Goal: Task Accomplishment & Management: Manage account settings

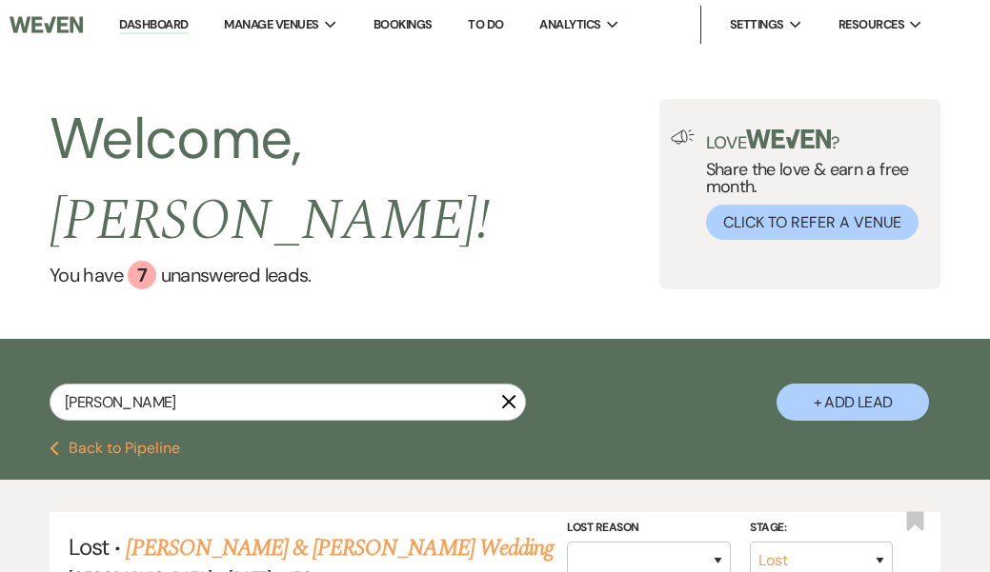
select select "8"
select select "10"
select select "8"
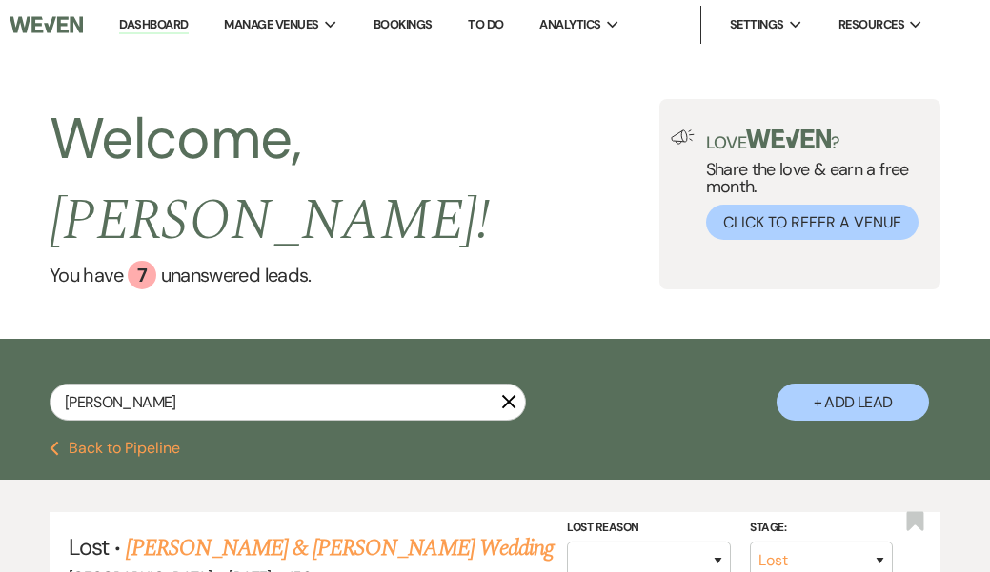
select select "8"
select select "1"
select select "8"
select select "4"
select select "8"
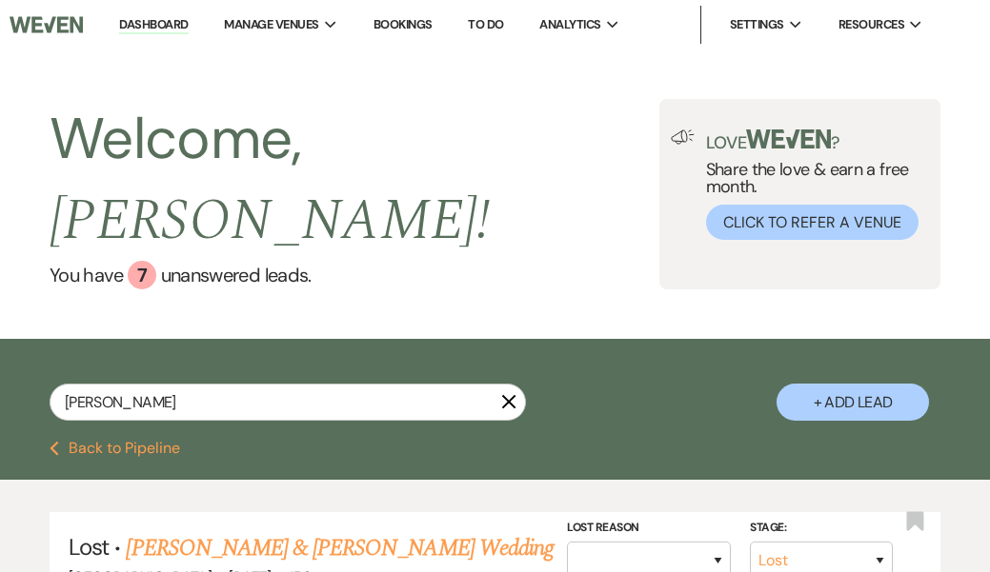
select select "1"
select select "8"
select select "5"
select select "8"
select select "5"
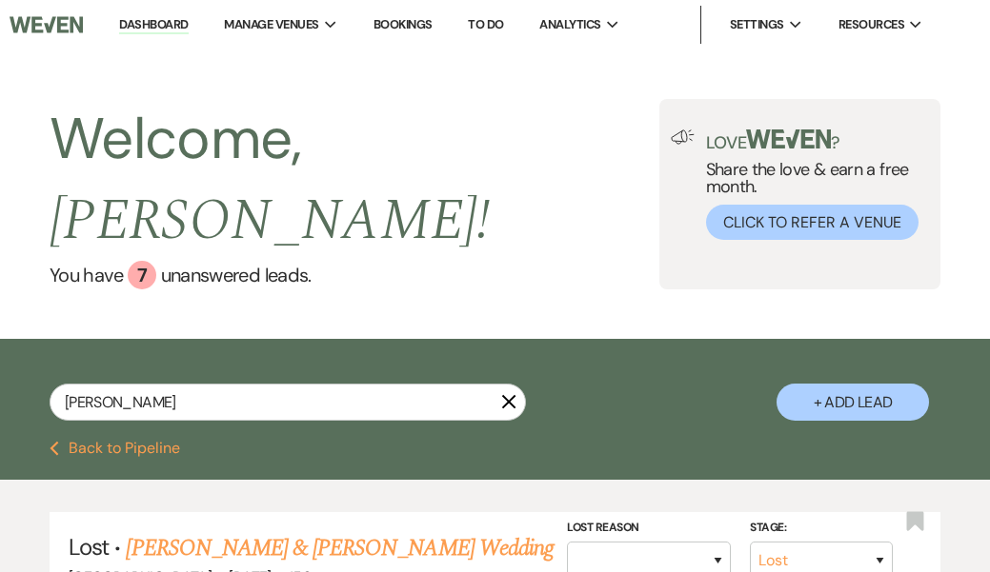
select select "8"
select select "5"
select select "8"
select select "5"
select select "8"
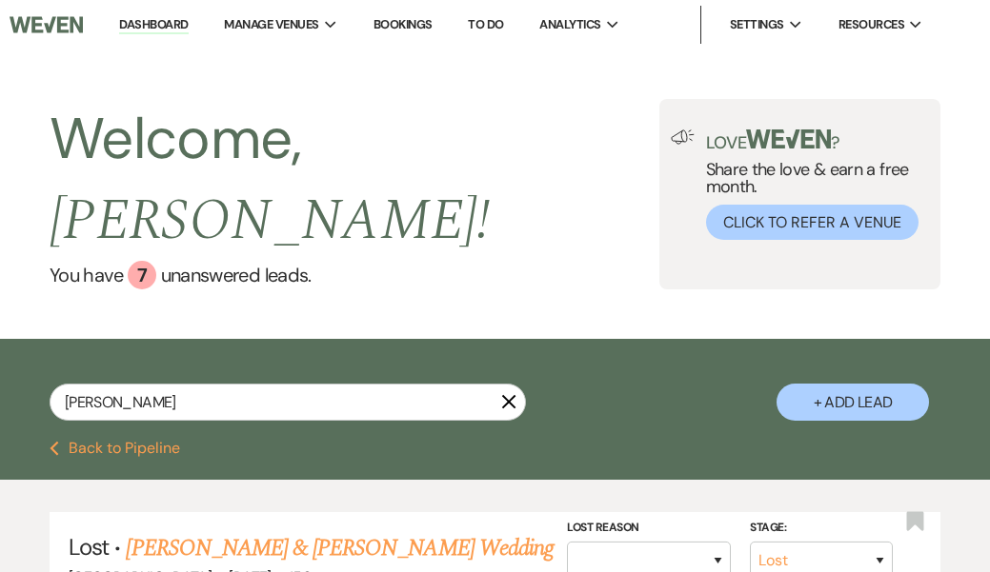
select select "9"
select select "8"
select select "4"
select select "8"
select select "6"
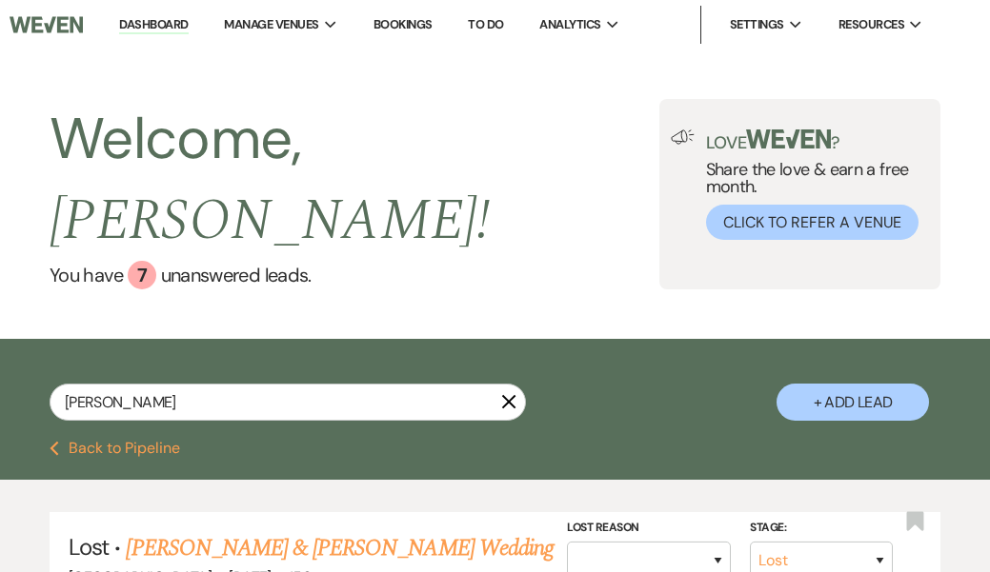
select select "8"
select select "5"
select select "8"
select select "5"
select select "8"
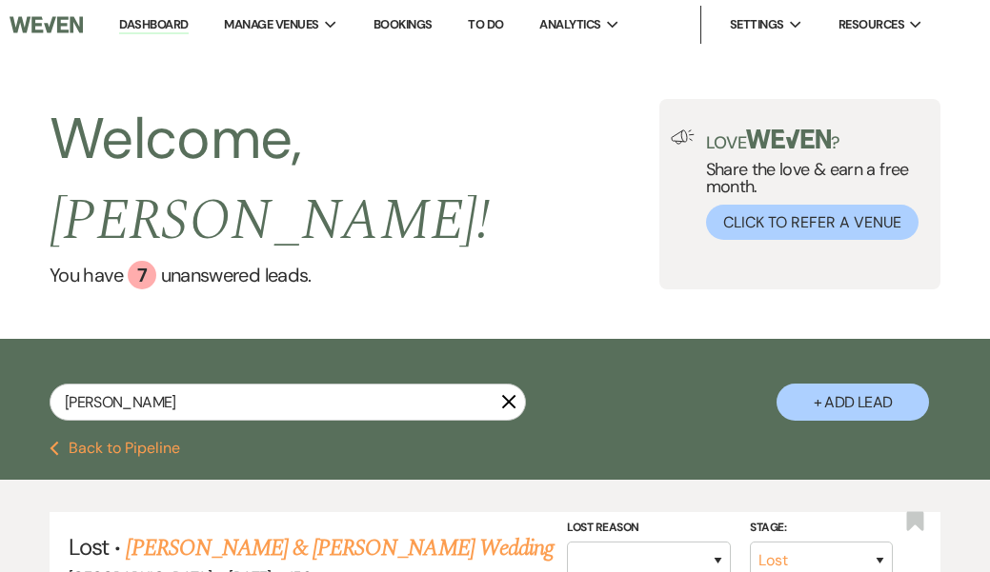
select select "5"
select select "8"
select select "11"
select select "8"
select select "5"
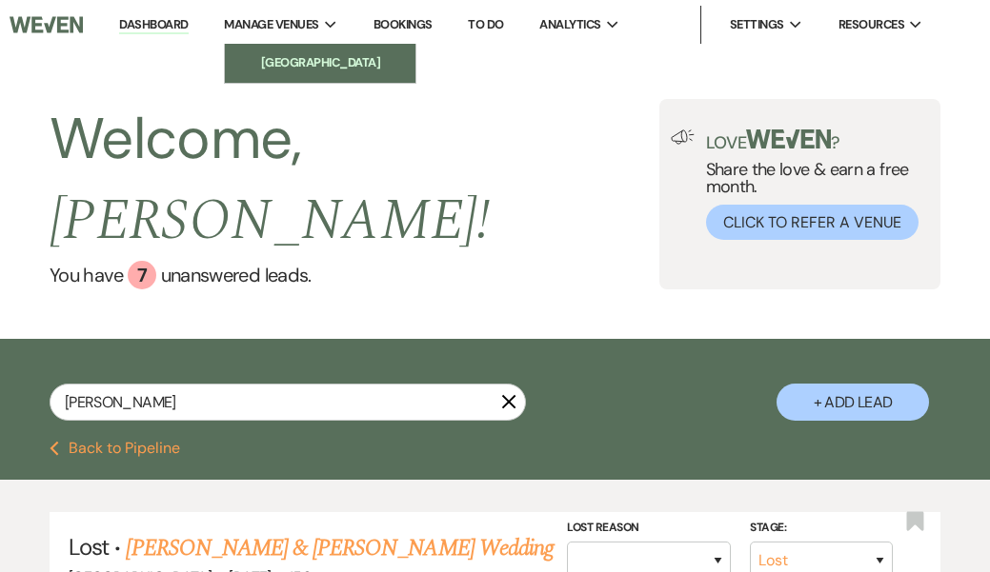
click at [298, 61] on li "[GEOGRAPHIC_DATA]" at bounding box center [319, 62] width 171 height 19
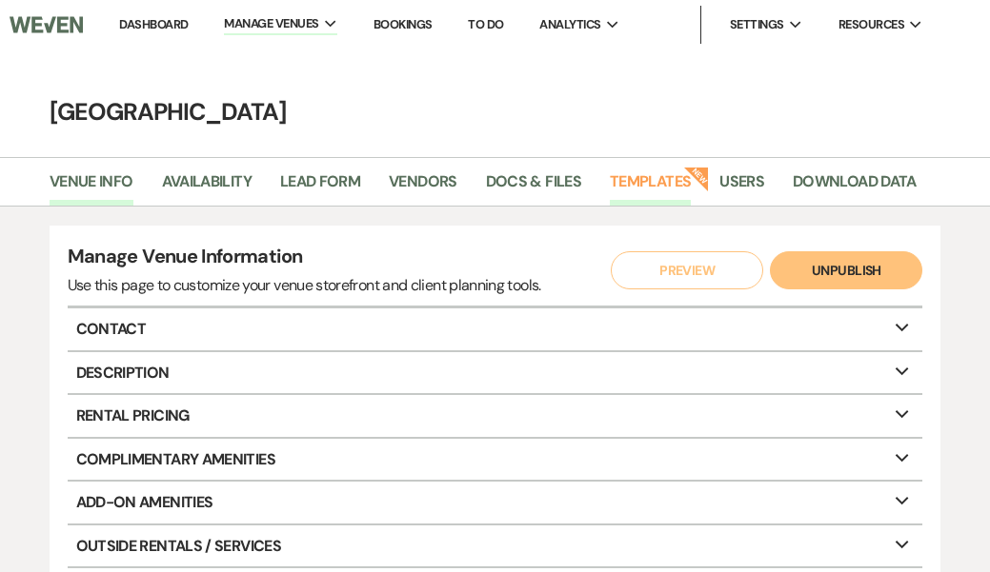
click at [642, 183] on link "Templates" at bounding box center [650, 188] width 81 height 36
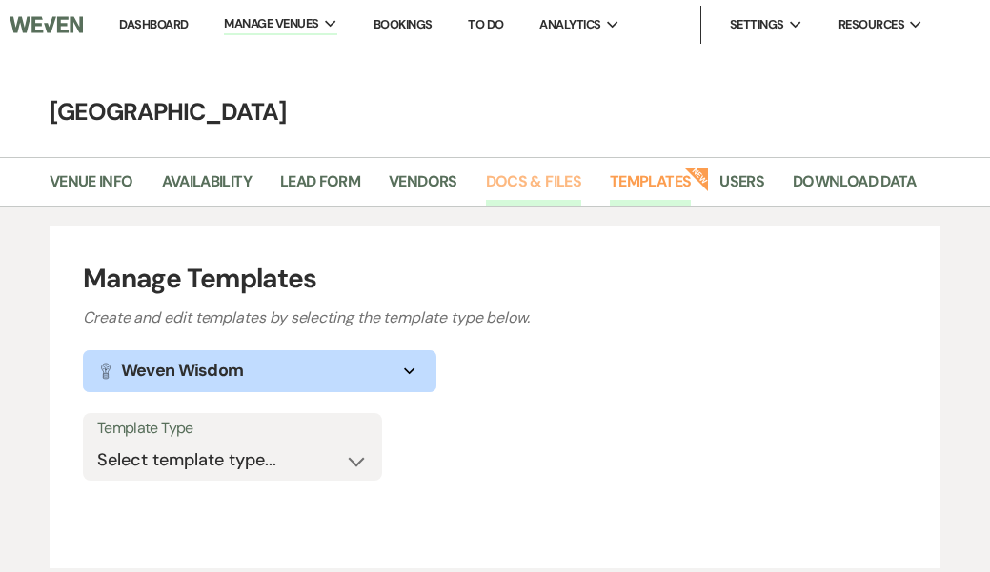
click at [522, 176] on link "Docs & Files" at bounding box center [533, 188] width 95 height 36
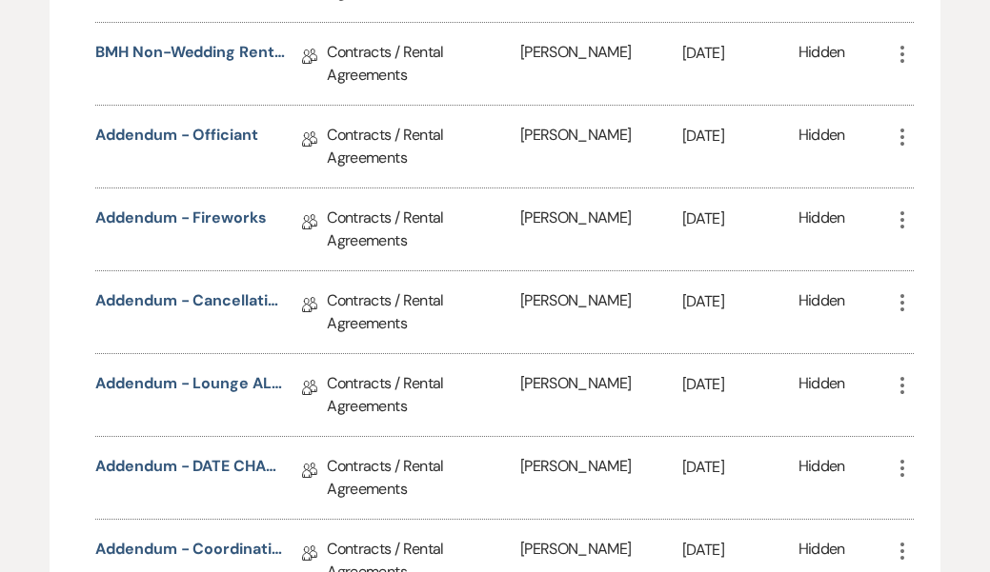
scroll to position [736, 0]
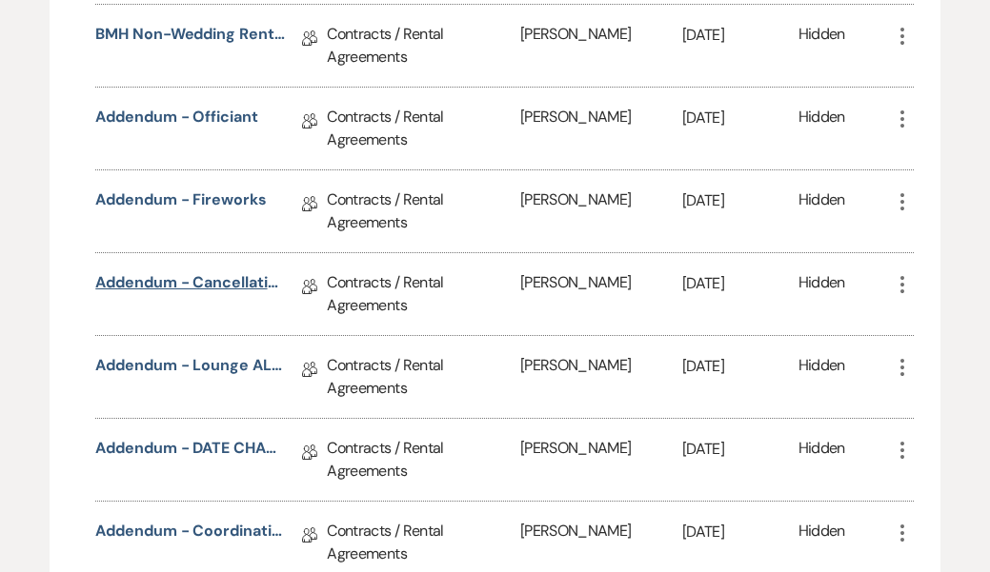
click at [210, 284] on link "Addendum - Cancellation" at bounding box center [190, 286] width 190 height 30
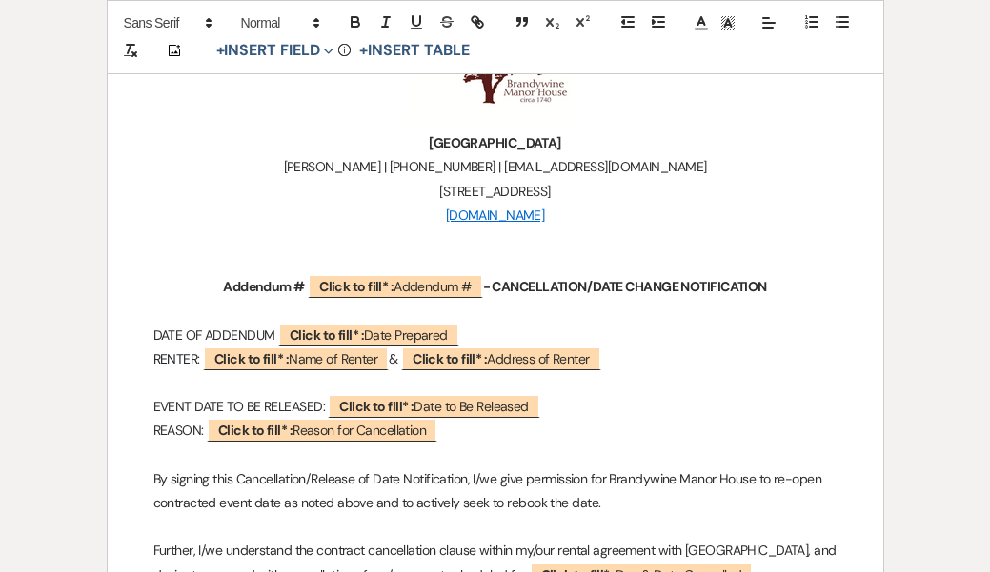
scroll to position [456, 0]
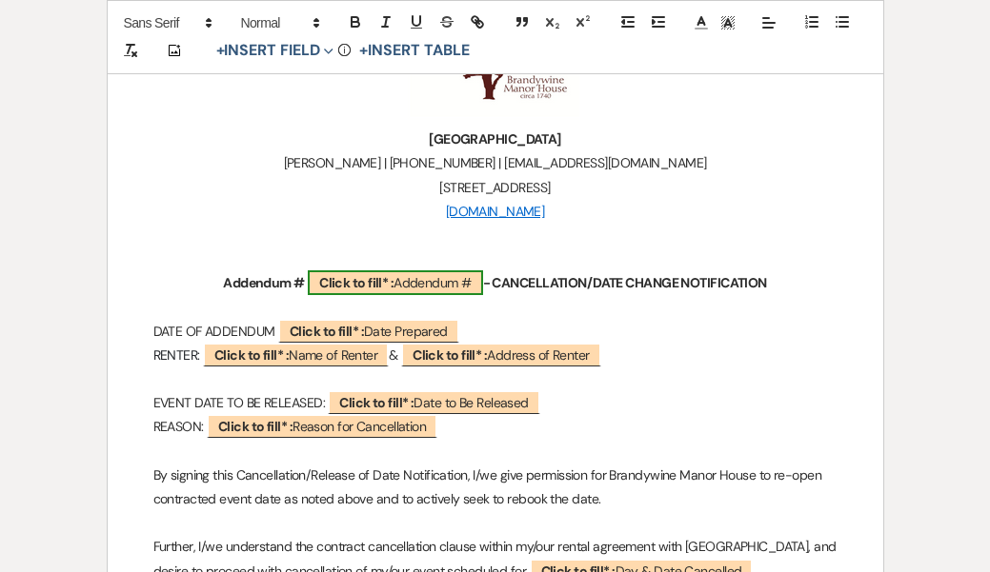
click at [342, 274] on b "Click to fill* :" at bounding box center [356, 282] width 74 height 17
select select "owner"
select select "custom_placeholder"
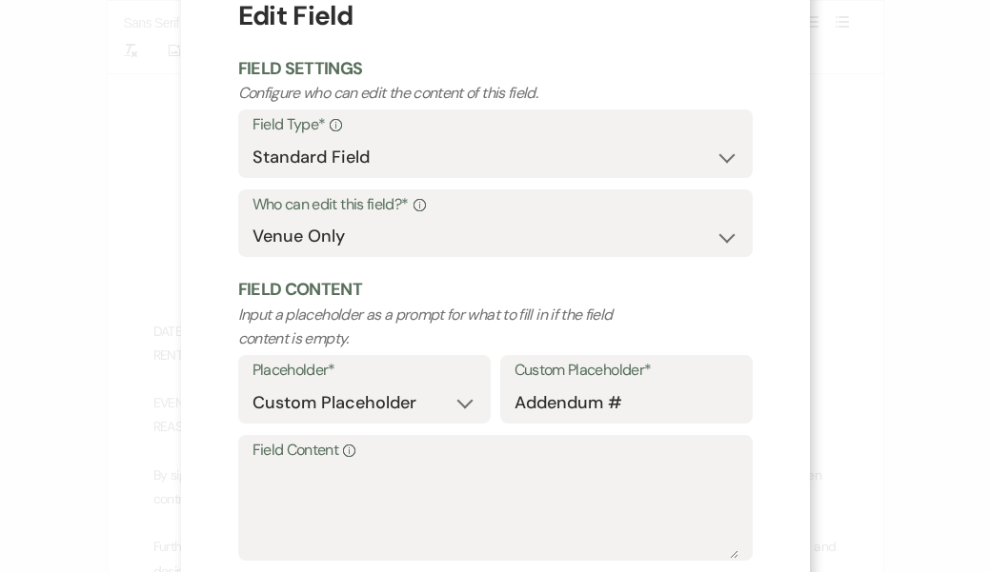
scroll to position [60, 0]
click at [262, 474] on textarea "Field Content Info" at bounding box center [495, 512] width 486 height 95
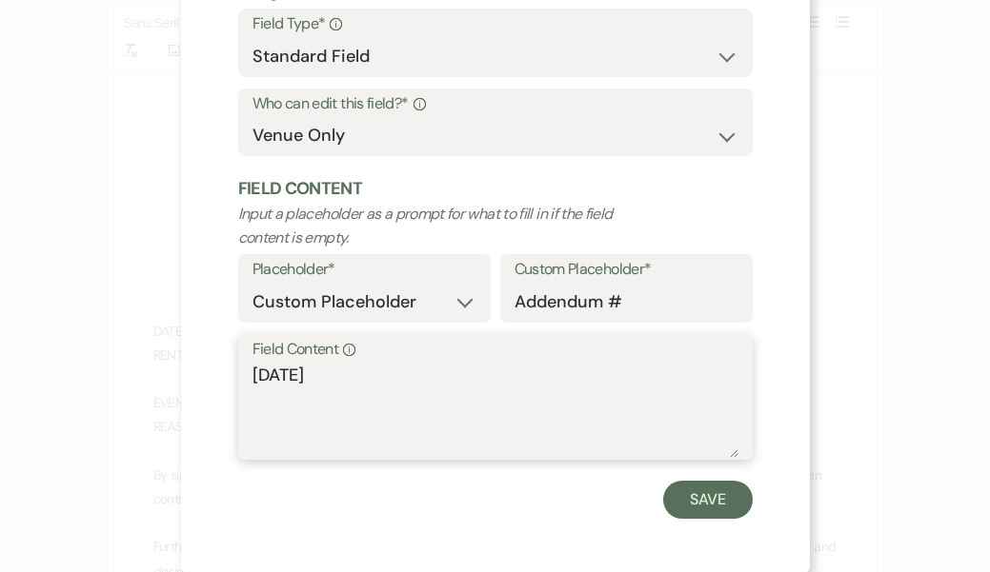
scroll to position [161, 0]
type textarea "[DATE]"
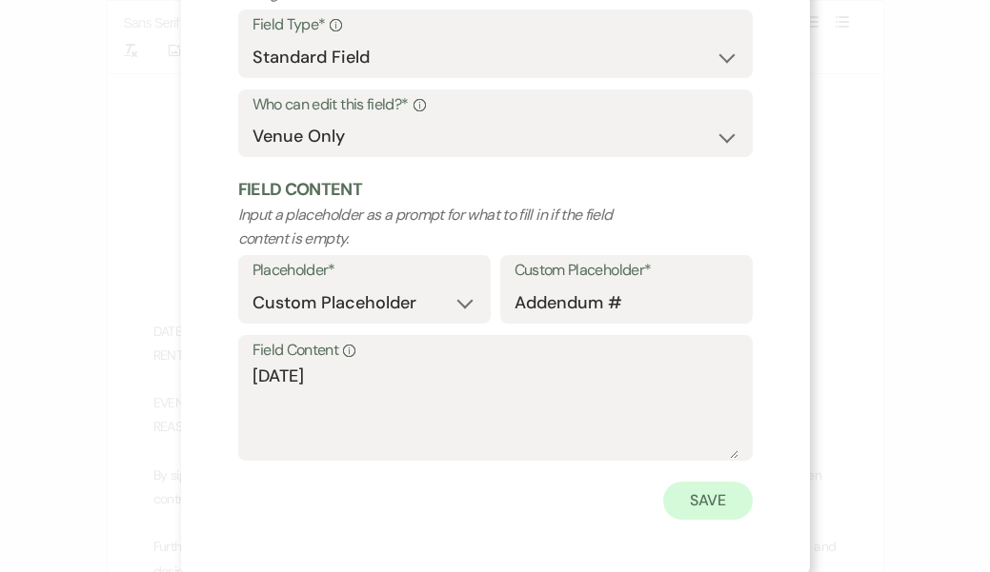
click at [711, 494] on button "Save" at bounding box center [708, 501] width 90 height 38
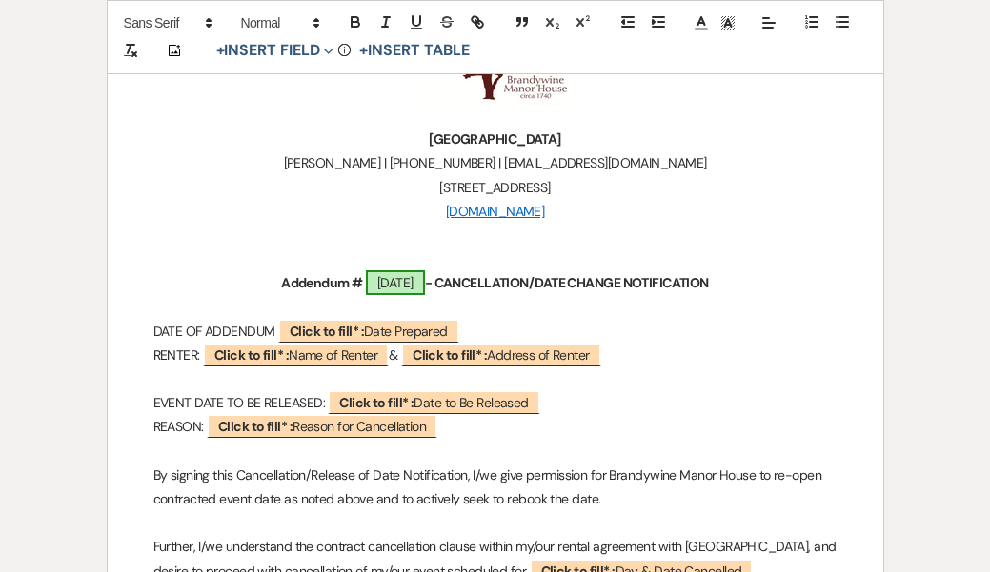
click at [385, 282] on span "[DATE]" at bounding box center [395, 282] width 59 height 25
select select "owner"
select select "custom_placeholder"
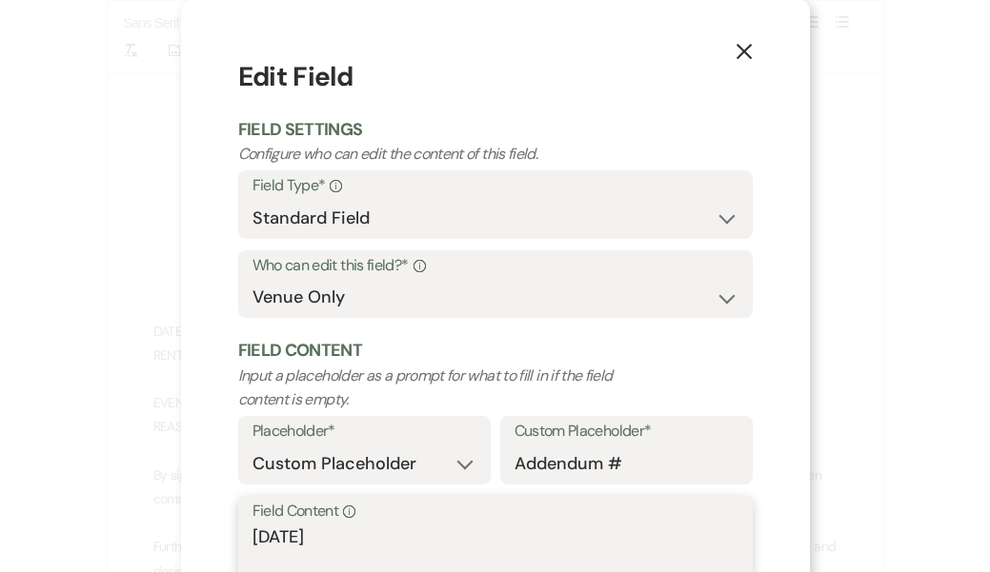
drag, startPoint x: 408, startPoint y: 531, endPoint x: 250, endPoint y: 523, distance: 158.3
click at [250, 523] on div "Field Content Info [DATE]" at bounding box center [495, 559] width 514 height 127
type textarea "1"
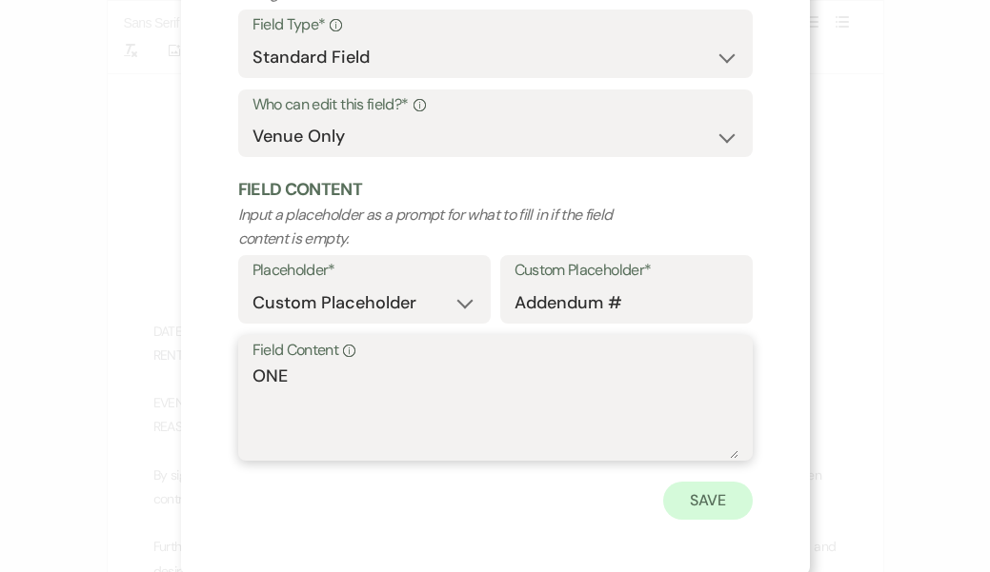
type textarea "ONE"
click at [707, 500] on button "Save" at bounding box center [708, 501] width 90 height 38
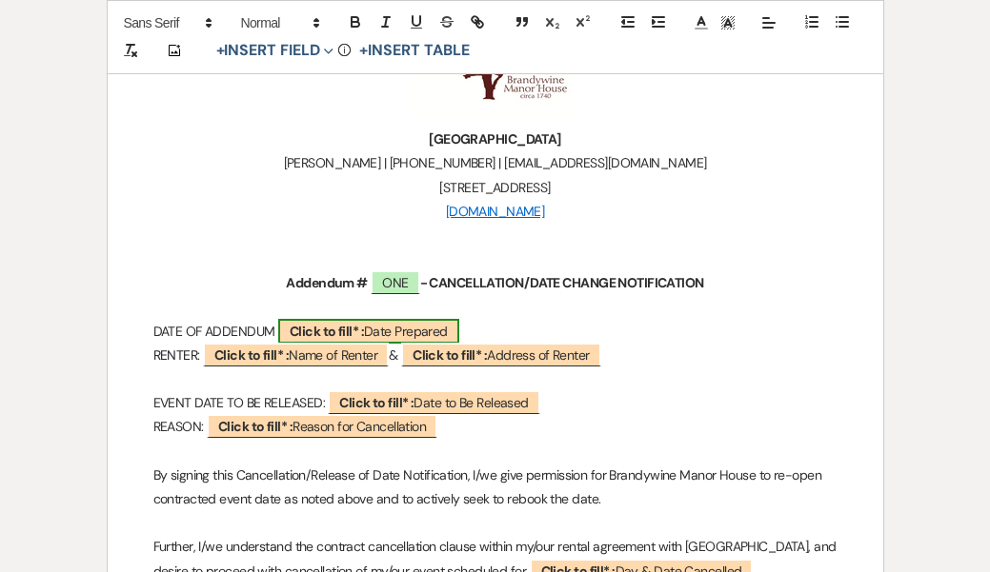
click at [378, 327] on span "Click to fill* : Date Prepared" at bounding box center [368, 331] width 181 height 25
select select "owner"
select select "custom_placeholder"
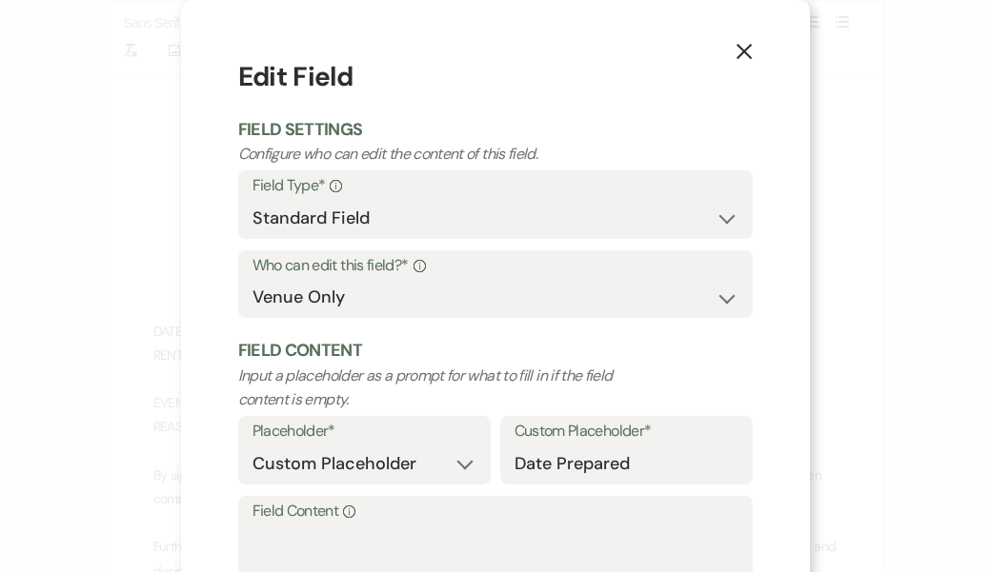
click at [371, 511] on label "Field Content Info" at bounding box center [495, 512] width 486 height 28
click at [371, 525] on textarea "Field Content Info" at bounding box center [495, 572] width 486 height 95
type textarea "A"
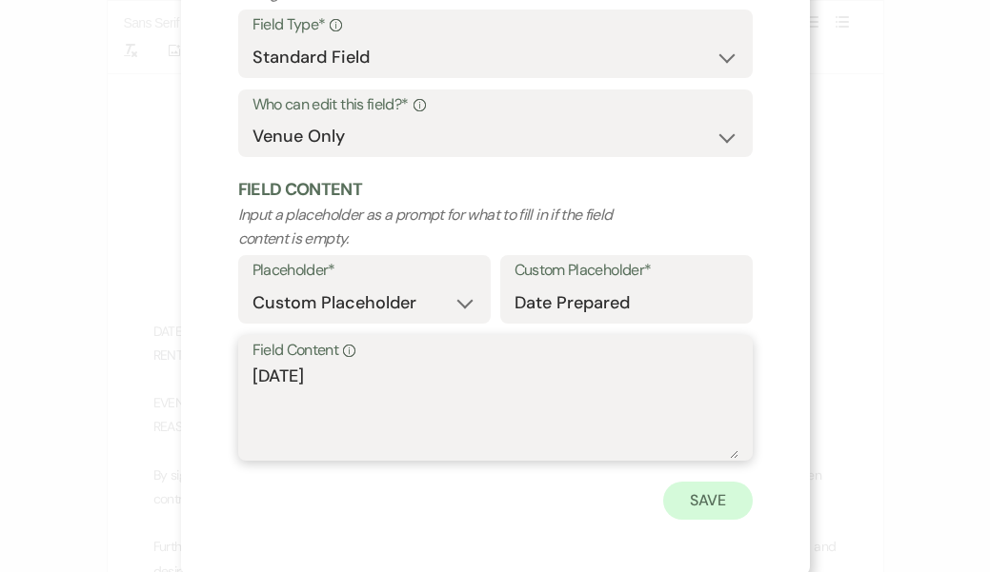
type textarea "[DATE]"
click at [701, 493] on button "Save" at bounding box center [708, 501] width 90 height 38
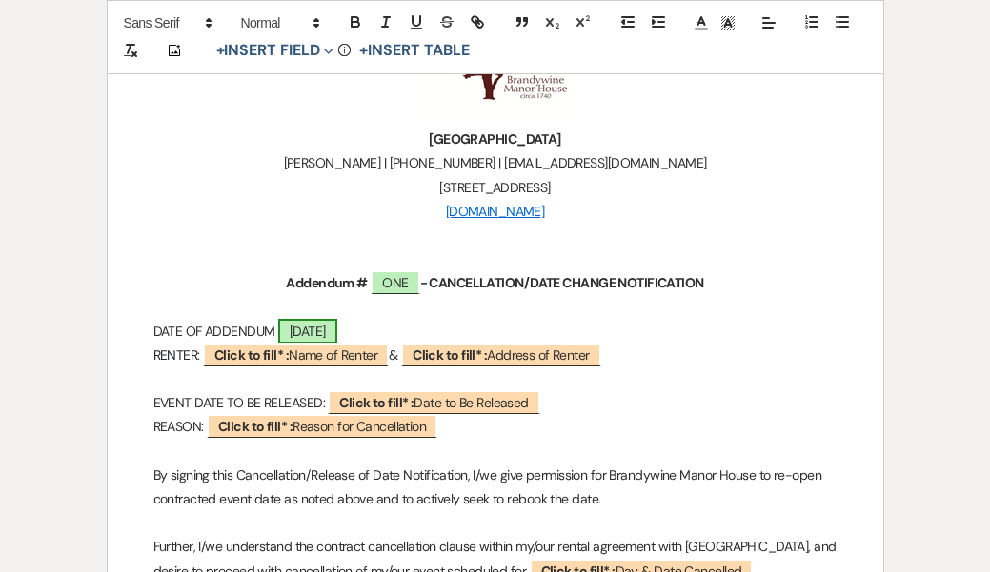
click at [337, 328] on span "[DATE]" at bounding box center [307, 331] width 59 height 25
select select "owner"
select select "custom_placeholder"
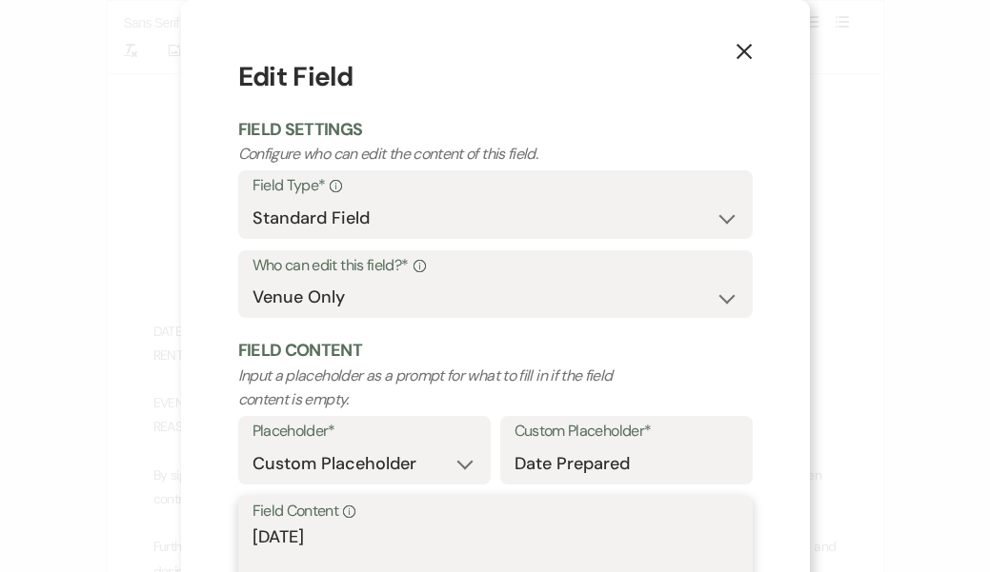
click at [393, 537] on textarea "[DATE]" at bounding box center [495, 572] width 486 height 95
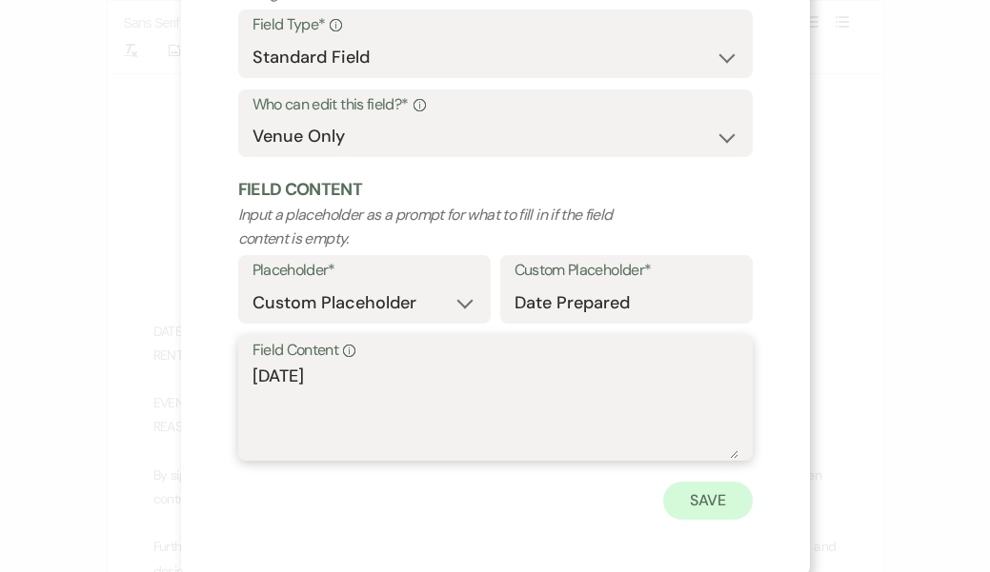
type textarea "[DATE]"
click at [703, 498] on button "Save" at bounding box center [708, 501] width 90 height 38
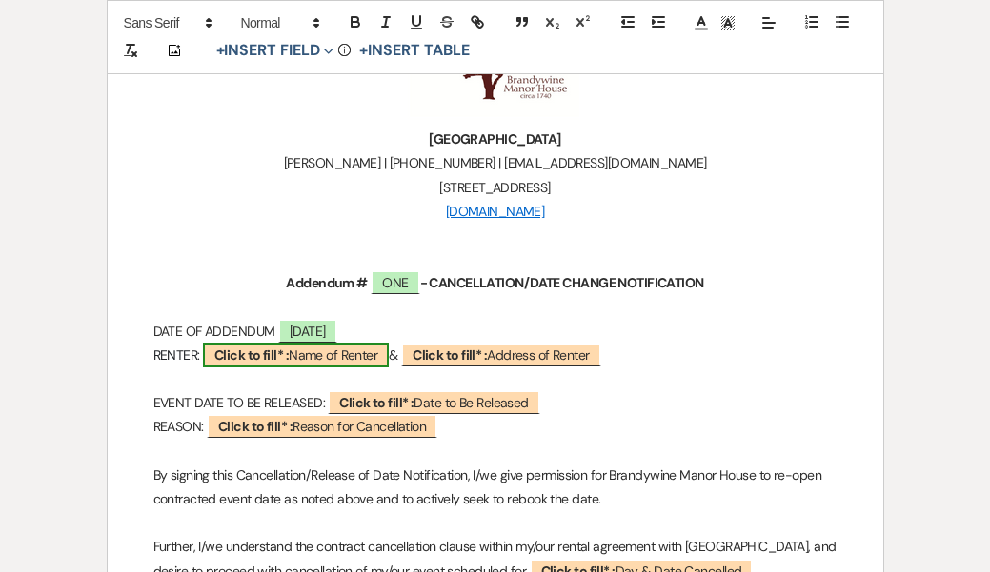
click at [299, 351] on span "Click to fill* : Name of [PERSON_NAME]" at bounding box center [296, 355] width 186 height 25
select select "owner"
select select "custom_placeholder"
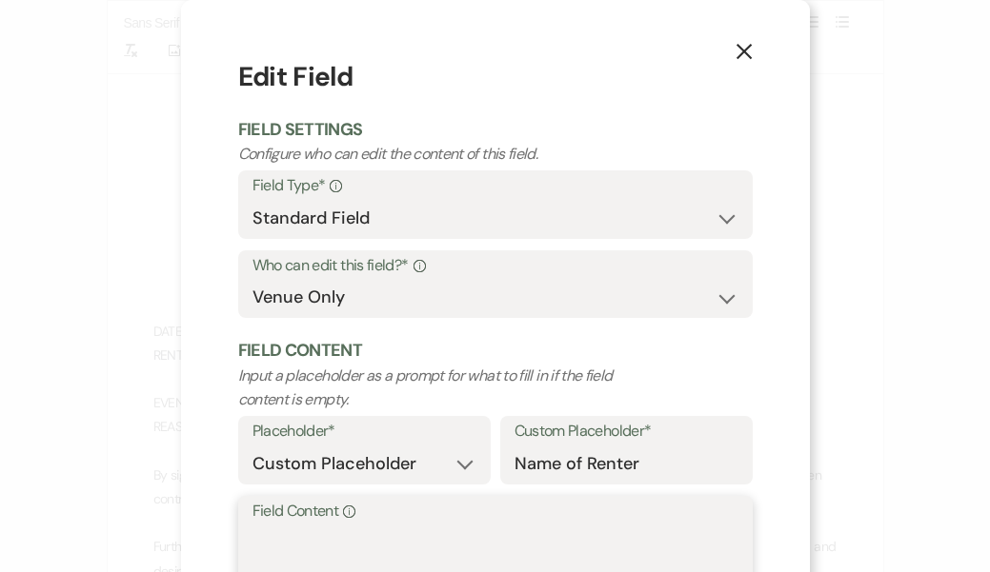
click at [287, 528] on textarea "Field Content Info" at bounding box center [495, 572] width 486 height 95
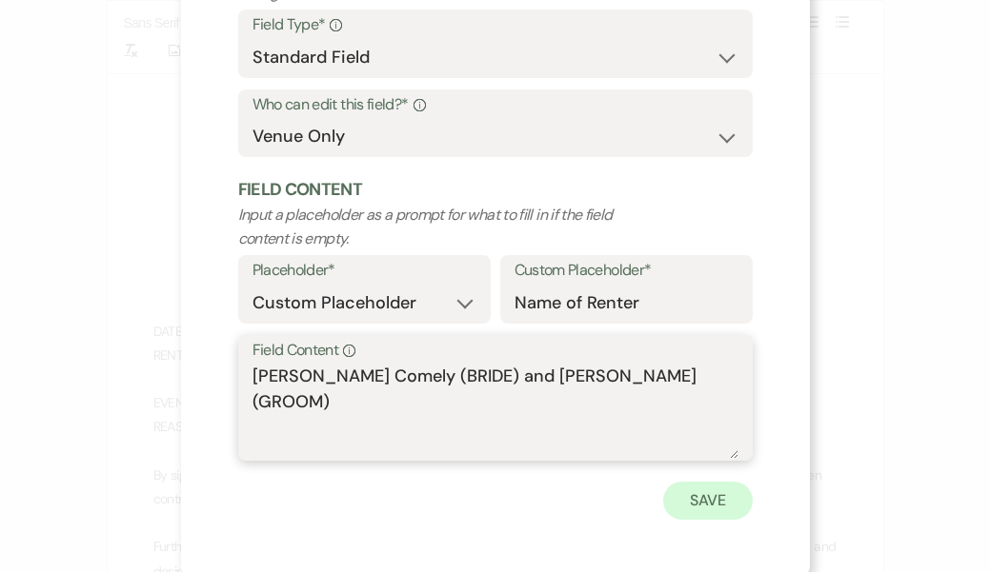
type textarea "[PERSON_NAME] Comely (BRIDE) and [PERSON_NAME] (GROOM)"
click at [691, 506] on button "Save" at bounding box center [708, 501] width 90 height 38
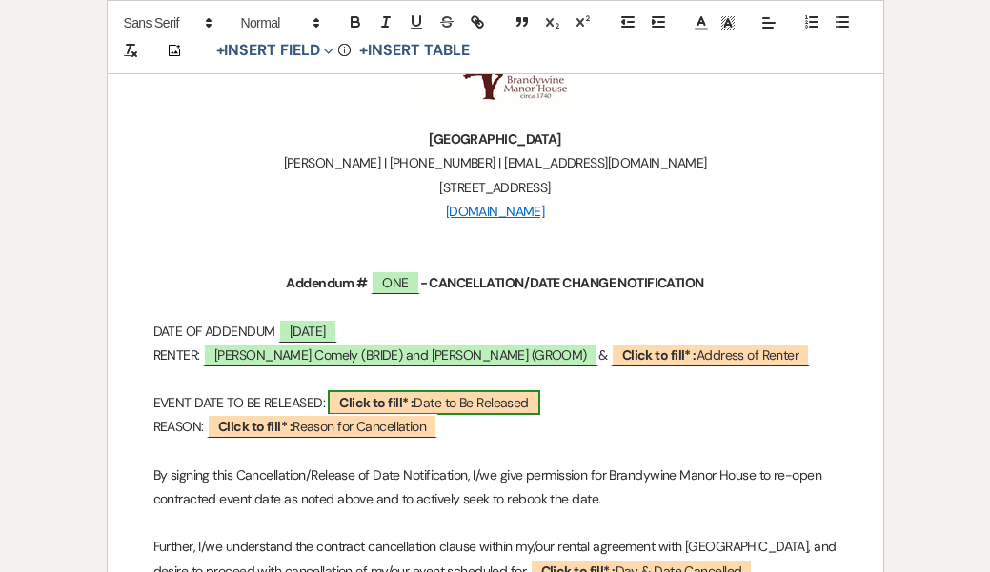
click at [493, 402] on span "Click to fill* : Date to Be Released" at bounding box center [433, 403] width 211 height 25
select select "owner"
select select "custom_placeholder"
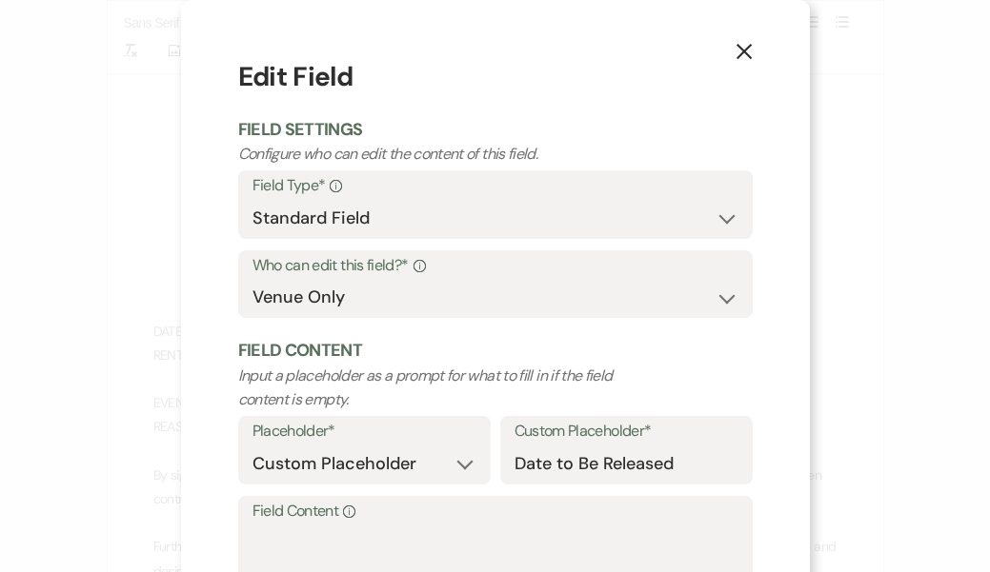
click at [375, 511] on label "Field Content Info" at bounding box center [495, 512] width 486 height 28
click at [375, 525] on textarea "Field Content Info" at bounding box center [495, 572] width 486 height 95
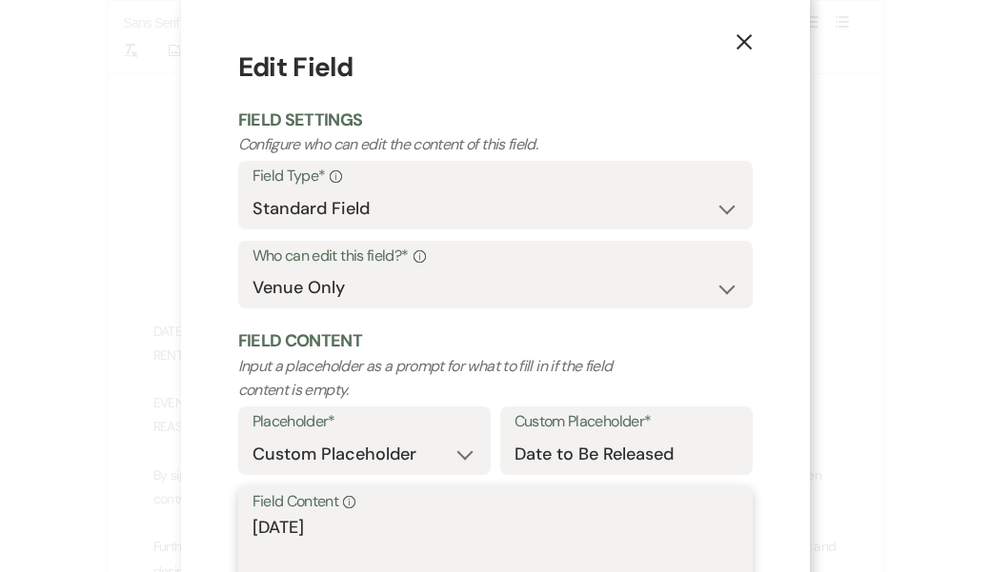
scroll to position [6, 0]
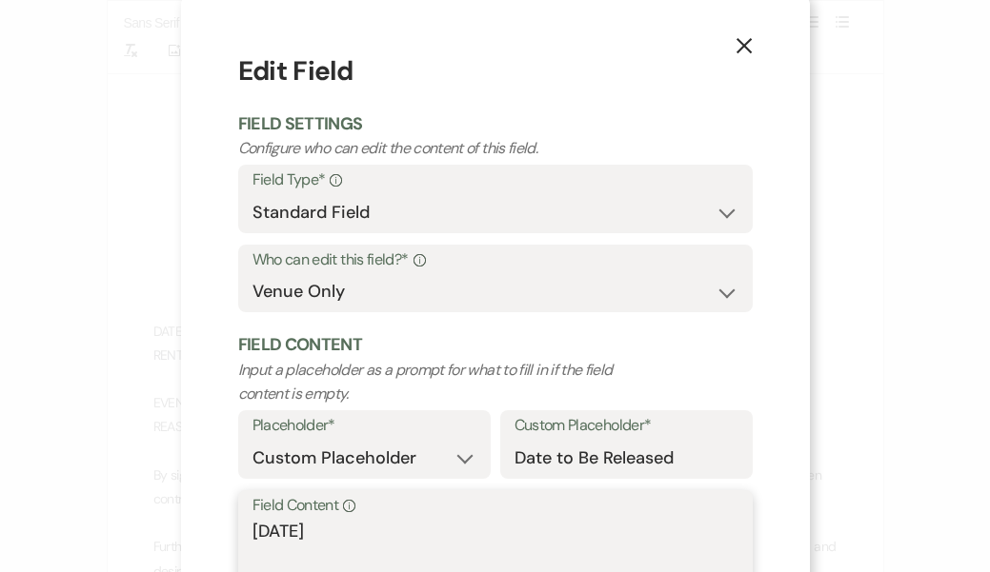
click at [254, 527] on textarea "[DATE]" at bounding box center [495, 566] width 486 height 95
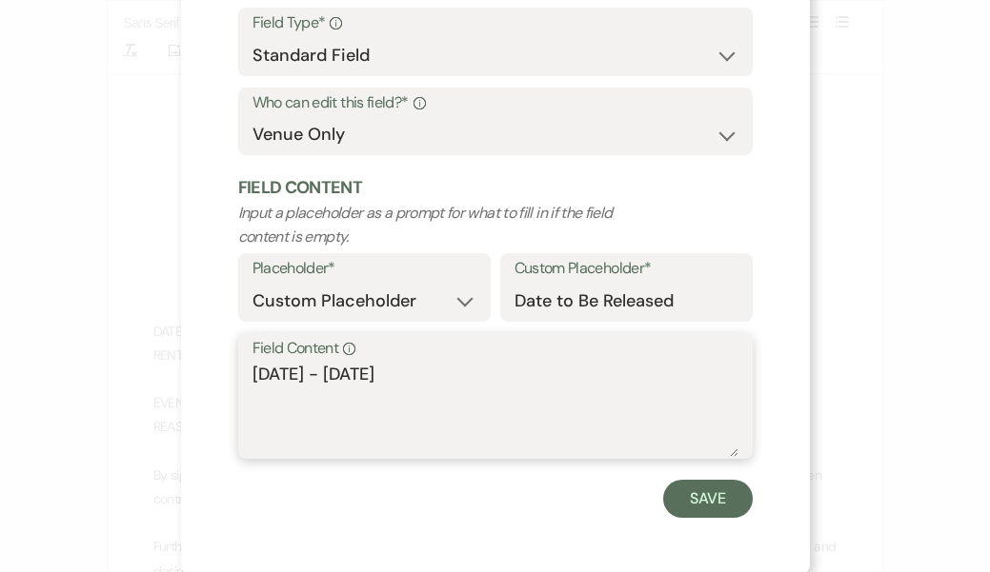
scroll to position [161, 0]
type textarea "[DATE] - [DATE]"
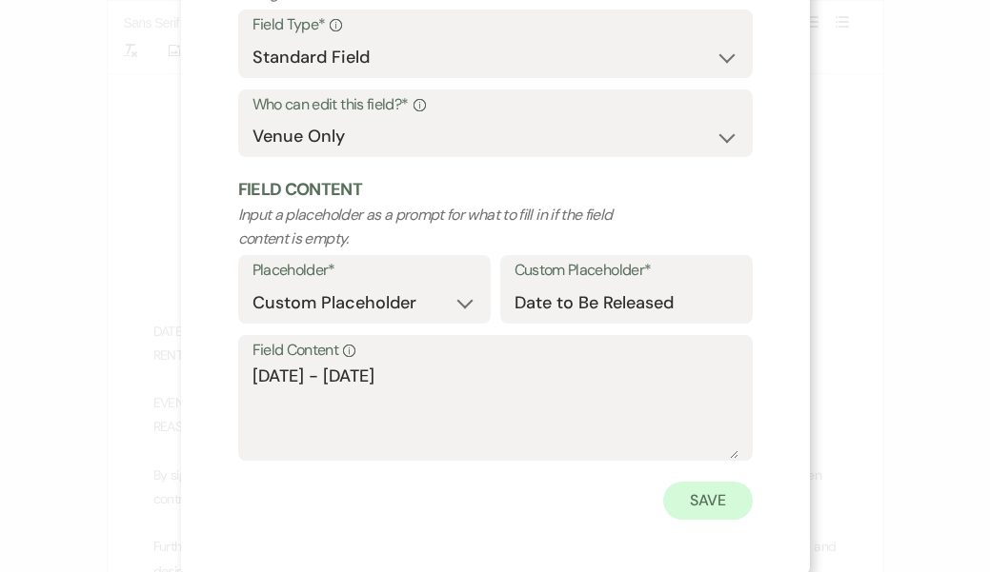
click at [703, 497] on button "Save" at bounding box center [708, 501] width 90 height 38
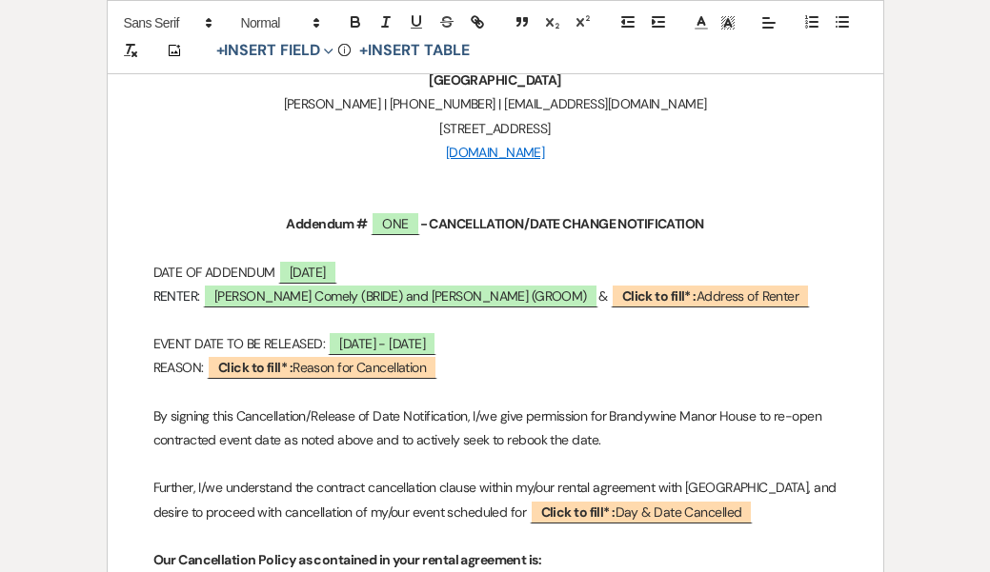
scroll to position [519, 0]
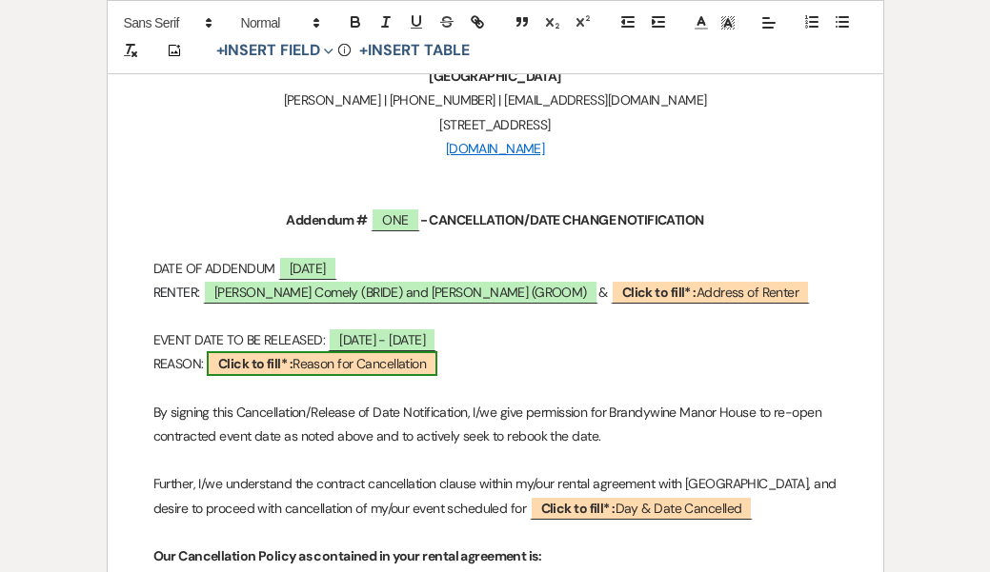
click at [367, 365] on span "Click to fill* : Reason for Cancellation" at bounding box center [322, 363] width 230 height 25
select select "owner"
select select "custom_placeholder"
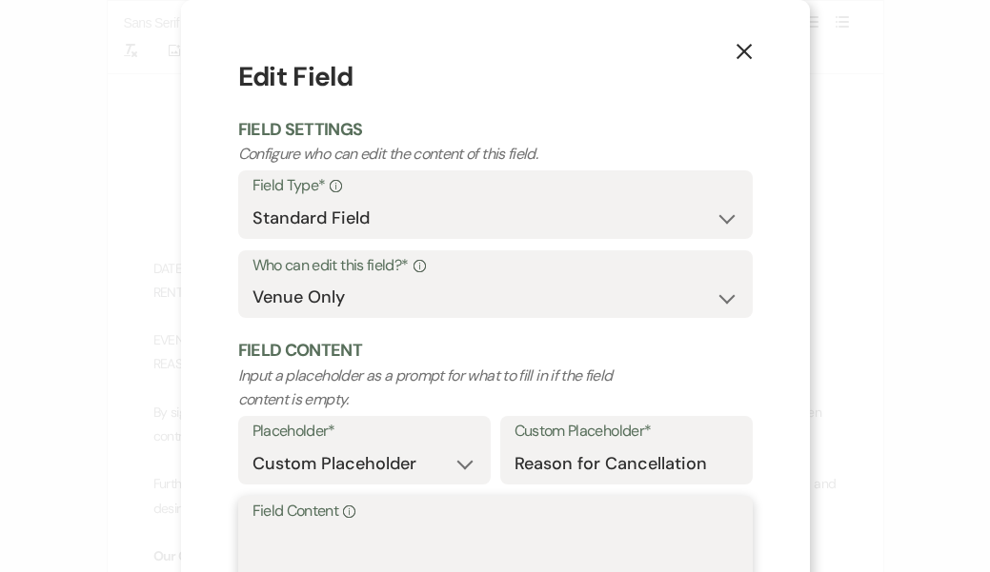
click at [323, 531] on textarea "Field Content Info" at bounding box center [495, 572] width 486 height 95
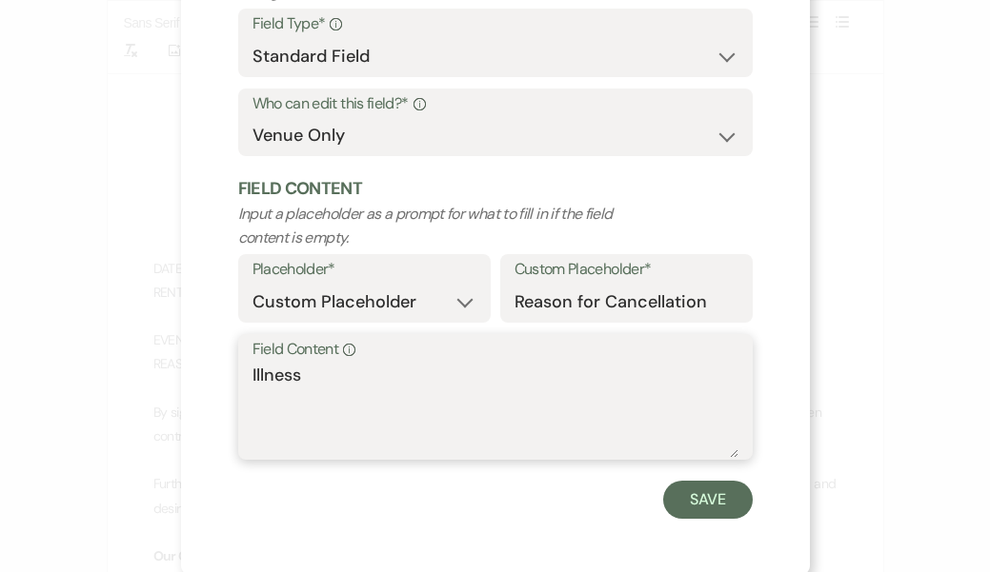
scroll to position [161, 0]
type textarea "Illness"
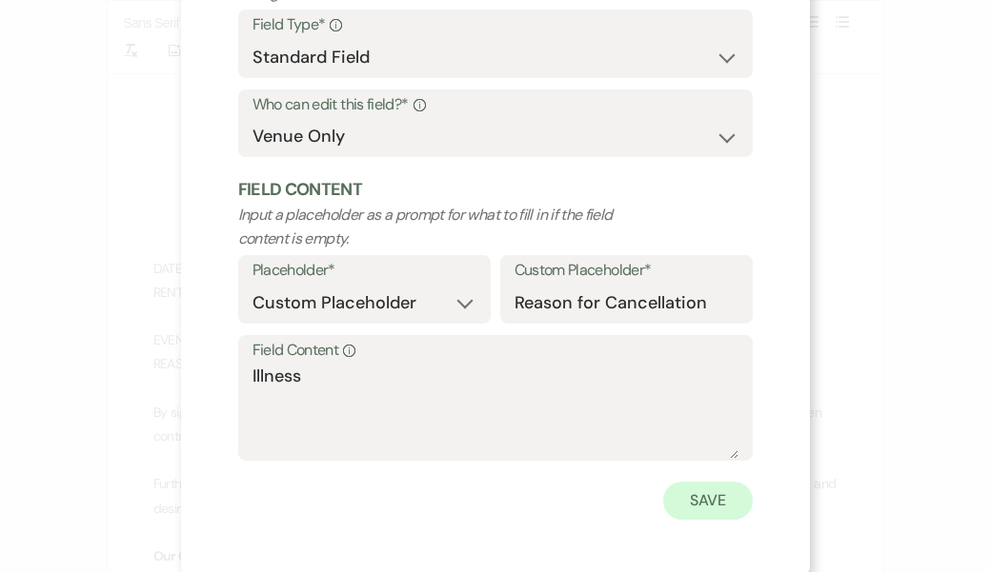
click at [693, 495] on button "Save" at bounding box center [708, 501] width 90 height 38
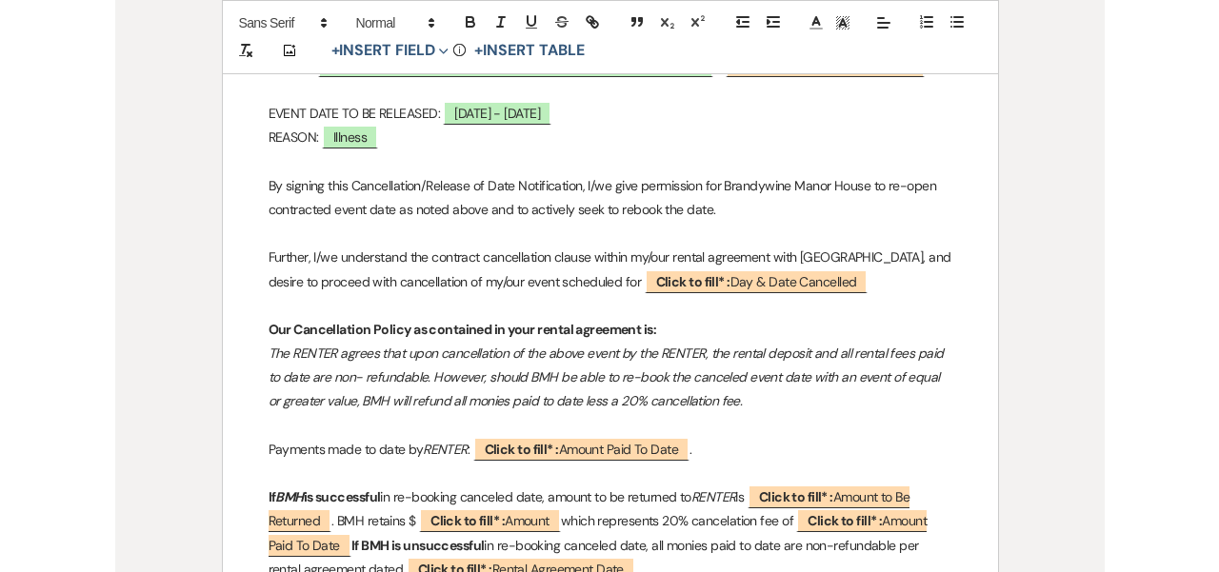
scroll to position [752, 0]
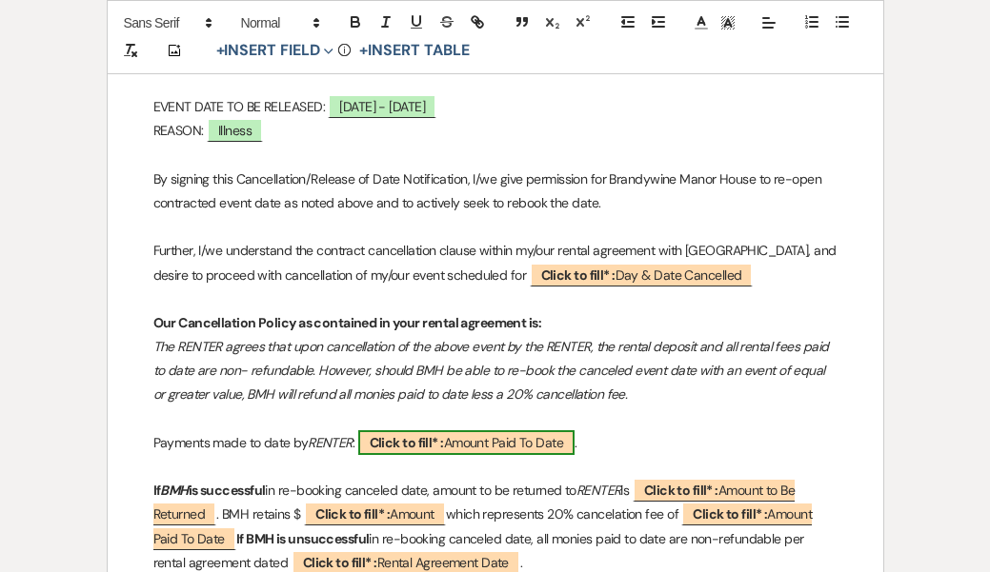
click at [477, 433] on span "Click to fill* : Amount Paid To Date" at bounding box center [466, 443] width 216 height 25
select select "owner"
select select "custom_placeholder"
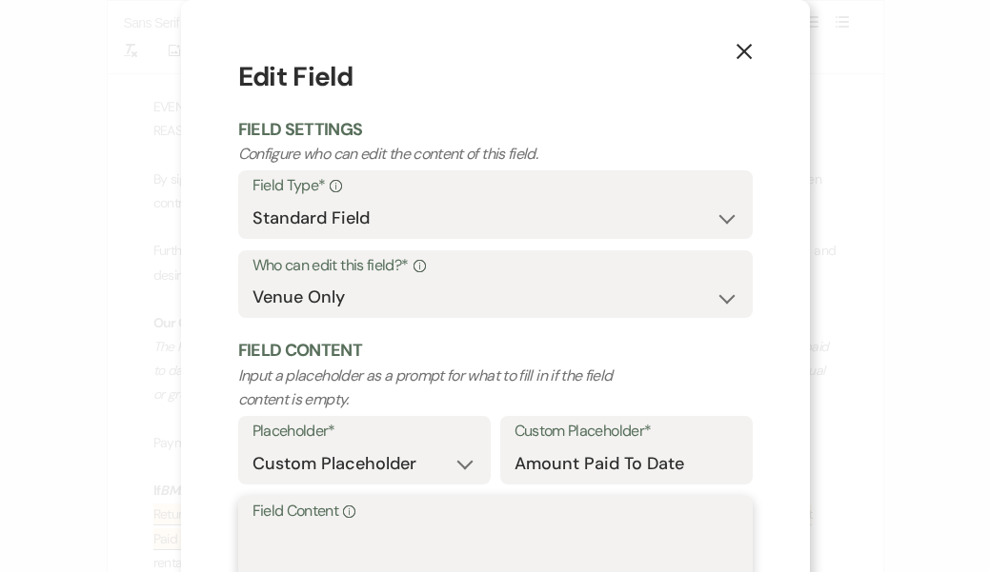
click at [409, 529] on textarea "Field Content Info" at bounding box center [495, 572] width 486 height 95
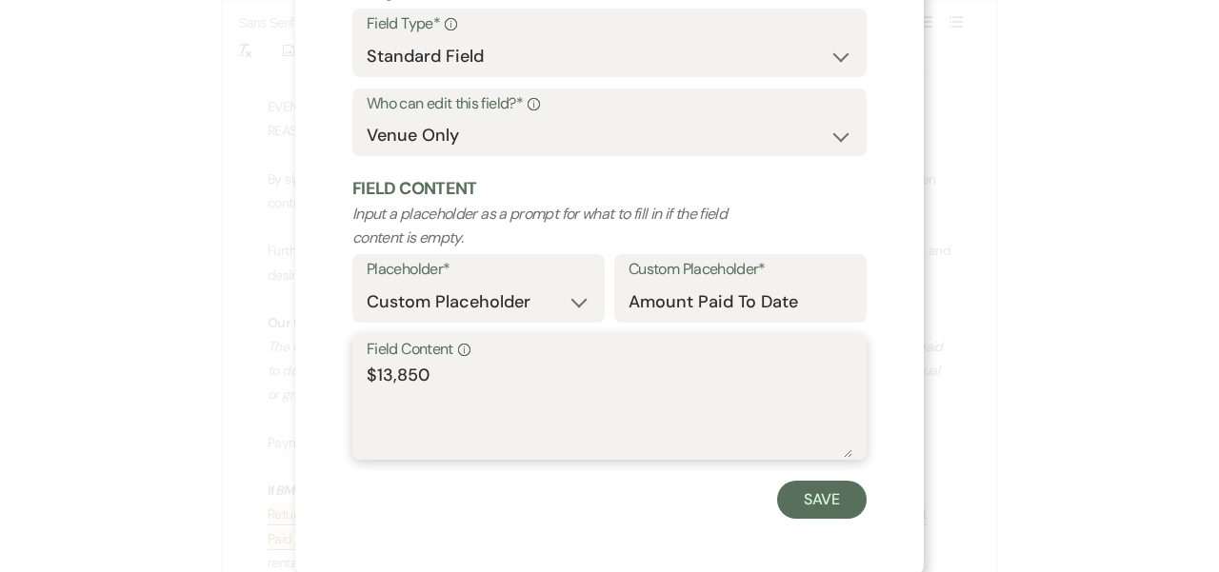
scroll to position [161, 0]
type textarea "$13,850"
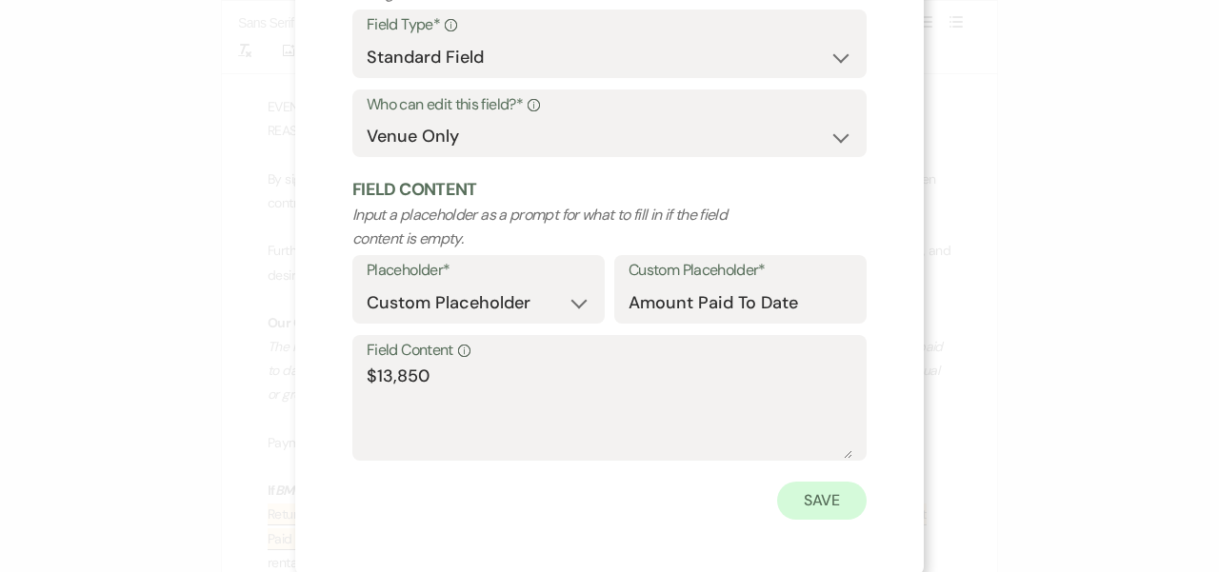
click at [812, 500] on button "Save" at bounding box center [822, 501] width 90 height 38
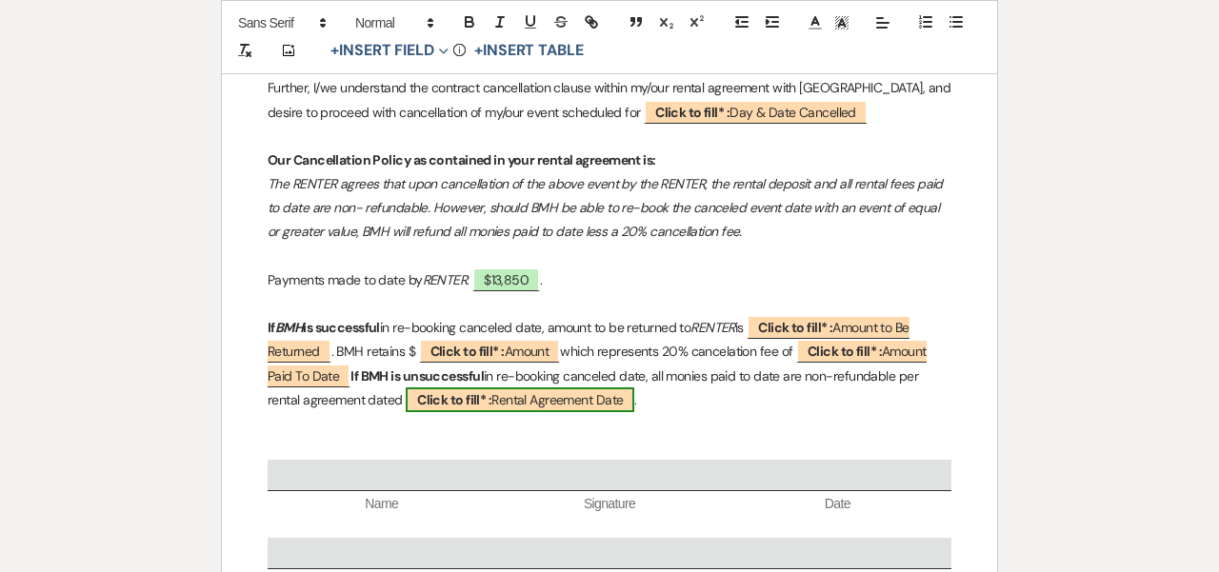
scroll to position [916, 0]
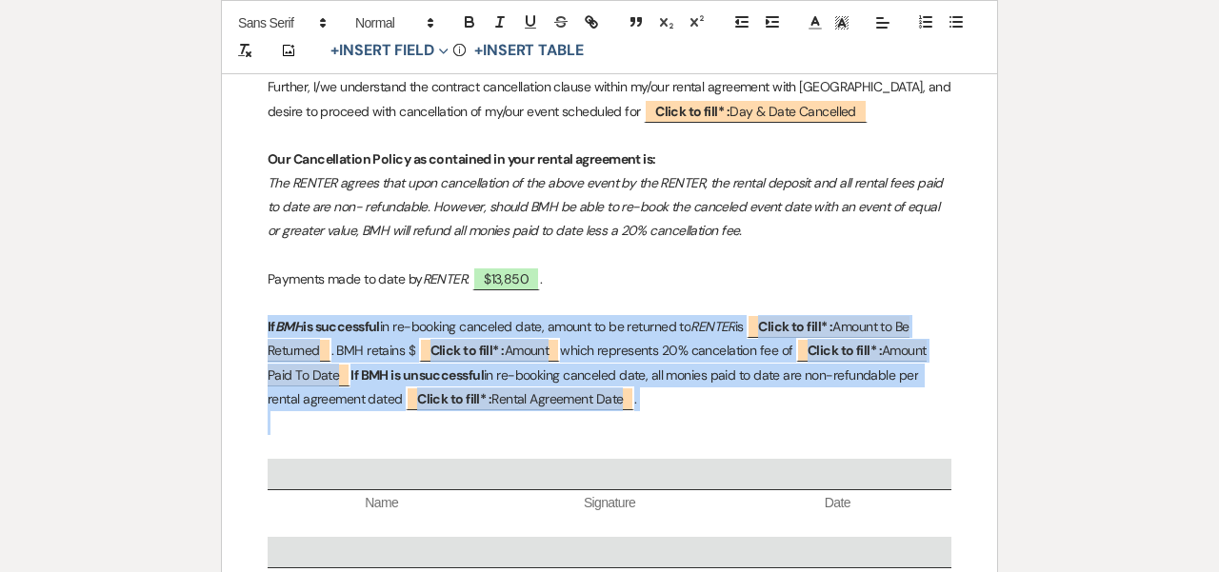
drag, startPoint x: 268, startPoint y: 314, endPoint x: 394, endPoint y: 421, distance: 165.6
click at [394, 421] on div "﻿ ﻿ [GEOGRAPHIC_DATA] [PERSON_NAME] | [PHONE_NUMBER] | [EMAIL_ADDRESS][DOMAIN_N…" at bounding box center [609, 59] width 775 height 1293
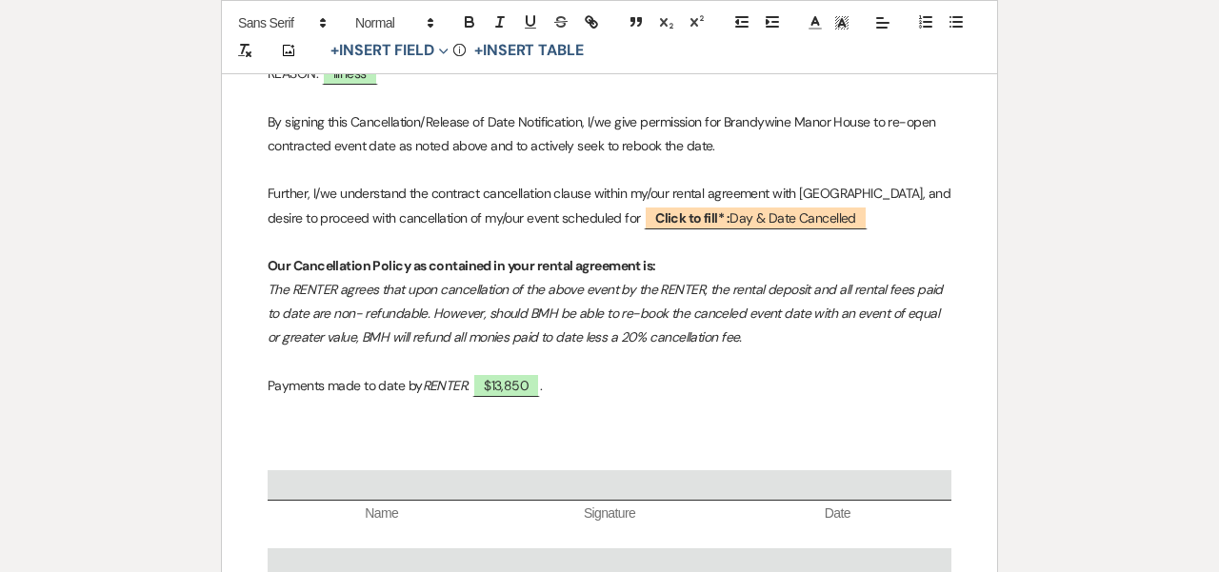
scroll to position [807, 0]
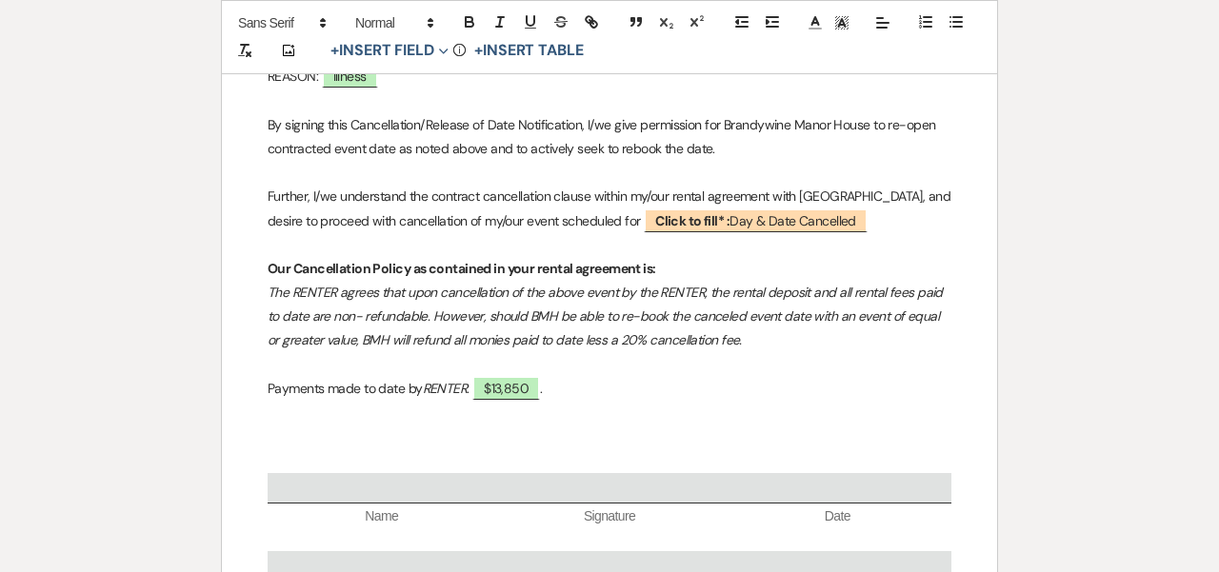
click at [571, 382] on p "Payments made to date by RENTER : $13,850 ." at bounding box center [610, 389] width 684 height 24
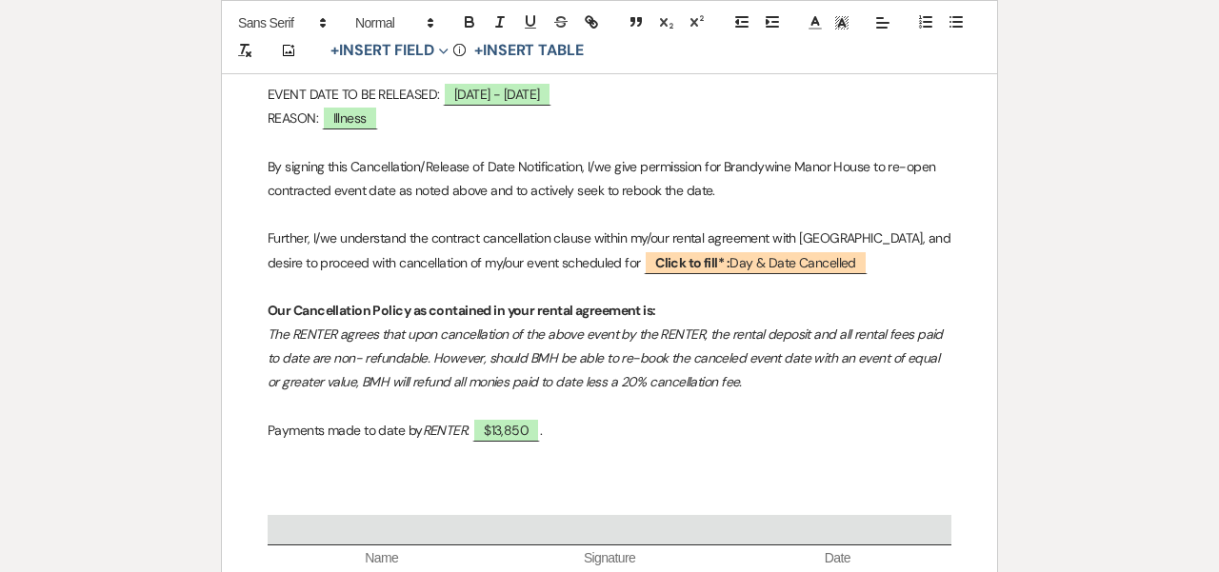
scroll to position [791, 0]
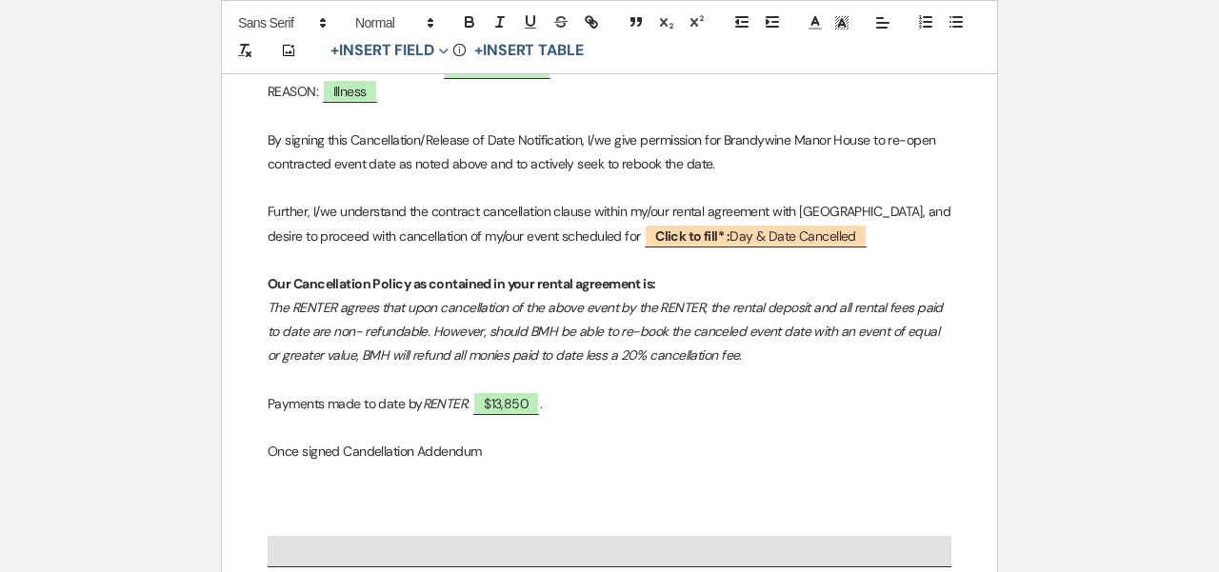
click at [372, 451] on p "Once signed Candellation Addendum" at bounding box center [610, 452] width 684 height 24
click at [518, 447] on p "Once signed Cancellation Addendum" at bounding box center [610, 452] width 684 height 24
click at [304, 443] on p "Once signed Cancellation Addendum is received" at bounding box center [610, 452] width 684 height 24
click at [584, 451] on p "Once e-signed Cancellation Addendum is received" at bounding box center [610, 452] width 684 height 24
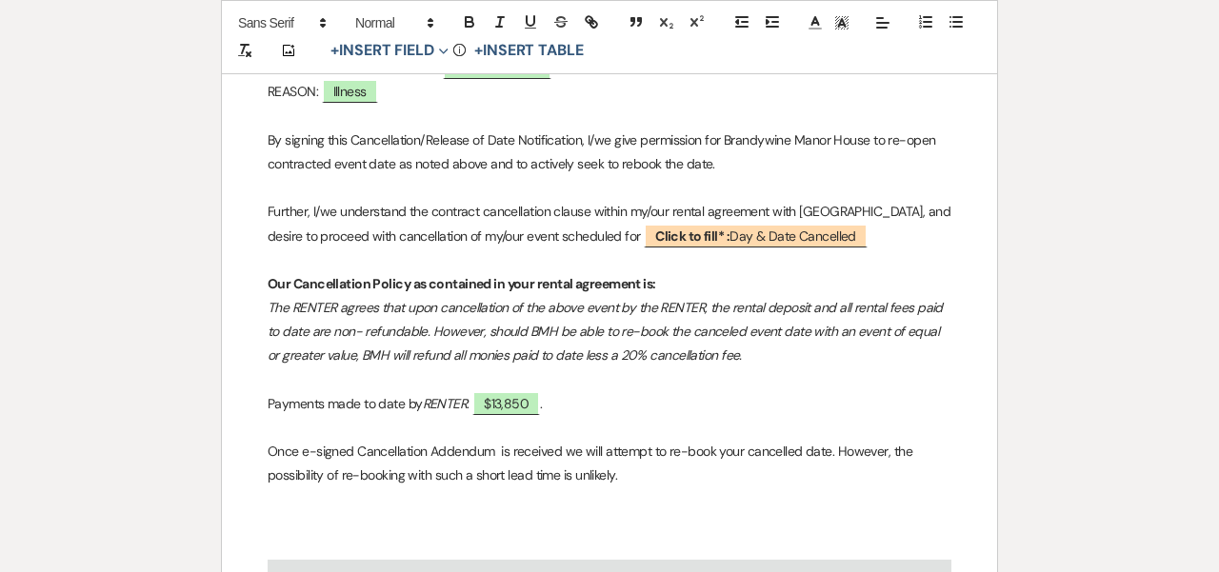
click at [410, 467] on p "Once e-signed Cancellation Addendum is received we will attempt to re-book your…" at bounding box center [610, 464] width 684 height 48
click at [750, 467] on p "Once e-signed Cancellation Addendum is received we will attempt to re-book your…" at bounding box center [610, 464] width 684 height 48
drag, startPoint x: 690, startPoint y: 469, endPoint x: 735, endPoint y: 553, distance: 96.3
click at [692, 477] on p "Once e-signed Cancellation Addendum is received we will attempt to re-book your…" at bounding box center [610, 464] width 684 height 48
click at [787, 461] on p "Once e-signed Cancellation Addendum is received we will attempt to re-book your…" at bounding box center [610, 464] width 684 height 48
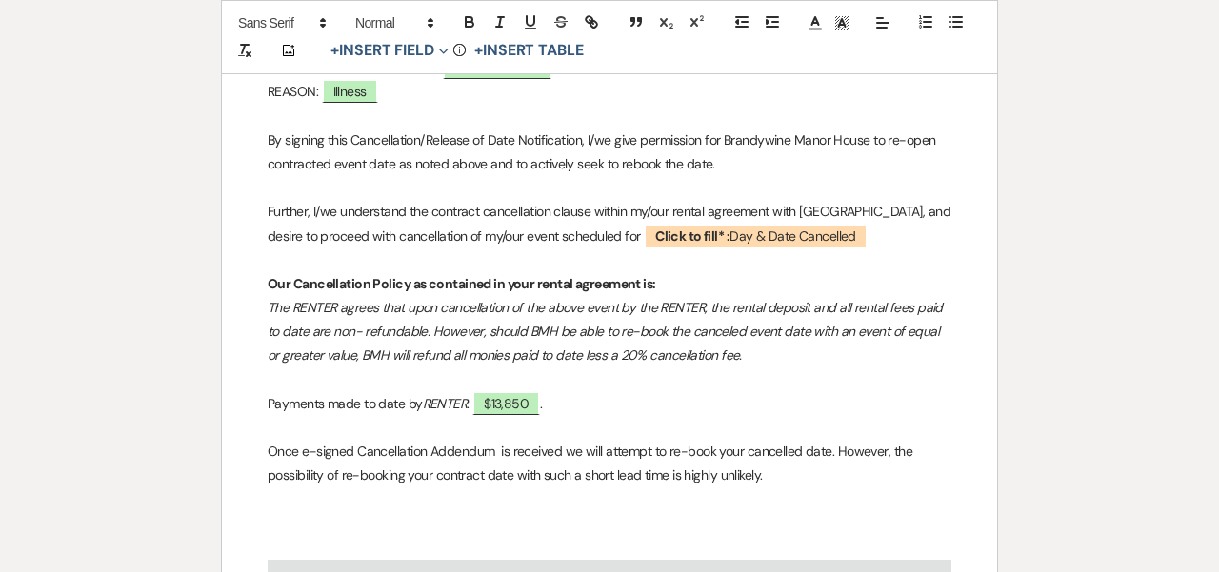
click at [811, 469] on p "Once e-signed Cancellation Addendum is received we will attempt to re-book your…" at bounding box center [610, 464] width 684 height 48
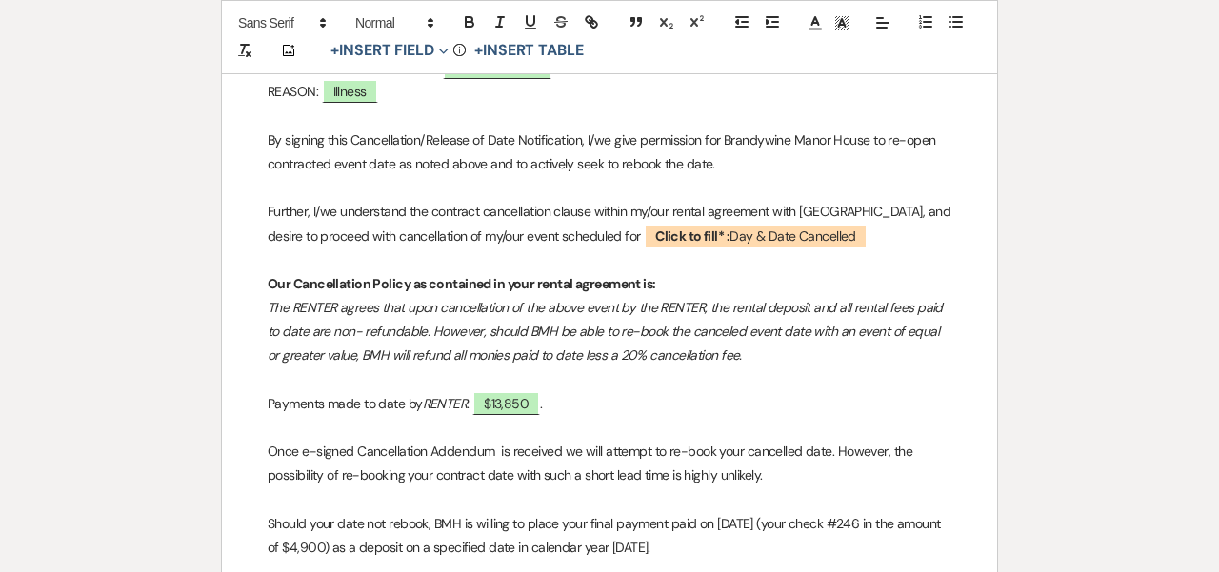
click at [532, 540] on p "Should your date not rebook, BMH is willing to place your final payment paid on…" at bounding box center [610, 536] width 684 height 48
click at [761, 537] on p "Should your date not rebook, BMH is willing to place your final payment paid on…" at bounding box center [610, 536] width 684 height 48
click at [614, 513] on p "Should your date not rebook, BMH is willing to place your final payment paid on…" at bounding box center [610, 536] width 684 height 48
click at [697, 536] on p "Should your date not rebook, BMH is willing to place your payment paid on [DATE…" at bounding box center [610, 536] width 684 height 48
click at [691, 538] on p "Should your date not rebook, BMH is willing to place your payment paid on [DATE…" at bounding box center [610, 536] width 684 height 48
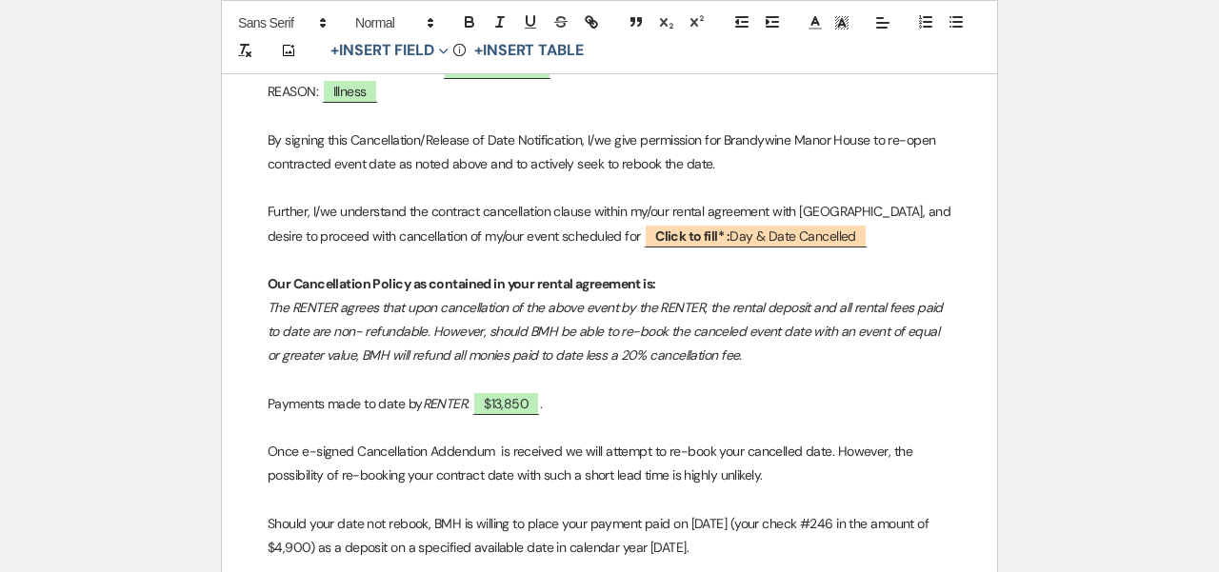
click at [431, 520] on p "Should your date not rebook, BMH is willing to place your payment paid on [DATE…" at bounding box center [610, 536] width 684 height 48
drag, startPoint x: 432, startPoint y: 518, endPoint x: 254, endPoint y: 514, distance: 178.1
click at [254, 514] on div "﻿ ﻿ [GEOGRAPHIC_DATA] [PERSON_NAME] | [PHONE_NUMBER] | [EMAIL_ADDRESS][DOMAIN_N…" at bounding box center [609, 209] width 775 height 1342
click at [617, 543] on p "Consequently, BMH is willing to place your payment paid on [DATE] (your check #…" at bounding box center [610, 536] width 684 height 48
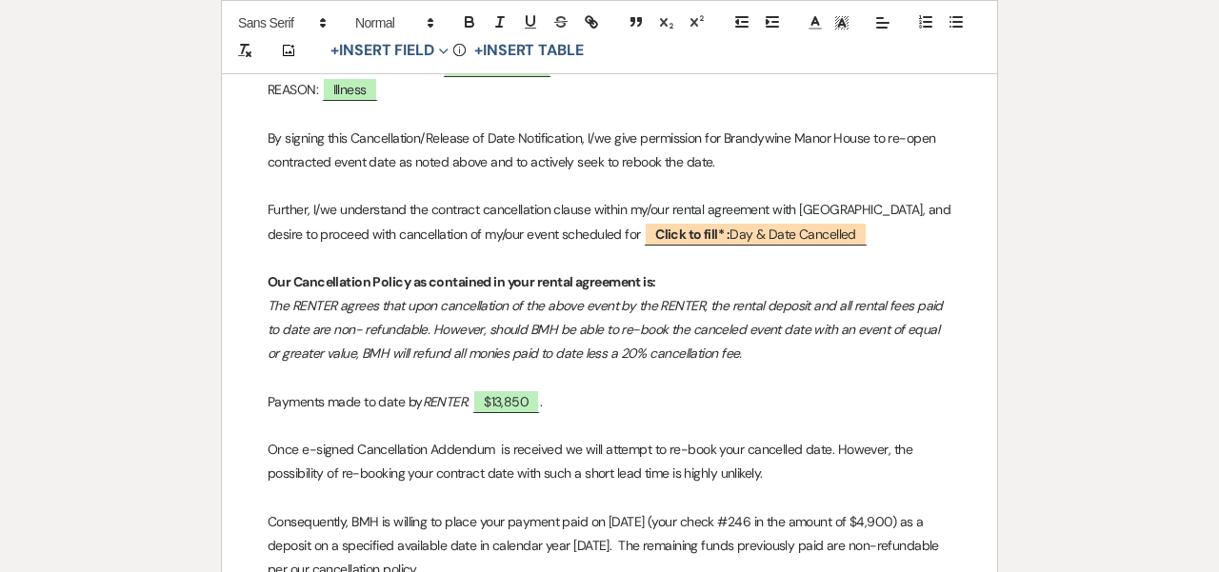
scroll to position [1094, 0]
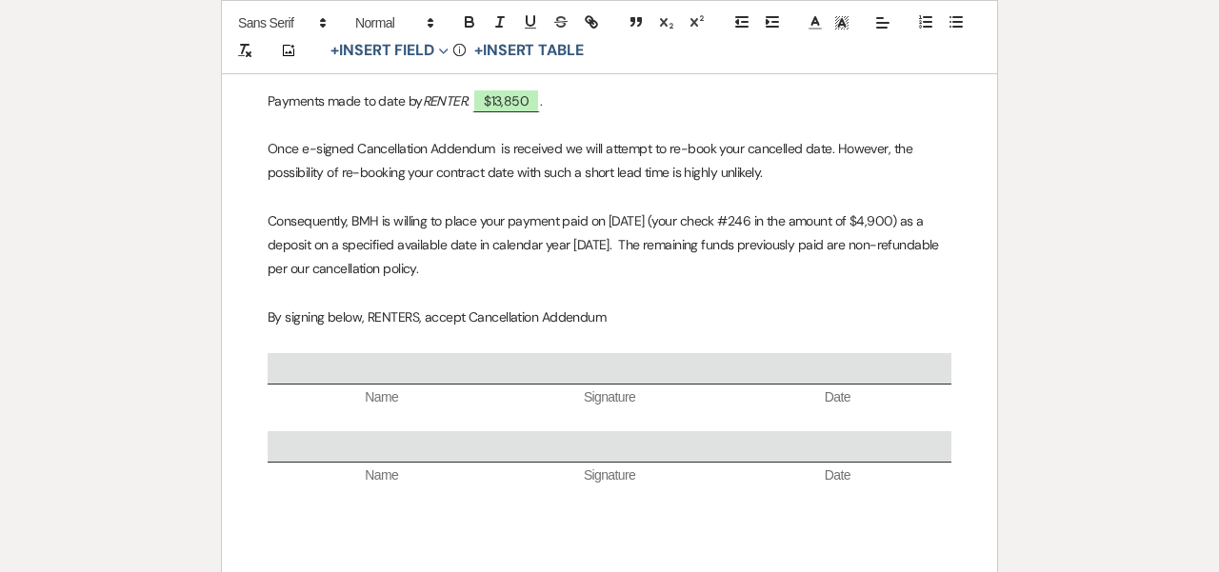
click at [350, 219] on p "Consequently, BMH is willing to place your payment paid on [DATE] (your check #…" at bounding box center [610, 246] width 684 height 72
drag, startPoint x: 350, startPoint y: 219, endPoint x: 256, endPoint y: 207, distance: 94.2
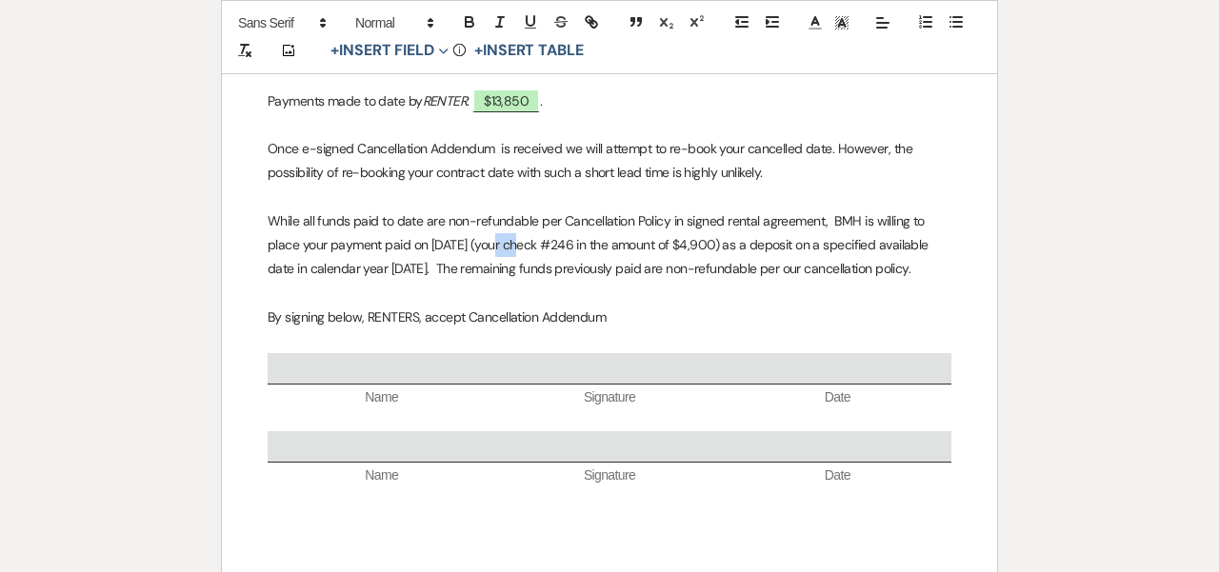
drag, startPoint x: 520, startPoint y: 239, endPoint x: 497, endPoint y: 242, distance: 23.0
click at [497, 242] on p "While all funds paid to date are non-refundable per Cancellation Policy in sign…" at bounding box center [610, 246] width 684 height 72
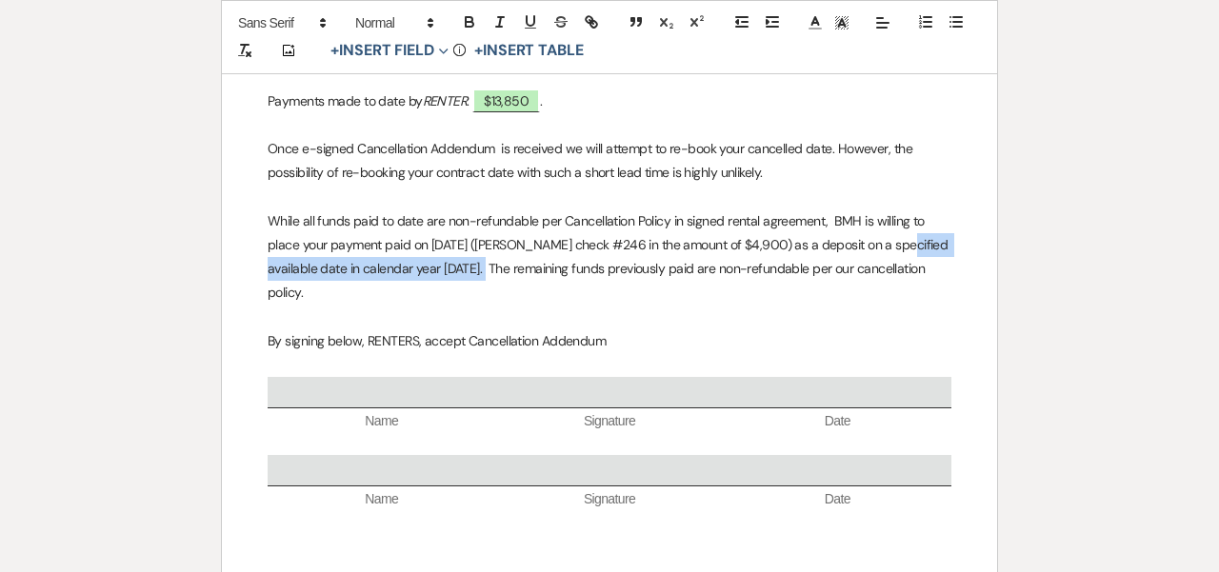
drag, startPoint x: 893, startPoint y: 242, endPoint x: 473, endPoint y: 268, distance: 420.8
click at [473, 268] on p "While all funds paid to date are non-refundable per Cancellation Policy in sign…" at bounding box center [610, 258] width 684 height 96
click at [596, 288] on p "While all funds paid to date are non-refundable per Cancellation Policy in sign…" at bounding box center [610, 258] width 684 height 96
click at [337, 288] on p "While all funds paid to date are non-refundable per Cancellation Policy in sign…" at bounding box center [610, 258] width 684 height 96
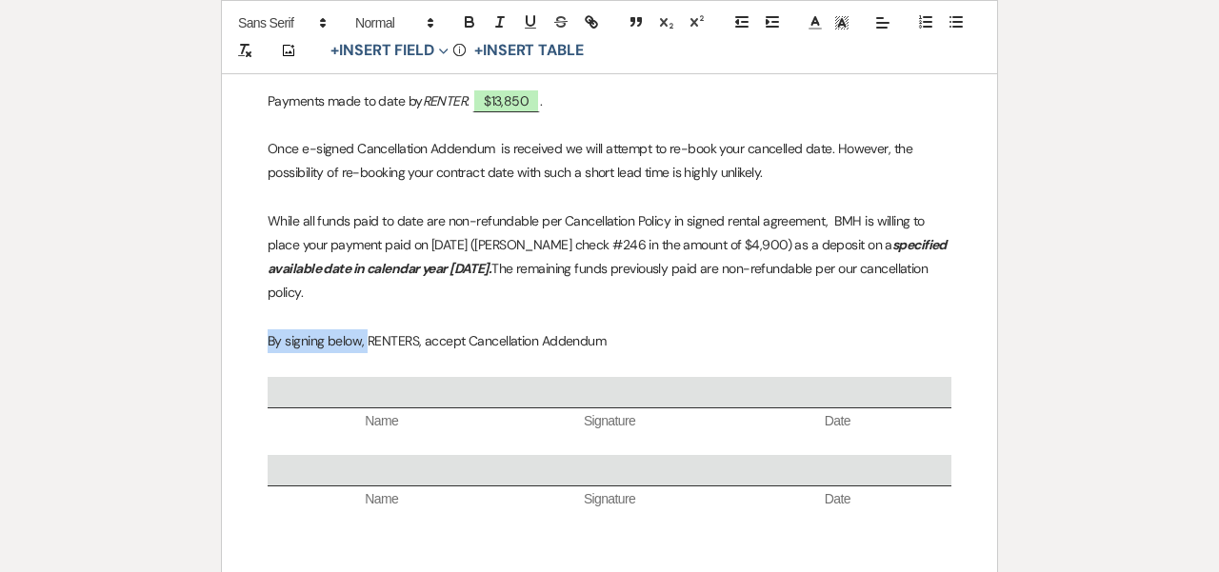
drag, startPoint x: 366, startPoint y: 331, endPoint x: 258, endPoint y: 329, distance: 107.7
drag, startPoint x: 340, startPoint y: 329, endPoint x: 217, endPoint y: 331, distance: 122.9
click at [462, 338] on p "IN WITNESS WHEREOF: RENTERS, accept Cancellation Addendum" at bounding box center [610, 342] width 684 height 24
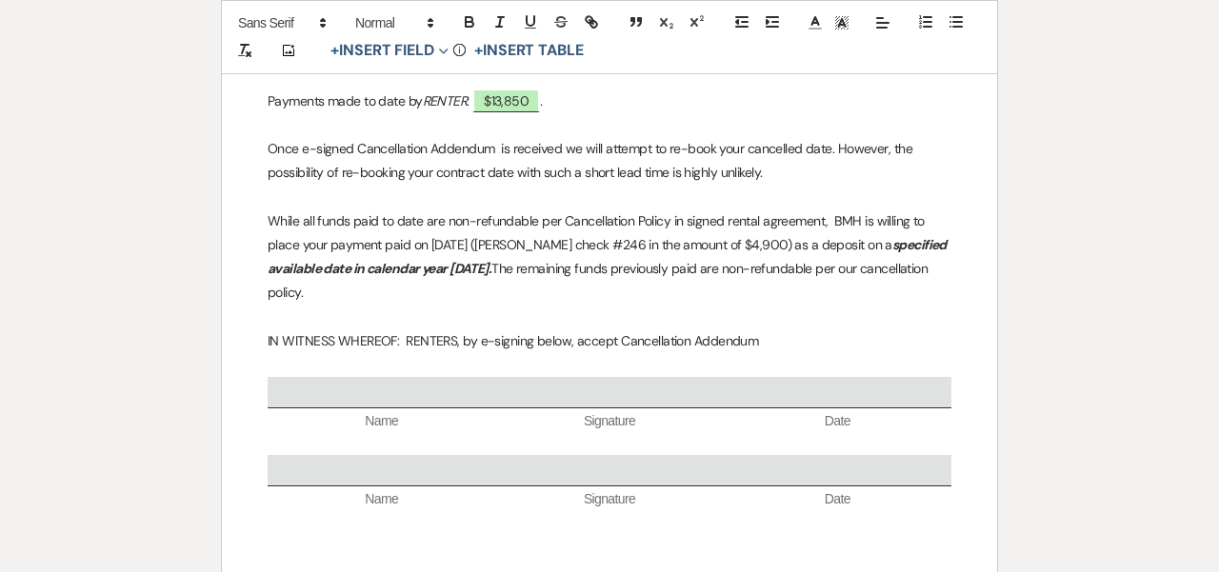
click at [777, 337] on p "IN WITNESS WHEREOF: RENTERS, by e-signing below, accept Cancellation Addendum" at bounding box center [610, 342] width 684 height 24
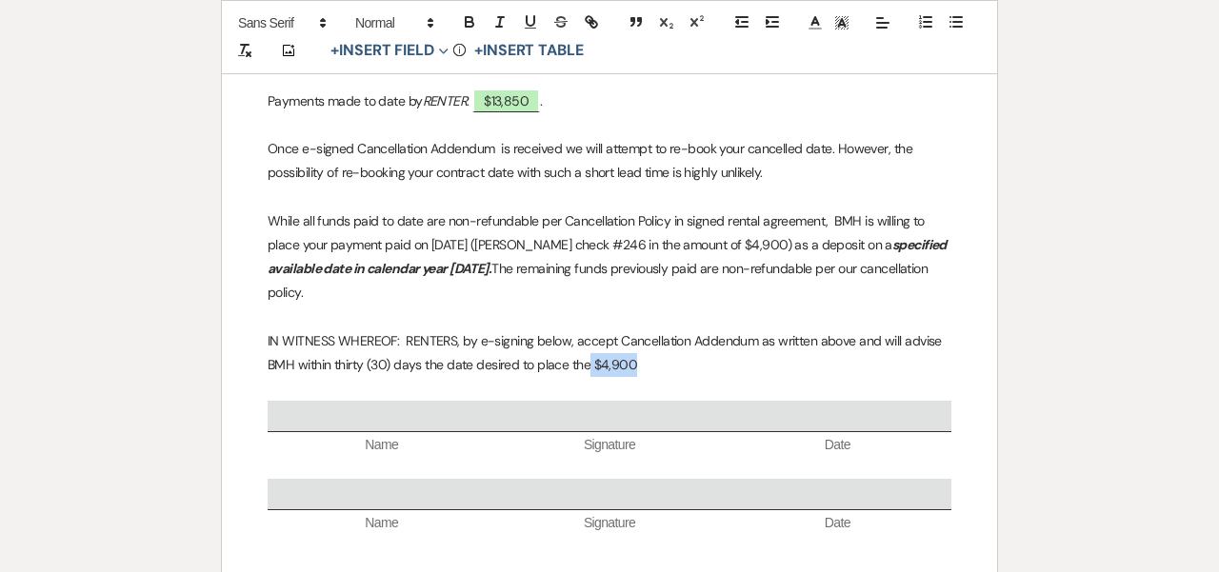
drag, startPoint x: 635, startPoint y: 355, endPoint x: 590, endPoint y: 355, distance: 45.7
click at [590, 355] on p "IN WITNESS WHEREOF: RENTERS, by e-signing below, accept Cancellation Addendum a…" at bounding box center [610, 354] width 684 height 48
click at [448, 351] on p "IN WITNESS WHEREOF: RENTERS, by e-signing below, accept Cancellation Addendum a…" at bounding box center [610, 354] width 684 height 48
click at [616, 330] on p "IN WITNESS WHEREOF: RENTERS, by e-signing below, accept Cancellation Addendum a…" at bounding box center [610, 354] width 684 height 48
click at [551, 355] on p "IN WITNESS WHEREOF: RENTERS, by e-signing below, accept Cancellation Addendum a…" at bounding box center [610, 354] width 684 height 48
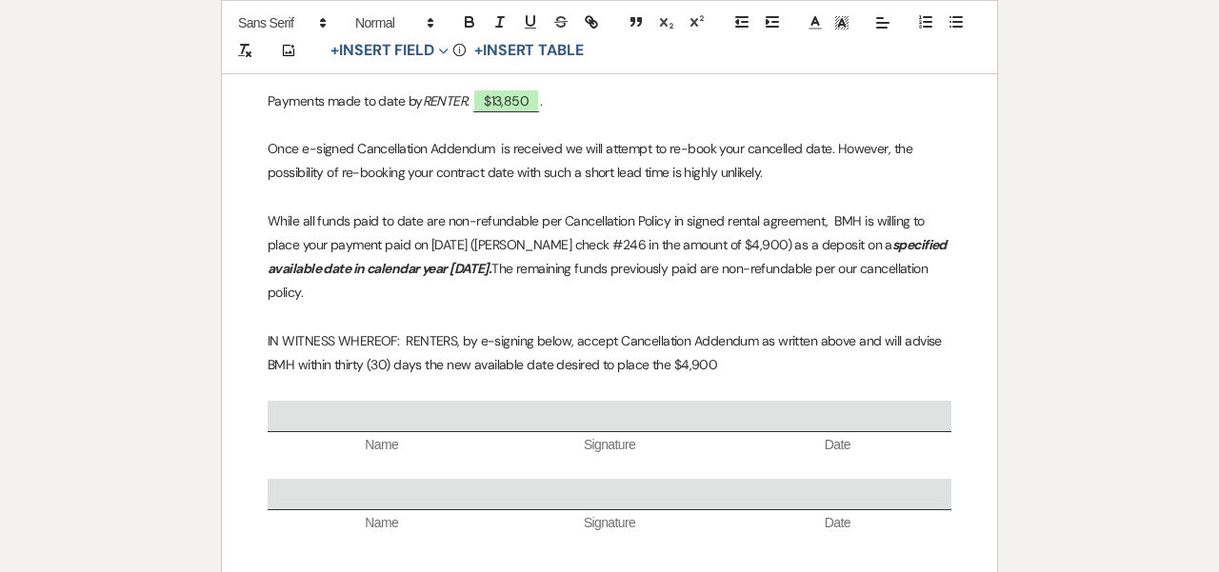
click at [324, 263] on em "specified available date in calendar year [DATE]." at bounding box center [608, 256] width 681 height 41
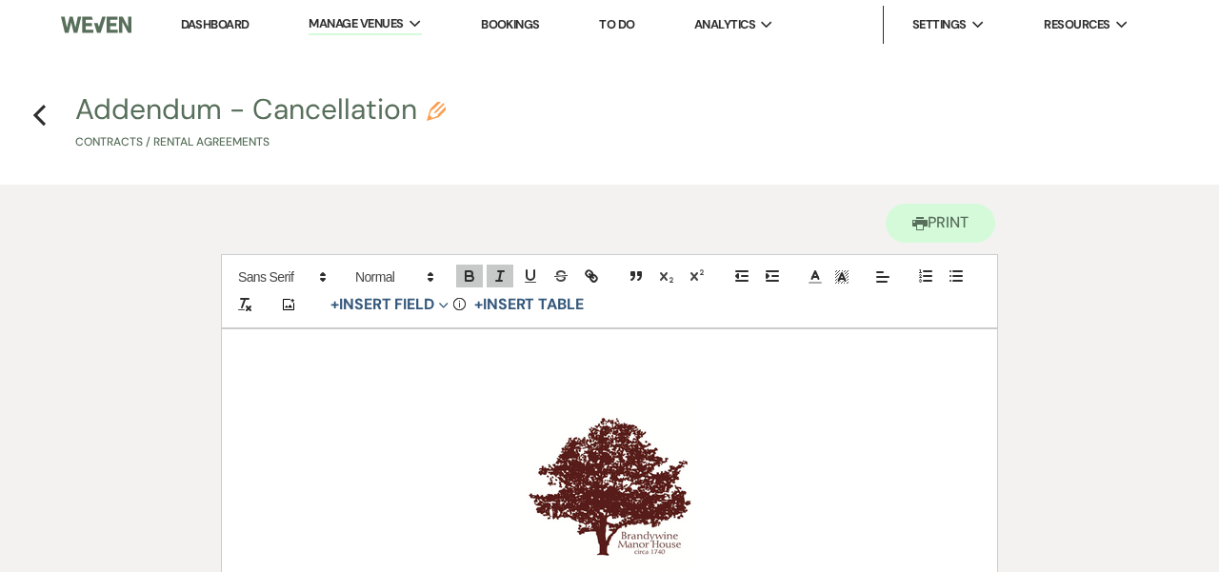
scroll to position [0, 0]
click at [939, 220] on button "Printer Print" at bounding box center [941, 223] width 110 height 39
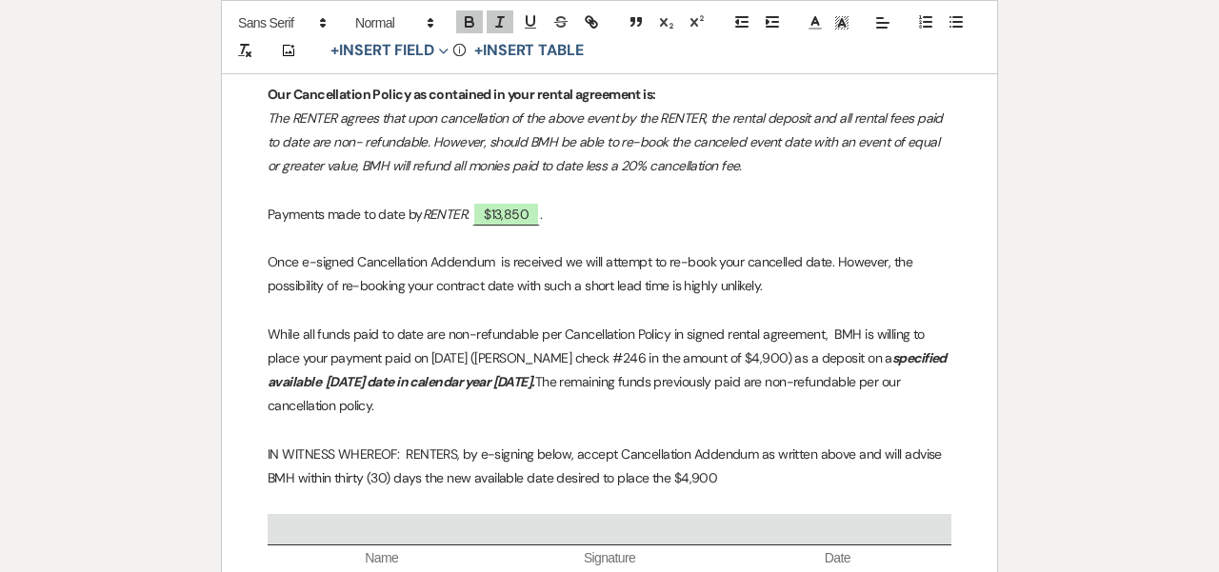
scroll to position [971, 0]
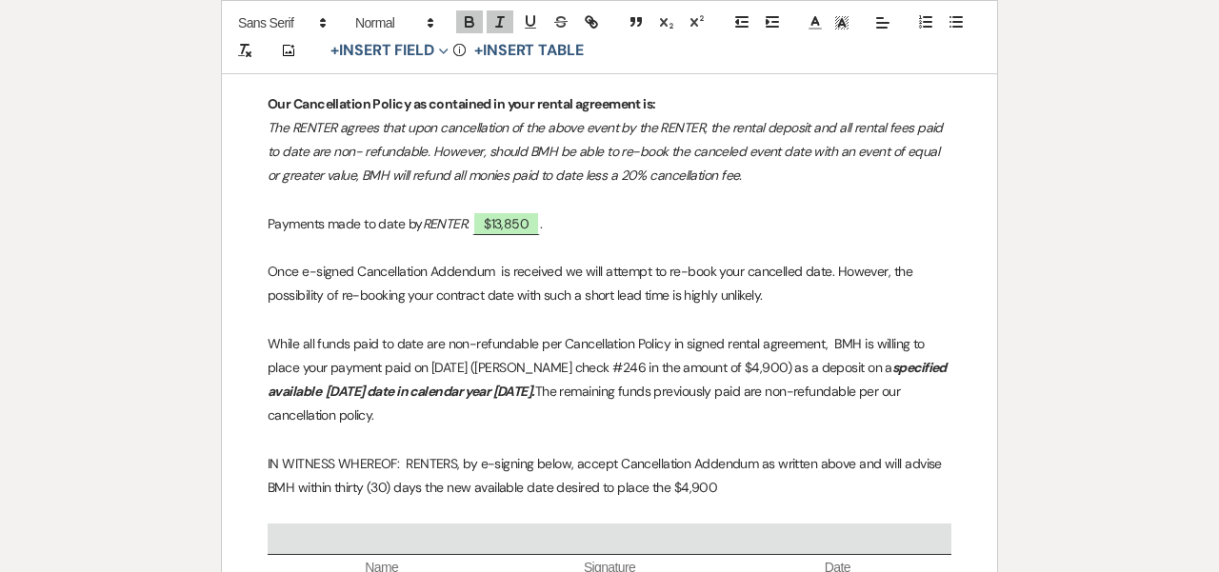
click at [908, 341] on p "While all funds paid to date are non-refundable per Cancellation Policy in sign…" at bounding box center [610, 380] width 684 height 96
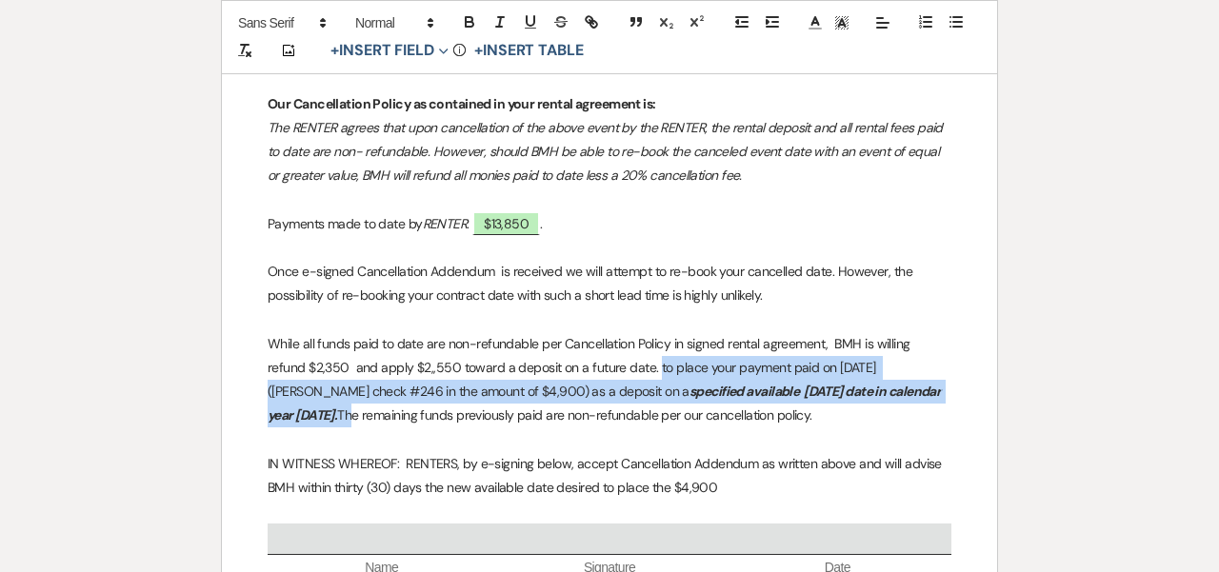
drag, startPoint x: 653, startPoint y: 357, endPoint x: 951, endPoint y: 389, distance: 298.8
click at [951, 389] on p "refund $2,350 and apply $2,,550 toward a deposit on a future date. to place you…" at bounding box center [610, 392] width 684 height 72
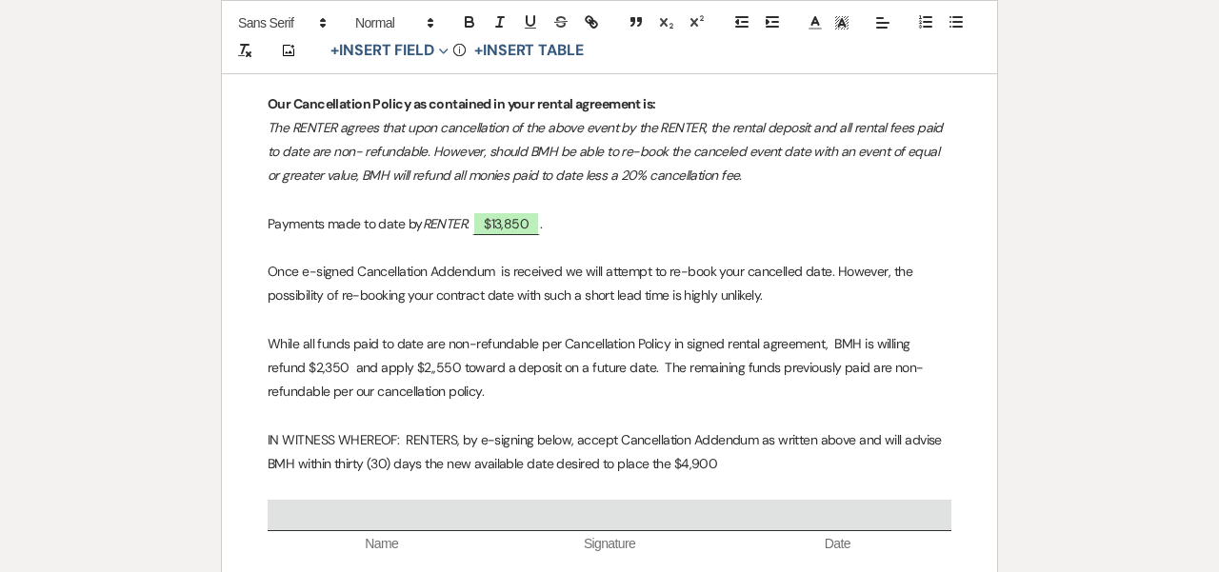
click at [351, 360] on p "refund $2,350 and apply $2,,550 toward a deposit on a future date. The remainin…" at bounding box center [610, 380] width 684 height 48
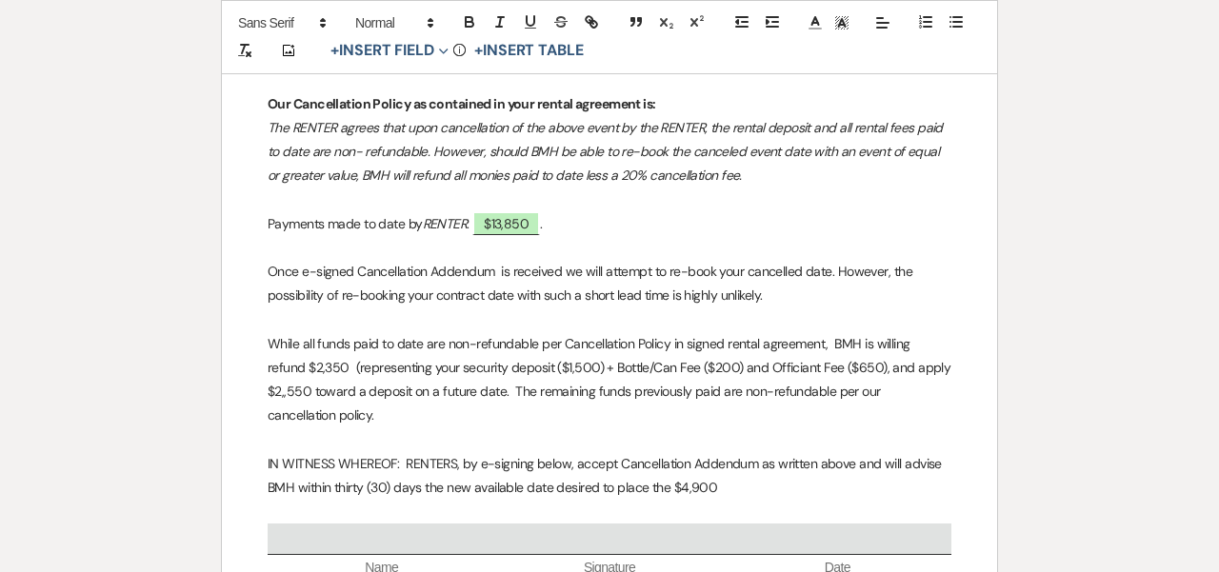
click at [323, 411] on p "refund $2,350 (representing your security deposit ($1,500) + Bottle/Can Fee ($2…" at bounding box center [610, 392] width 684 height 72
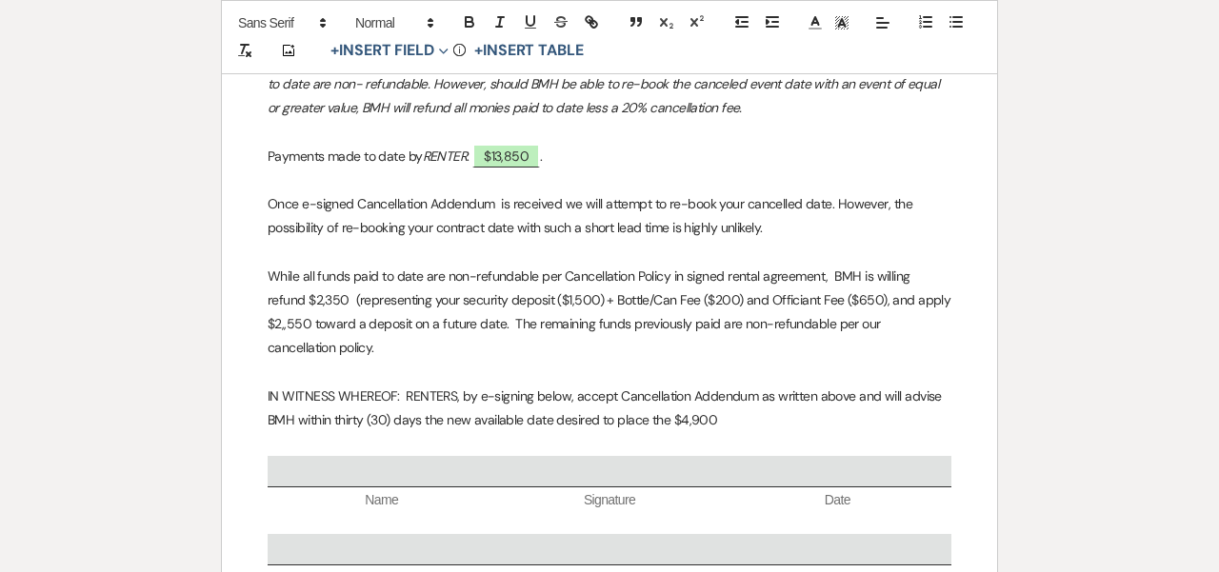
scroll to position [1038, 0]
click at [851, 386] on p "IN WITNESS WHEREOF: RENTERS, by e-signing below, accept Cancellation Addendum a…" at bounding box center [610, 410] width 684 height 48
drag, startPoint x: 854, startPoint y: 384, endPoint x: 873, endPoint y: 413, distance: 35.1
click at [873, 413] on p "IN WITNESS WHEREOF: RENTERS, by e-signing below, accept Cancellation Addendum a…" at bounding box center [610, 410] width 684 height 48
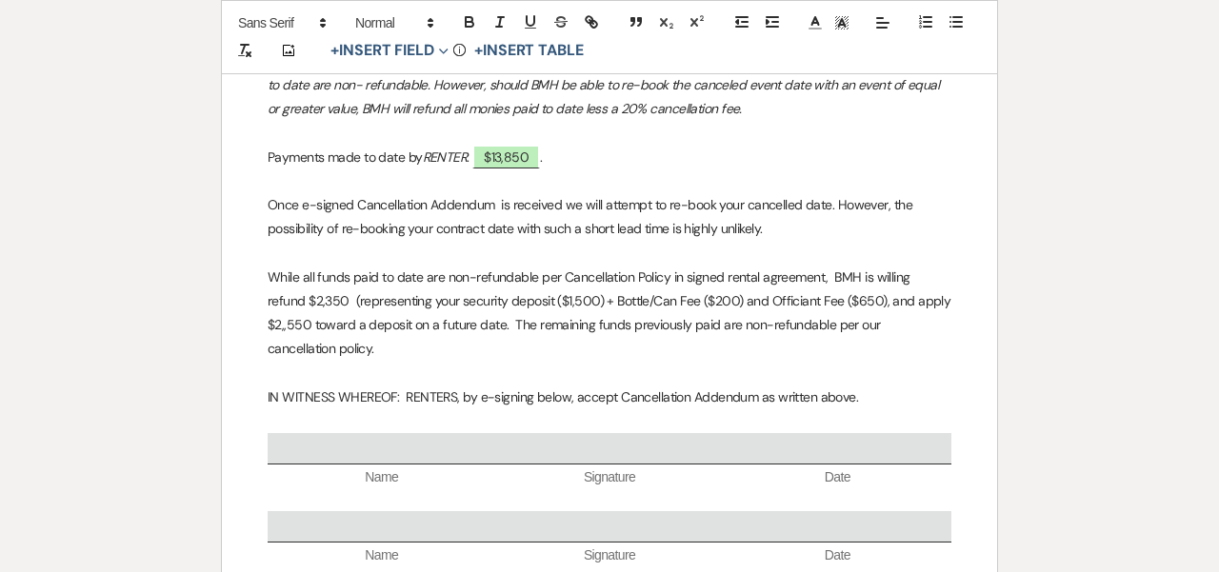
scroll to position [982, 0]
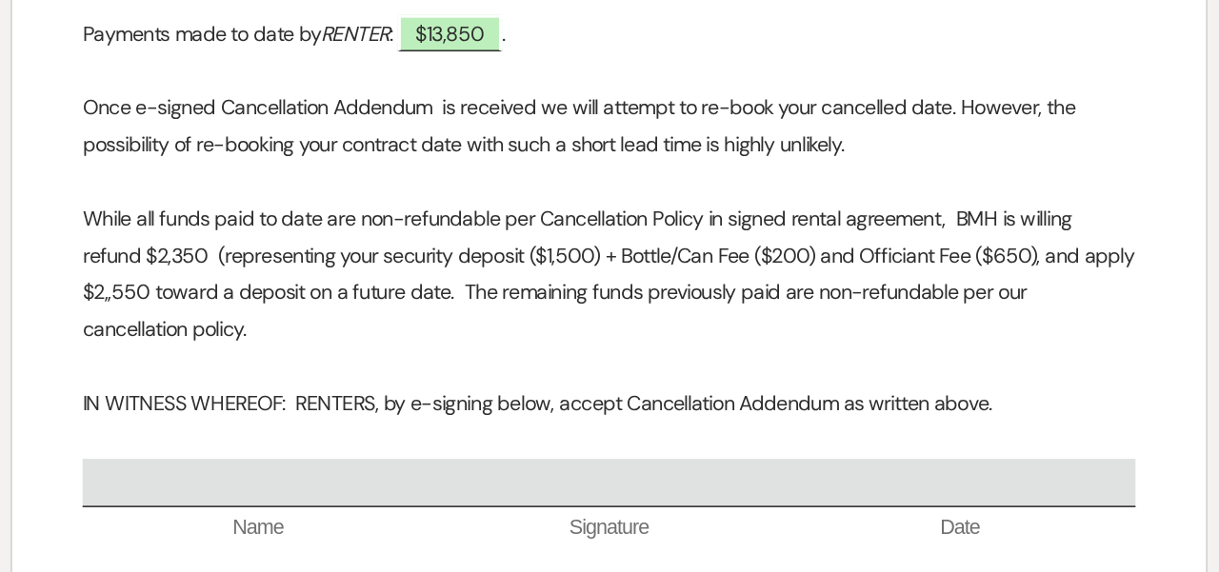
click at [670, 346] on p "refund $2,350 (representing your security deposit ($1,500) + Bottle/Can Fee ($2…" at bounding box center [610, 382] width 684 height 72
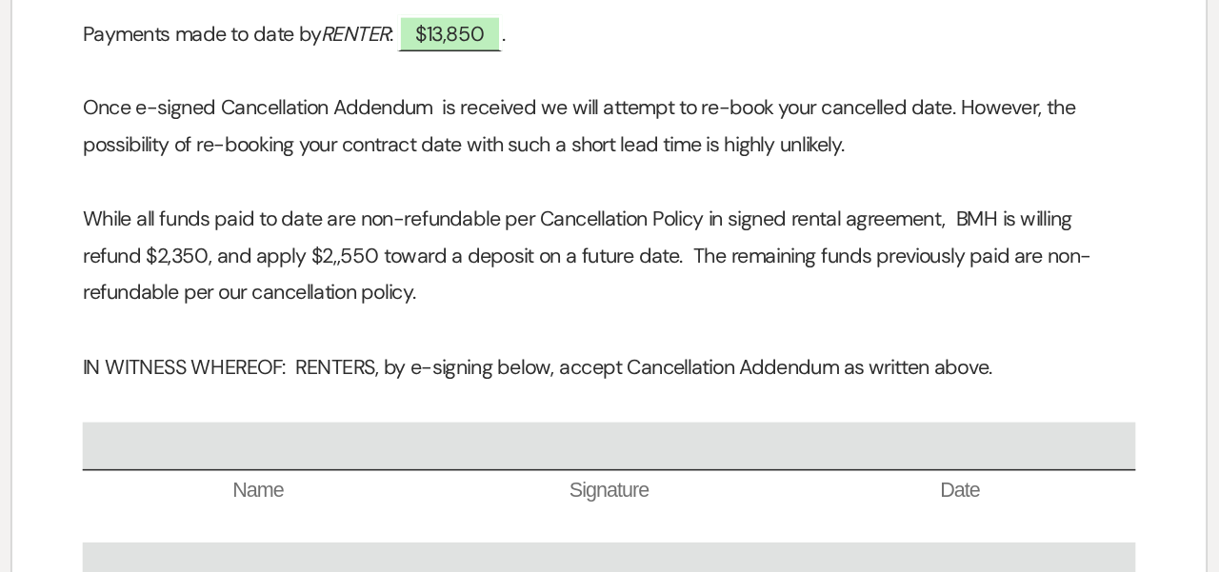
click at [431, 346] on p "refund $2,350, and apply $2,,550 toward a deposit on a future date. The remaini…" at bounding box center [610, 370] width 684 height 48
click at [694, 322] on p "While all funds paid to date are non-refundable per Cancellation Policy in sign…" at bounding box center [610, 334] width 684 height 24
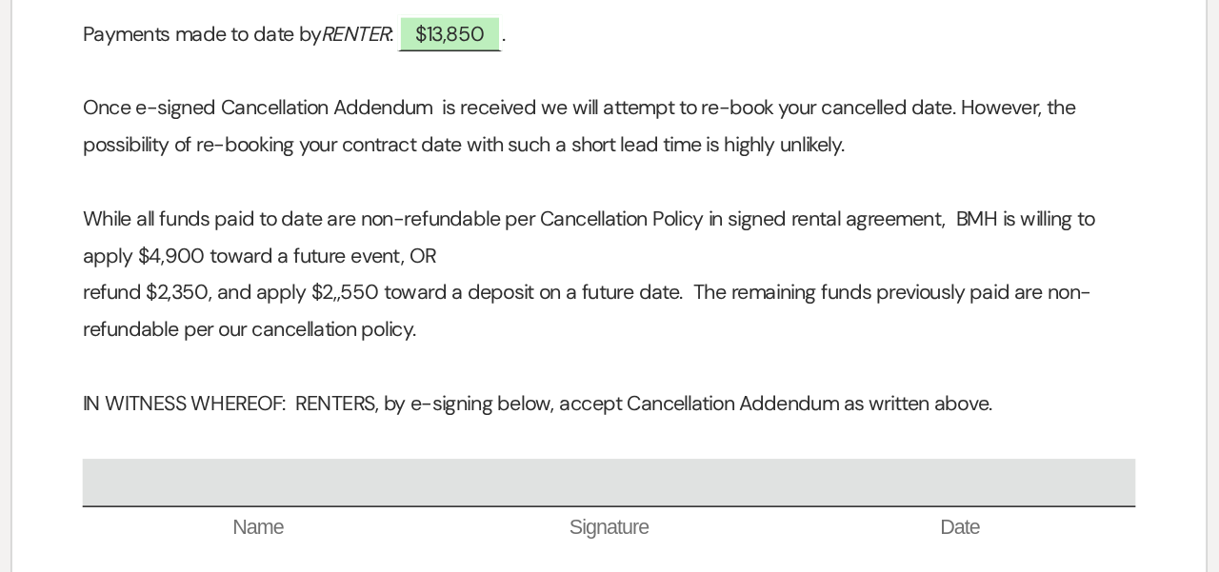
drag, startPoint x: 279, startPoint y: 208, endPoint x: 36, endPoint y: 178, distance: 244.7
click at [222, 178] on div "﻿ ﻿ [GEOGRAPHIC_DATA] [PERSON_NAME] | [PHONE_NUMBER] | [EMAIL_ADDRESS][DOMAIN_N…" at bounding box center [609, 43] width 775 height 1390
click at [222, 180] on div "﻿ ﻿ [GEOGRAPHIC_DATA] [PERSON_NAME] | [PHONE_NUMBER] | [EMAIL_ADDRESS][DOMAIN_N…" at bounding box center [609, 43] width 775 height 1390
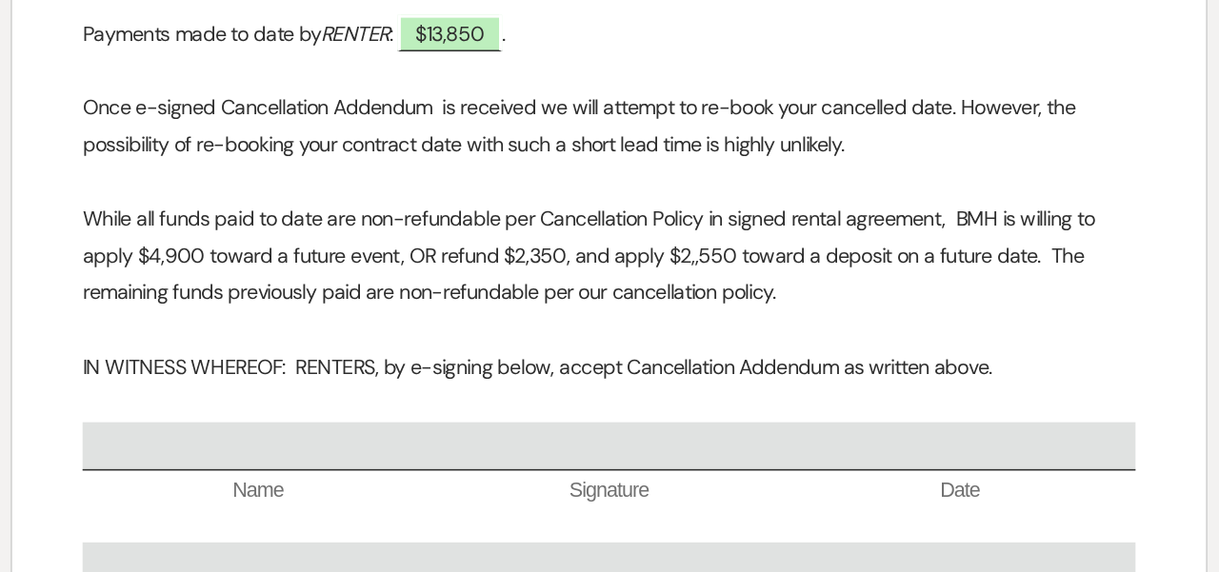
click at [222, 276] on div "﻿ ﻿ [GEOGRAPHIC_DATA] [PERSON_NAME] | [PHONE_NUMBER] | [EMAIL_ADDRESS][DOMAIN_N…" at bounding box center [609, 31] width 775 height 1366
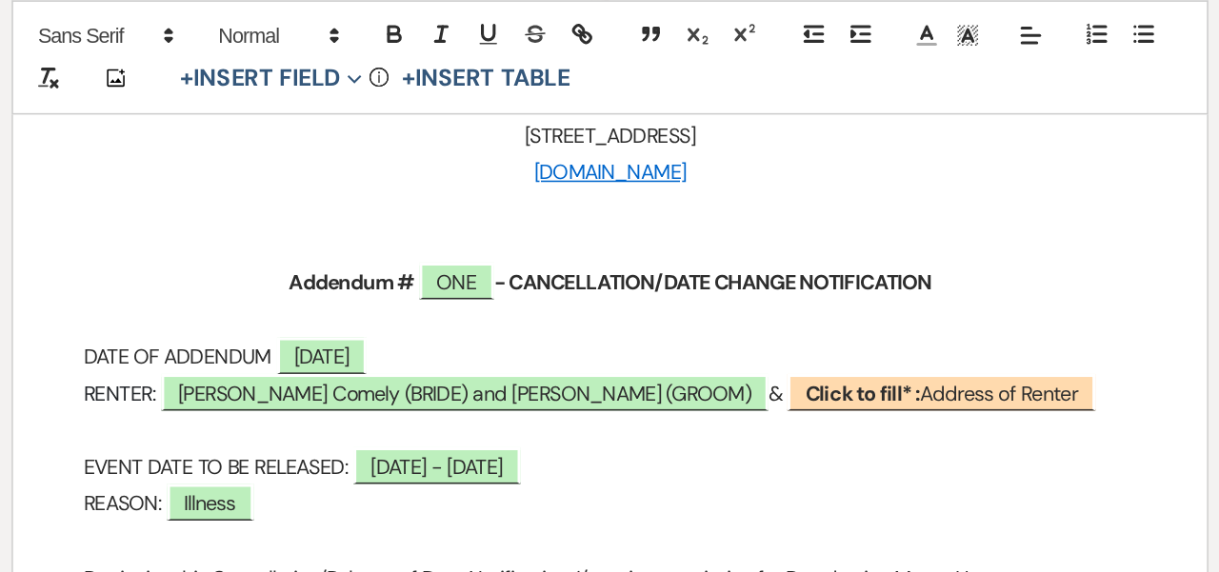
scroll to position [545, 0]
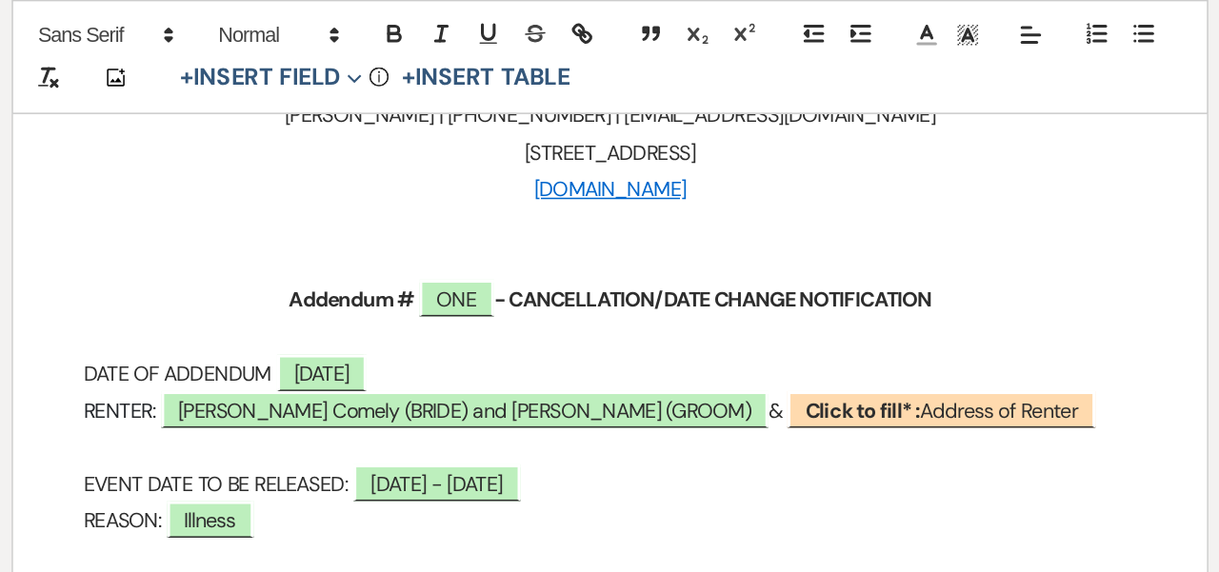
click at [663, 265] on p "RENTER: [PERSON_NAME] Comely (BRIDE) and [PERSON_NAME] (GROOM) & ﻿ Click to fil…" at bounding box center [610, 267] width 684 height 24
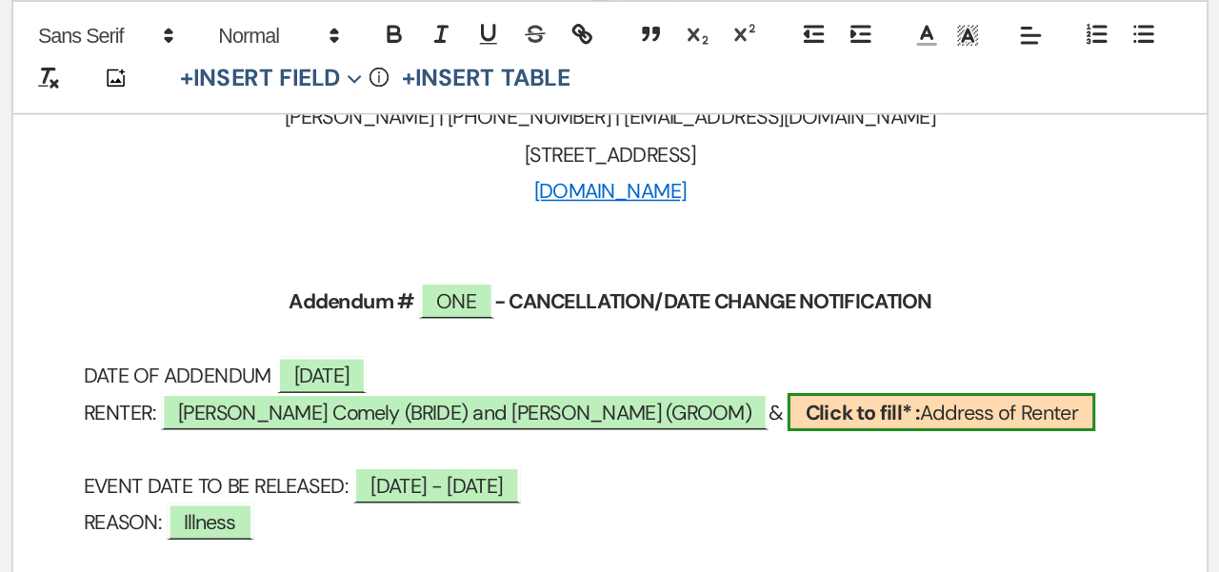
click at [725, 261] on span "Click to fill* : Address of Renter" at bounding box center [825, 267] width 200 height 25
select select "owner"
select select "custom_placeholder"
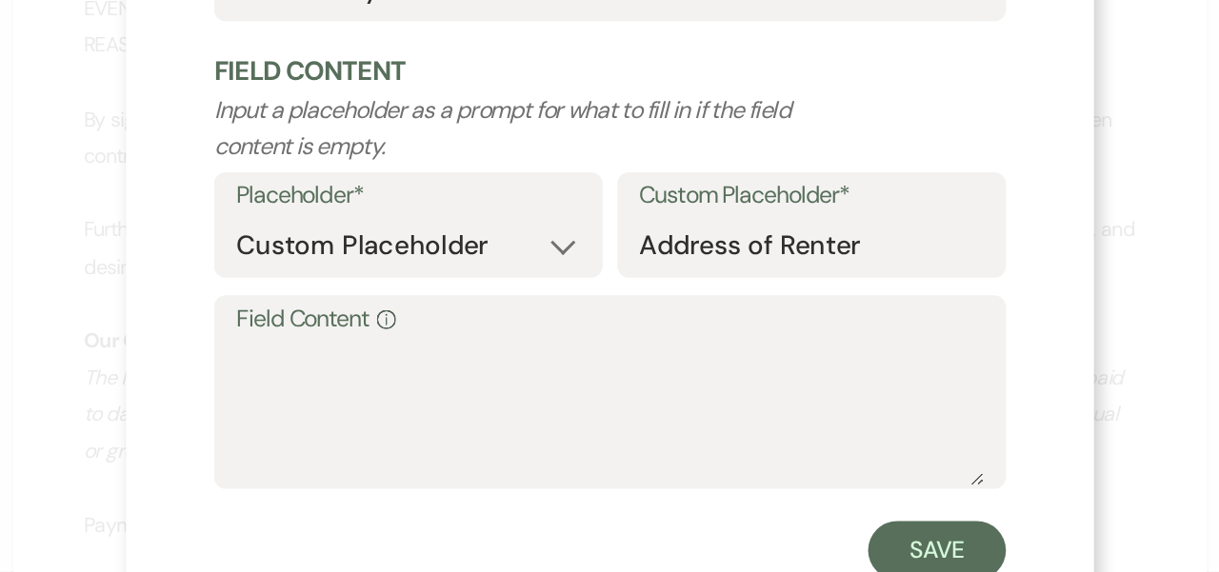
scroll to position [82, 0]
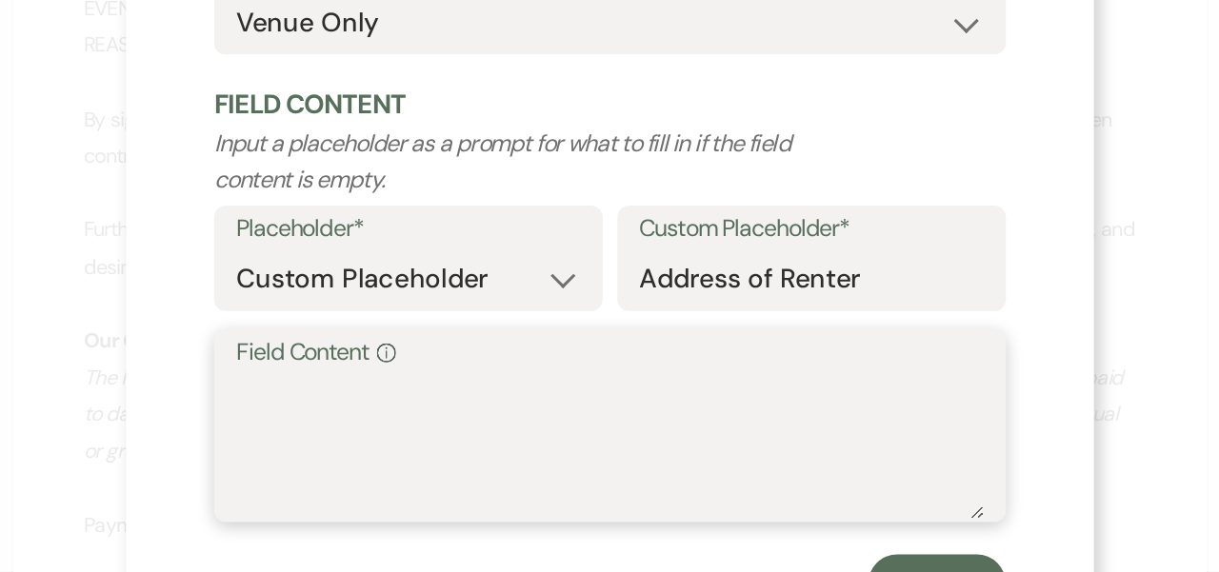
click at [367, 443] on textarea "Field Content Info" at bounding box center [610, 490] width 486 height 95
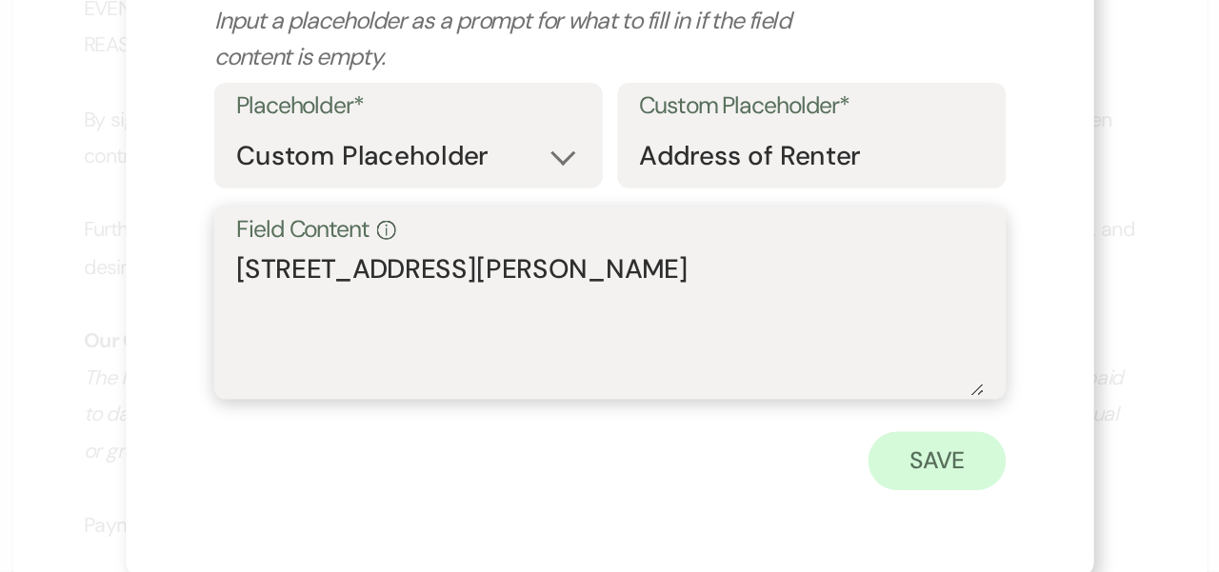
scroll to position [161, 0]
type textarea "[STREET_ADDRESS][PERSON_NAME]"
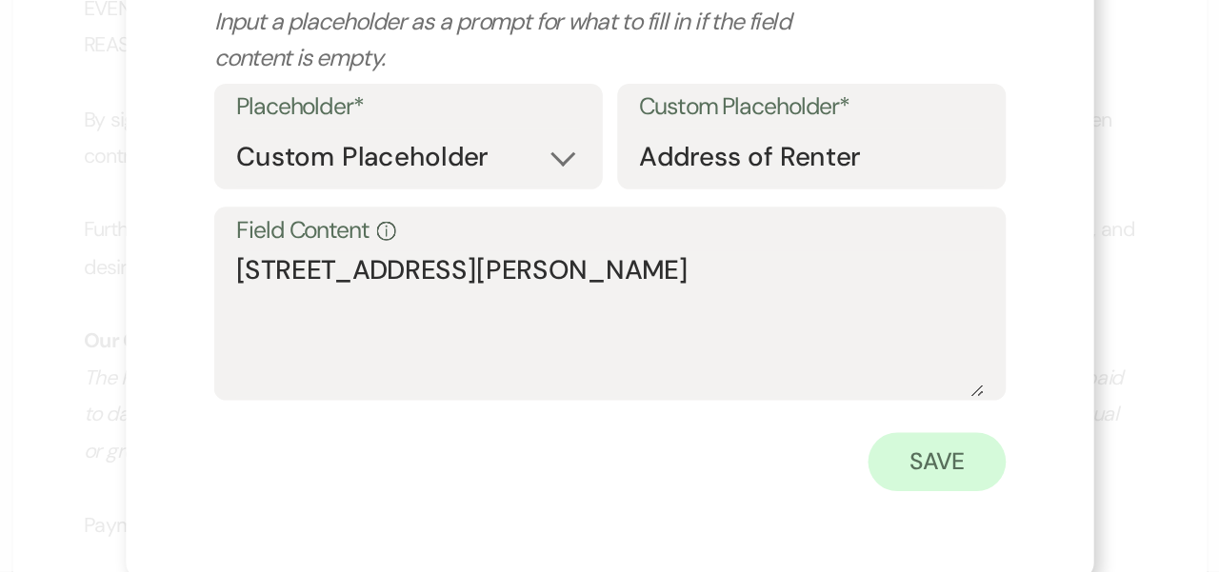
click at [777, 482] on button "Save" at bounding box center [822, 501] width 90 height 38
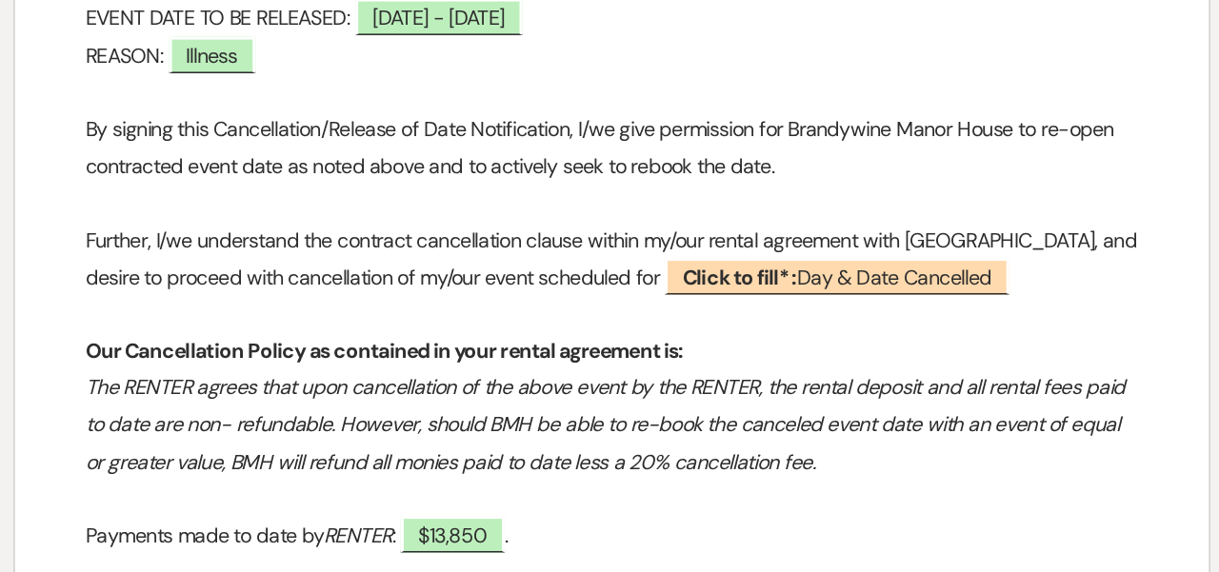
scroll to position [682, 0]
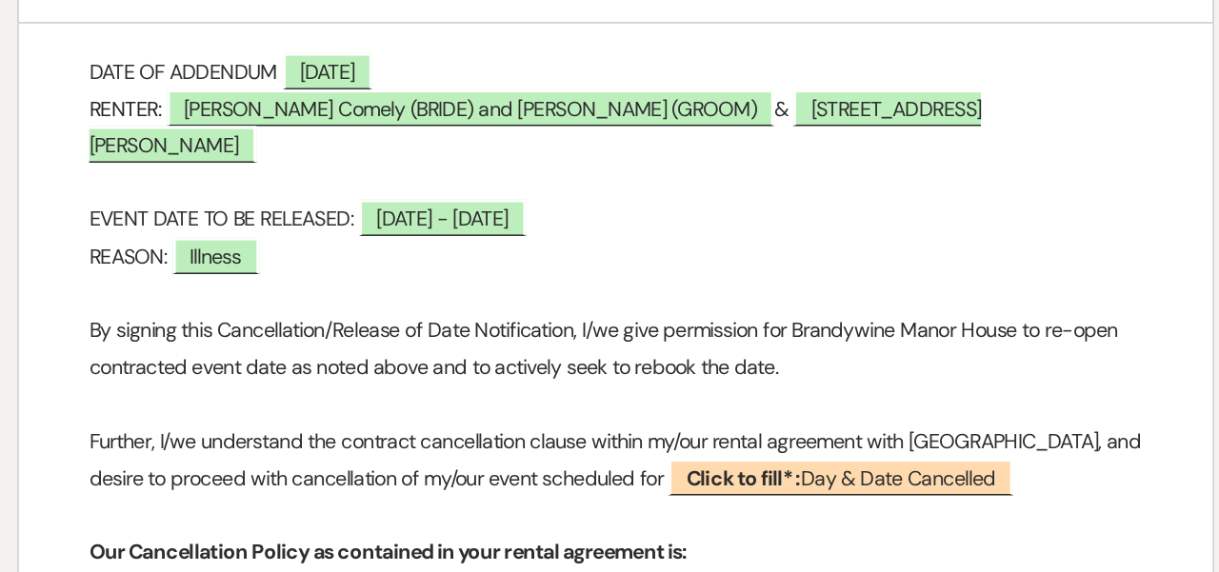
click at [447, 118] on p "RENTER: [PERSON_NAME] Comely (BRIDE) and [PERSON_NAME] (GROOM) & [STREET_ADDRES…" at bounding box center [610, 142] width 684 height 48
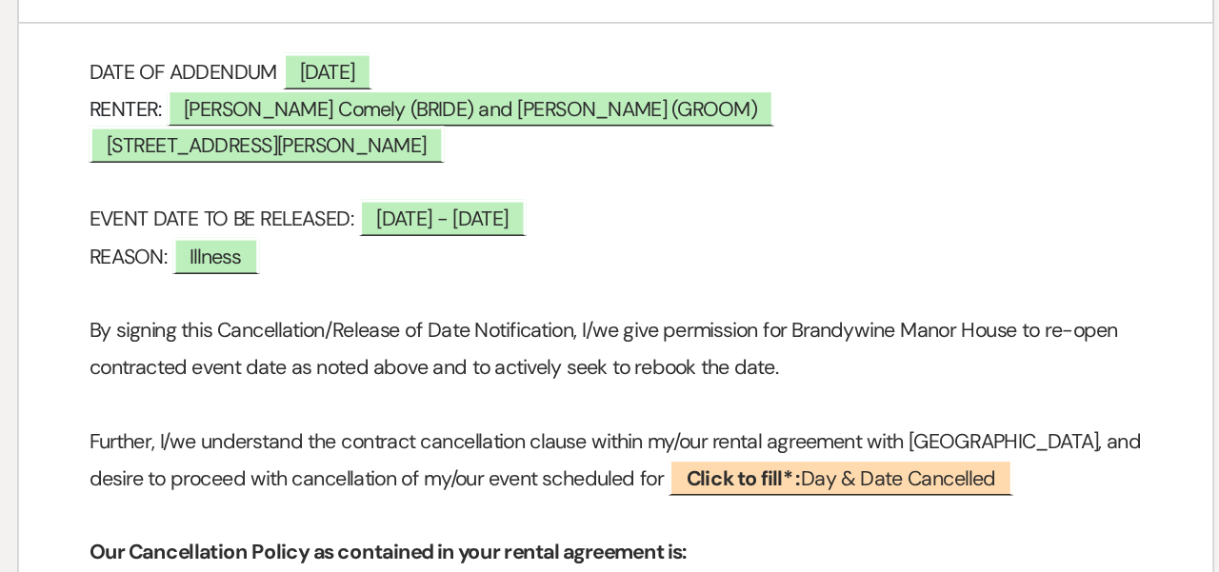
click at [222, 86] on div "﻿ ﻿ [GEOGRAPHIC_DATA] [PERSON_NAME] | [PHONE_NUMBER] | [EMAIL_ADDRESS][DOMAIN_N…" at bounding box center [609, 343] width 775 height 1390
click at [222, 87] on div "﻿ ﻿ [GEOGRAPHIC_DATA] [PERSON_NAME] | [PHONE_NUMBER] | [EMAIL_ADDRESS][DOMAIN_N…" at bounding box center [609, 343] width 775 height 1390
click at [222, 90] on div "﻿ ﻿ [GEOGRAPHIC_DATA] [PERSON_NAME] | [PHONE_NUMBER] | [EMAIL_ADDRESS][DOMAIN_N…" at bounding box center [609, 343] width 775 height 1390
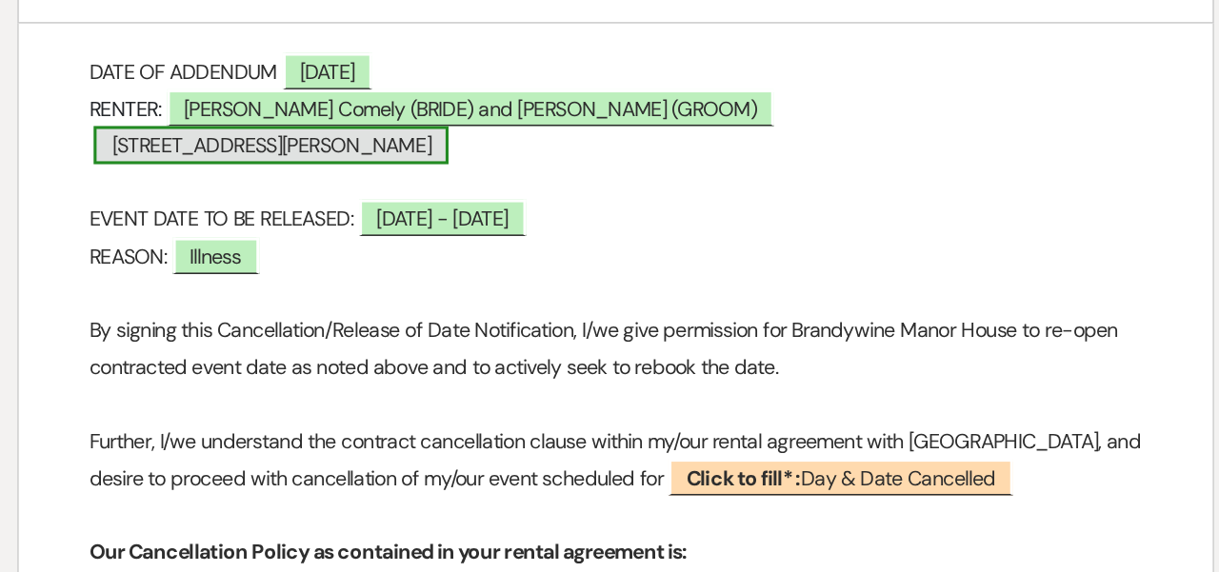
click at [273, 141] on span "[STREET_ADDRESS][PERSON_NAME]" at bounding box center [385, 153] width 230 height 25
select select "owner"
select select "custom_placeholder"
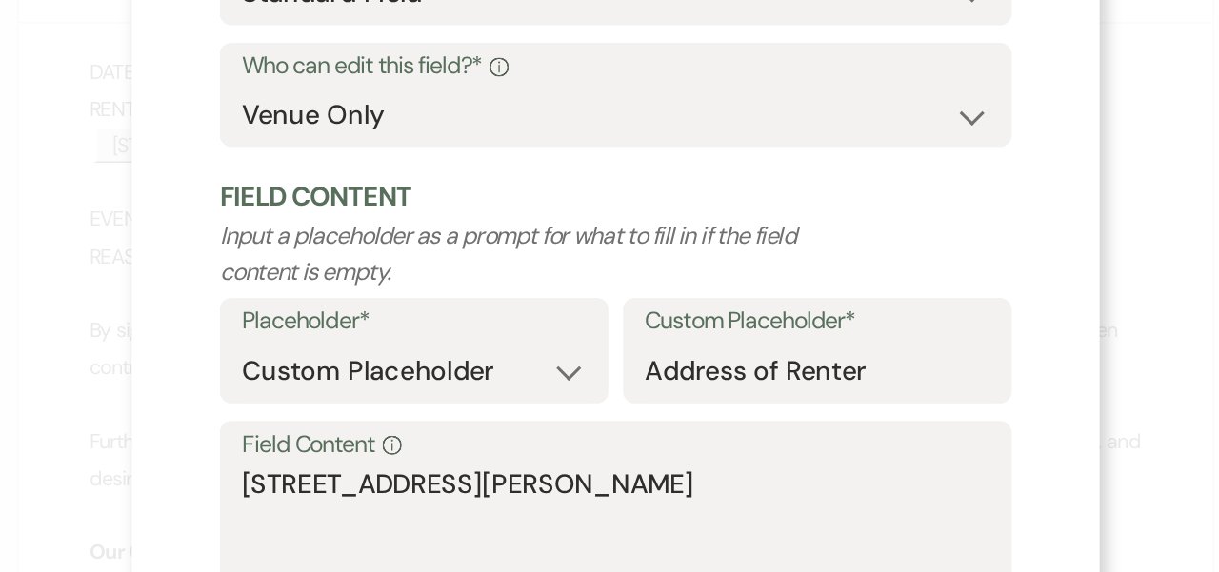
scroll to position [161, 0]
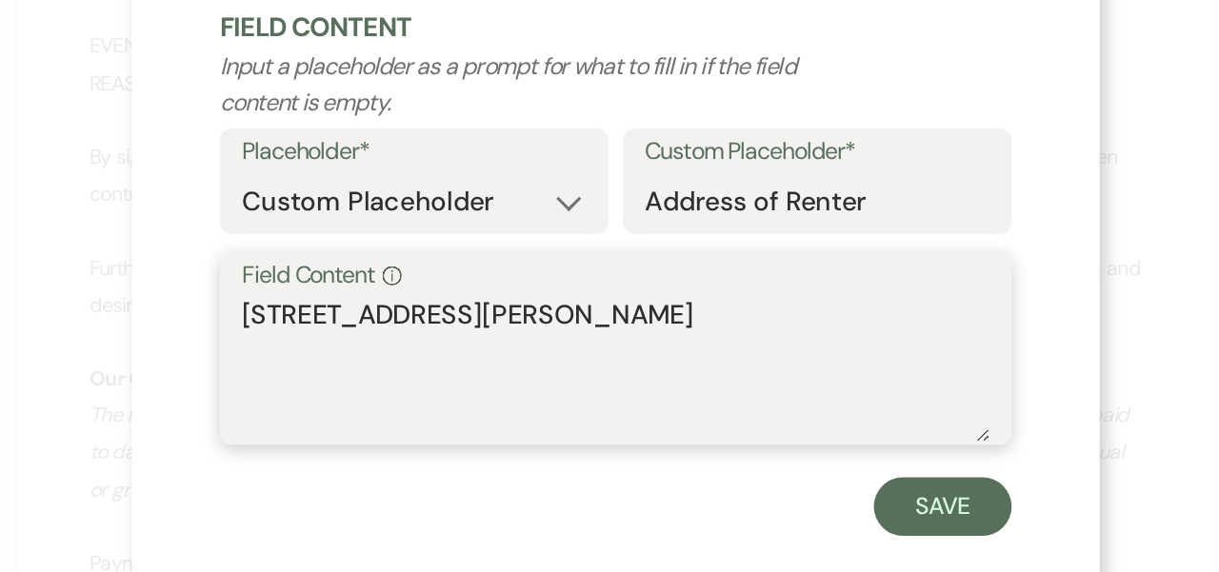
click at [367, 364] on textarea "[STREET_ADDRESS][PERSON_NAME]" at bounding box center [610, 411] width 486 height 95
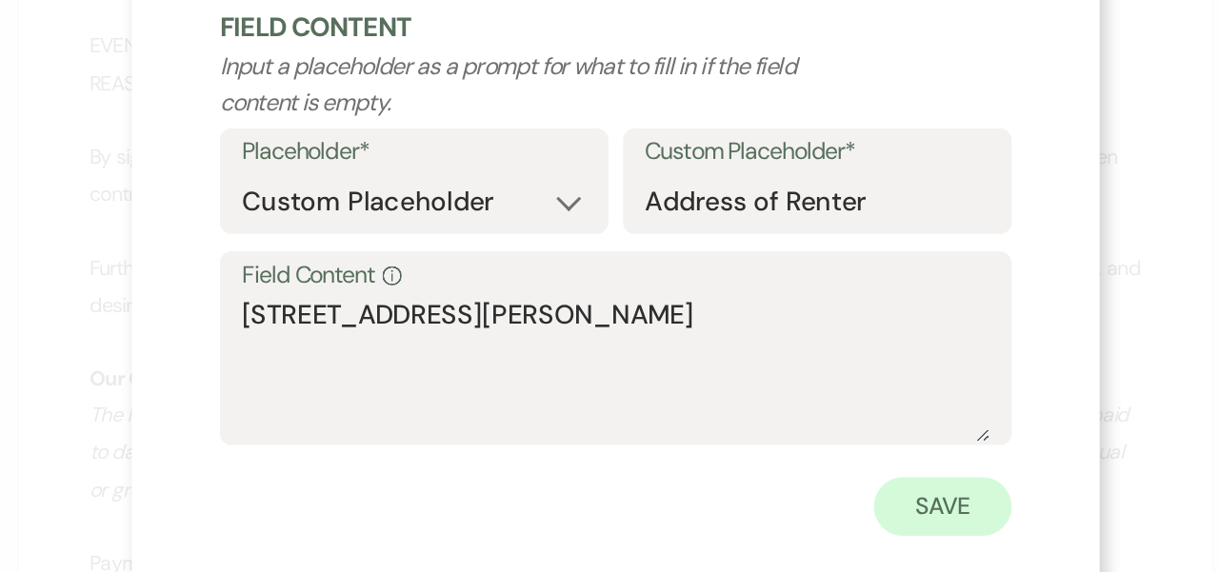
click at [777, 482] on button "Save" at bounding box center [822, 501] width 90 height 38
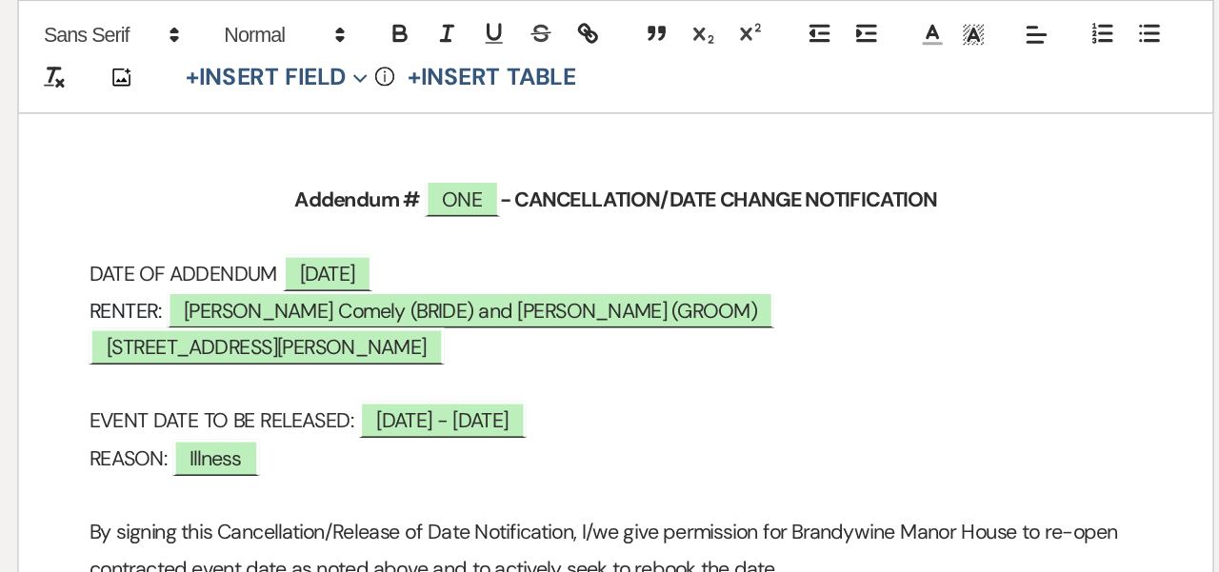
scroll to position [552, 0]
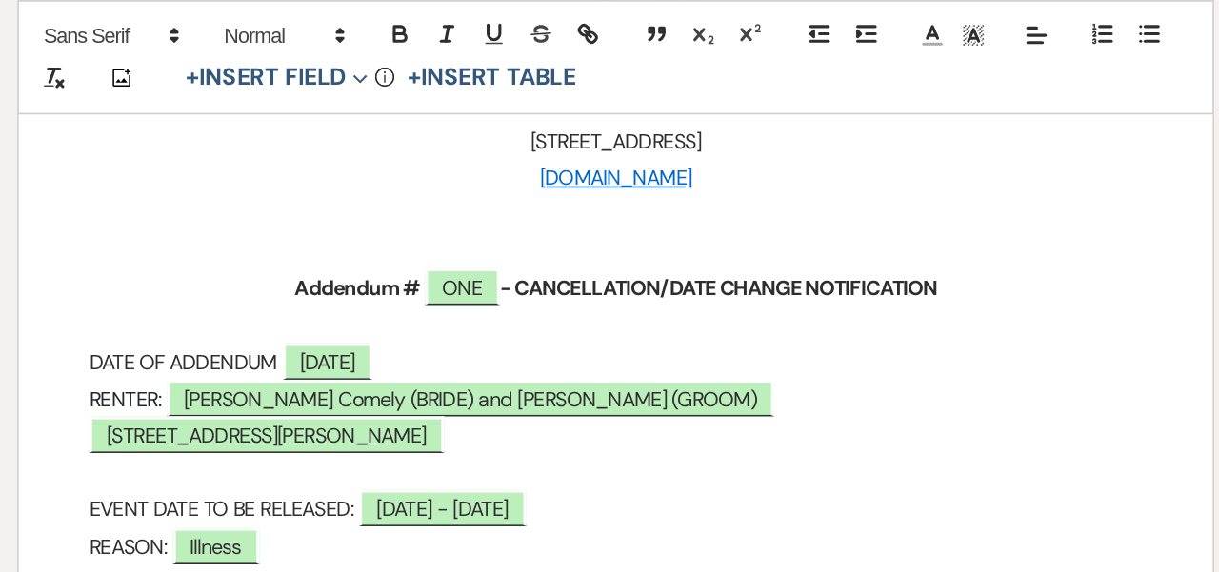
click at [222, 278] on div "﻿ ﻿ [GEOGRAPHIC_DATA] [PERSON_NAME] | [PHONE_NUMBER] | [EMAIL_ADDRESS][DOMAIN_N…" at bounding box center [609, 472] width 775 height 1390
click at [314, 252] on span "[PERSON_NAME] Comely (BRIDE) and [PERSON_NAME] (GROOM)" at bounding box center [513, 259] width 398 height 24
select select "owner"
select select "custom_placeholder"
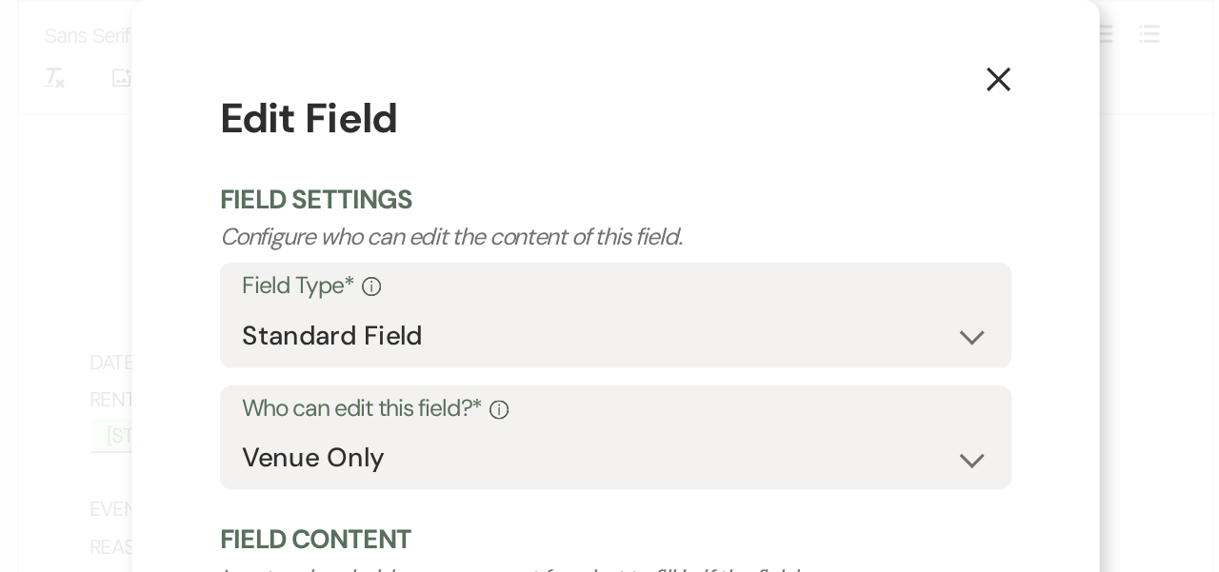
scroll to position [0, 0]
click at [851, 50] on use "button" at bounding box center [858, 51] width 15 height 15
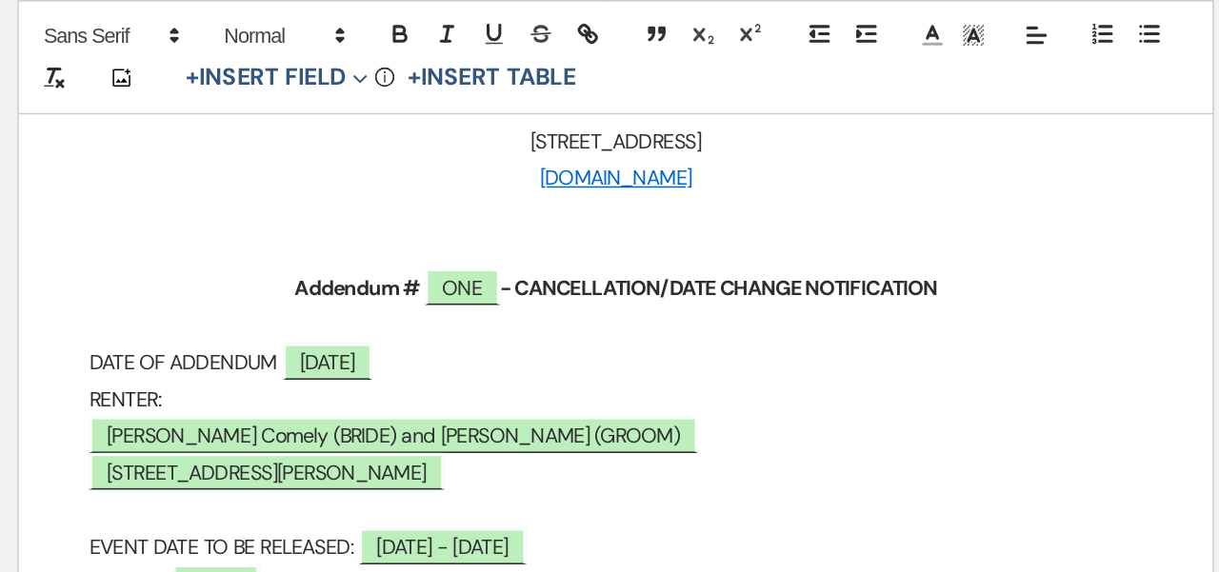
click at [268, 257] on p "RENTER:" at bounding box center [610, 260] width 684 height 24
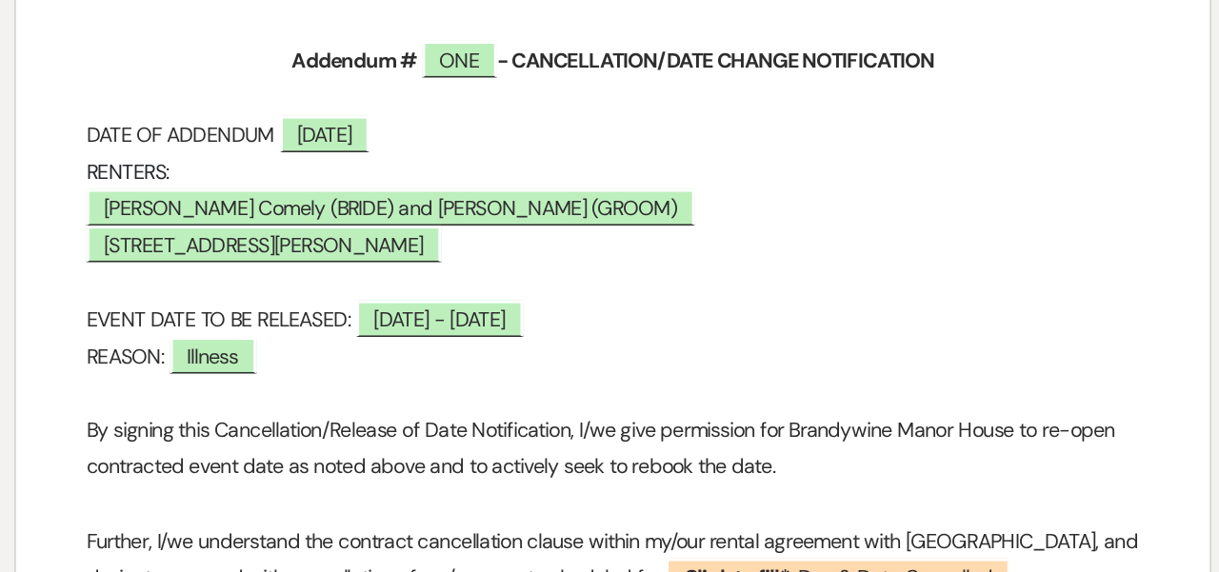
drag, startPoint x: 178, startPoint y: 81, endPoint x: 51, endPoint y: 86, distance: 126.8
click at [222, 86] on div "﻿ ﻿ [GEOGRAPHIC_DATA] [PERSON_NAME] | [PHONE_NUMBER] | [EMAIL_ADDRESS][DOMAIN_N…" at bounding box center [609, 483] width 775 height 1413
drag, startPoint x: 115, startPoint y: 107, endPoint x: 39, endPoint y: 108, distance: 76.2
click at [222, 108] on div "﻿ ﻿ [GEOGRAPHIC_DATA] [PERSON_NAME] | [PHONE_NUMBER] | [EMAIL_ADDRESS][DOMAIN_N…" at bounding box center [609, 483] width 775 height 1413
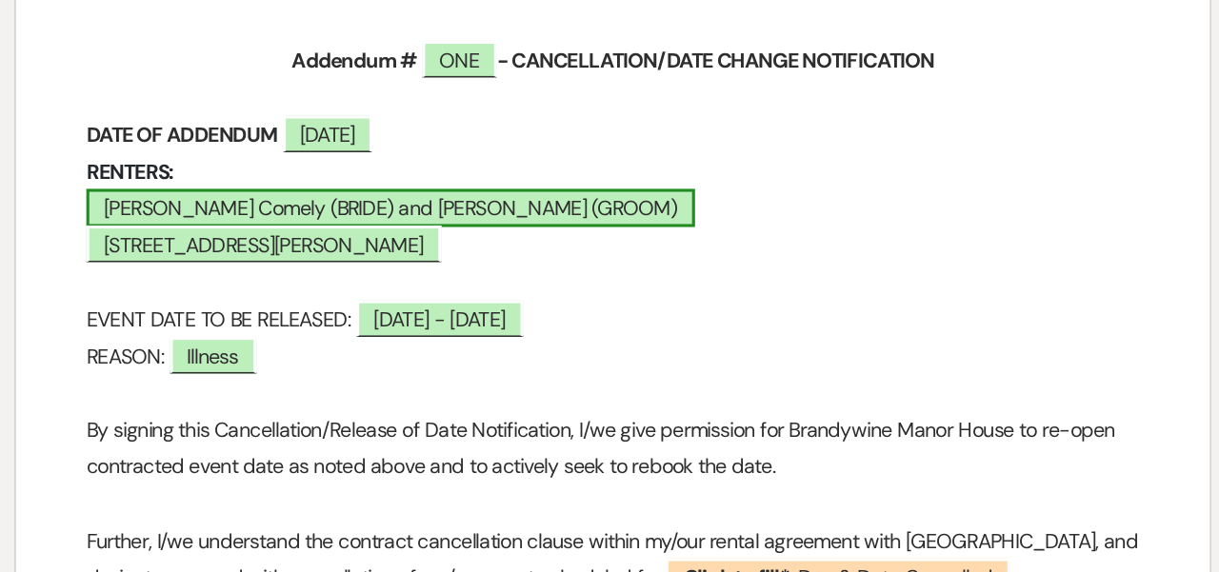
click at [268, 270] on span "[PERSON_NAME] Comely (BRIDE) and [PERSON_NAME] (GROOM)" at bounding box center [465, 282] width 395 height 25
select select "owner"
select select "custom_placeholder"
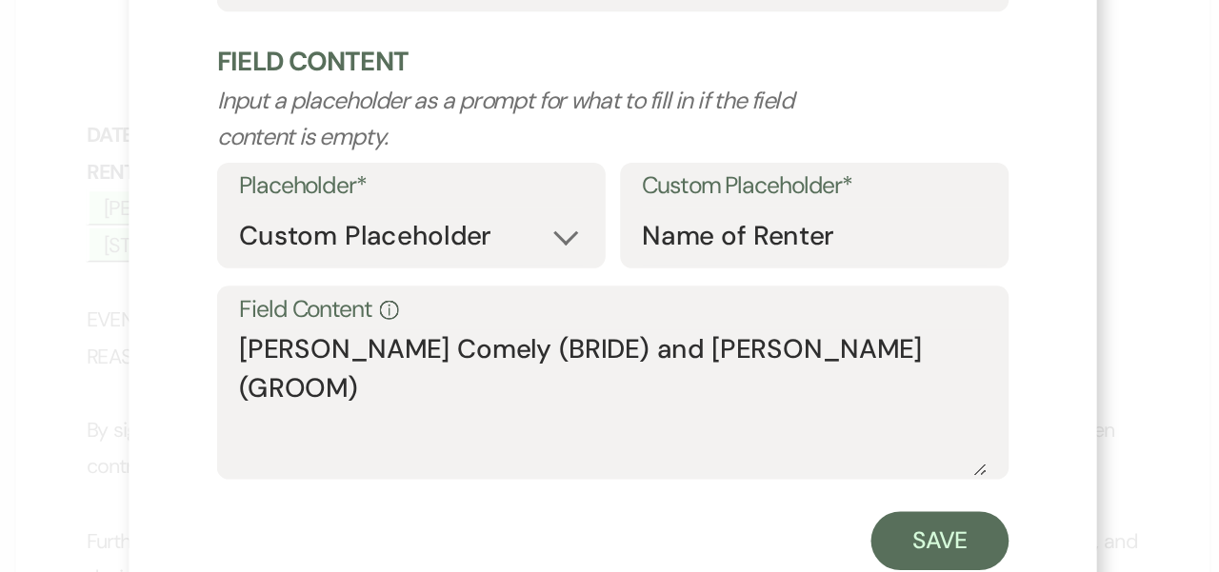
scroll to position [161, 0]
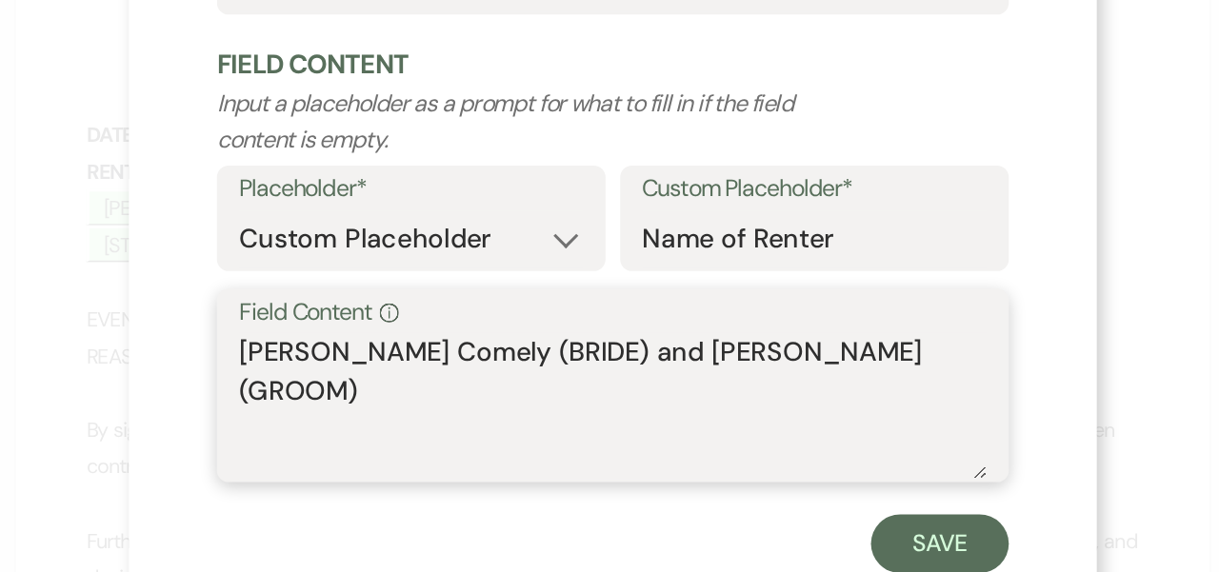
click at [367, 364] on textarea "[PERSON_NAME] Comely (BRIDE) and [PERSON_NAME] (GROOM)" at bounding box center [610, 411] width 486 height 95
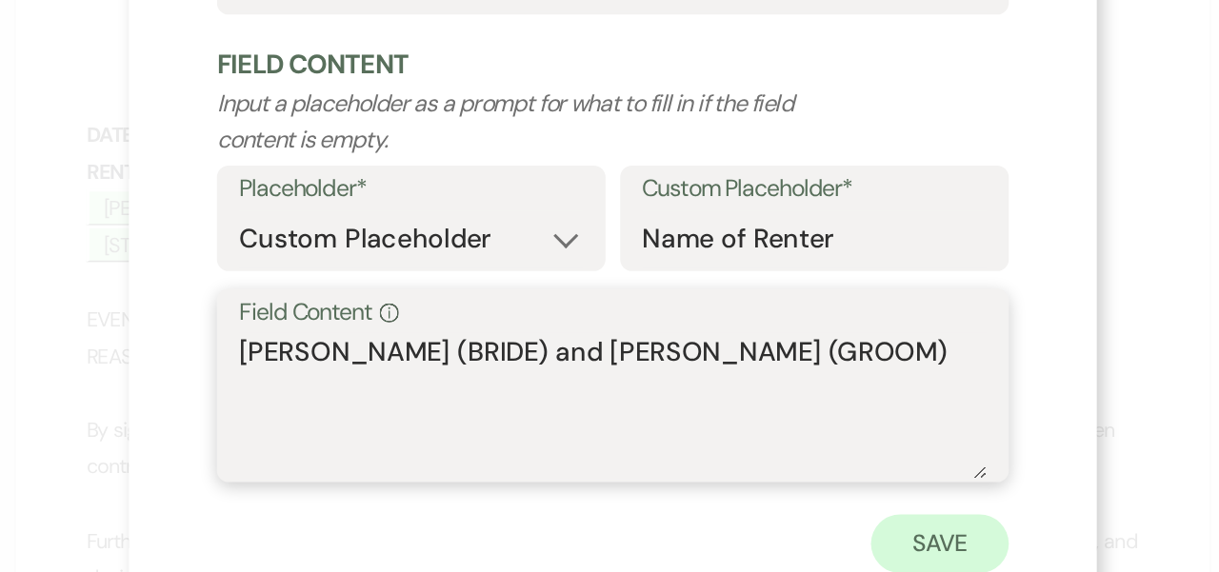
type textarea "[PERSON_NAME] (BRIDE) and [PERSON_NAME] (GROOM)"
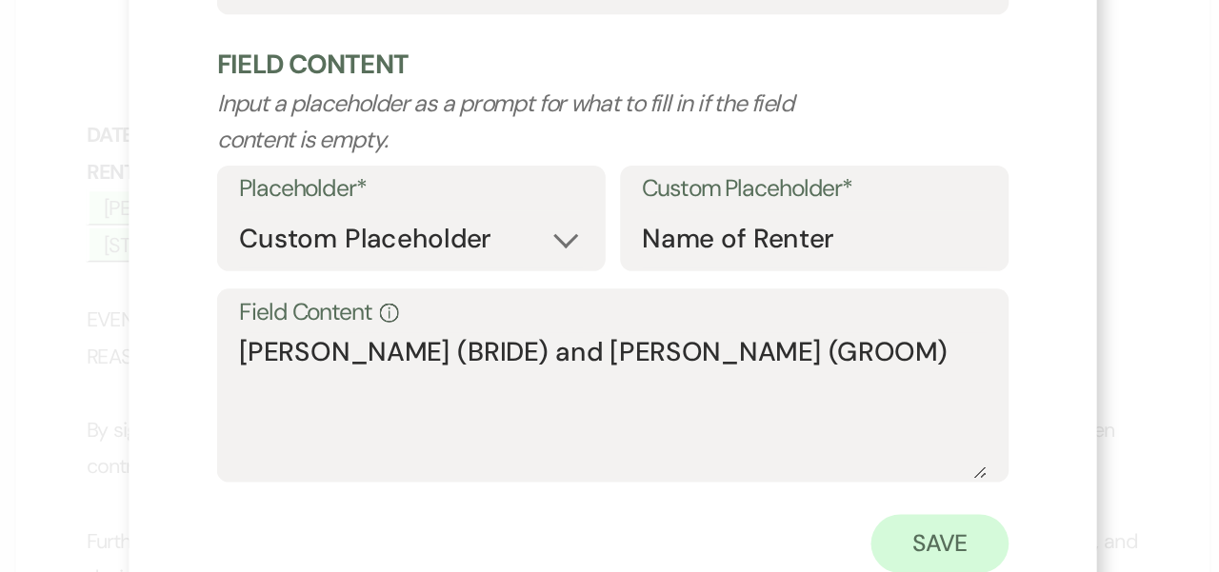
click at [777, 482] on button "Save" at bounding box center [822, 501] width 90 height 38
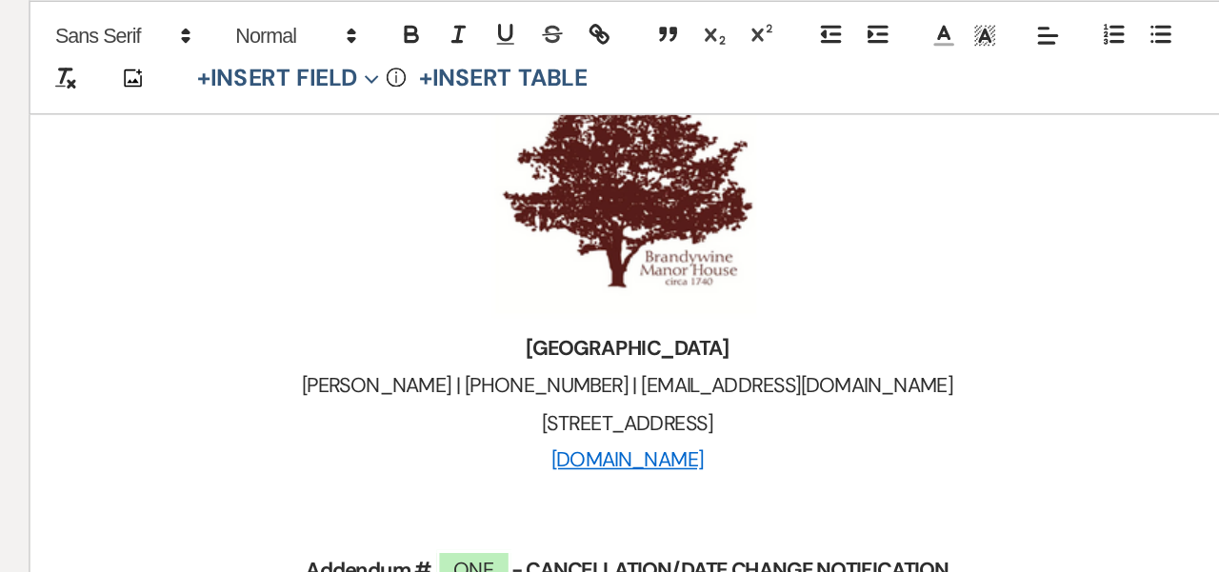
scroll to position [351, 0]
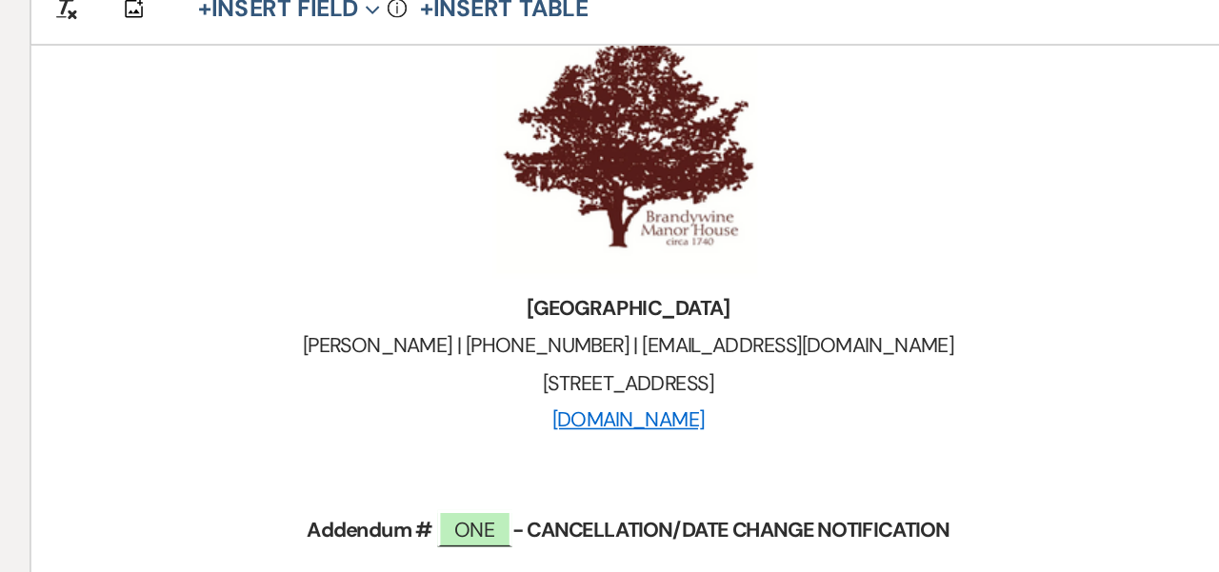
click at [522, 149] on img "﻿ ﻿" at bounding box center [607, 138] width 171 height 190
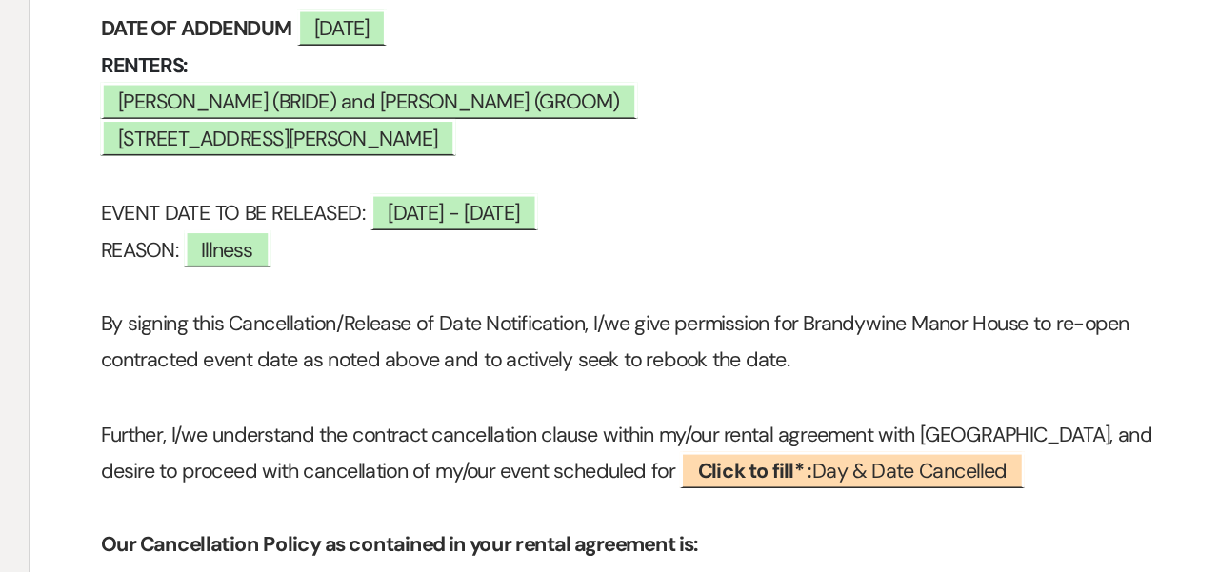
scroll to position [571, 0]
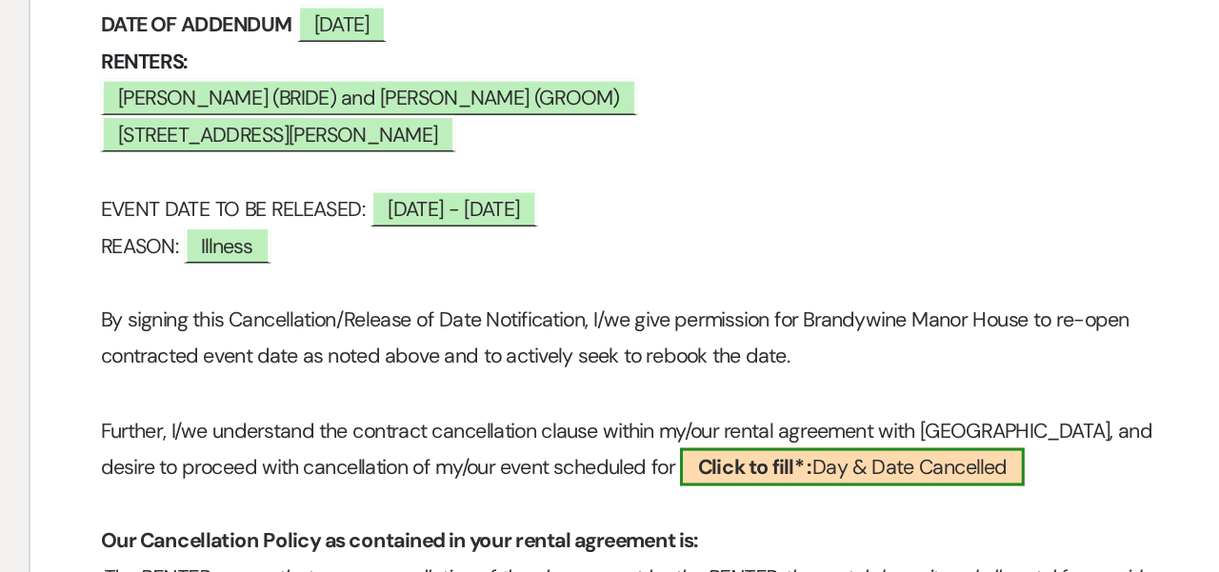
click at [655, 495] on b "Click to fill* :" at bounding box center [692, 503] width 74 height 17
select select "owner"
select select "custom_placeholder"
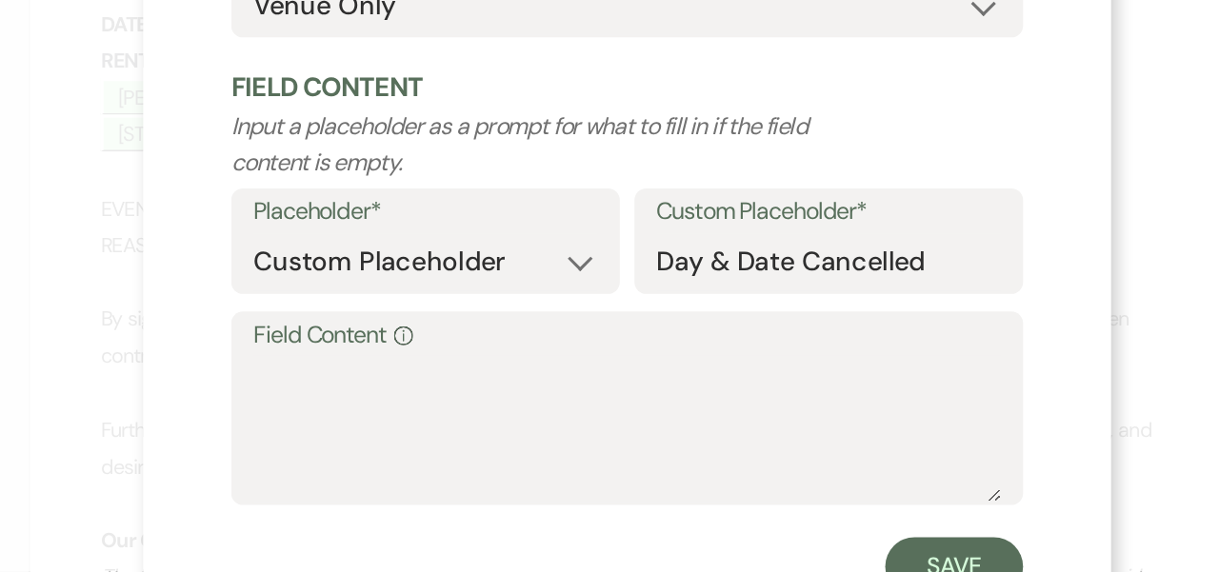
scroll to position [90, 0]
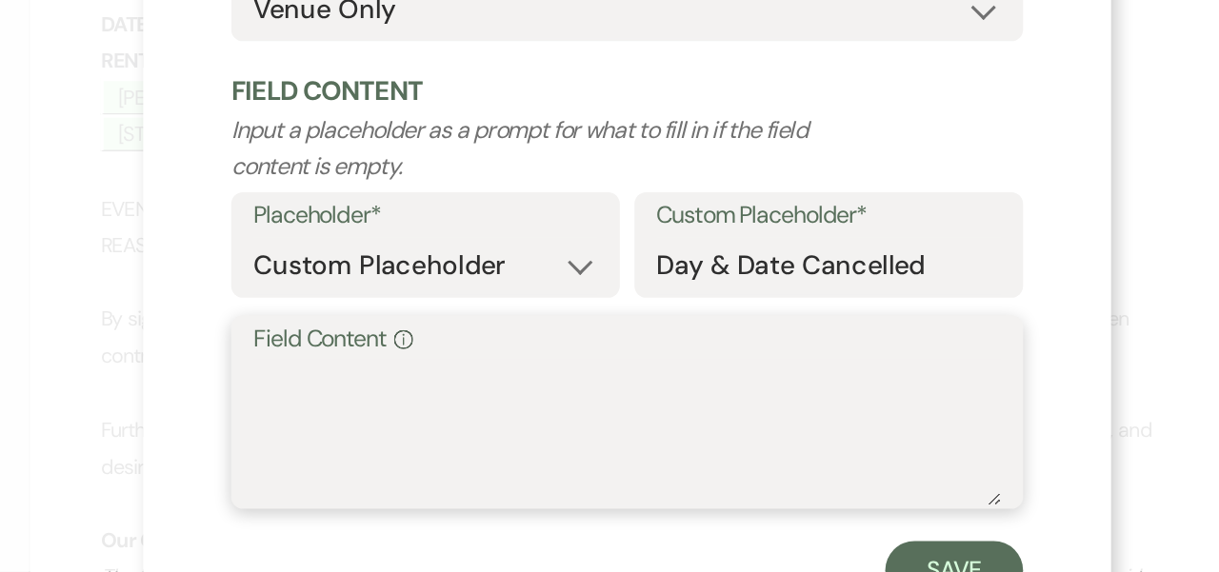
click at [367, 434] on textarea "Field Content Info" at bounding box center [610, 481] width 486 height 95
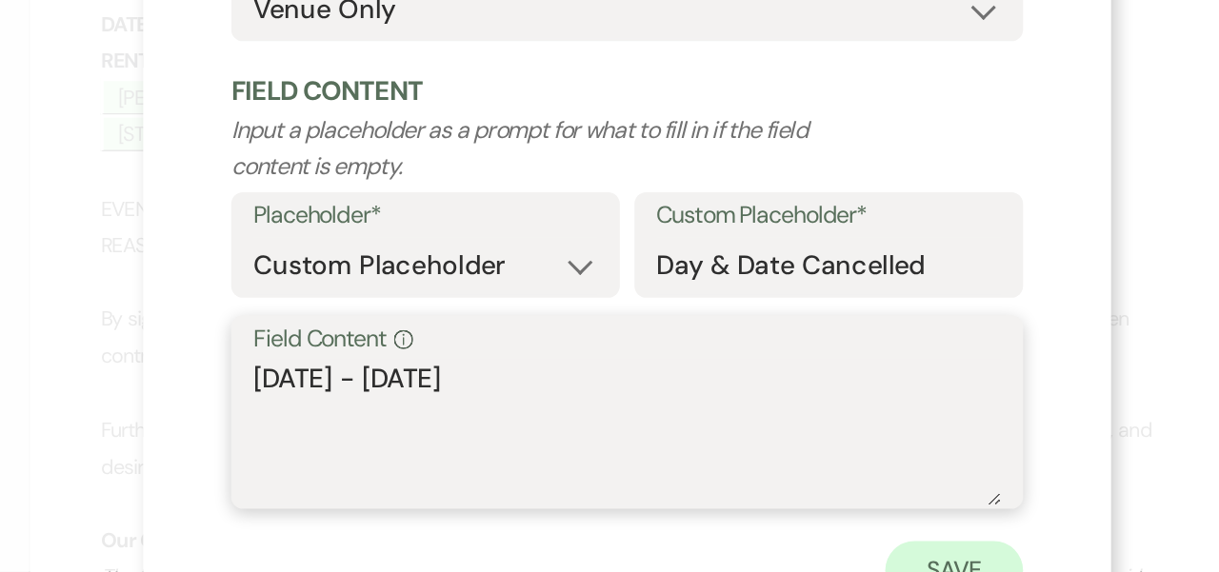
type textarea "[DATE] - [DATE]"
click at [777, 552] on button "Save" at bounding box center [822, 571] width 90 height 38
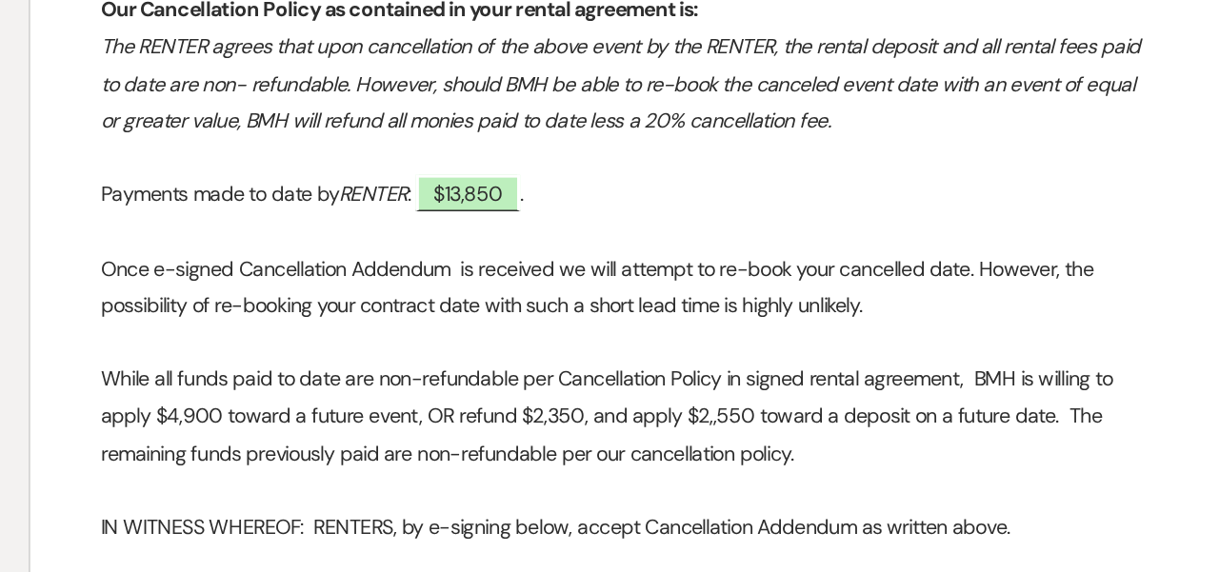
scroll to position [918, 0]
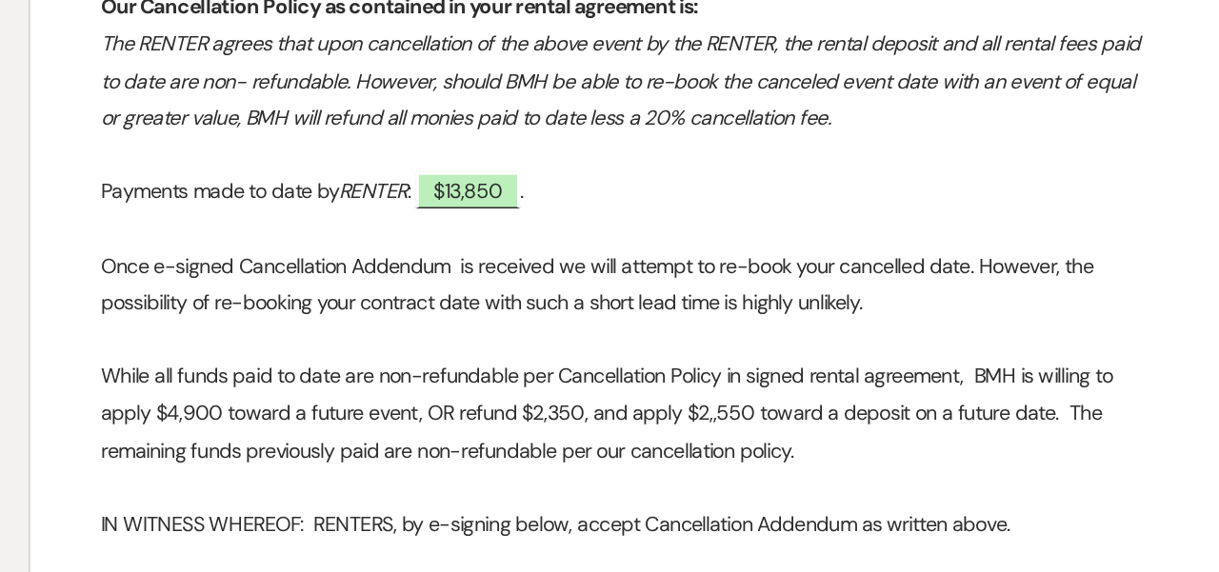
click at [359, 362] on p "Once e-signed Cancellation Addendum is received we will attempt to re-book your…" at bounding box center [610, 386] width 684 height 48
click at [556, 433] on p "While all funds paid to date are non-refundable per Cancellation Policy in sign…" at bounding box center [610, 469] width 684 height 72
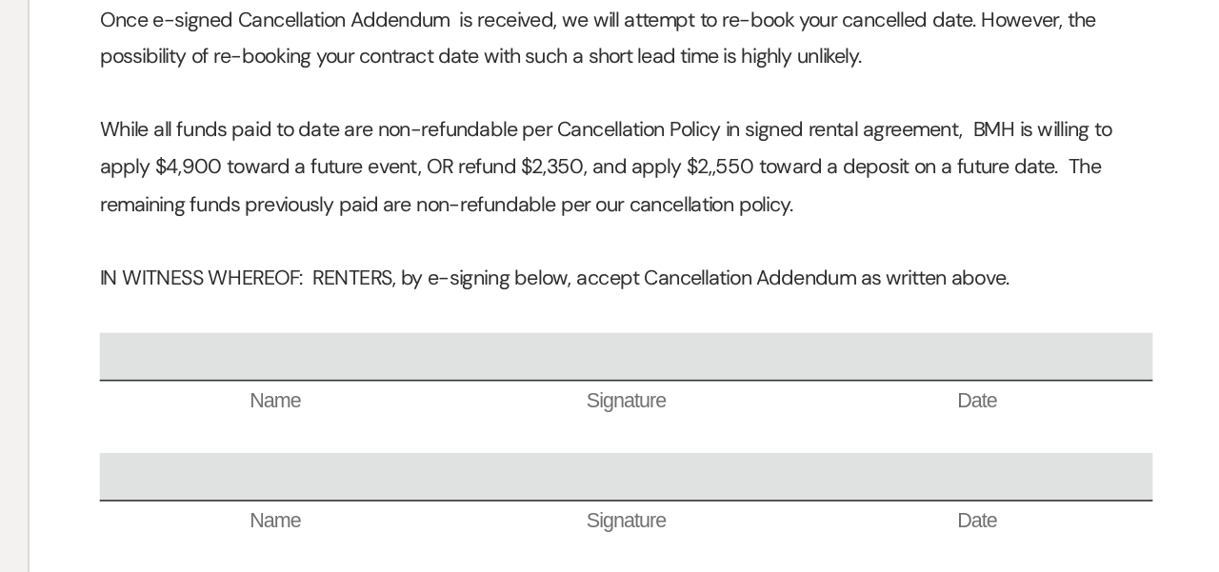
scroll to position [1080, 0]
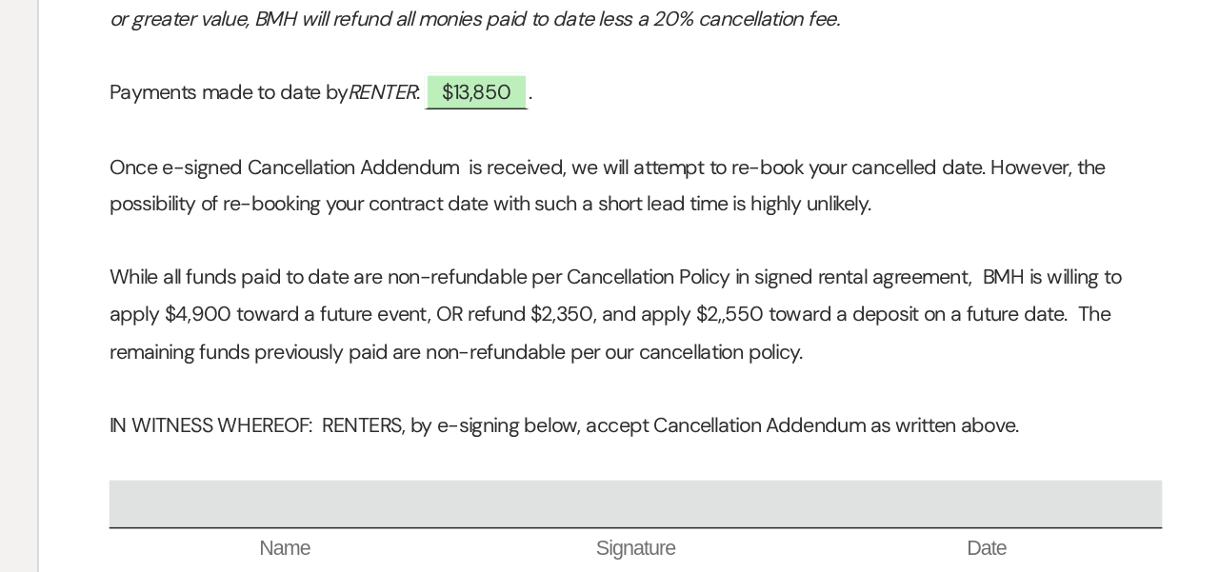
click at [652, 368] on p "IN WITNESS WHEREOF: RENTERS, by e-signing below, accept Cancellation Addendum a…" at bounding box center [610, 380] width 684 height 24
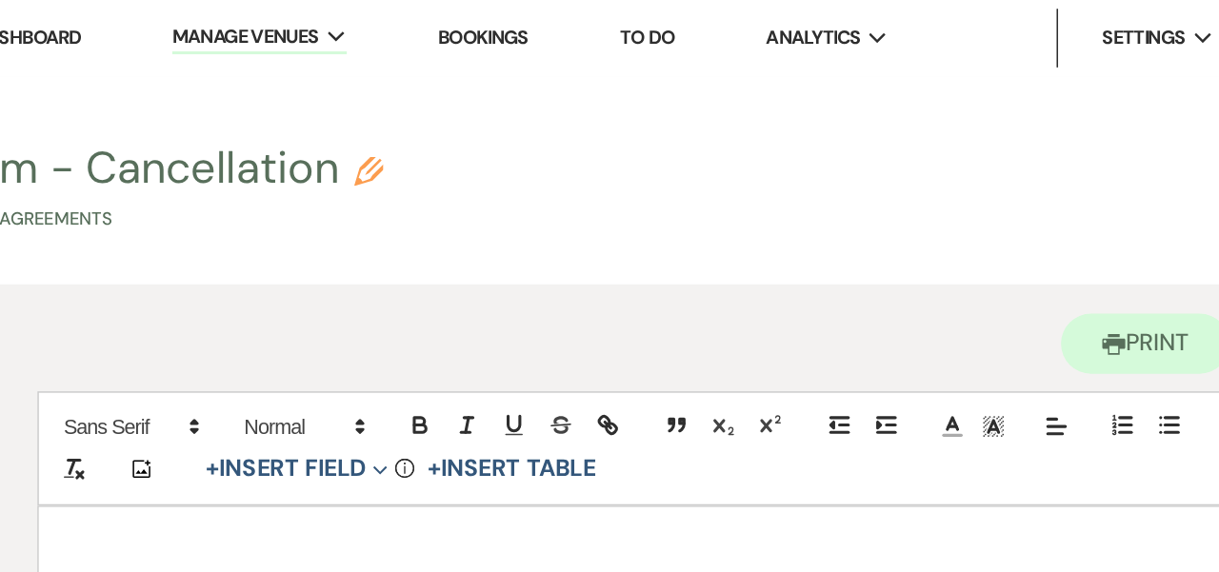
scroll to position [0, 0]
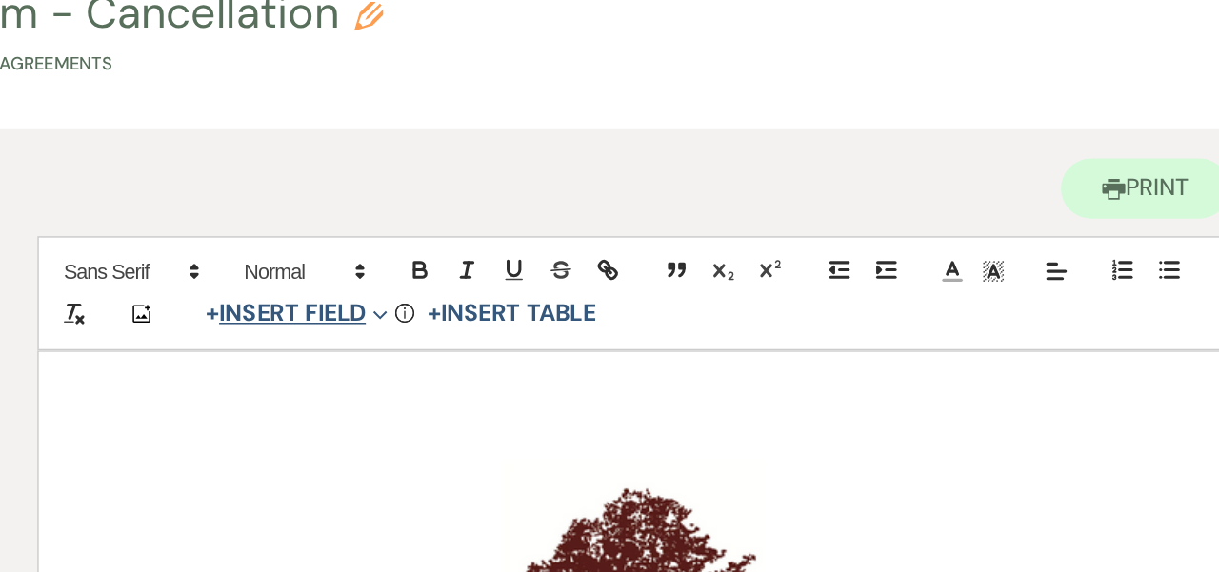
click at [324, 293] on button "+ Insert Field Expand" at bounding box center [389, 304] width 131 height 23
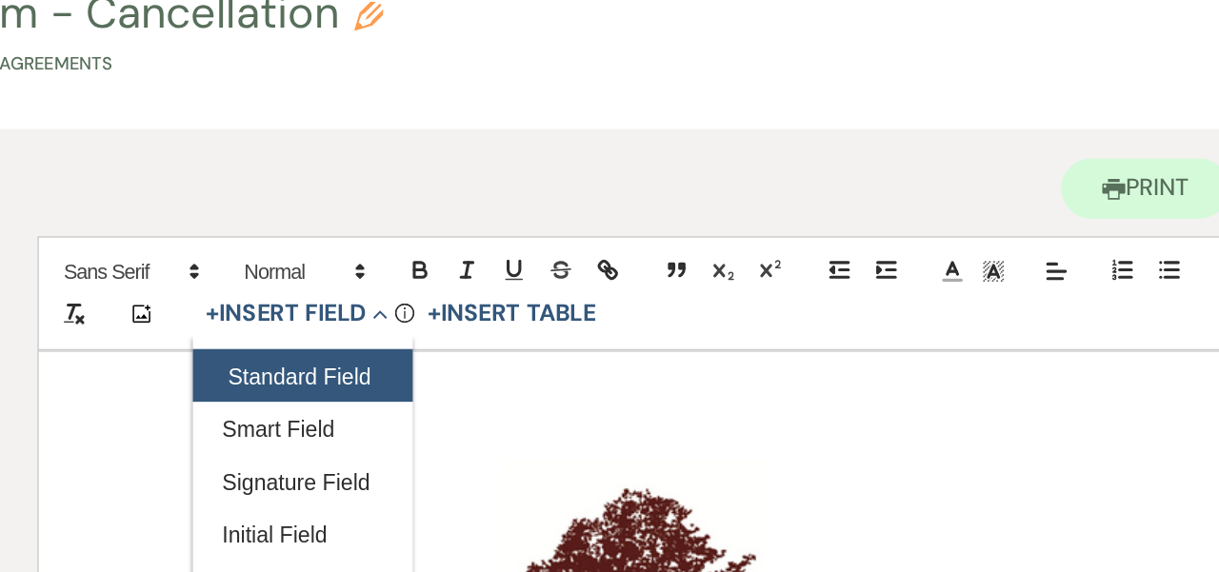
click at [322, 328] on button "Standard Field" at bounding box center [393, 345] width 143 height 34
select select "owner"
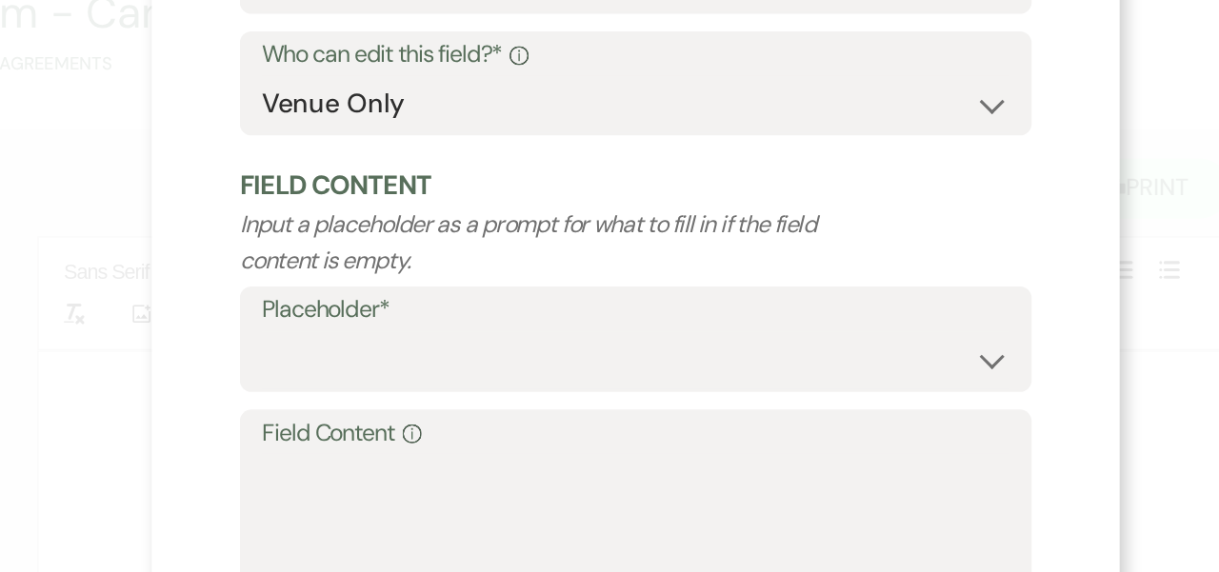
scroll to position [91, 0]
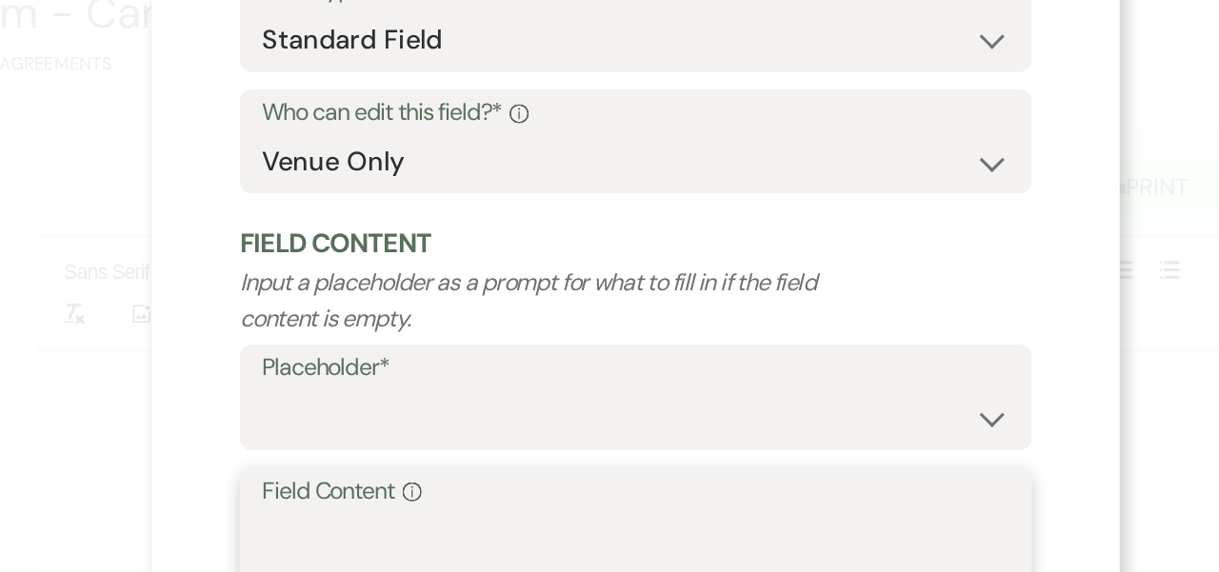
click at [367, 433] on textarea "Field Content Info" at bounding box center [610, 480] width 486 height 95
type textarea "S"
type textarea "R"
type textarea "P"
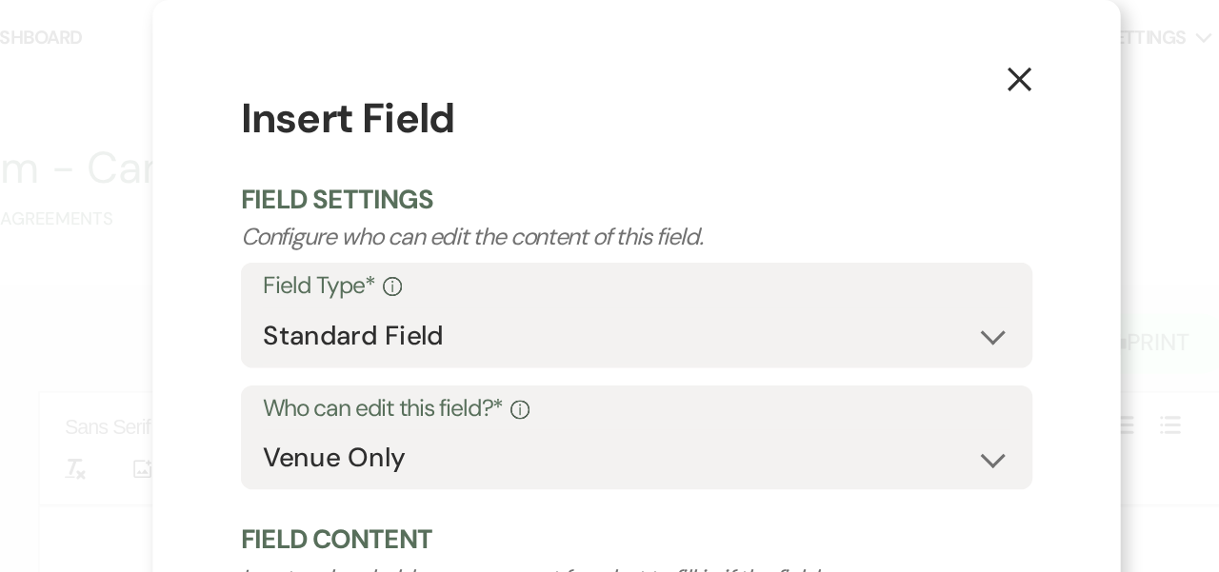
scroll to position [0, 0]
click at [851, 49] on use "button" at bounding box center [858, 51] width 15 height 15
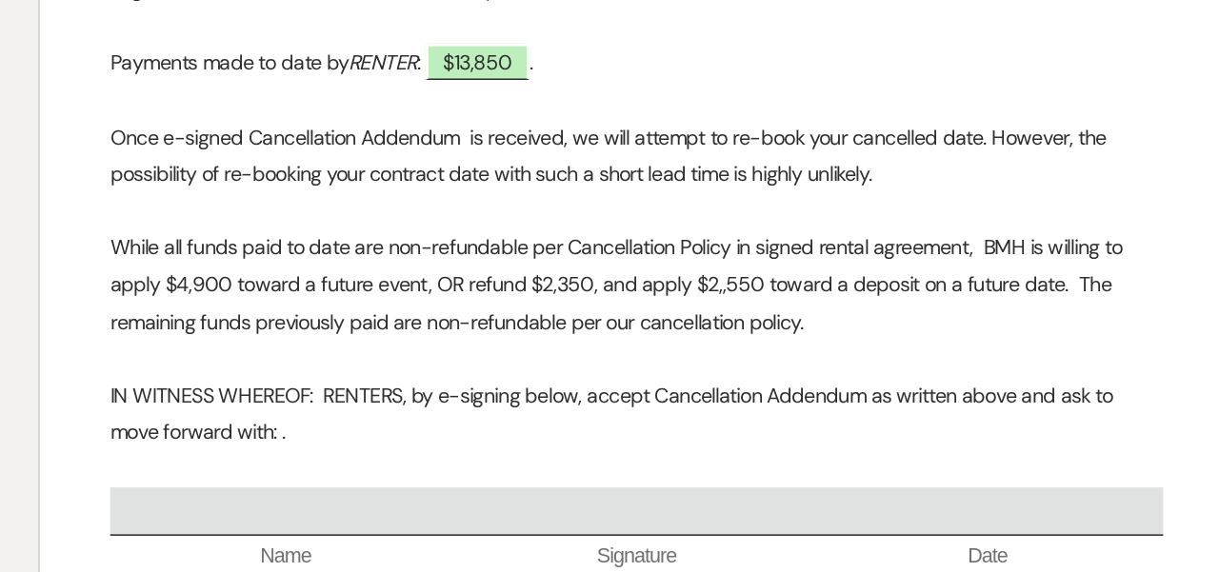
scroll to position [1075, 0]
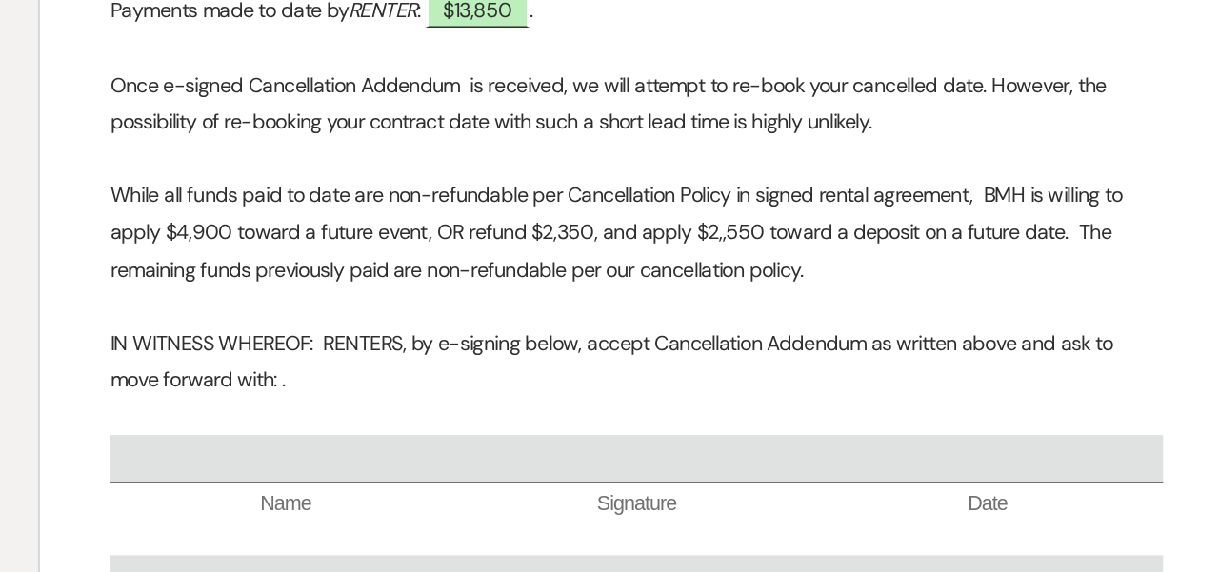
click at [654, 372] on p "IN WITNESS WHEREOF: RENTERS, by e-signing below, accept Cancellation Addendum a…" at bounding box center [610, 396] width 684 height 48
drag, startPoint x: 661, startPoint y: 216, endPoint x: 690, endPoint y: 233, distance: 33.3
click at [690, 372] on p "IN WITNESS WHEREOF: RENTERS, by e-signing below, accept Cancellation Addendum a…" at bounding box center [610, 396] width 684 height 48
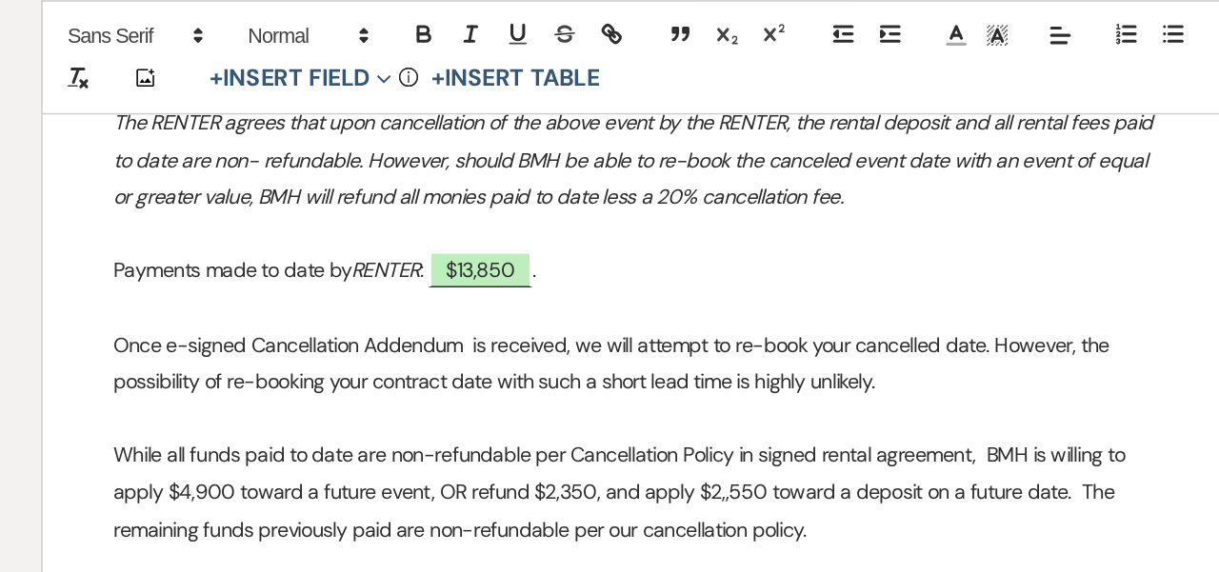
scroll to position [1065, 0]
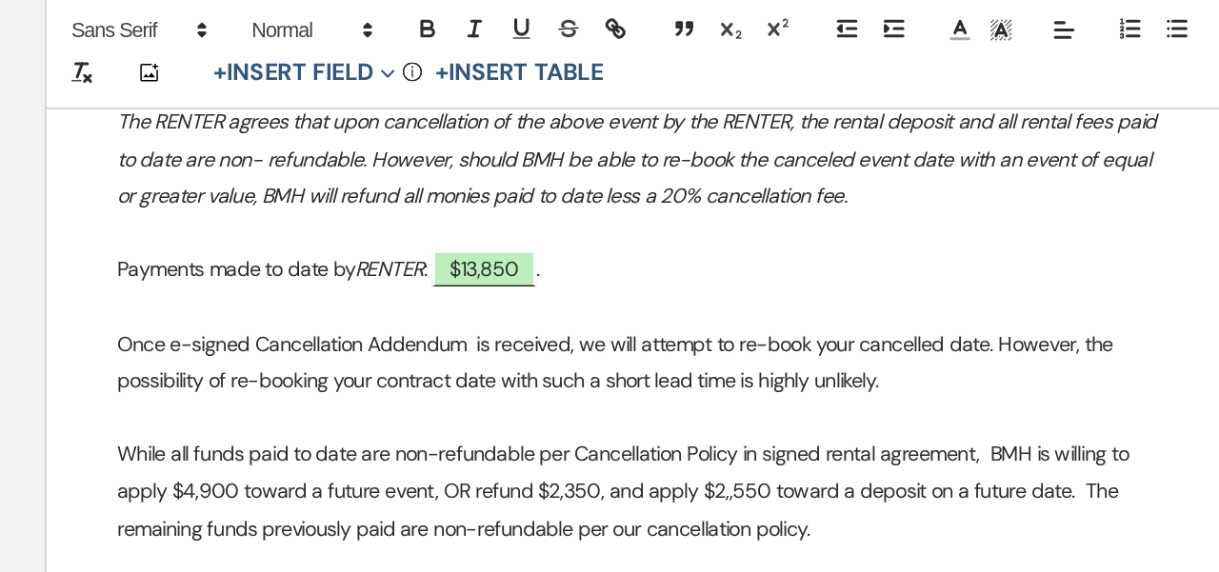
click at [491, 289] on p "While all funds paid to date are non-refundable per Cancellation Policy in sign…" at bounding box center [610, 323] width 684 height 72
drag, startPoint x: 299, startPoint y: 313, endPoint x: 282, endPoint y: 311, distance: 17.2
click at [282, 311] on p "While all funds paid to date are non-refundable per Cancellation Policy in sign…" at bounding box center [610, 323] width 684 height 72
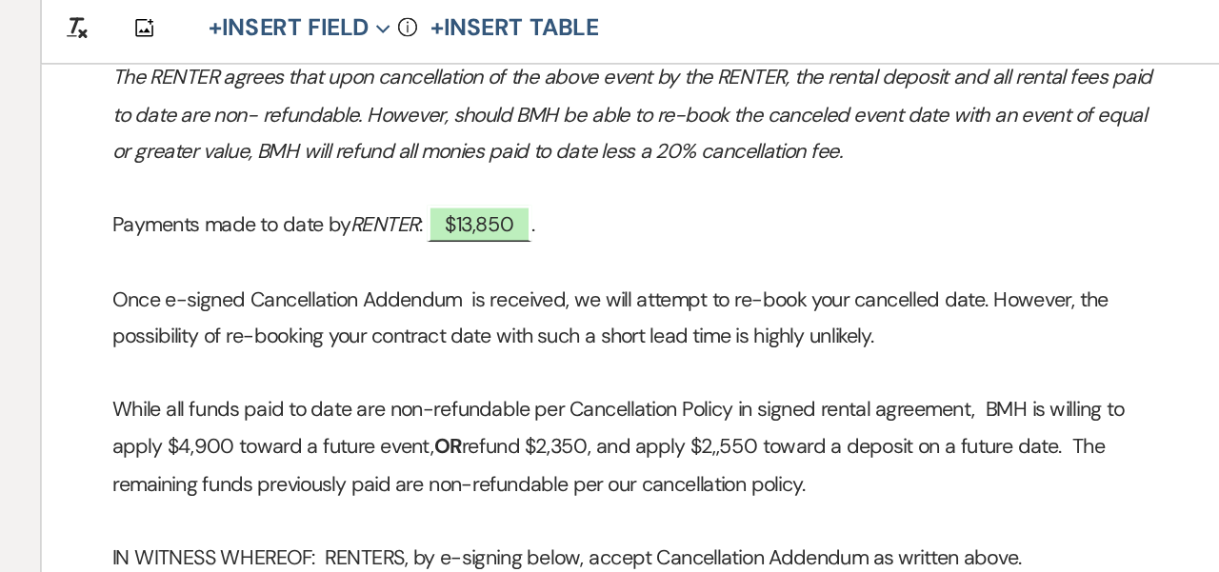
click at [678, 287] on p "While all funds paid to date are non-refundable per Cancellation Policy in sign…" at bounding box center [610, 323] width 684 height 72
click at [652, 287] on p "While all funds paid to date are non-refundable per Cancellation Policy in sign…" at bounding box center [610, 323] width 684 height 72
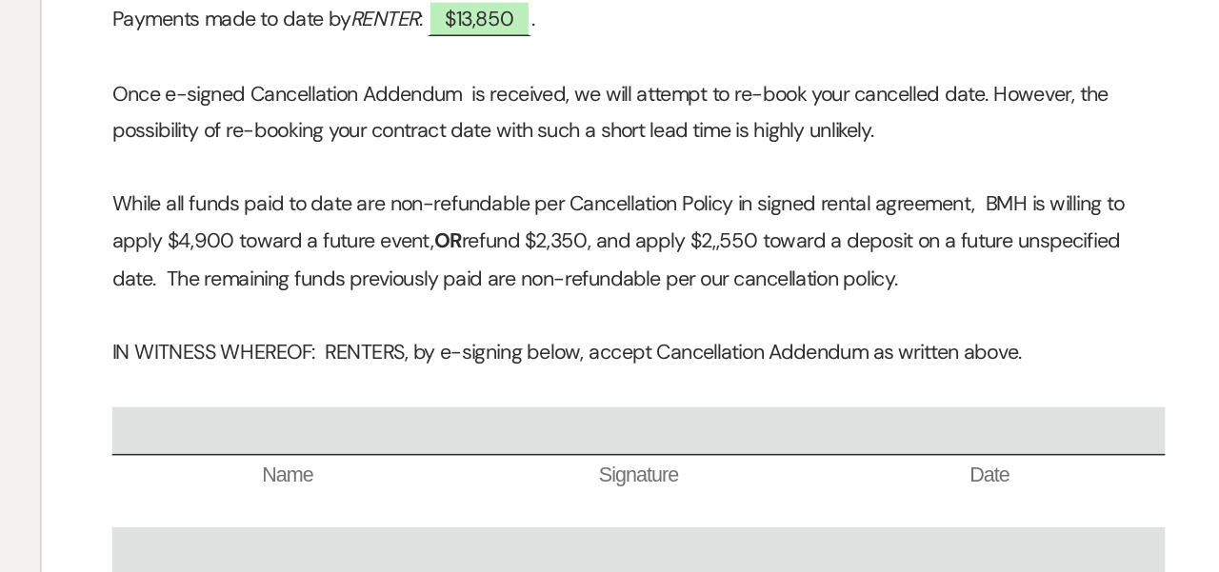
click at [684, 383] on p "IN WITNESS WHEREOF: RENTERS, by e-signing below, accept Cancellation Addendum a…" at bounding box center [610, 395] width 684 height 24
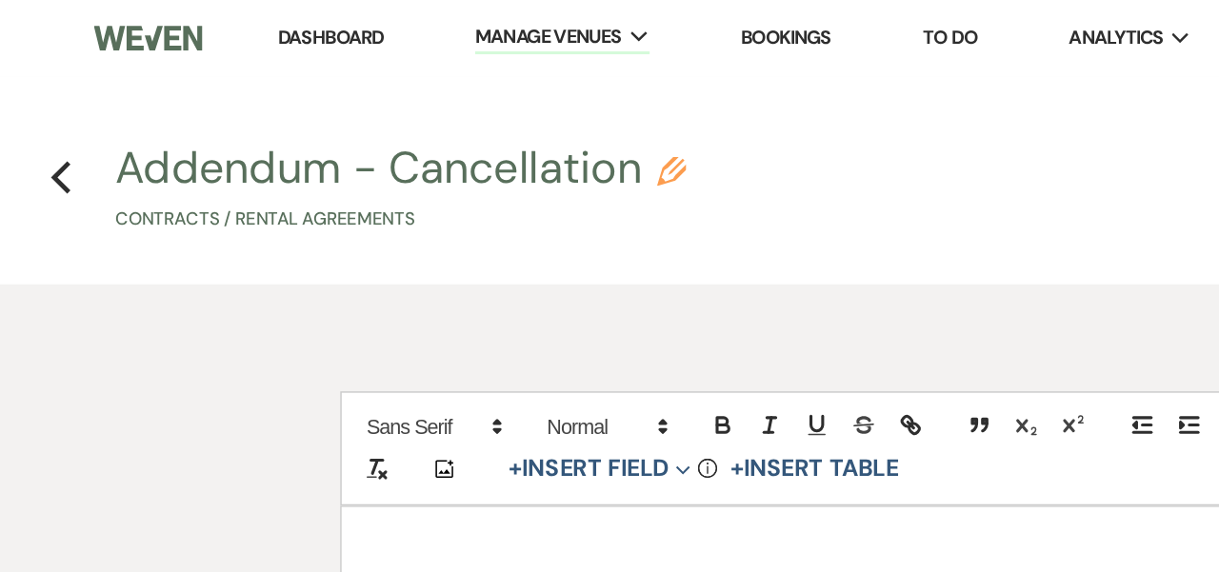
scroll to position [0, 0]
click at [431, 118] on icon "Pencil" at bounding box center [436, 111] width 19 height 19
select select "10"
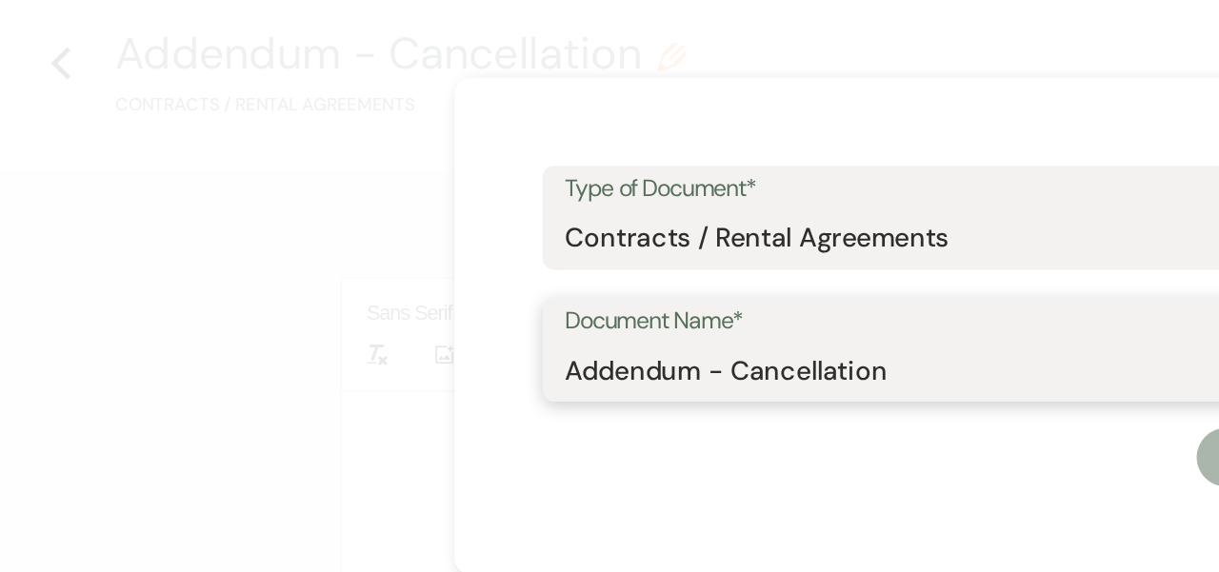
drag, startPoint x: 585, startPoint y: 239, endPoint x: 341, endPoint y: 240, distance: 243.8
click at [341, 240] on div "X Type of Document* Special Event Insurance Vendor Certificate of Insurance Con…" at bounding box center [609, 287] width 629 height 324
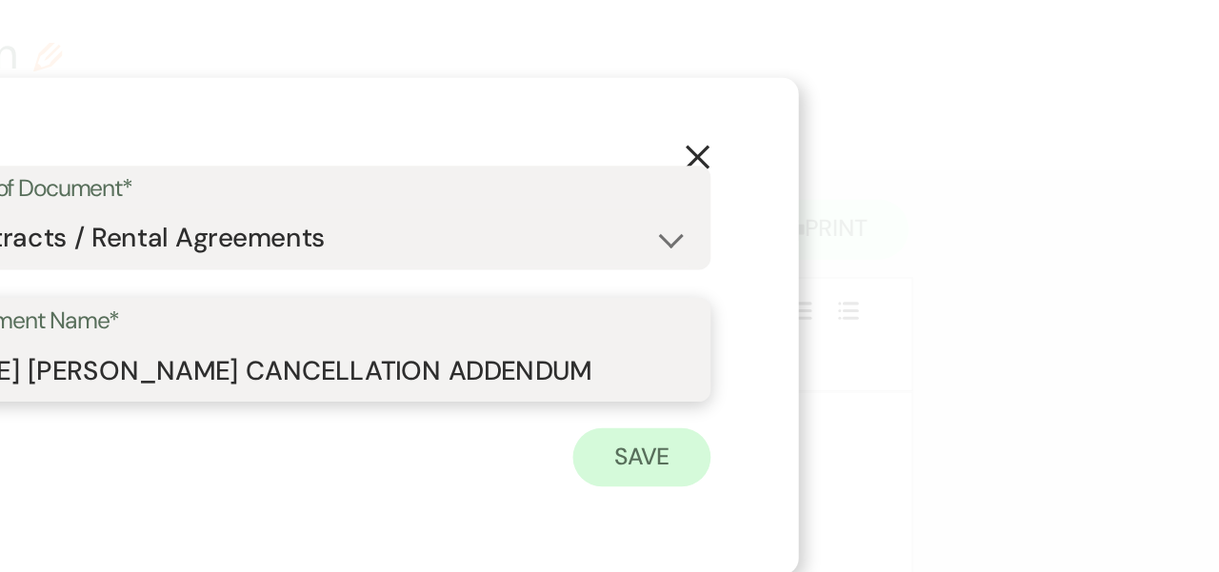
type input "[DATE] [PERSON_NAME] CANCELLATION ADDENDUM"
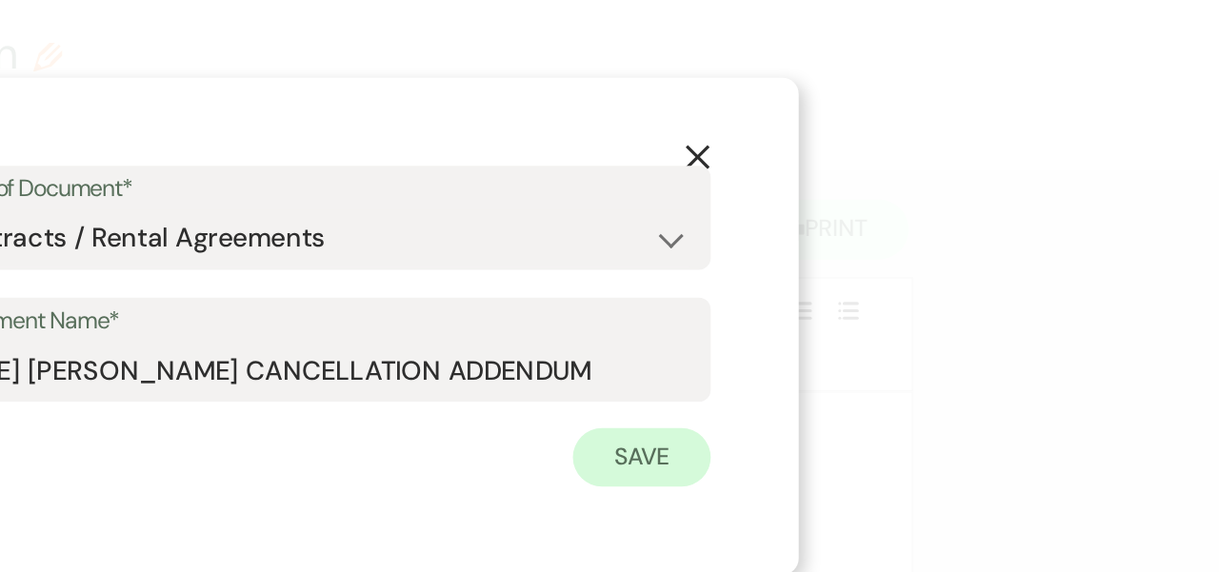
click at [777, 352] on button "Save" at bounding box center [822, 371] width 90 height 38
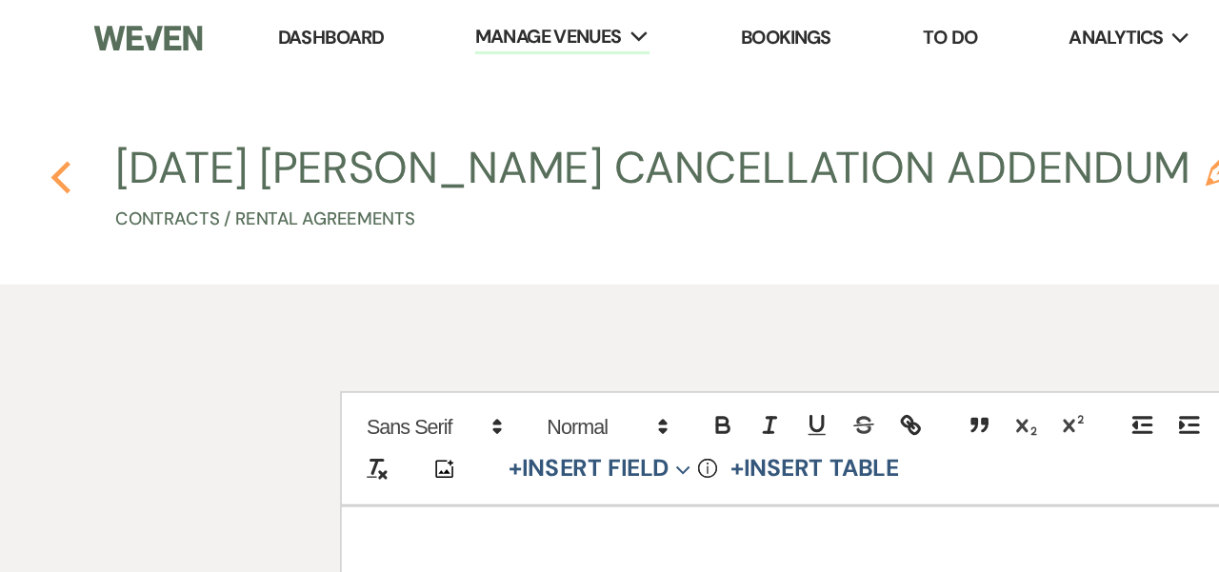
click at [40, 110] on use "button" at bounding box center [39, 115] width 12 height 21
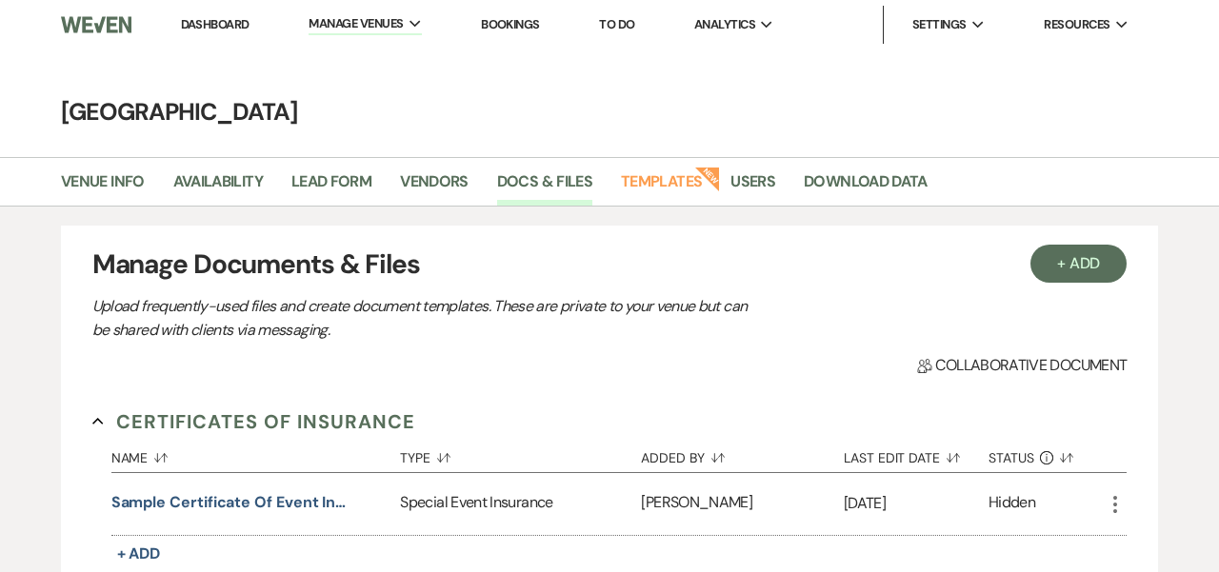
select select "8"
select select "10"
select select "8"
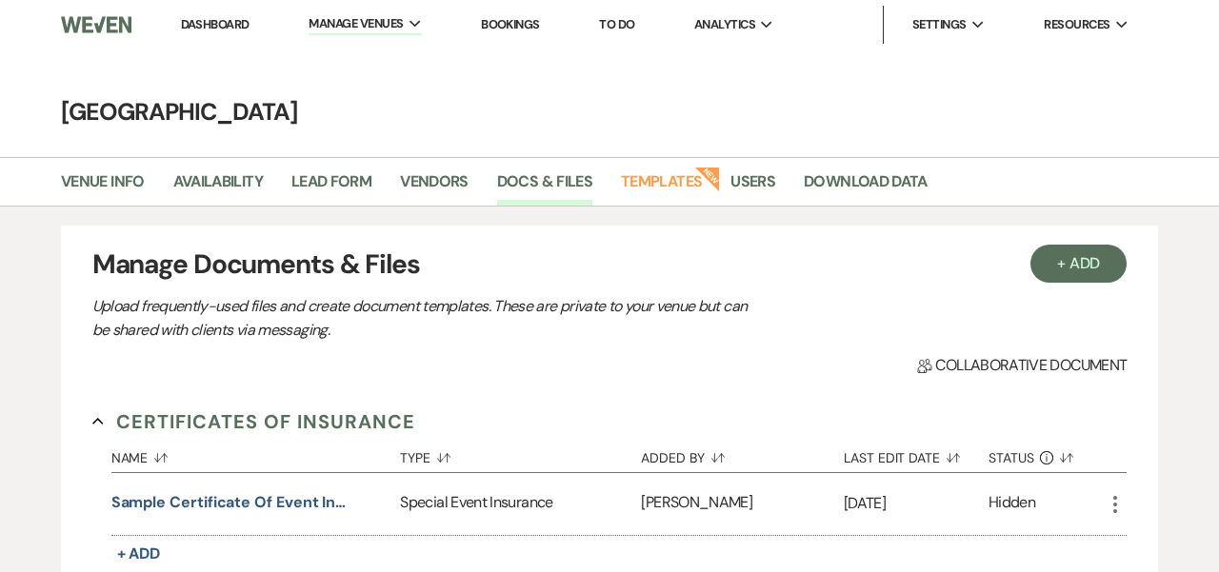
select select "8"
select select "1"
select select "8"
select select "4"
select select "8"
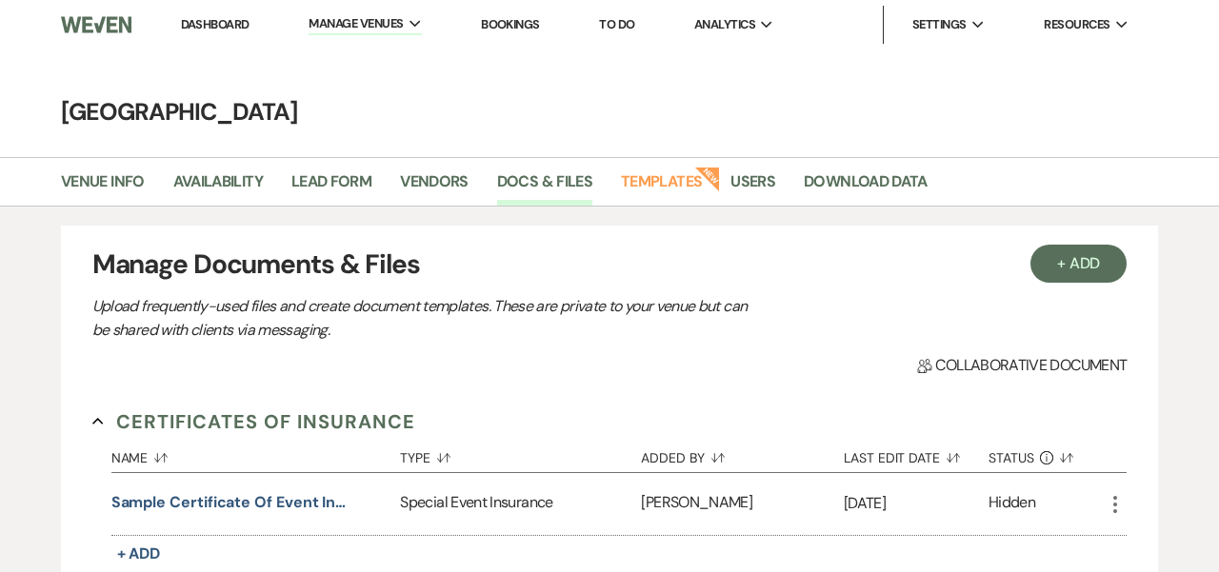
select select "1"
select select "8"
select select "5"
select select "8"
select select "5"
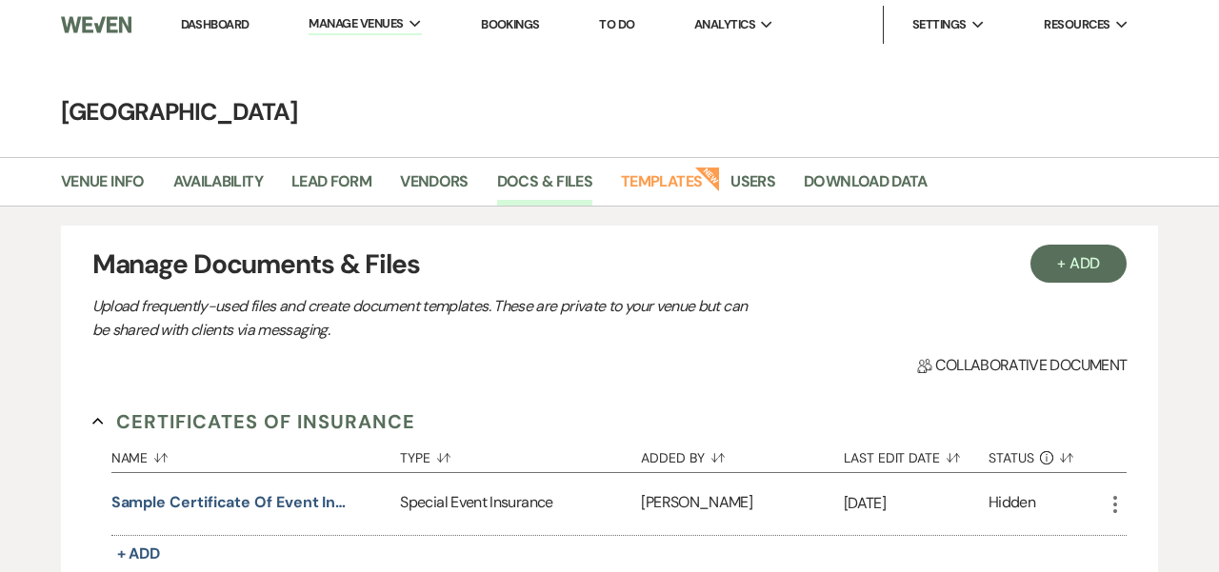
select select "8"
select select "5"
select select "8"
select select "5"
select select "8"
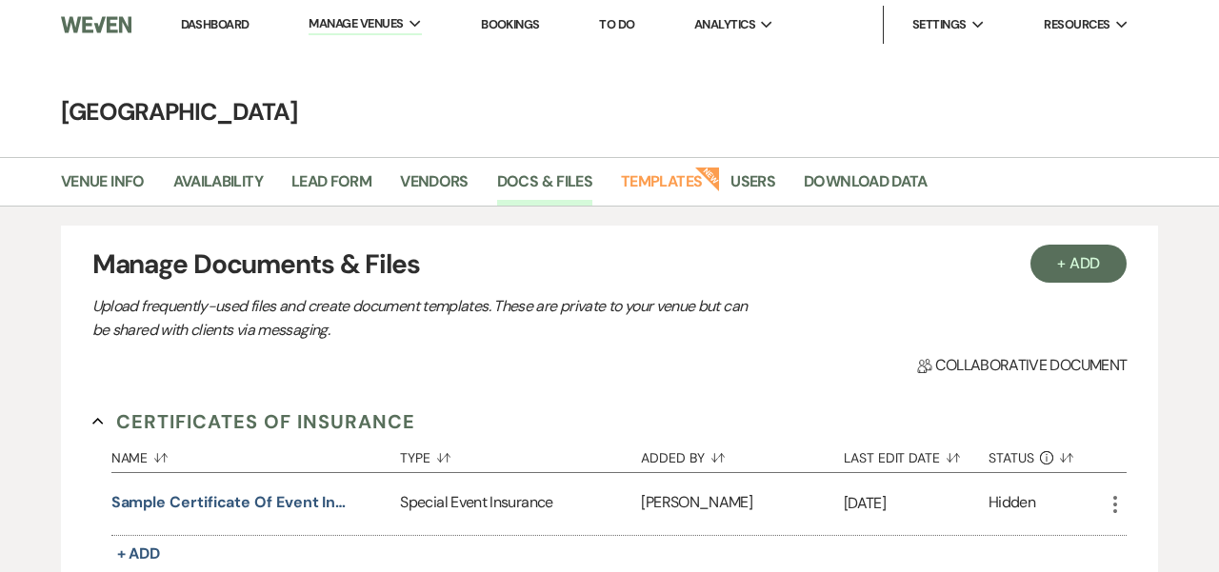
select select "9"
select select "8"
select select "4"
select select "8"
select select "6"
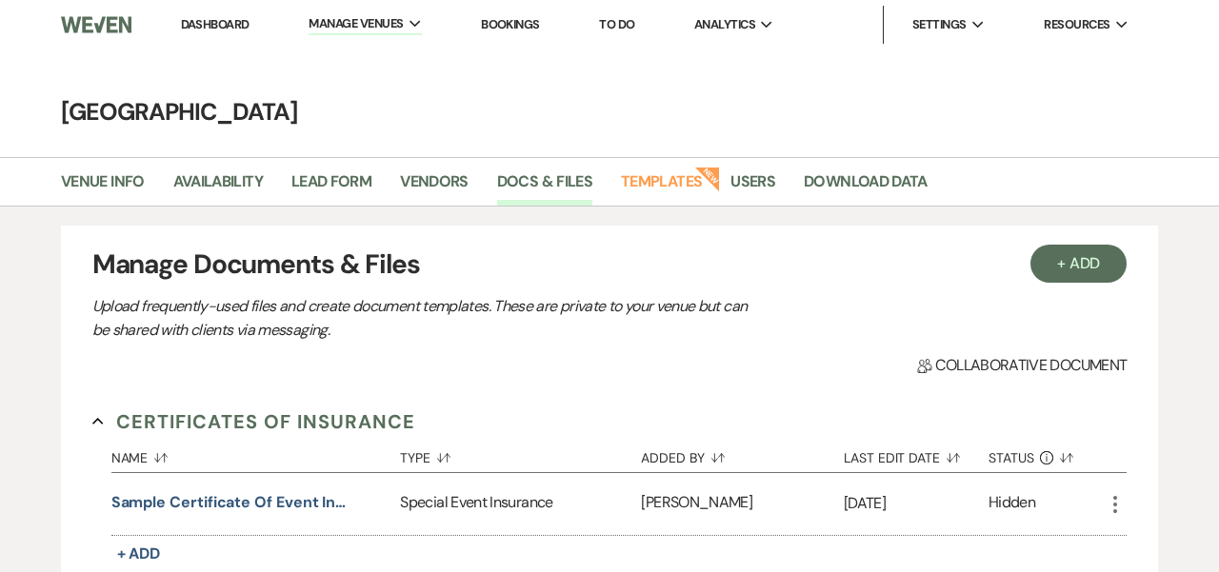
select select "8"
select select "5"
select select "8"
select select "5"
select select "8"
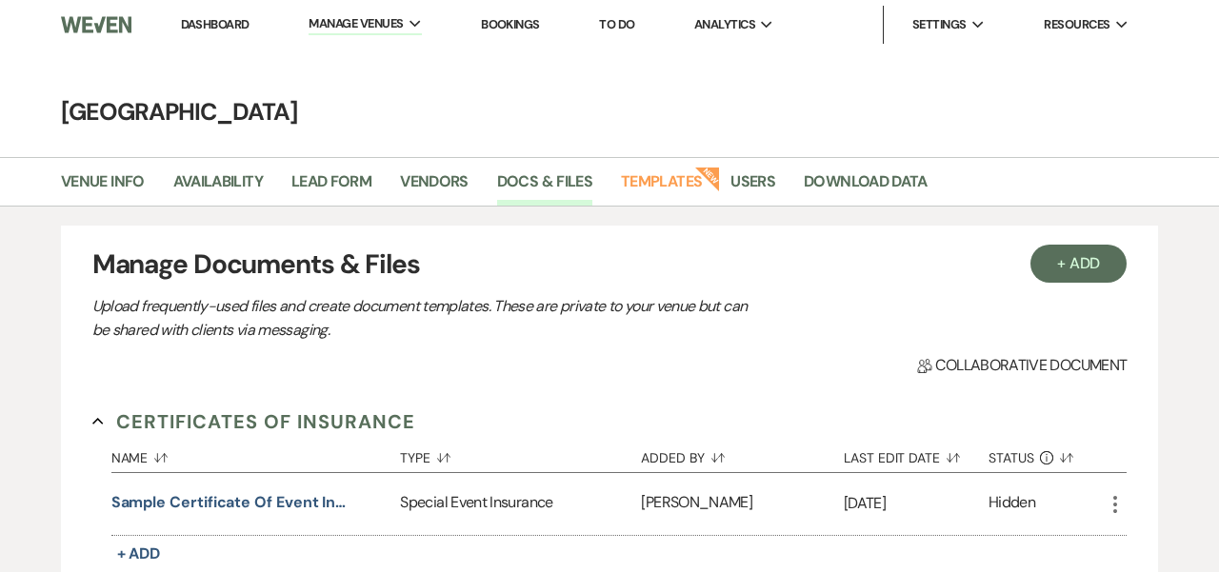
select select "5"
select select "8"
select select "11"
select select "8"
select select "5"
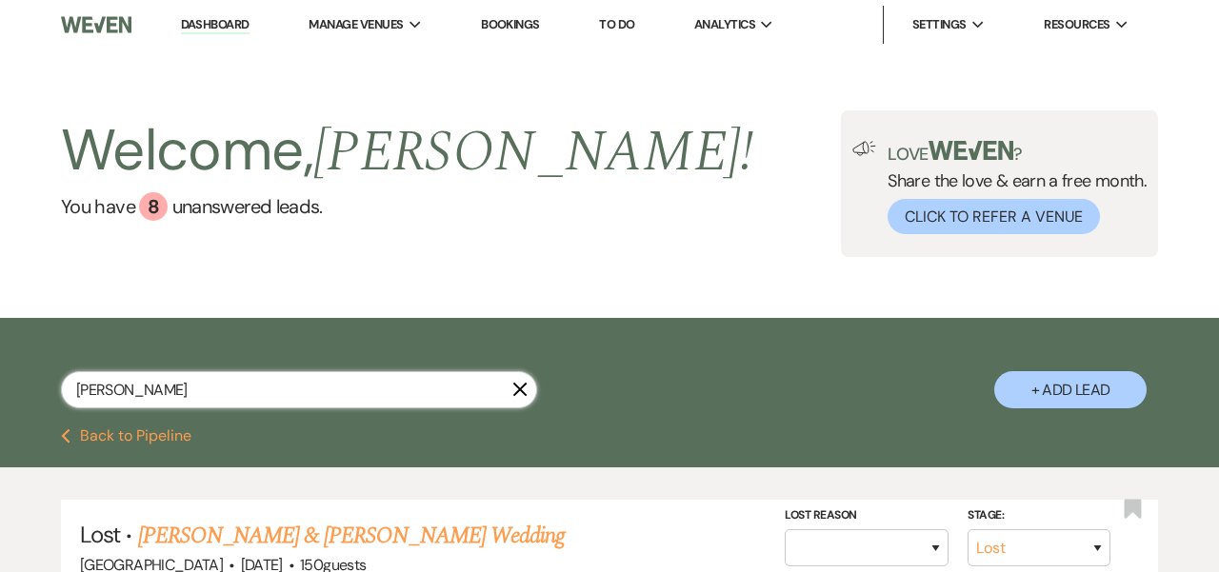
drag, startPoint x: 173, startPoint y: 384, endPoint x: 31, endPoint y: 382, distance: 141.9
click at [31, 382] on div "[PERSON_NAME] X + Add Lead" at bounding box center [609, 376] width 1219 height 96
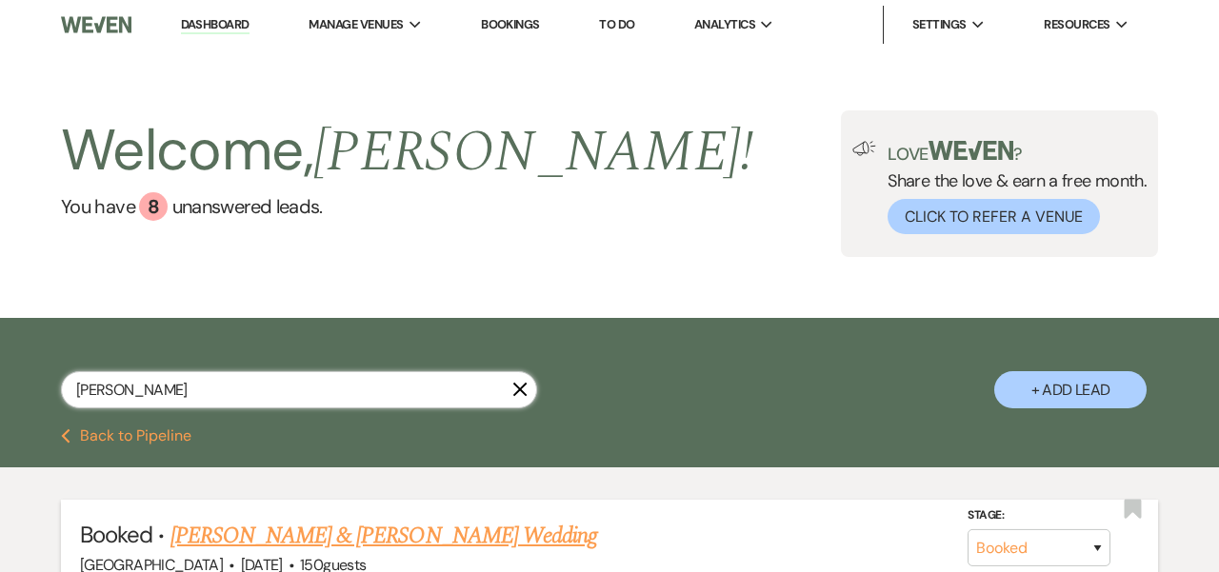
type input "[PERSON_NAME]"
click at [226, 529] on link "[PERSON_NAME] & [PERSON_NAME] Wedding" at bounding box center [383, 536] width 427 height 34
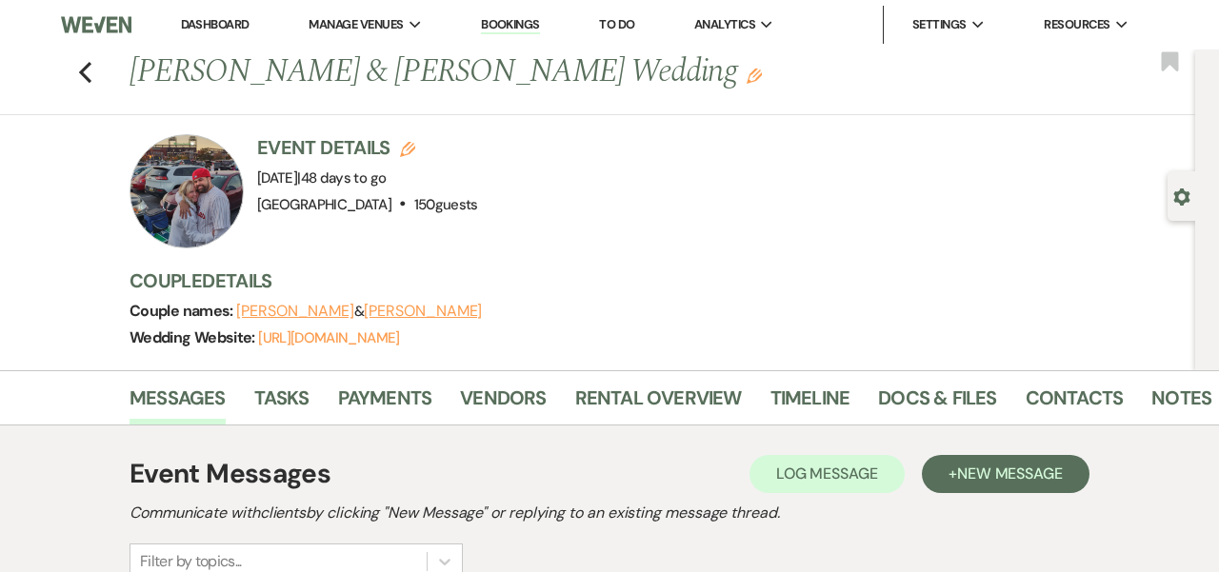
scroll to position [6, 0]
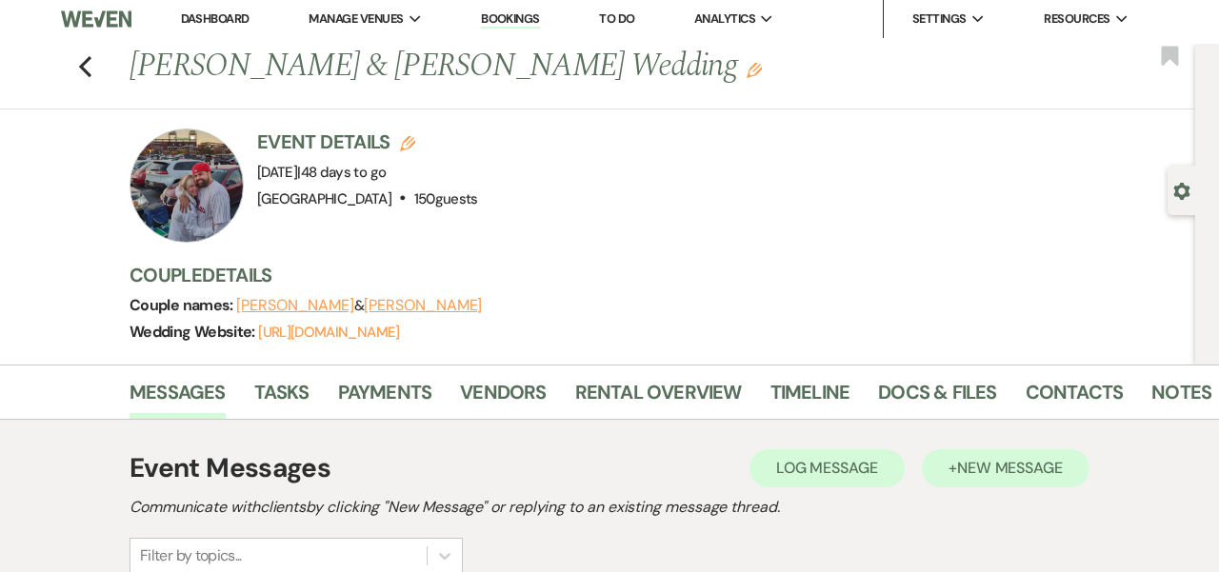
click at [989, 470] on span "New Message" at bounding box center [1010, 468] width 106 height 20
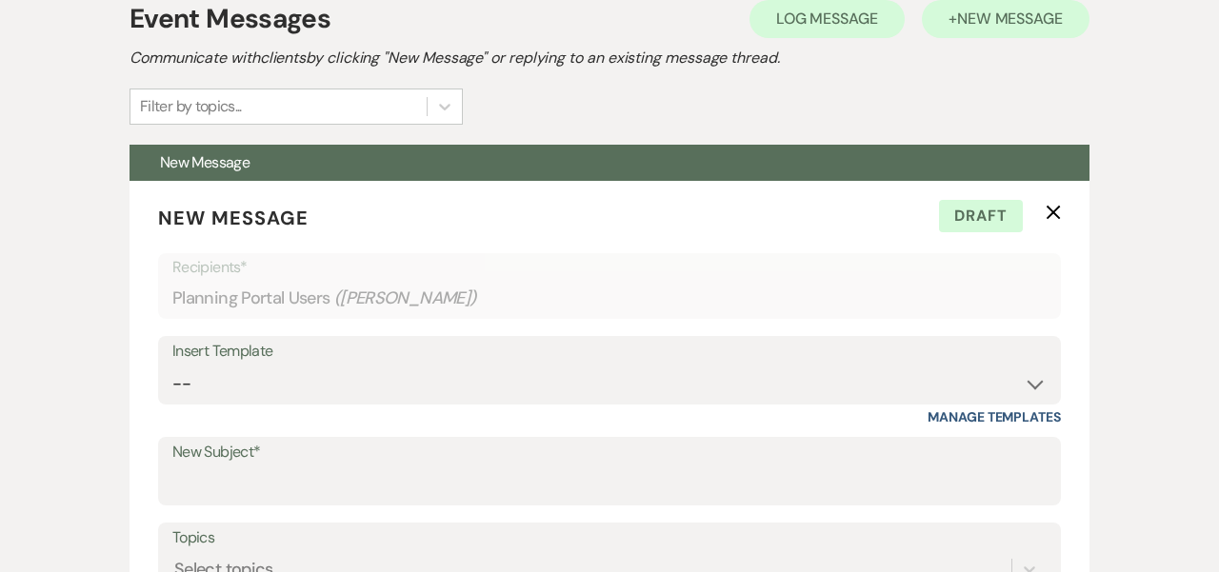
scroll to position [458, 0]
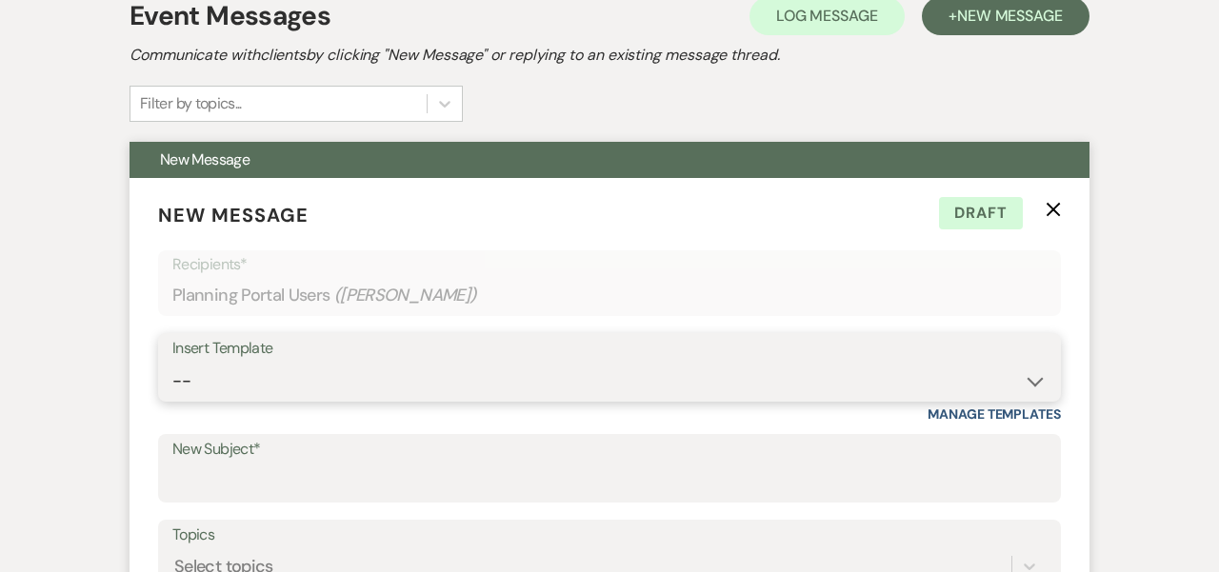
select select "3043"
type input "Cancellation of Wedding"
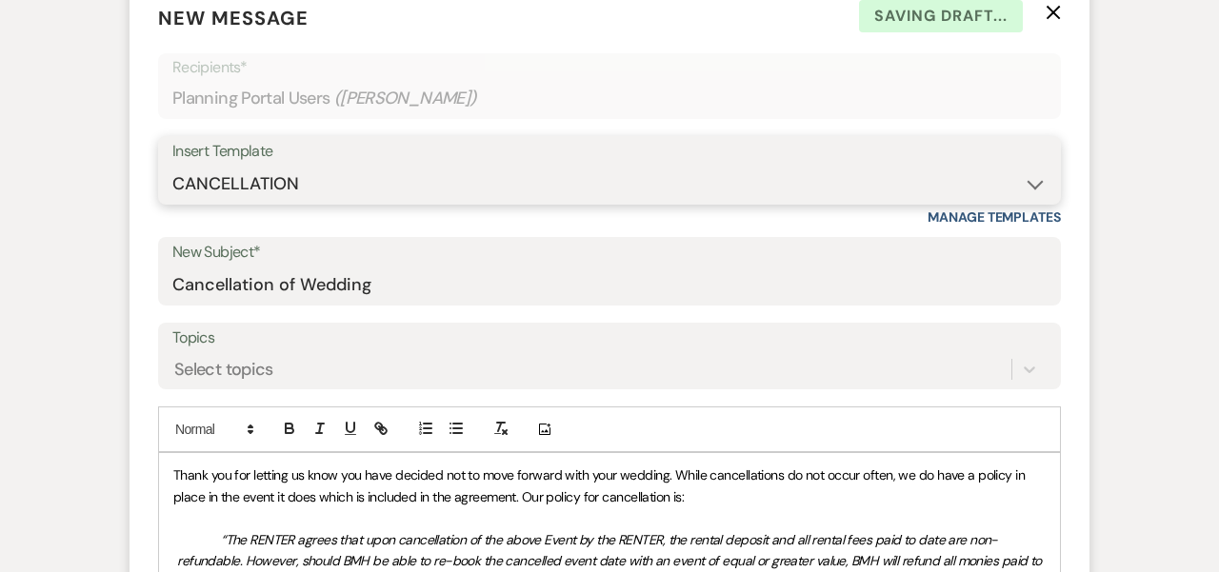
scroll to position [687, 0]
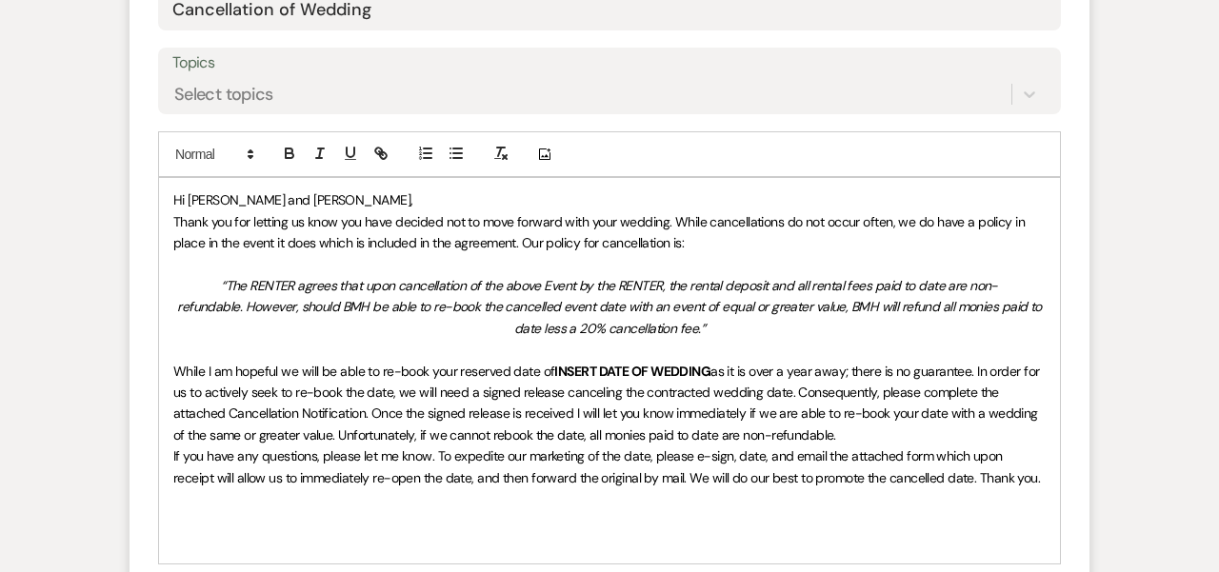
scroll to position [931, 0]
drag, startPoint x: 711, startPoint y: 364, endPoint x: 554, endPoint y: 359, distance: 157.2
click at [554, 361] on p "While I am hopeful we will be able to re-book your reserved date of INSERT DATE…" at bounding box center [609, 404] width 872 height 86
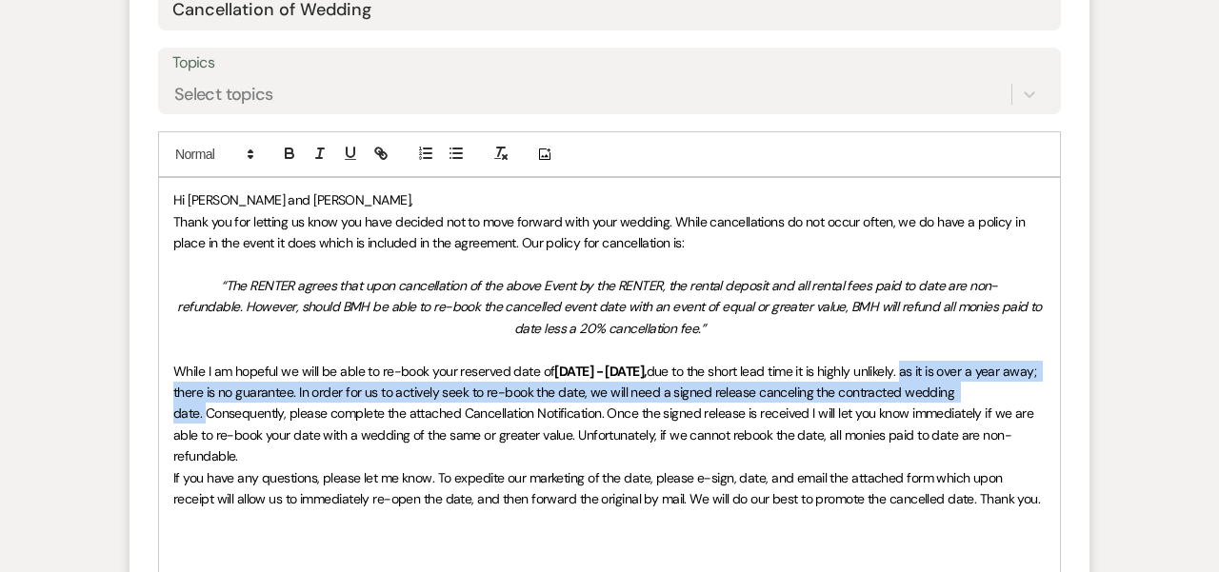
drag, startPoint x: 963, startPoint y: 365, endPoint x: 1053, endPoint y: 390, distance: 93.8
click at [989, 390] on div "Hi [PERSON_NAME] and [PERSON_NAME], Thank you for letting us know you have deci…" at bounding box center [609, 381] width 901 height 407
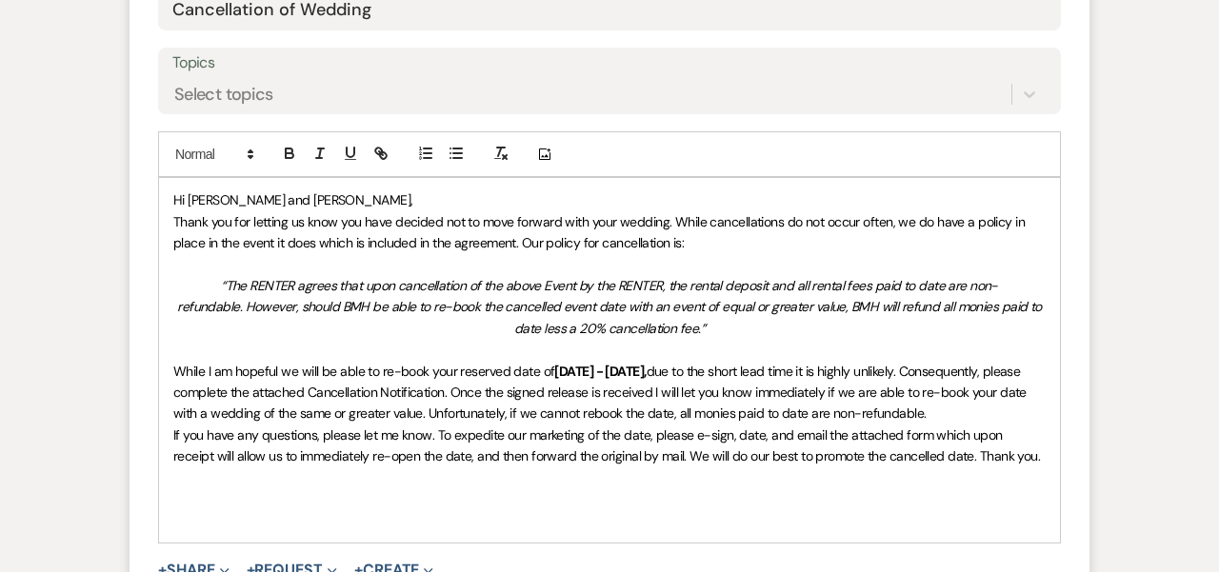
click at [493, 383] on span "due to the short lead time it is highly unlikely. Consequently, please complete…" at bounding box center [601, 393] width 856 height 60
click at [490, 382] on span "due to the short lead time it is highly unlikely. Consequently, please complete…" at bounding box center [601, 393] width 856 height 60
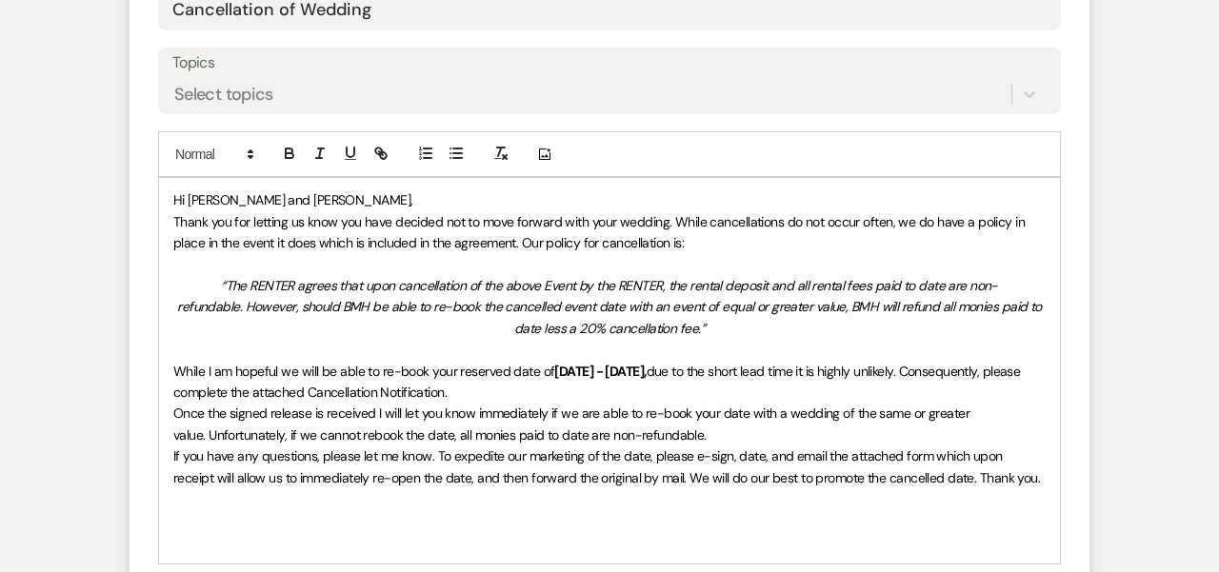
click at [515, 380] on p "While I am hopeful we will be able to re-book your reserved date of [DATE] - [D…" at bounding box center [609, 382] width 872 height 43
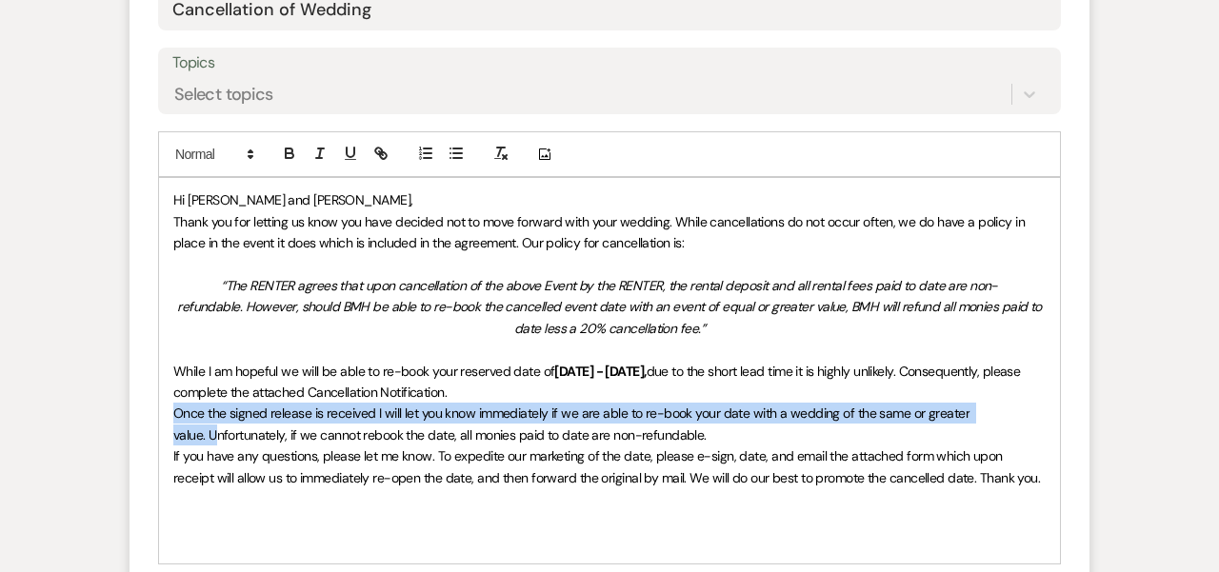
drag, startPoint x: 1027, startPoint y: 408, endPoint x: 159, endPoint y: 407, distance: 867.7
click at [159, 407] on div "Hi [PERSON_NAME] and [PERSON_NAME], Thank you for letting us know you have deci…" at bounding box center [609, 371] width 901 height 386
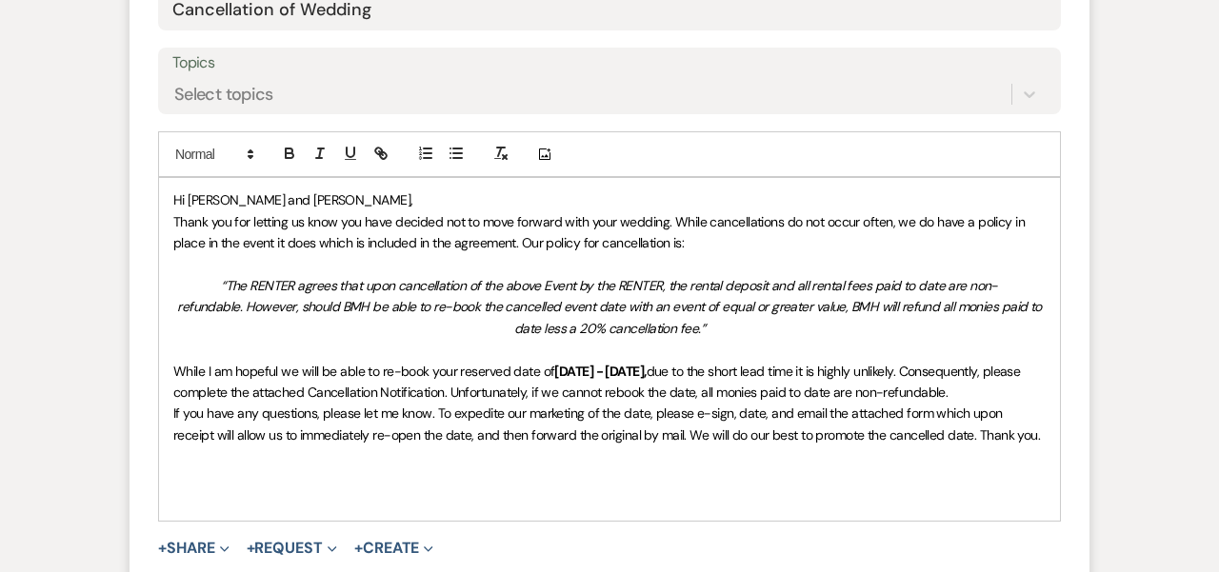
click at [989, 381] on p "While I am hopeful we will be able to re-book your reserved date of [DATE] - [D…" at bounding box center [609, 382] width 872 height 43
click at [573, 381] on span "due to the short lead time it is highly unlikely. Consequently, please complete…" at bounding box center [598, 382] width 851 height 38
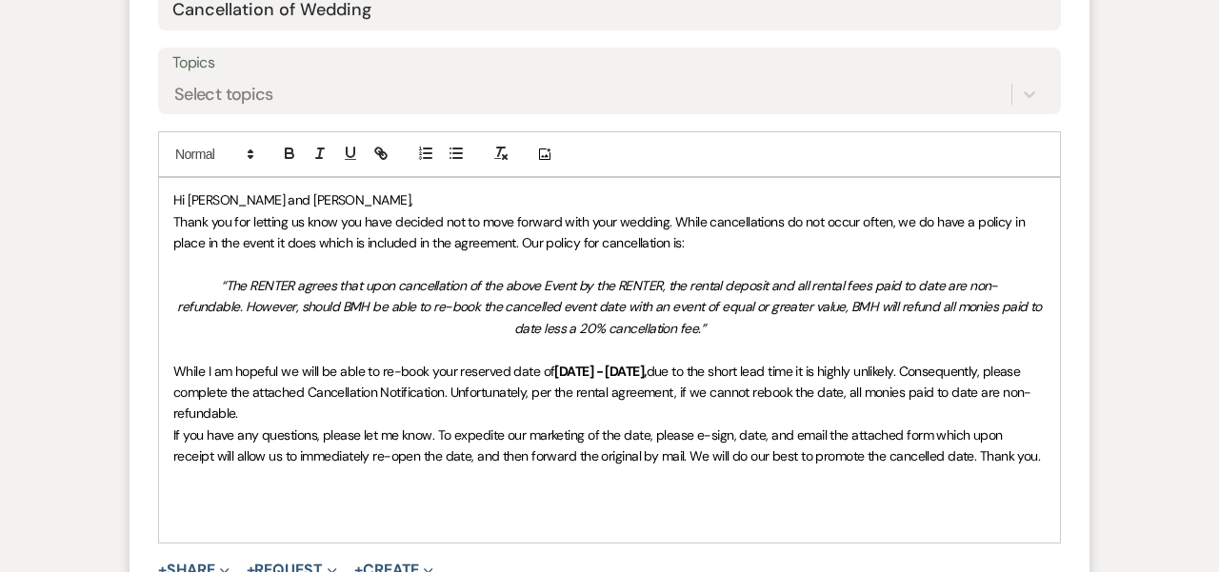
click at [286, 404] on p "While I am hopeful we will be able to re-book your reserved date of [DATE] - [D…" at bounding box center [609, 393] width 872 height 64
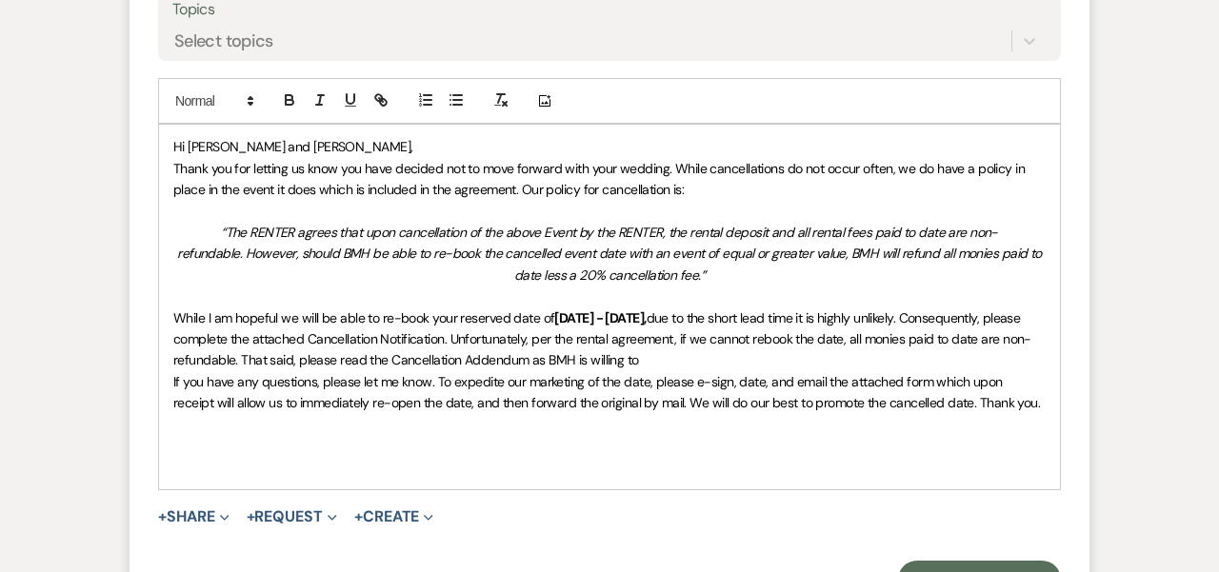
scroll to position [909, 0]
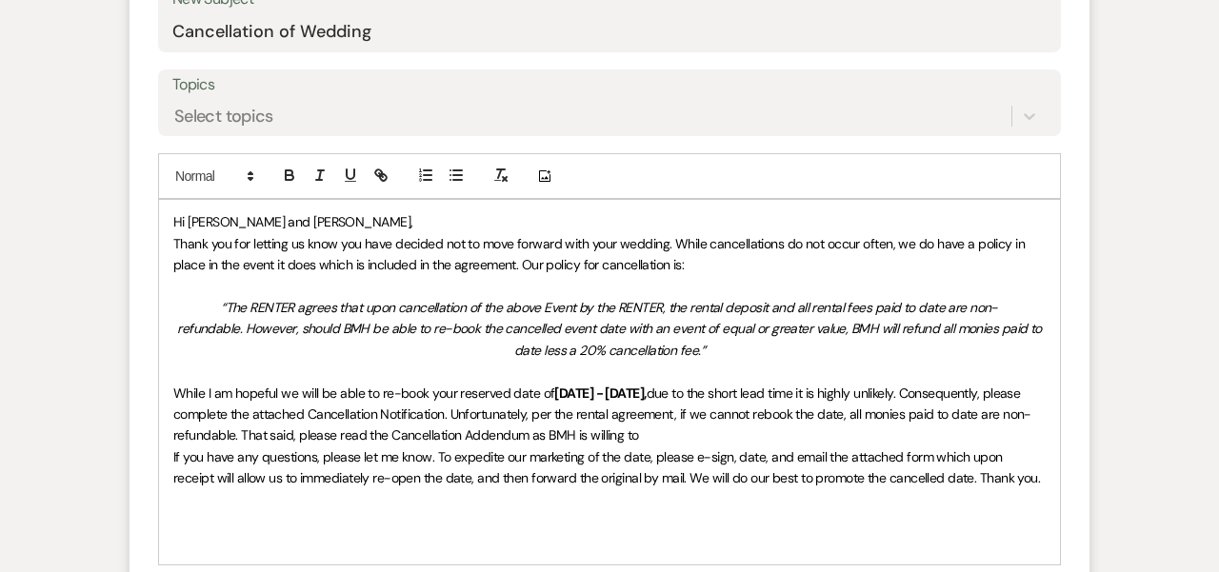
drag, startPoint x: 670, startPoint y: 428, endPoint x: 602, endPoint y: 425, distance: 67.7
click at [602, 425] on p "While I am hopeful we will be able to re-book your reserved date of [DATE] - [D…" at bounding box center [609, 415] width 872 height 64
click at [412, 426] on span "due to the short lead time it is highly unlikely. Consequently, please complete…" at bounding box center [602, 415] width 858 height 60
click at [625, 423] on span "due to the short lead time it is highly unlikely. Consequently, please complete…" at bounding box center [602, 415] width 858 height 60
drag, startPoint x: 725, startPoint y: 430, endPoint x: 711, endPoint y: 429, distance: 13.4
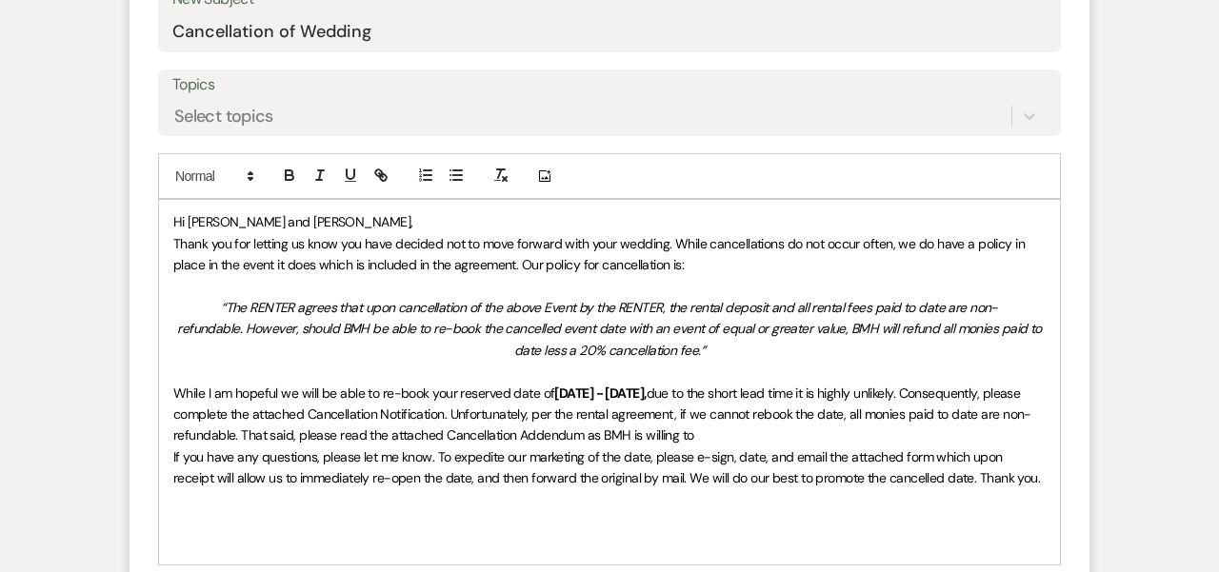
click at [711, 429] on p "While I am hopeful we will be able to re-book your reserved date of [DATE] - [D…" at bounding box center [609, 415] width 872 height 64
click at [626, 425] on span "due to the short lead time it is highly unlikely. Consequently, please complete…" at bounding box center [602, 415] width 858 height 60
drag, startPoint x: 710, startPoint y: 430, endPoint x: 614, endPoint y: 427, distance: 95.3
click at [614, 427] on p "While I am hopeful we will be able to re-book your reserved date of [DATE] - [D…" at bounding box center [609, 415] width 872 height 64
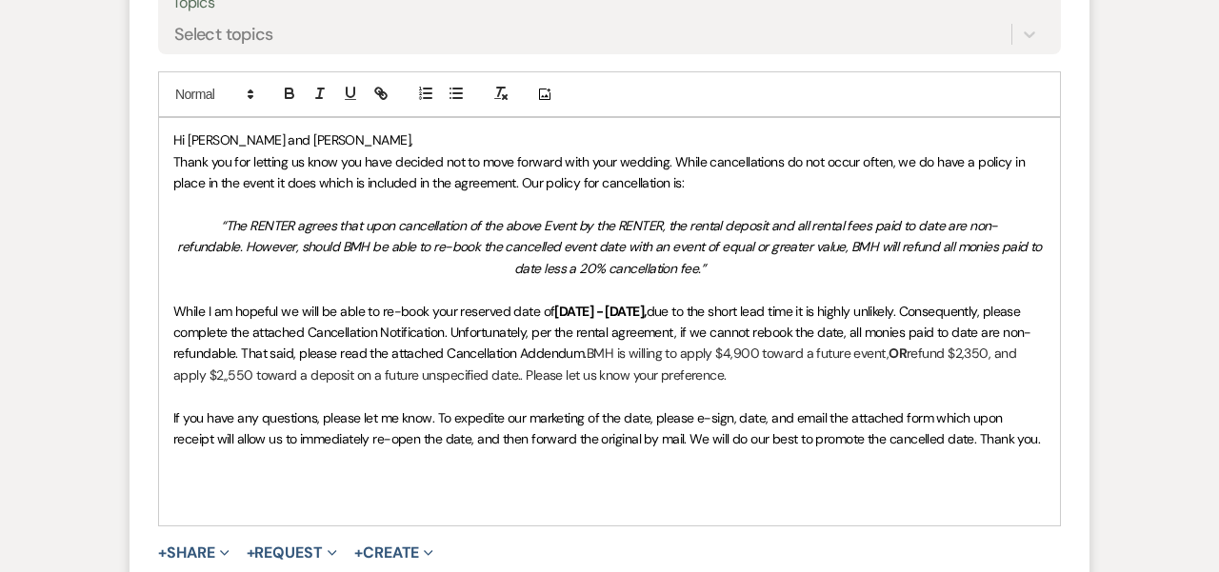
scroll to position [994, 0]
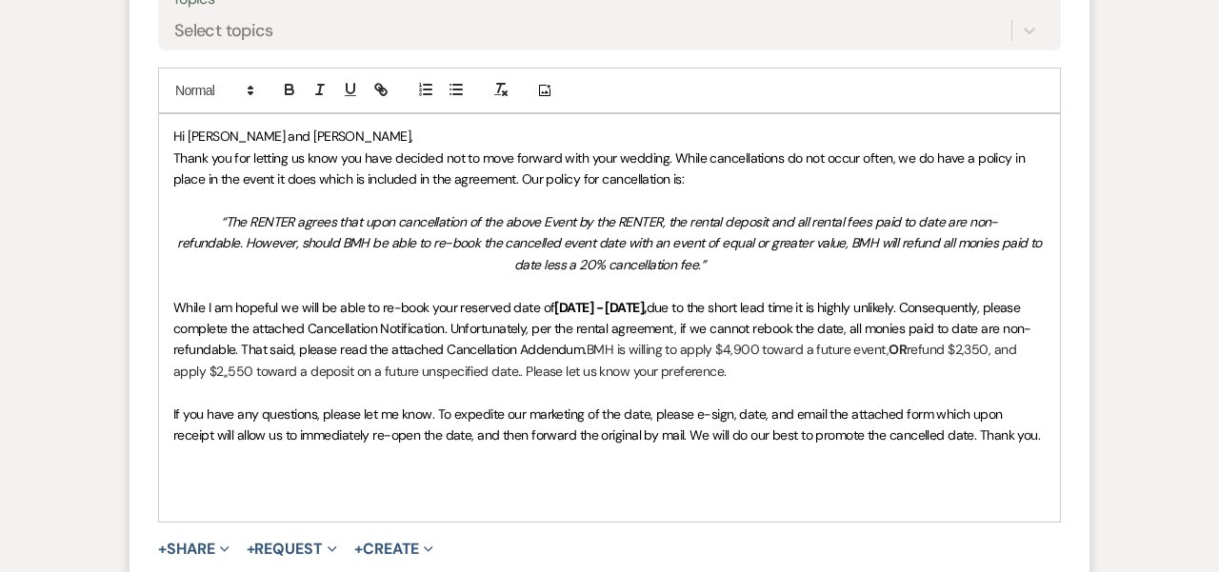
click at [791, 406] on span "If you have any questions, please let me know. To expedite our marketing of the…" at bounding box center [606, 425] width 867 height 38
drag, startPoint x: 791, startPoint y: 400, endPoint x: 1054, endPoint y: 406, distance: 262.9
click at [989, 406] on div "Hi [PERSON_NAME] and [PERSON_NAME], Thank you for letting us know you have deci…" at bounding box center [609, 317] width 901 height 407
drag, startPoint x: 939, startPoint y: 403, endPoint x: 879, endPoint y: 401, distance: 60.0
click at [879, 406] on span "If you have any questions, please let me know. To expedite our marketing of the…" at bounding box center [607, 425] width 869 height 38
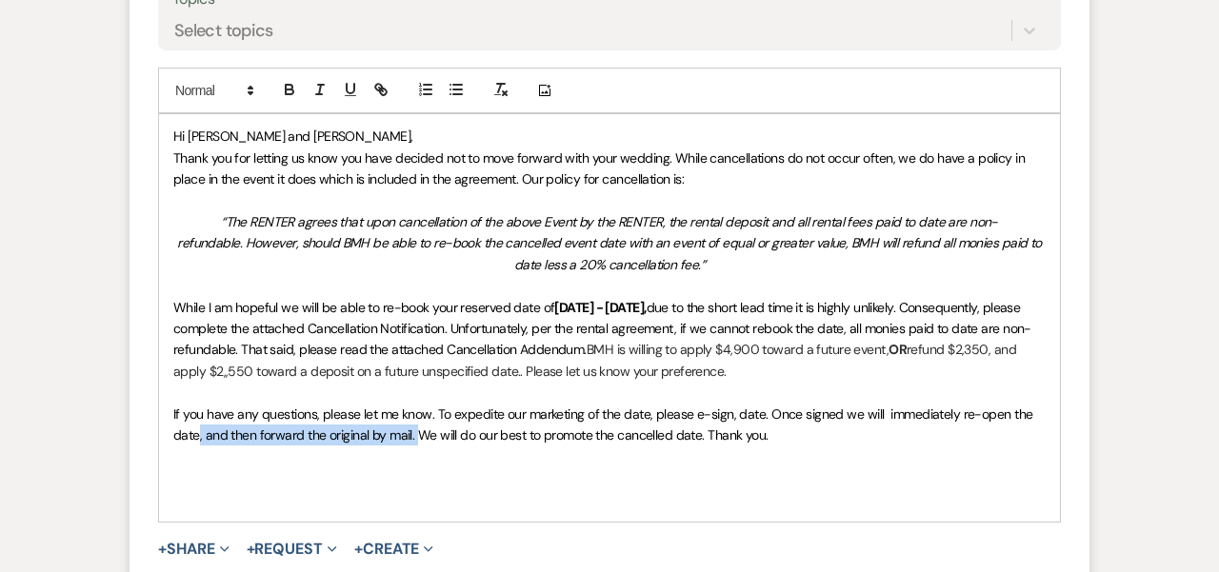
drag, startPoint x: 414, startPoint y: 422, endPoint x: 198, endPoint y: 425, distance: 216.2
click at [198, 425] on span "If you have any questions, please let me know. To expedite our marketing of the…" at bounding box center [604, 425] width 863 height 38
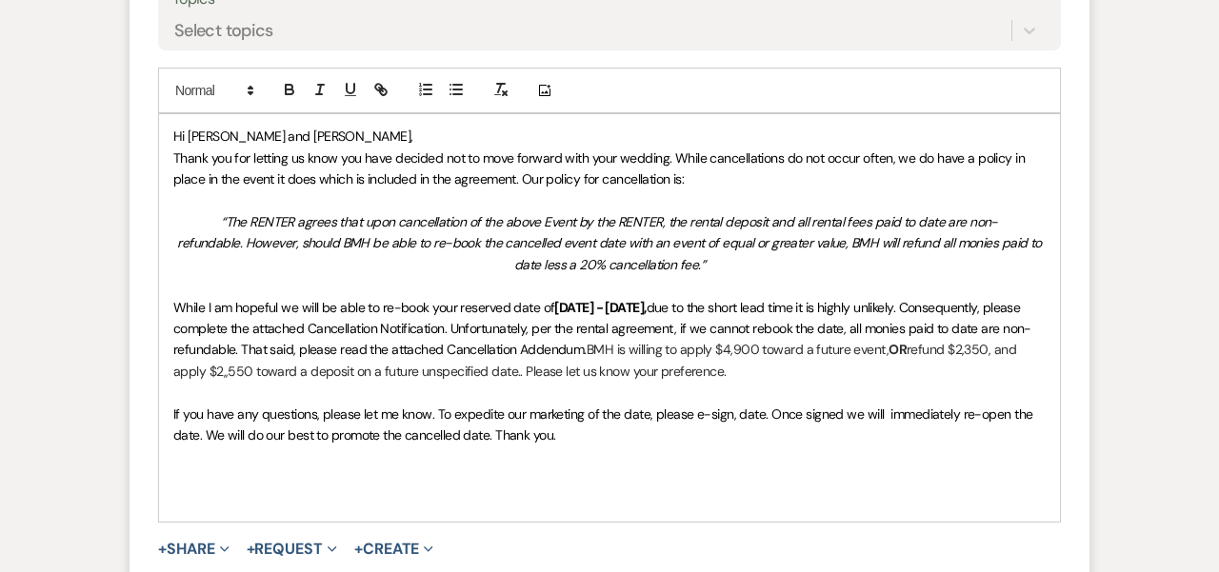
click at [489, 427] on span "If you have any questions, please let me know. To expedite our marketing of the…" at bounding box center [604, 425] width 863 height 38
click at [496, 424] on span "If you have any questions, please let me know. To expedite our marketing of the…" at bounding box center [604, 425] width 863 height 38
click at [491, 425] on span "If you have any questions, please let me know. To expedite our marketing of the…" at bounding box center [604, 425] width 863 height 38
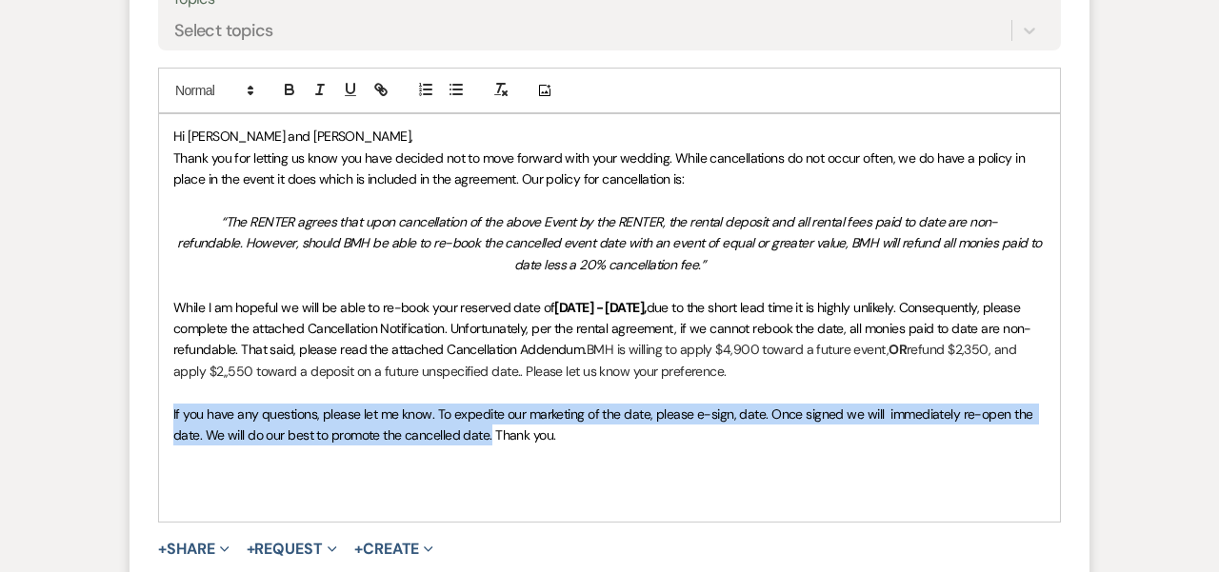
drag, startPoint x: 172, startPoint y: 399, endPoint x: 491, endPoint y: 422, distance: 318.9
click at [491, 422] on div "Hi [PERSON_NAME] and [PERSON_NAME], Thank you for letting us know you have deci…" at bounding box center [609, 317] width 901 height 407
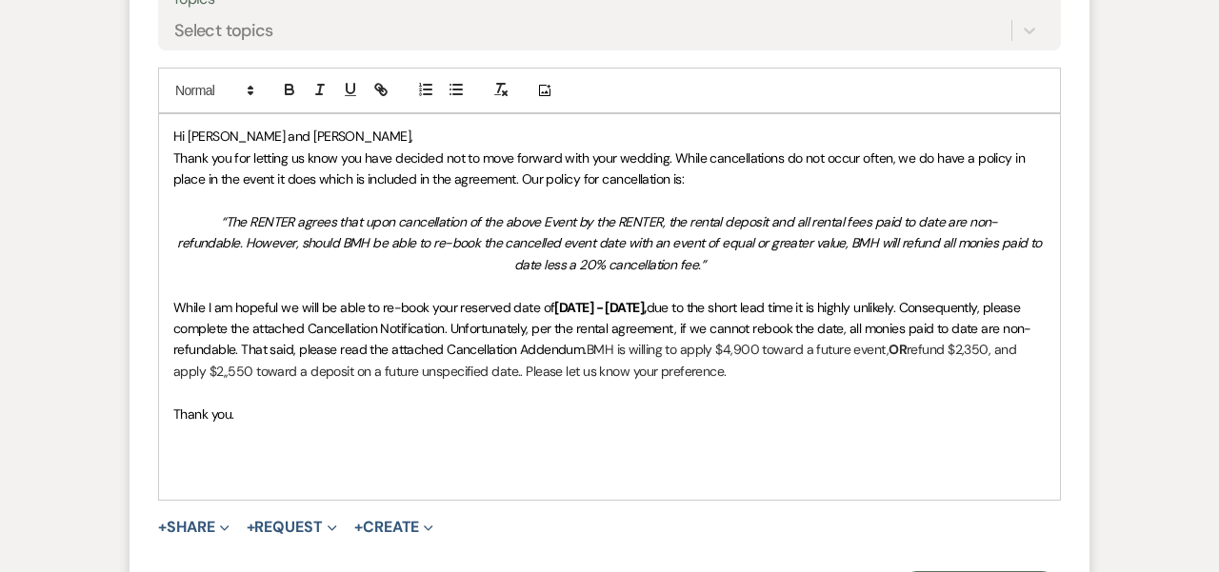
click at [190, 446] on p at bounding box center [609, 456] width 872 height 21
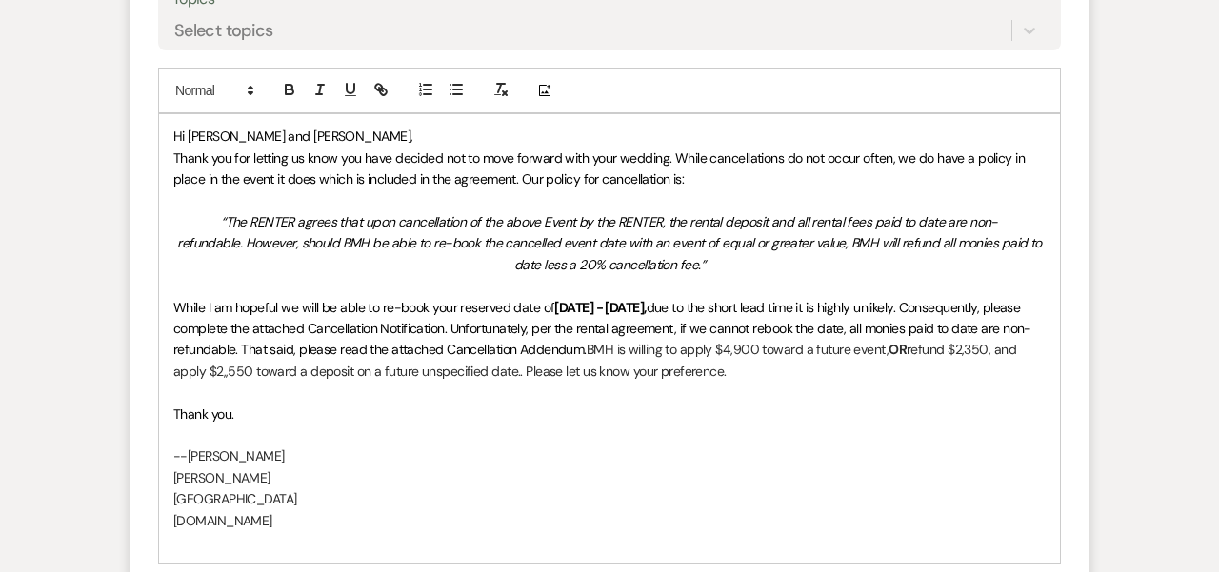
click at [258, 468] on p "[PERSON_NAME]" at bounding box center [609, 478] width 872 height 21
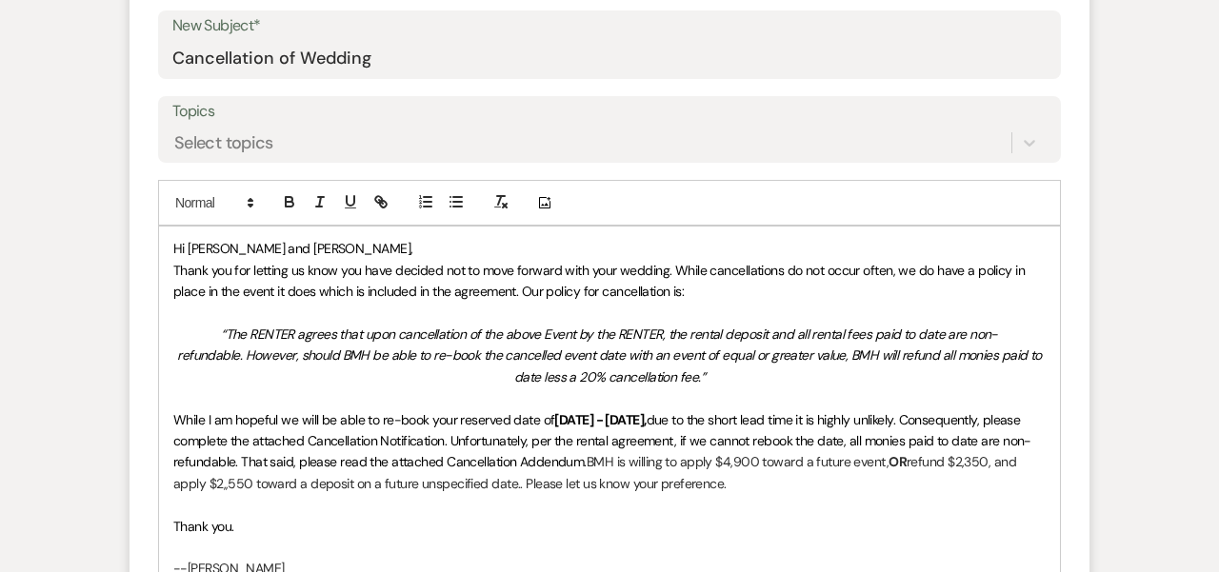
scroll to position [881, 0]
click at [673, 269] on span "Thank you for letting us know you have decided not to move forward with your we…" at bounding box center [600, 282] width 855 height 38
click at [339, 267] on span "Thank you for letting us know you have decided not to move forward with your we…" at bounding box center [600, 282] width 855 height 38
click at [671, 271] on span "Thank you for letting us know you have decided not to move forward with your we…" at bounding box center [600, 282] width 855 height 38
click at [671, 266] on span "Thank you for letting us know you have decided not to move forward with your we…" at bounding box center [600, 282] width 855 height 38
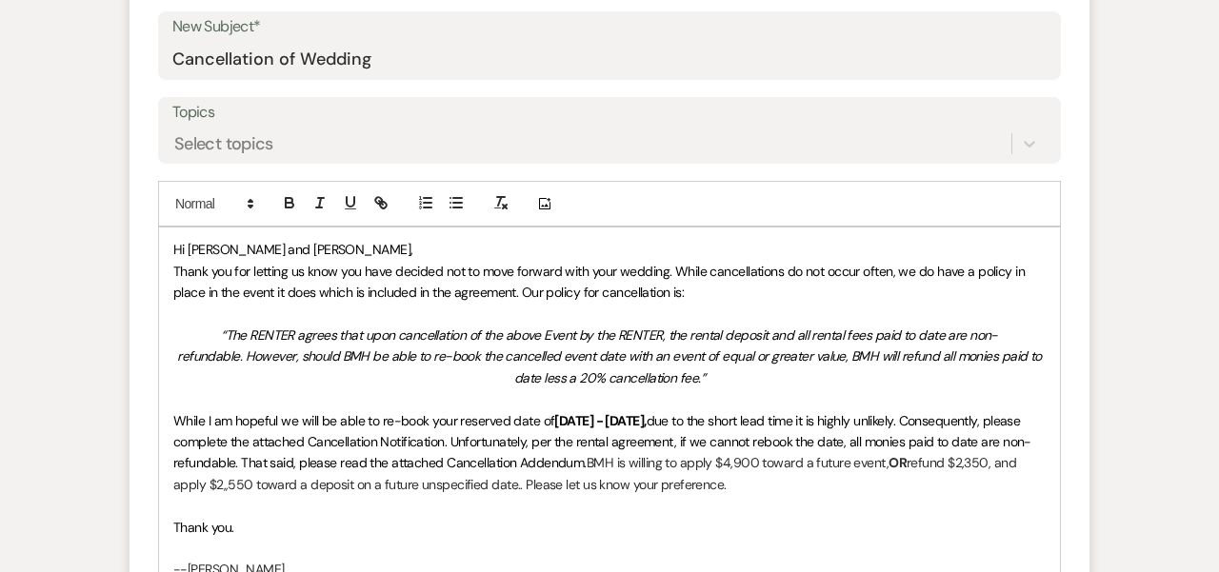
click at [621, 269] on span "Thank you for letting us know you have decided not to move forward with your we…" at bounding box center [600, 282] width 855 height 38
click at [771, 264] on span "Thank you for letting us know you have decided not to move forward with your [D…" at bounding box center [595, 282] width 844 height 38
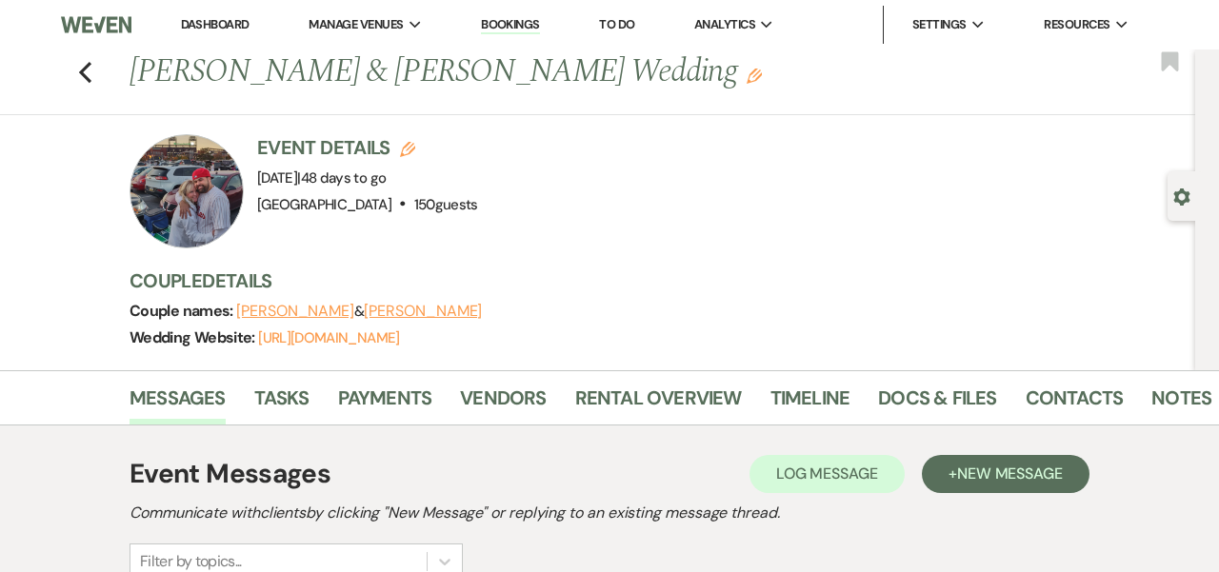
scroll to position [0, 0]
click at [910, 393] on link "Docs & Files" at bounding box center [937, 404] width 118 height 42
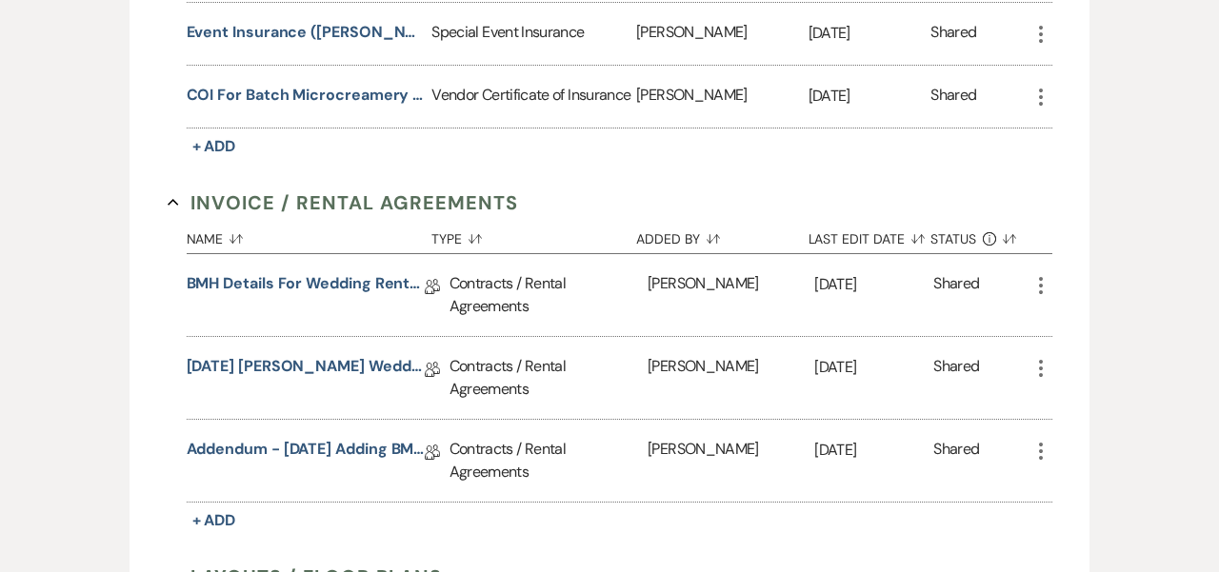
scroll to position [758, 0]
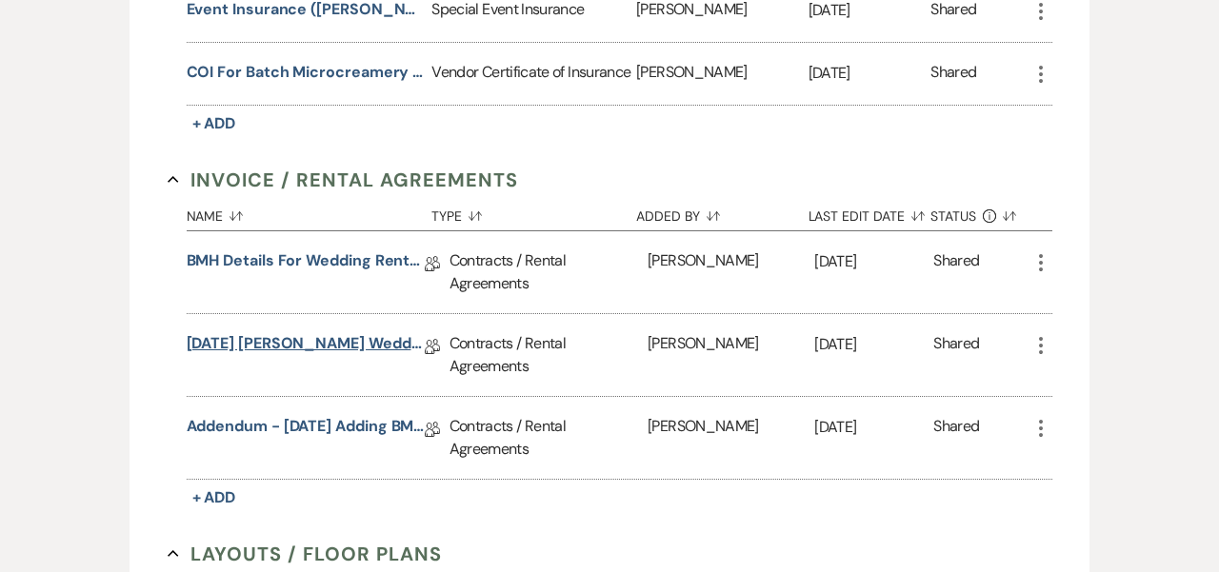
click at [374, 339] on link "[DATE] [PERSON_NAME] Wedding Rental Agmt" at bounding box center [306, 347] width 238 height 30
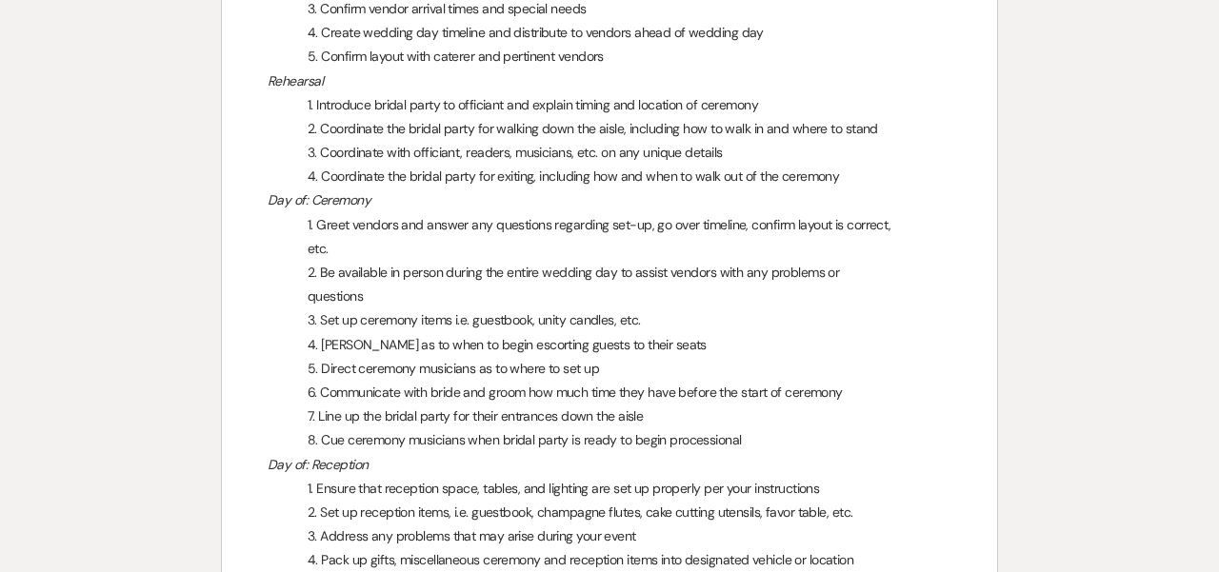
scroll to position [2798, 0]
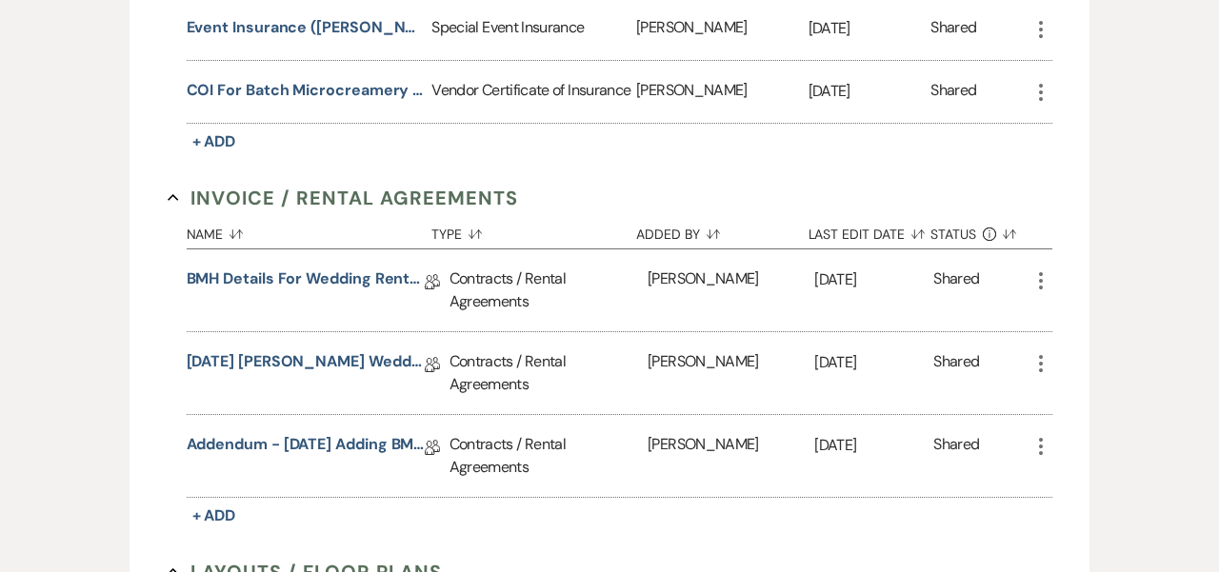
scroll to position [742, 0]
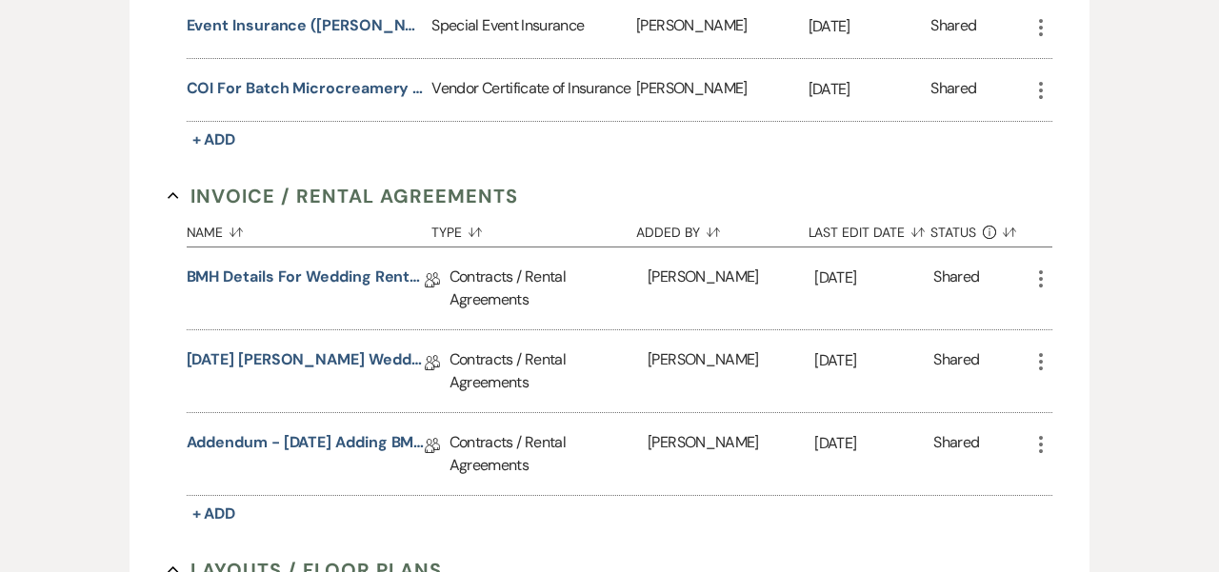
click at [989, 359] on icon "More" at bounding box center [1041, 362] width 23 height 23
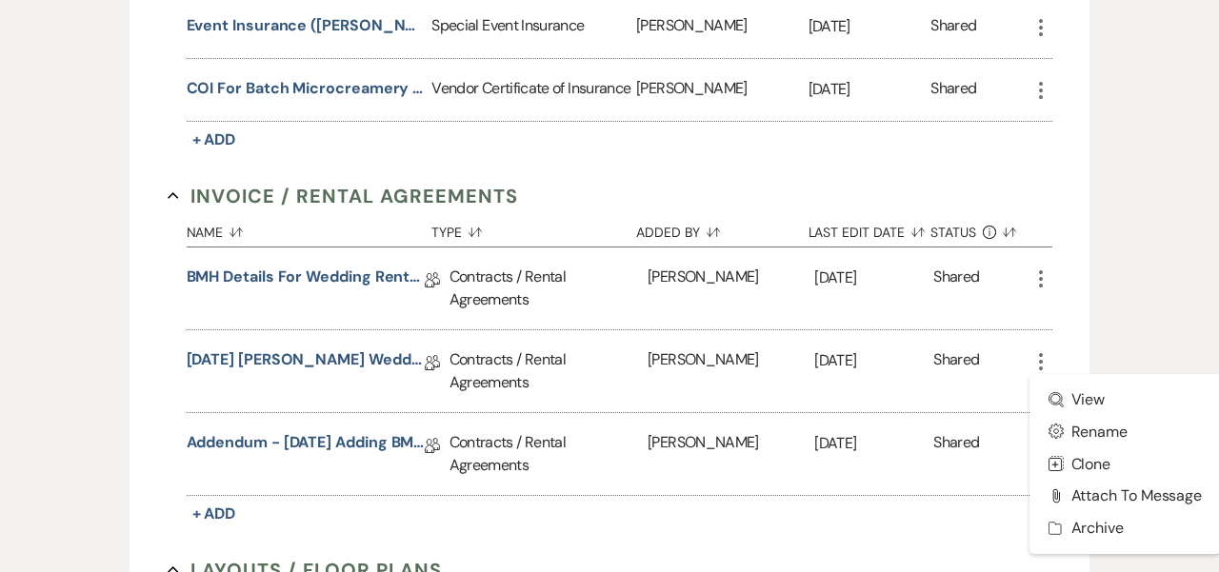
scroll to position [743, 0]
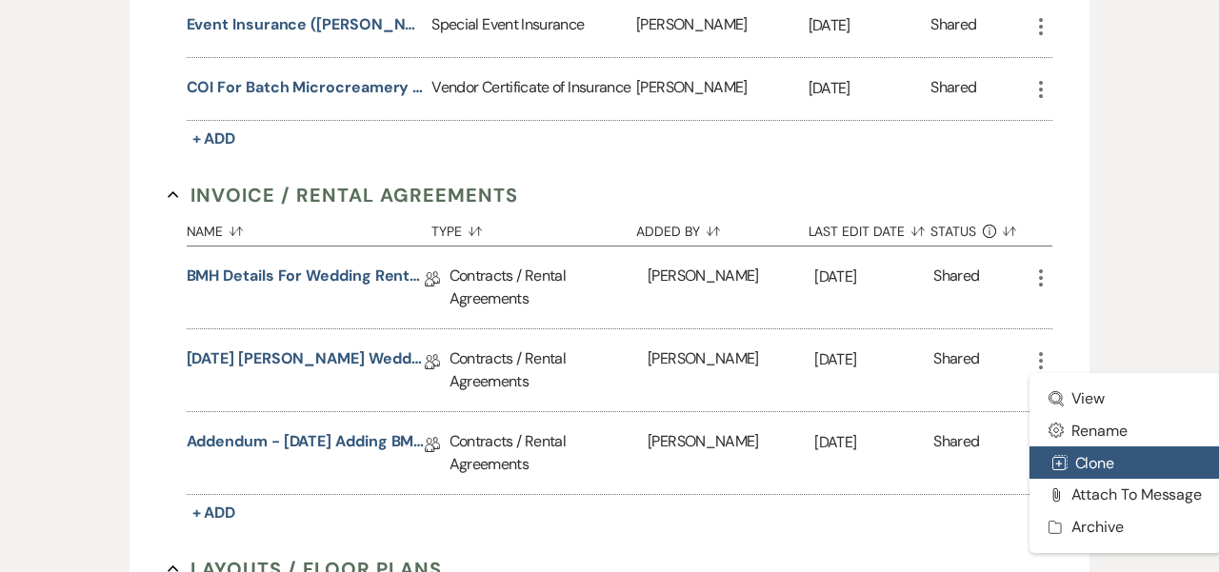
click at [989, 459] on button "Duplicate Clone" at bounding box center [1126, 463] width 192 height 32
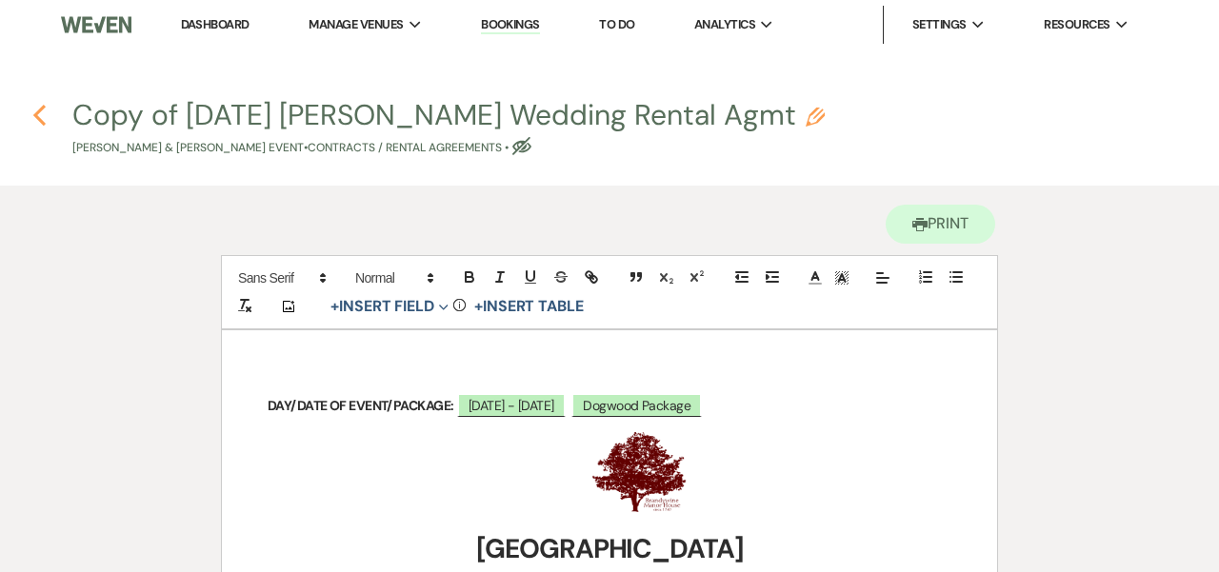
click at [37, 114] on use "button" at bounding box center [39, 115] width 12 height 21
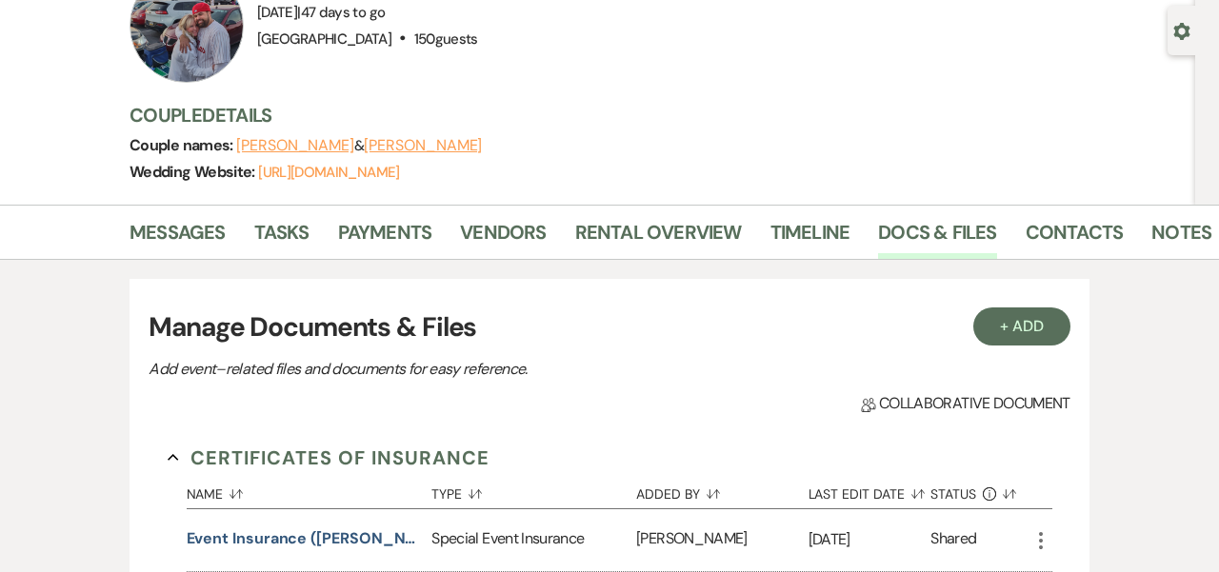
scroll to position [184, 0]
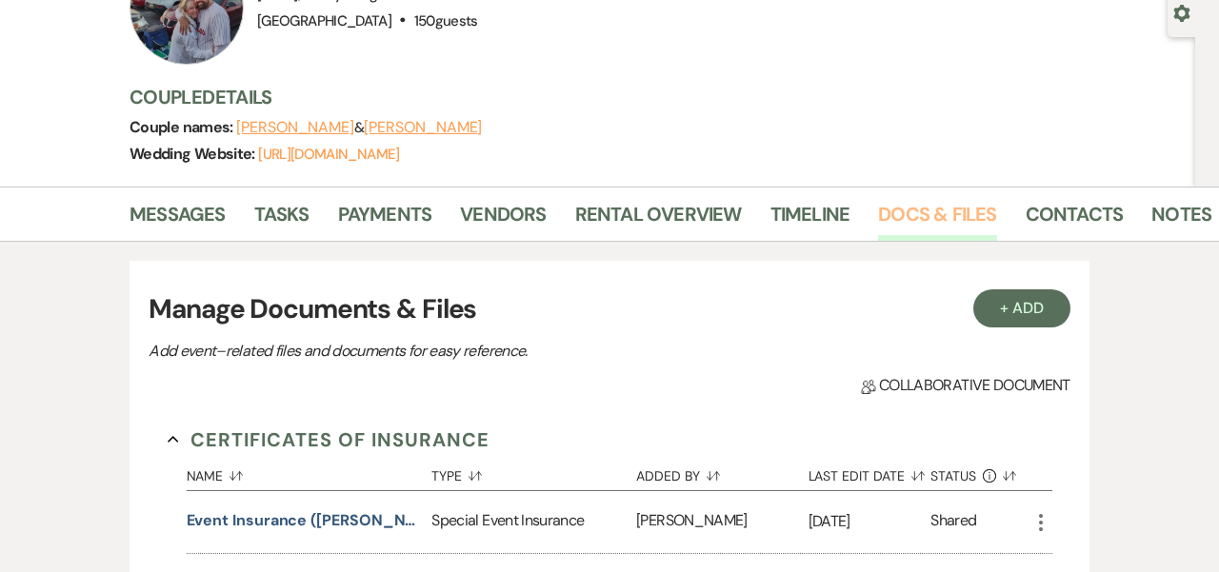
click at [943, 203] on link "Docs & Files" at bounding box center [937, 220] width 118 height 42
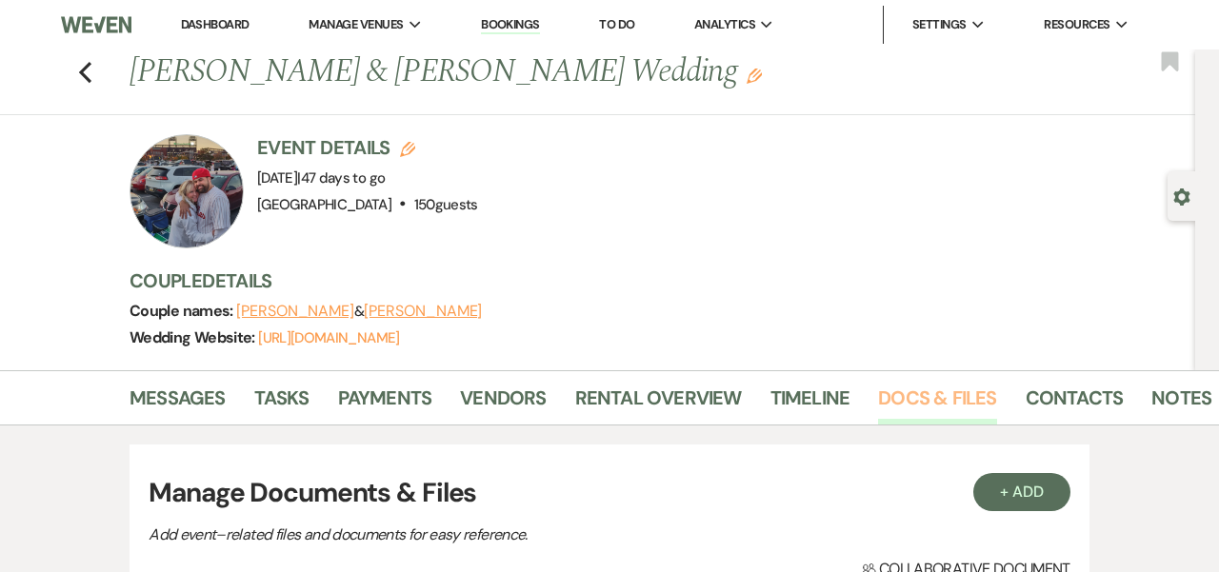
scroll to position [0, 0]
click at [925, 391] on link "Docs & Files" at bounding box center [937, 404] width 118 height 42
click at [790, 397] on link "Timeline" at bounding box center [811, 404] width 80 height 42
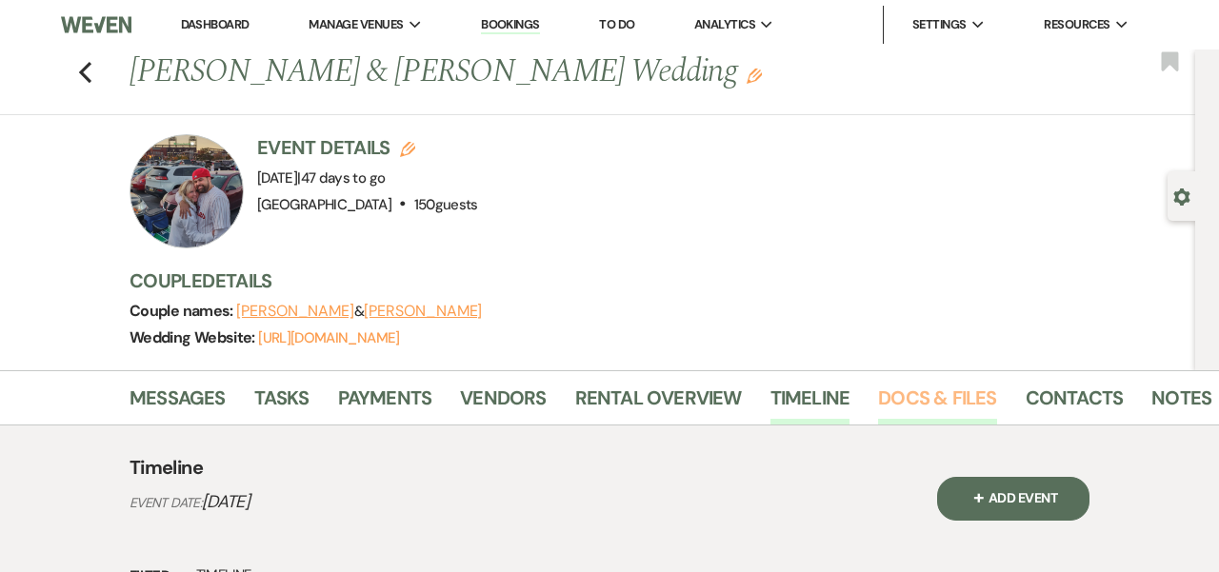
click at [933, 395] on link "Docs & Files" at bounding box center [937, 404] width 118 height 42
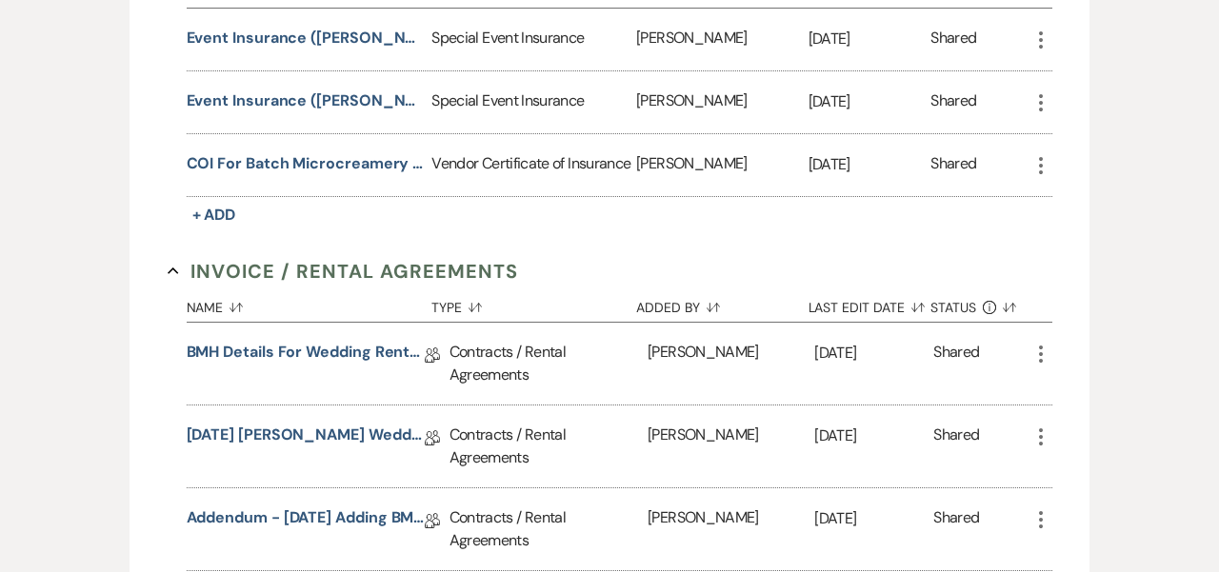
scroll to position [669, 0]
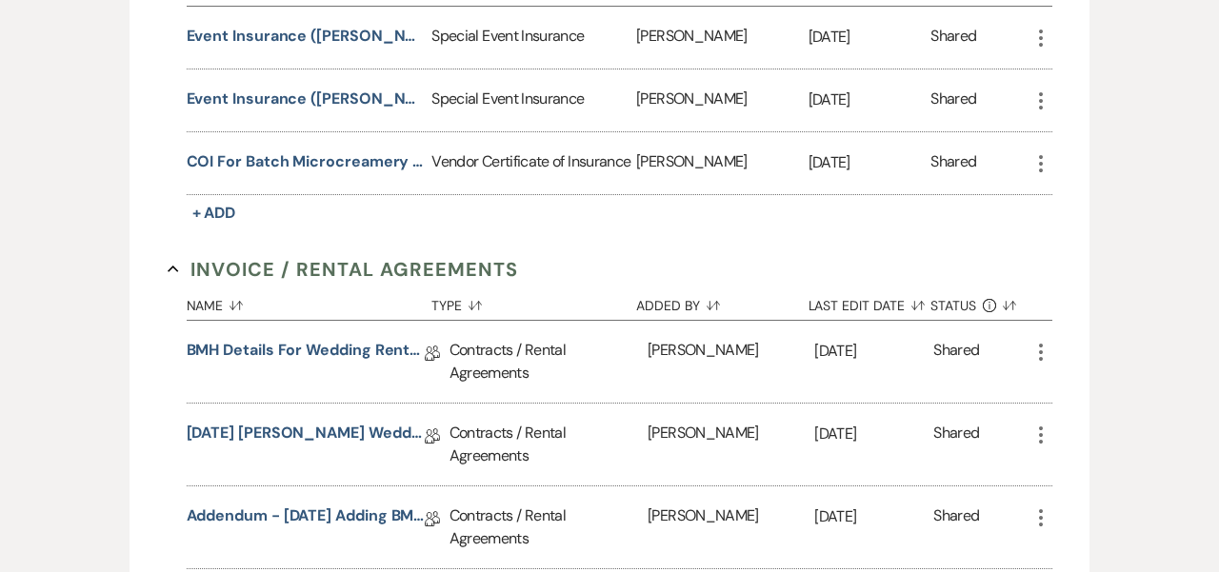
click at [661, 424] on div "[PERSON_NAME]" at bounding box center [731, 445] width 167 height 82
click at [317, 424] on link "[DATE] [PERSON_NAME] Wedding Rental Agmt" at bounding box center [306, 437] width 238 height 30
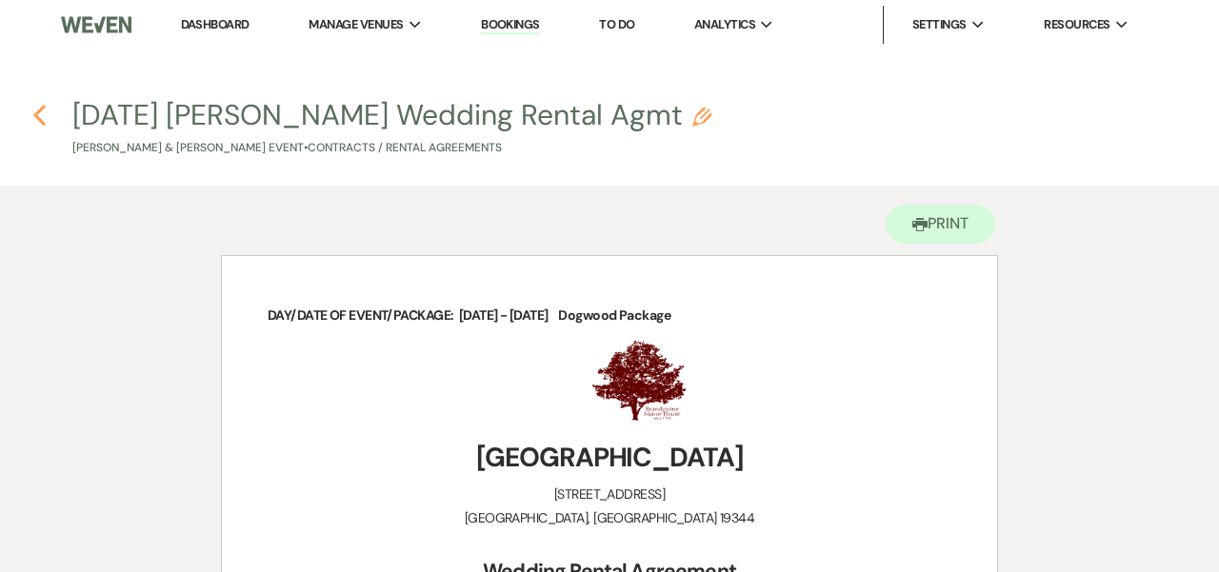
click at [41, 118] on icon "Previous" at bounding box center [39, 115] width 14 height 23
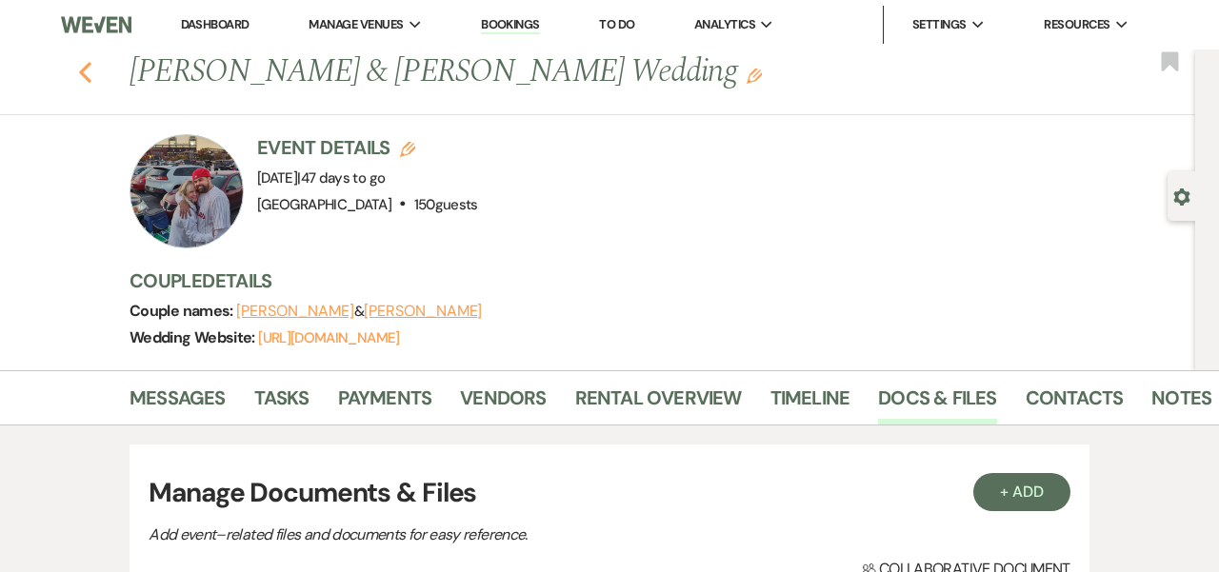
click at [84, 68] on use "button" at bounding box center [85, 72] width 12 height 21
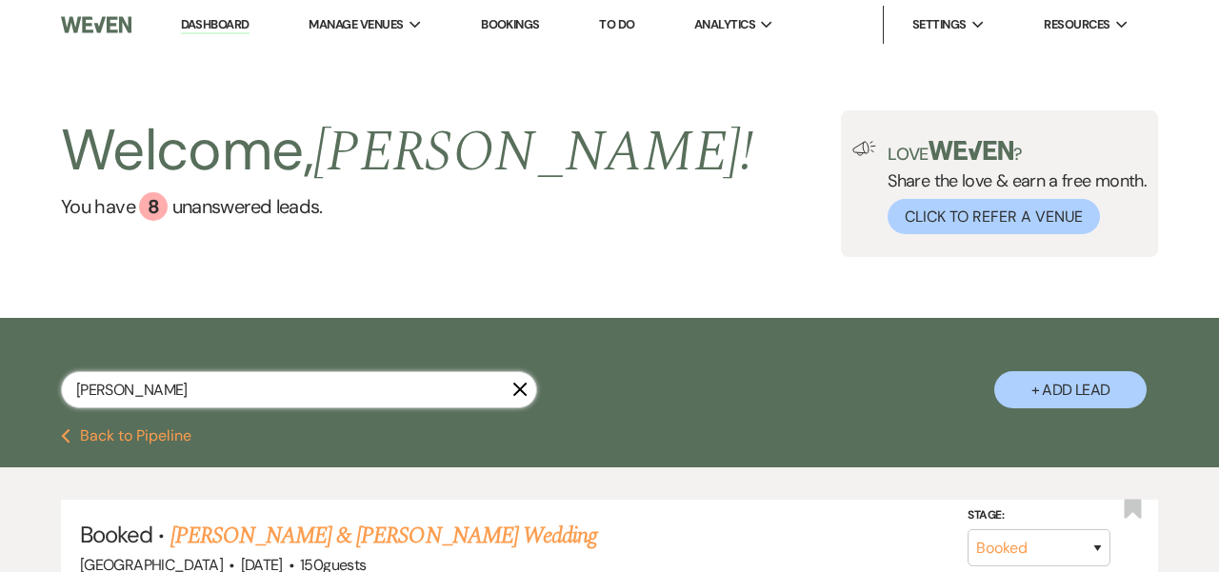
click at [145, 386] on input "[PERSON_NAME]" at bounding box center [299, 389] width 476 height 37
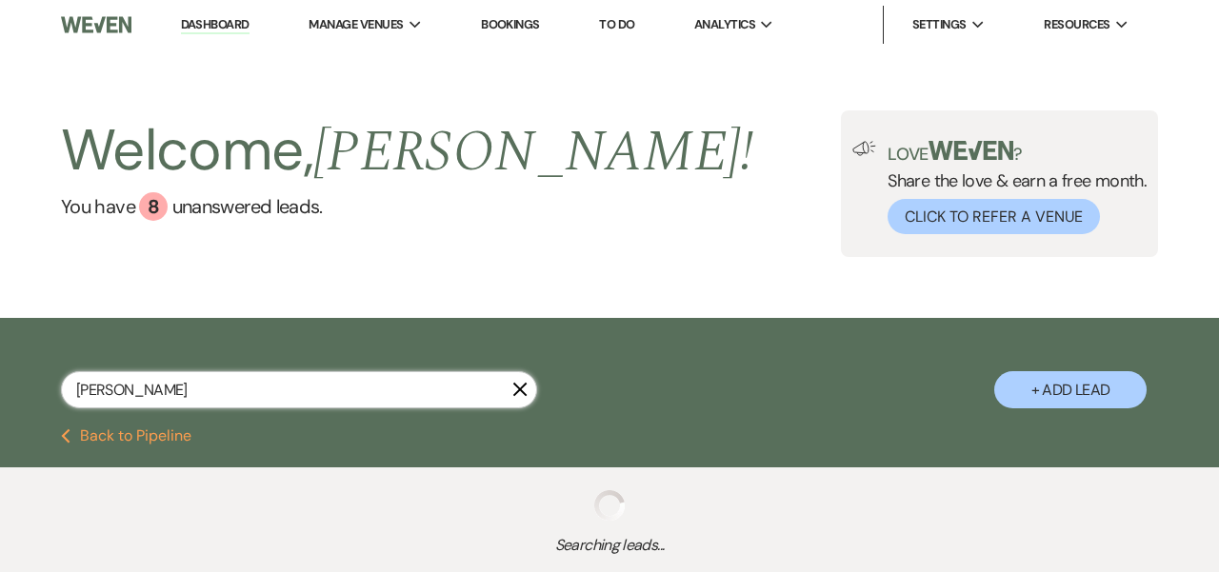
type input "[PERSON_NAME]"
select select "8"
select select "10"
select select "8"
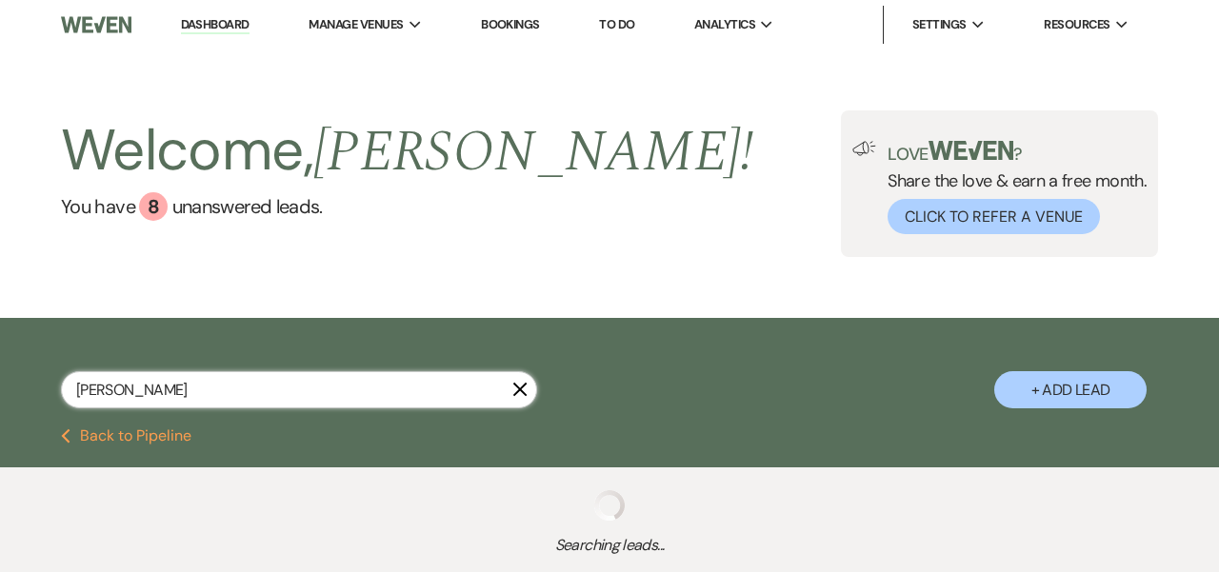
select select "1"
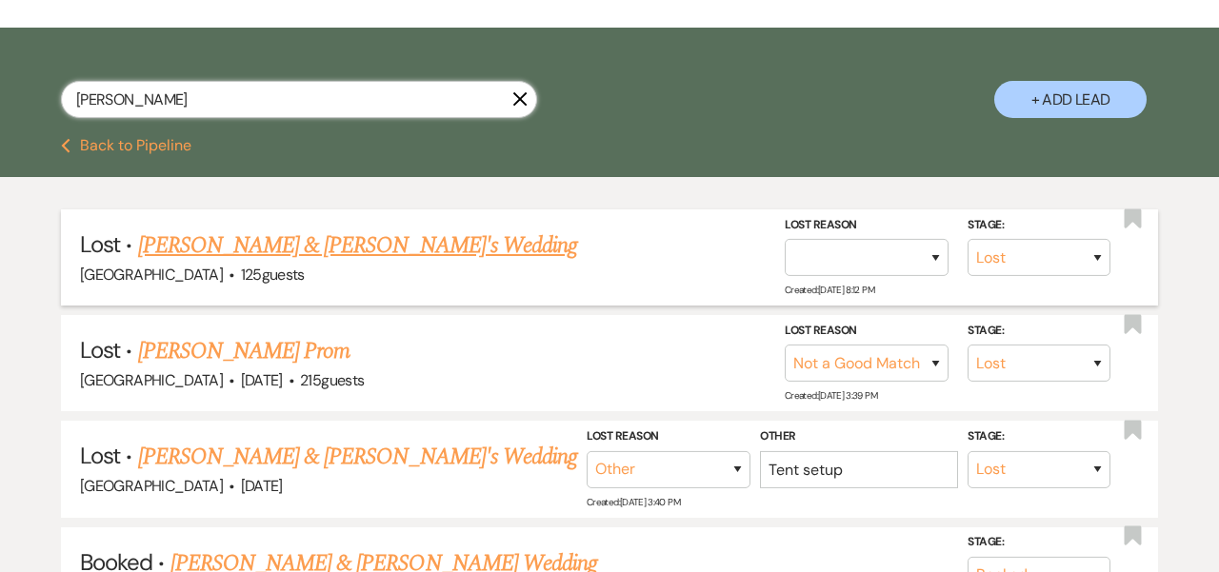
scroll to position [294, 0]
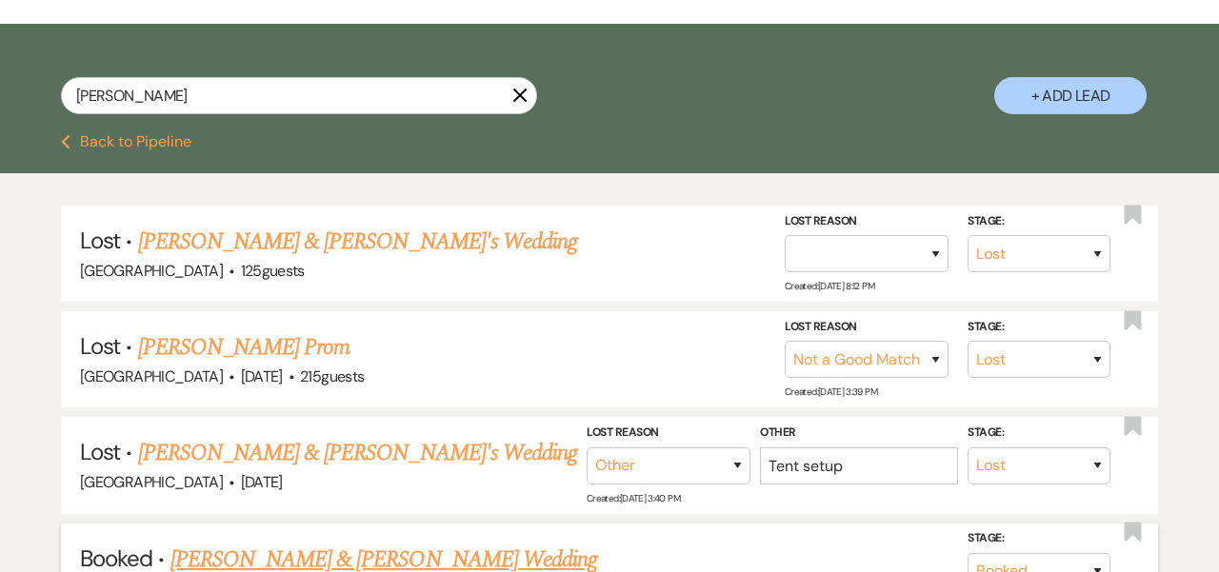
click at [281, 544] on link "[PERSON_NAME] & [PERSON_NAME] Wedding" at bounding box center [383, 560] width 427 height 34
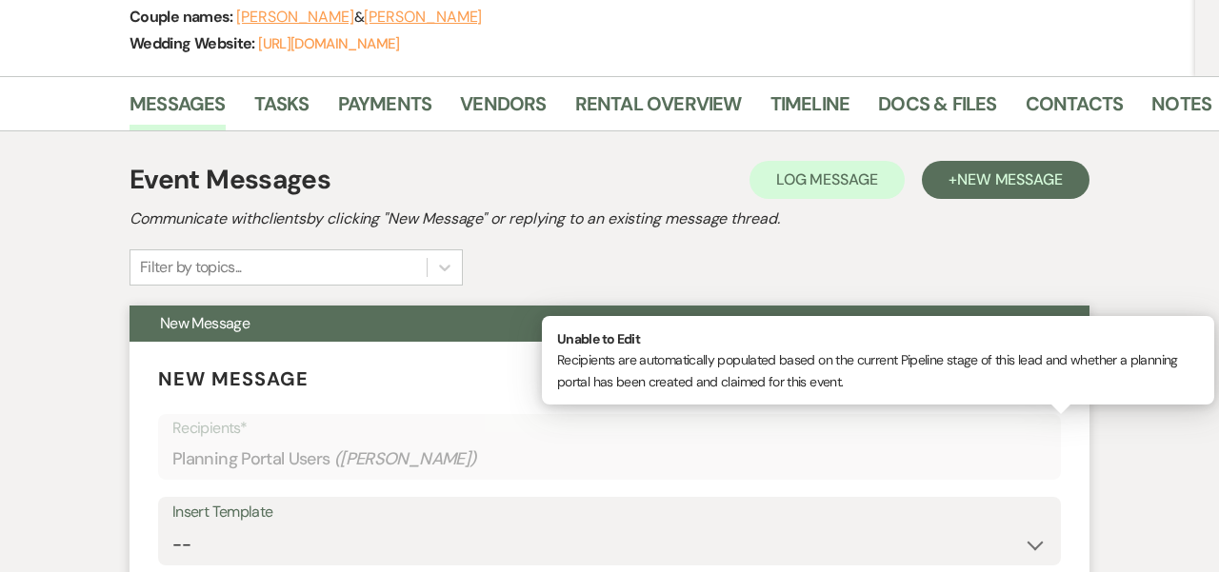
click at [521, 437] on p "Recipients*" at bounding box center [609, 428] width 874 height 25
click at [472, 336] on span "New Message" at bounding box center [610, 324] width 960 height 36
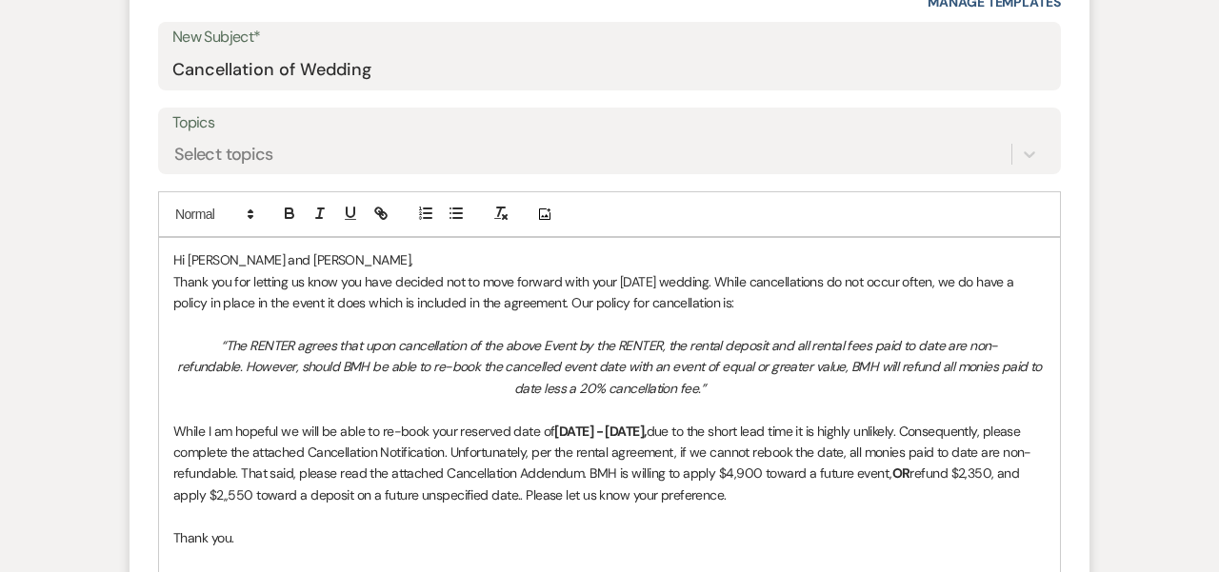
scroll to position [888, 0]
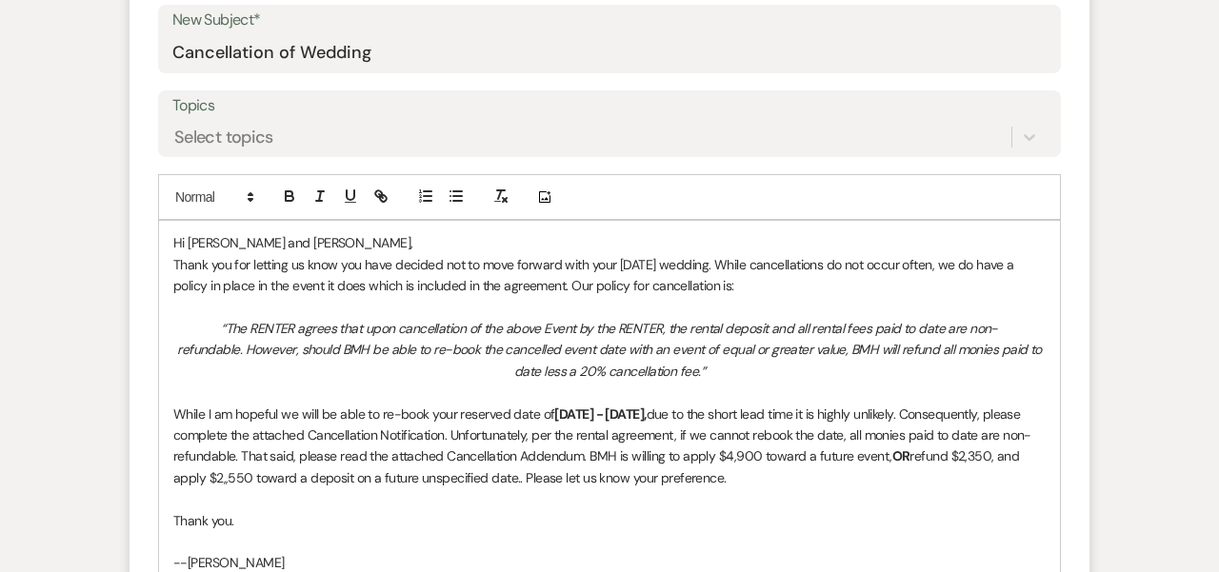
click at [174, 511] on p "Thank you." at bounding box center [609, 521] width 872 height 21
click at [175, 511] on p "Thank you." at bounding box center [609, 521] width 872 height 21
click at [769, 259] on p "Thank you for letting us know you have decided not to move forward with your [D…" at bounding box center [609, 275] width 872 height 43
drag, startPoint x: 841, startPoint y: 258, endPoint x: 796, endPoint y: 260, distance: 44.8
click at [796, 262] on p "Thank you for letting us know you have decided not to move forward with your [D…" at bounding box center [609, 275] width 872 height 43
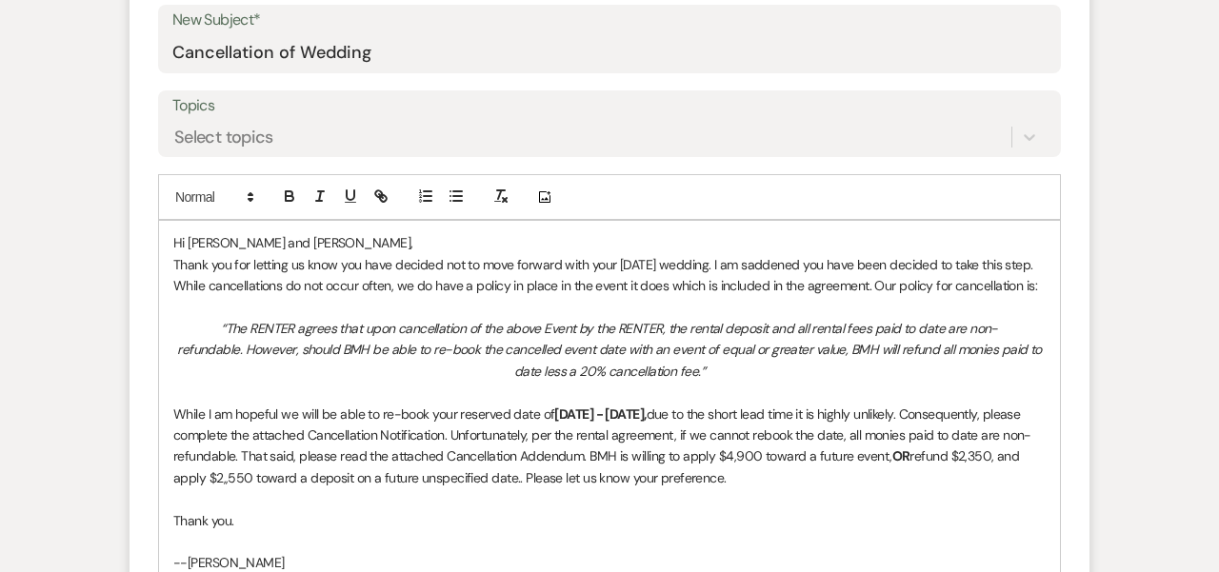
click at [941, 262] on p "Thank you for letting us know you have decided not to move forward with your [D…" at bounding box center [609, 275] width 872 height 43
click at [588, 281] on p "Thank you for letting us know you have decided not to move forward with your [D…" at bounding box center [609, 275] width 872 height 43
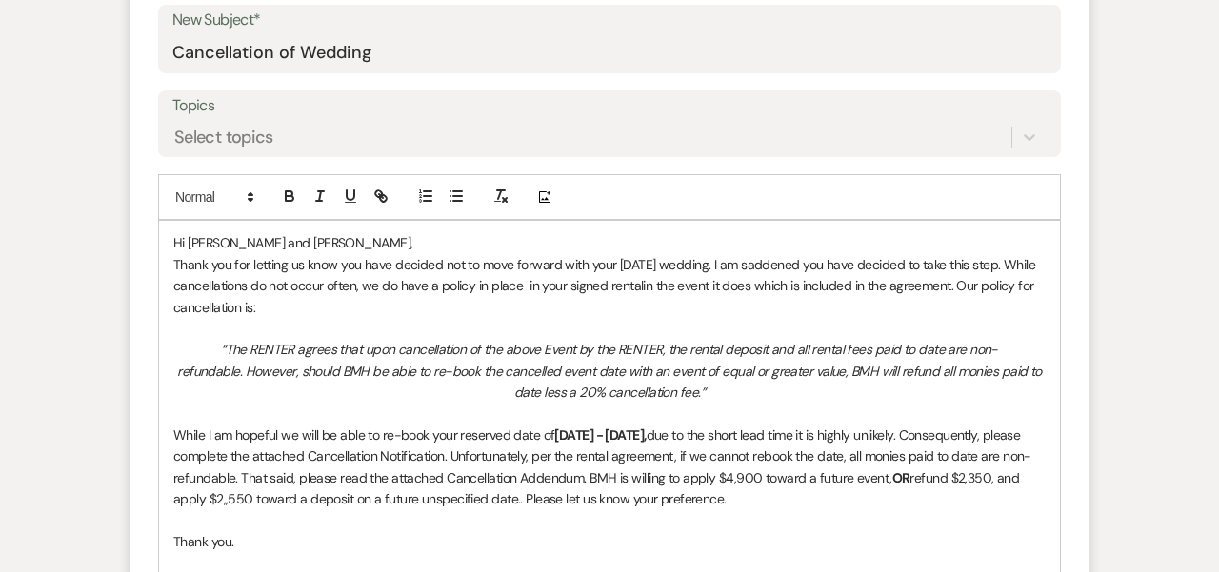
click at [610, 283] on p "Thank you for letting us know you have decided not to move forward with your [D…" at bounding box center [609, 286] width 872 height 64
click at [709, 278] on p "Thank you for letting us know you have decided not to move forward with your [D…" at bounding box center [609, 286] width 872 height 64
click at [875, 281] on p "Thank you for letting us know you have decided not to move forward with your [D…" at bounding box center [609, 286] width 872 height 64
drag, startPoint x: 884, startPoint y: 275, endPoint x: 917, endPoint y: 298, distance: 40.4
click at [917, 298] on p "Thank you for letting us know you have decided not to move forward with your [D…" at bounding box center [609, 286] width 872 height 64
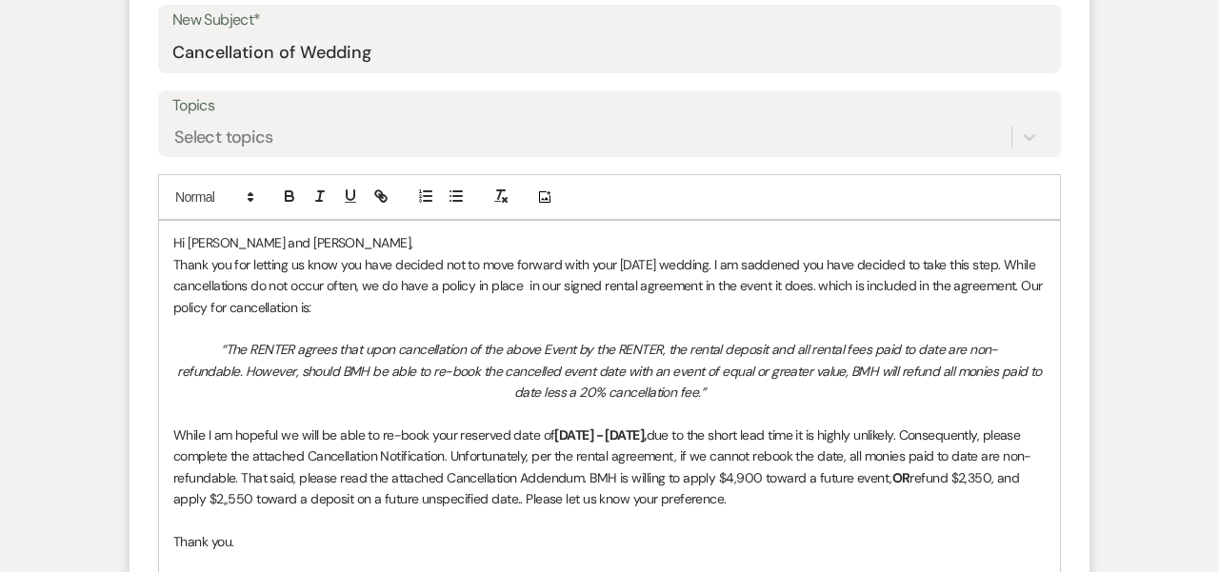
click at [236, 302] on p "Thank you for letting us know you have decided not to move forward with your [D…" at bounding box center [609, 286] width 872 height 64
click at [232, 300] on p "Thank you for letting us know you have decided not to move forward with your [D…" at bounding box center [609, 286] width 872 height 64
drag, startPoint x: 240, startPoint y: 301, endPoint x: 163, endPoint y: 293, distance: 77.5
click at [163, 293] on div "Hi [PERSON_NAME] and [PERSON_NAME], Thank you for letting us know you have deci…" at bounding box center [609, 456] width 901 height 471
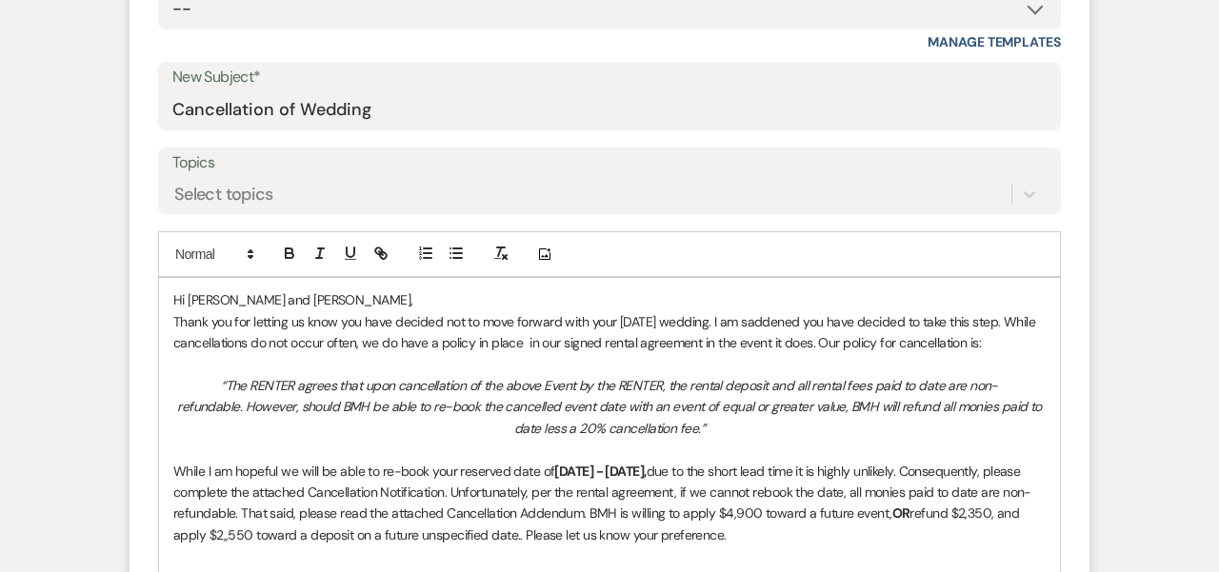
scroll to position [832, 0]
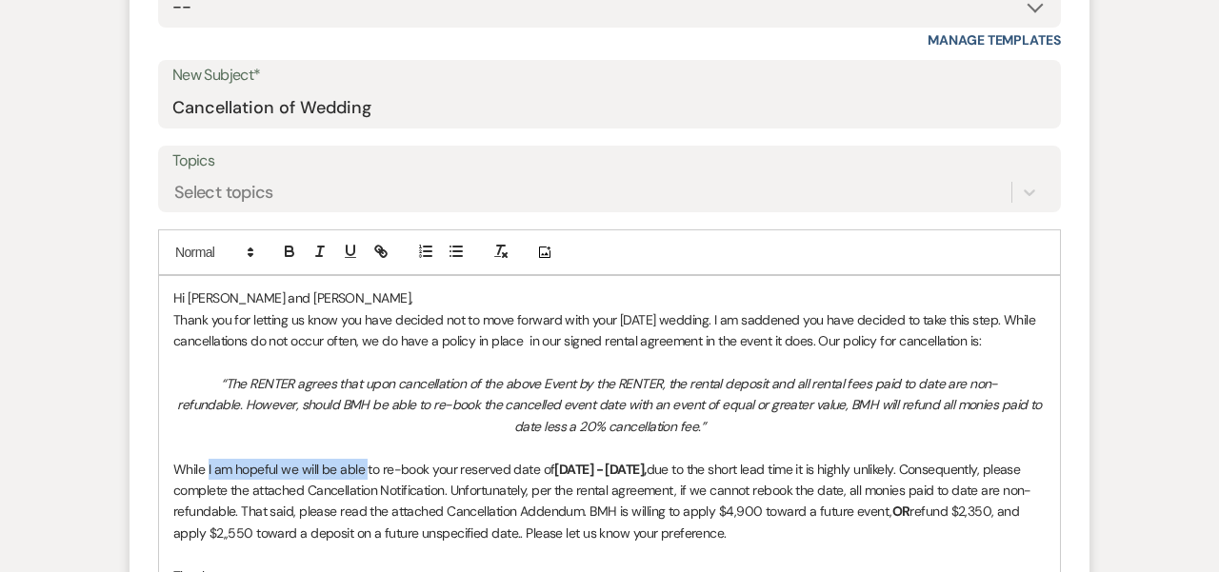
drag, startPoint x: 209, startPoint y: 459, endPoint x: 367, endPoint y: 463, distance: 158.2
click at [367, 463] on p "While I am hopeful we will be able to re-book your reserved date of [DATE] - [D…" at bounding box center [609, 502] width 872 height 86
click at [863, 463] on p "While we will make every effort to re-book your reserved date of [DATE] - [DATE…" at bounding box center [609, 502] width 872 height 86
click at [850, 461] on p "While we will make every effort to re-book your reserved date of [DATE] - [DATE…" at bounding box center [609, 502] width 872 height 86
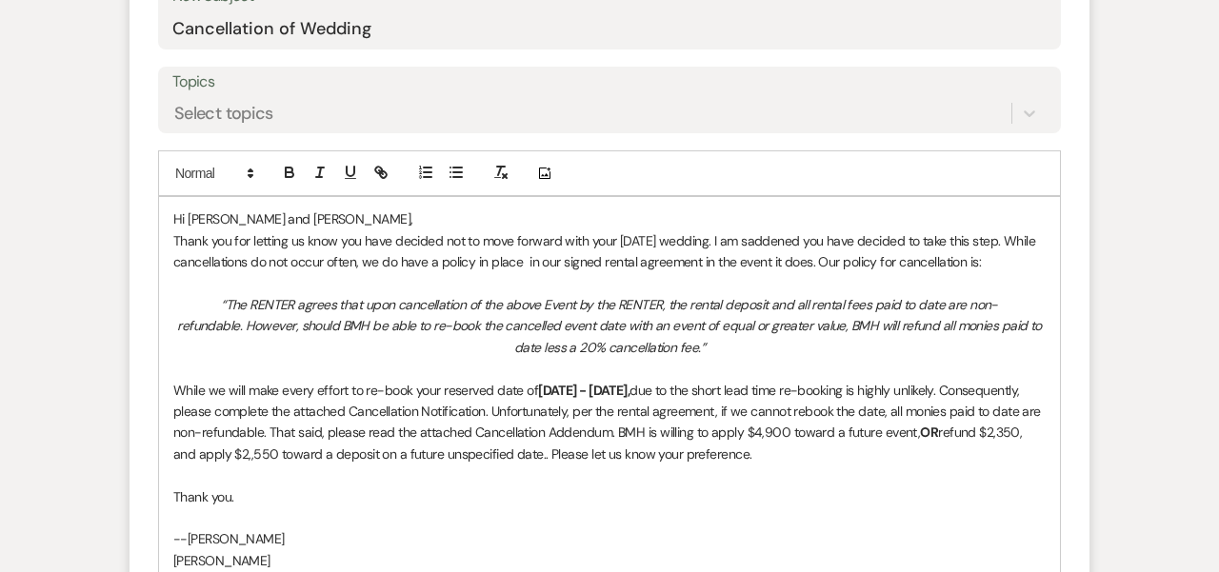
scroll to position [912, 0]
drag, startPoint x: 705, startPoint y: 426, endPoint x: 419, endPoint y: 428, distance: 285.7
click at [419, 428] on p "While we will make every effort to re-book your reserved date of [DATE] - [DATE…" at bounding box center [609, 422] width 872 height 86
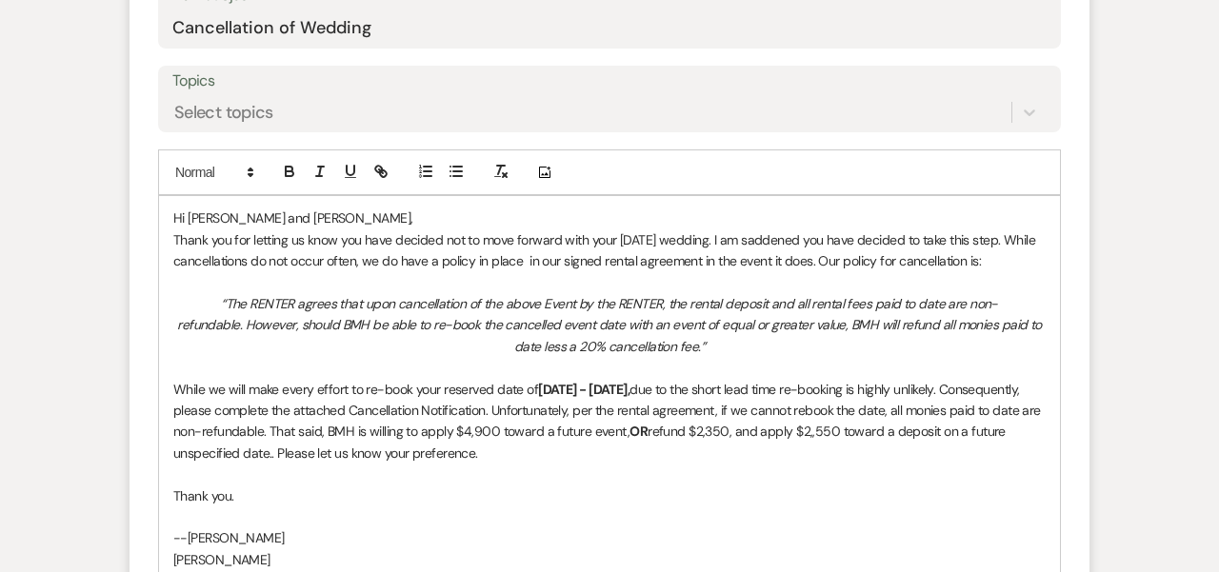
click at [540, 451] on p "While we will make every effort to re-book your reserved date of [DATE] - [DATE…" at bounding box center [609, 422] width 872 height 86
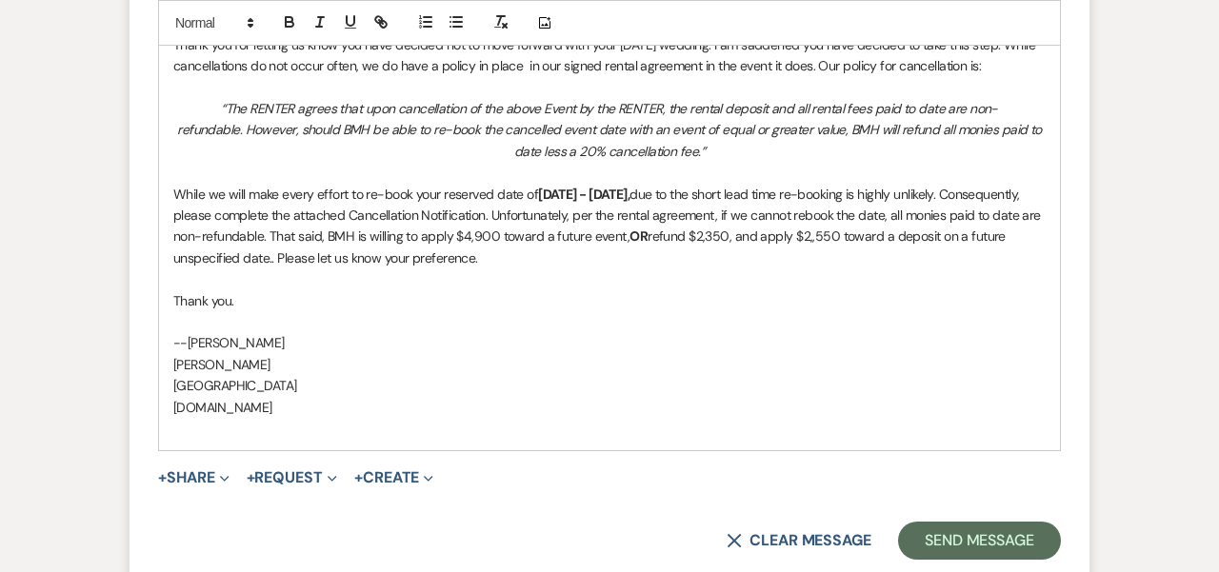
scroll to position [1114, 0]
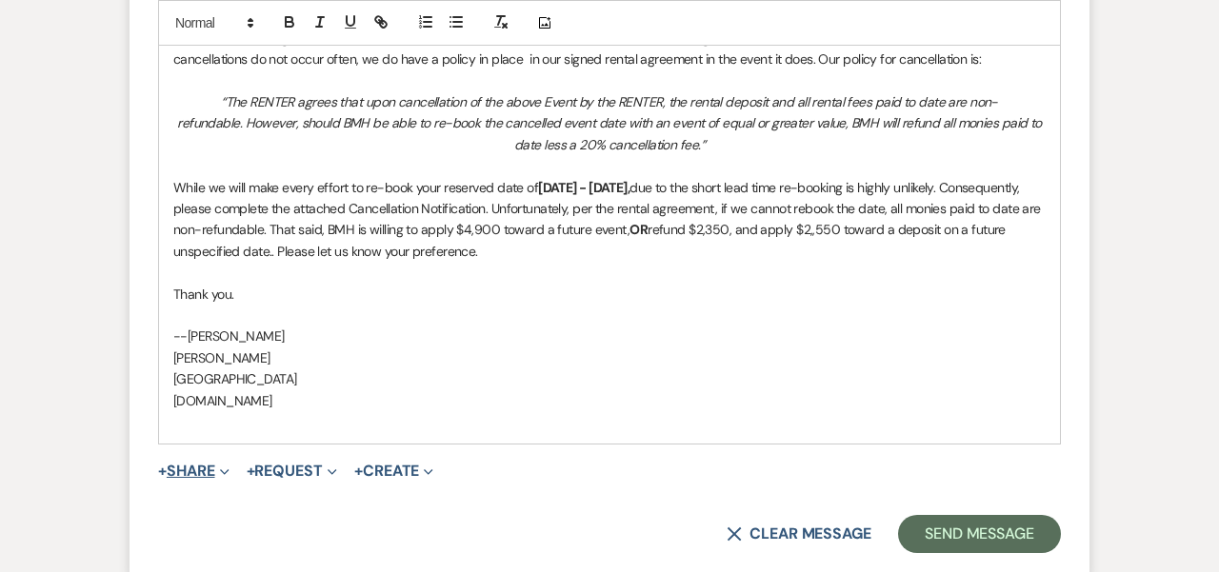
click at [205, 464] on button "+ Share Expand" at bounding box center [193, 471] width 71 height 15
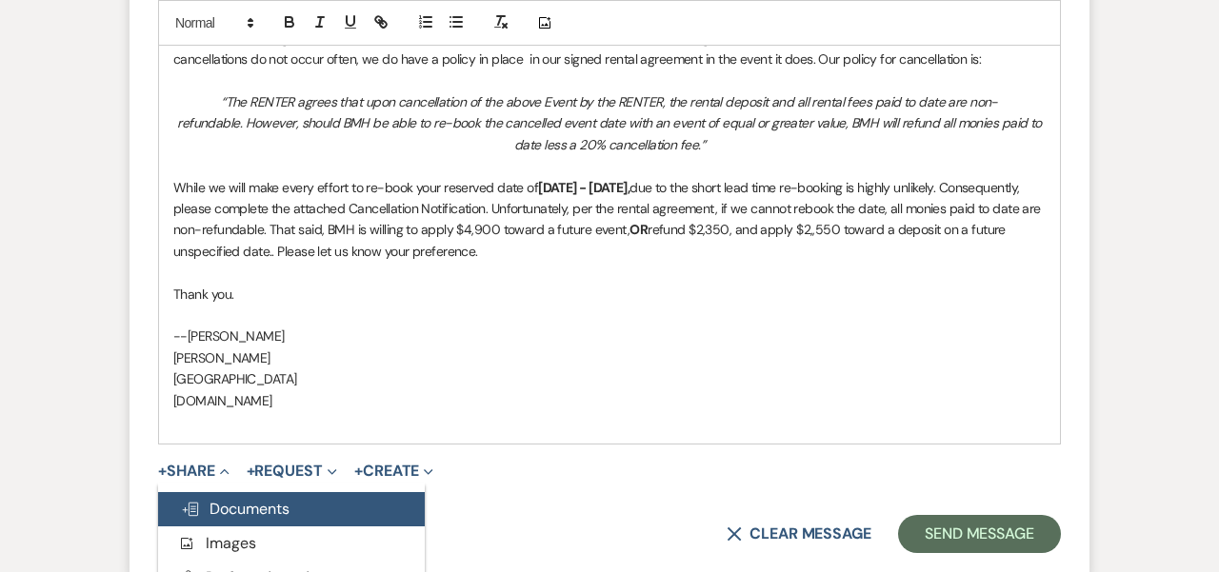
click at [274, 499] on span "Doc Upload Documents" at bounding box center [235, 509] width 109 height 20
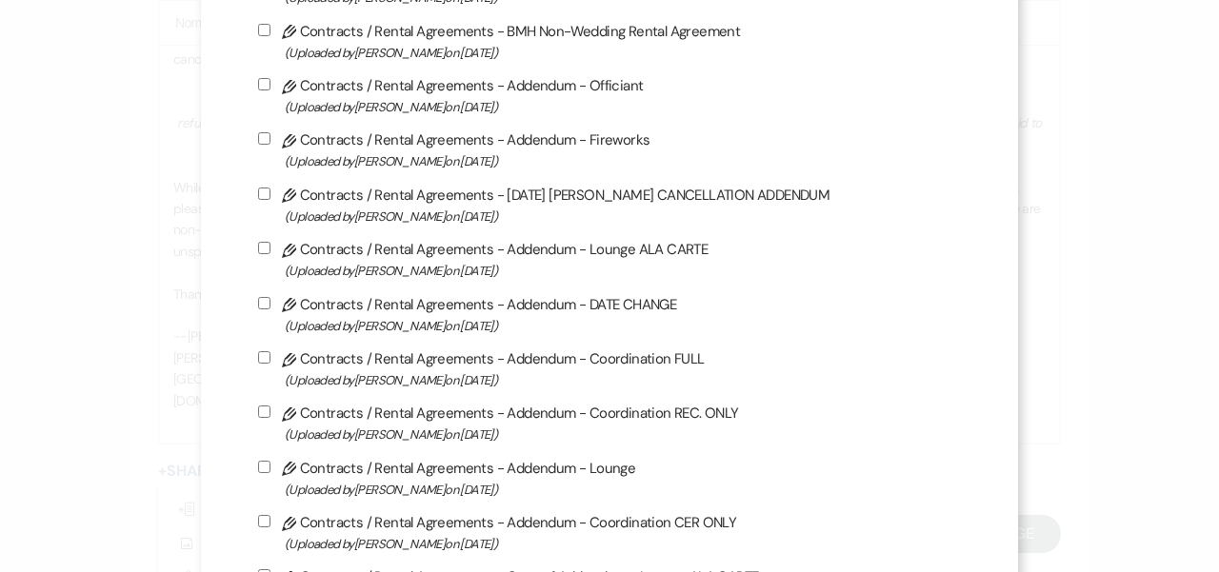
scroll to position [315, 0]
click at [270, 199] on input "Pencil Contracts / Rental Agreements - [DATE] [PERSON_NAME] CANCELLATION ADDEND…" at bounding box center [264, 193] width 12 height 12
checkbox input "true"
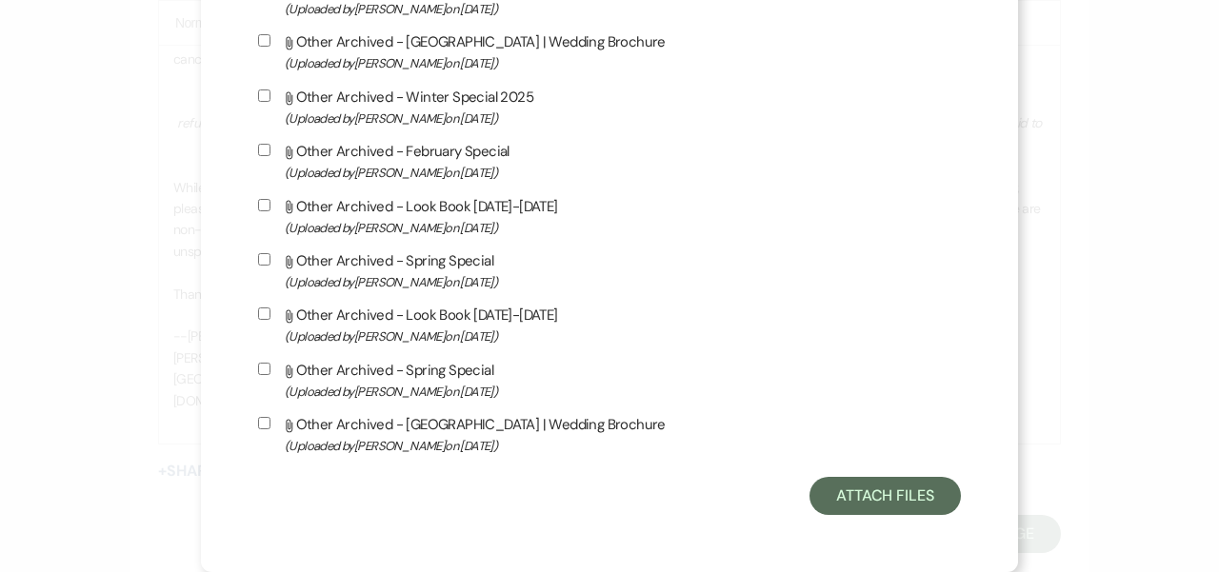
scroll to position [5077, 0]
click at [866, 498] on button "Attach Files" at bounding box center [885, 496] width 151 height 38
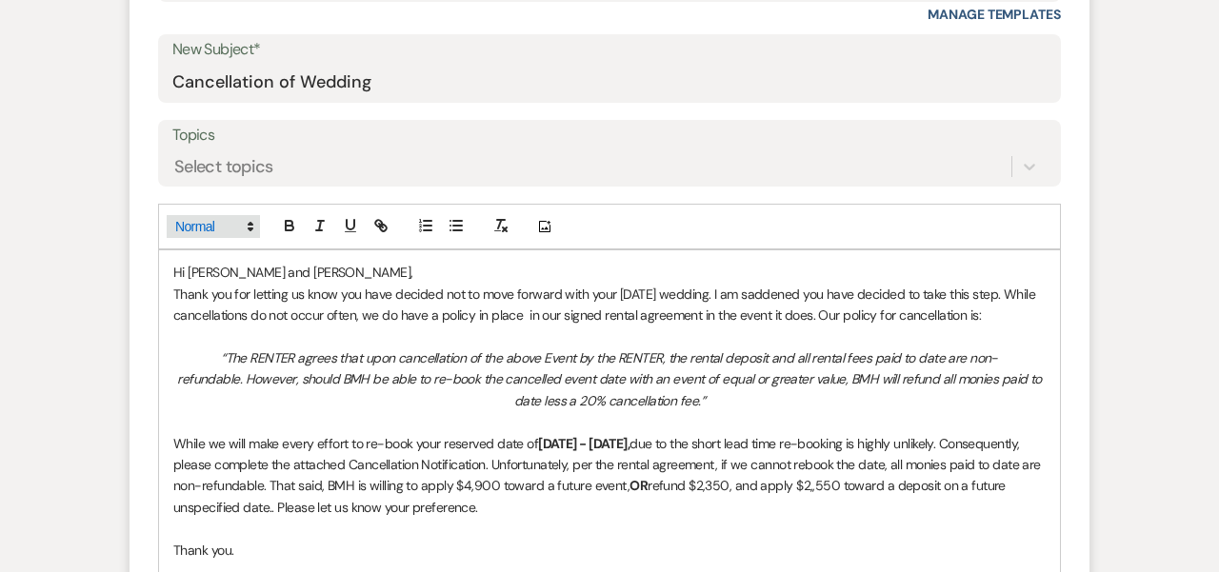
scroll to position [863, 0]
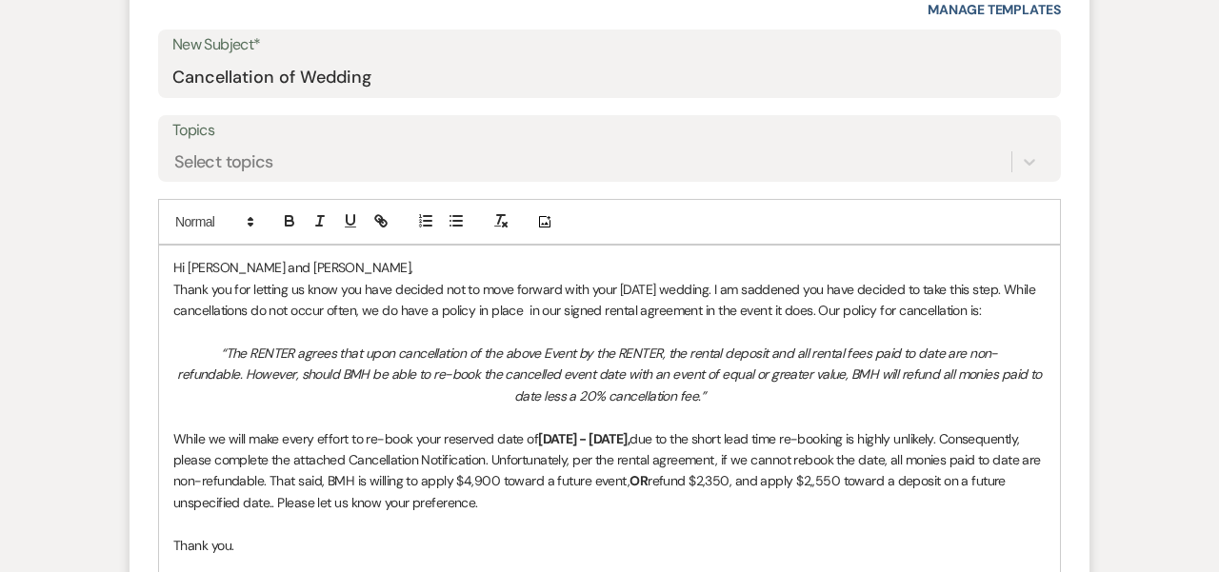
click at [210, 304] on p "Thank you for letting us know you have decided not to move forward with your [D…" at bounding box center [609, 300] width 872 height 43
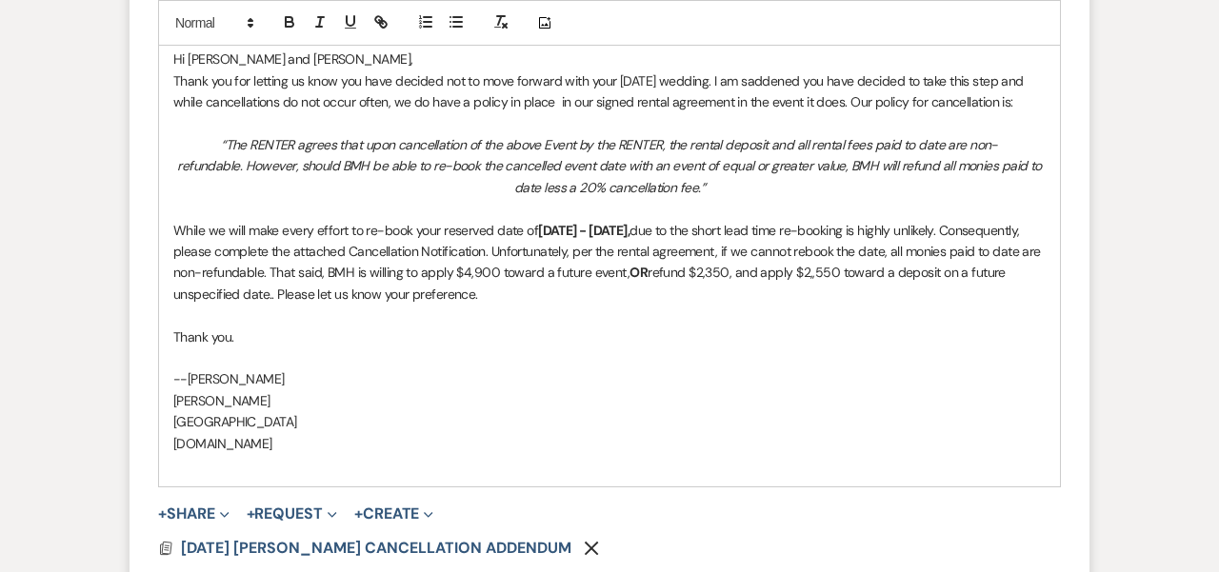
scroll to position [1074, 0]
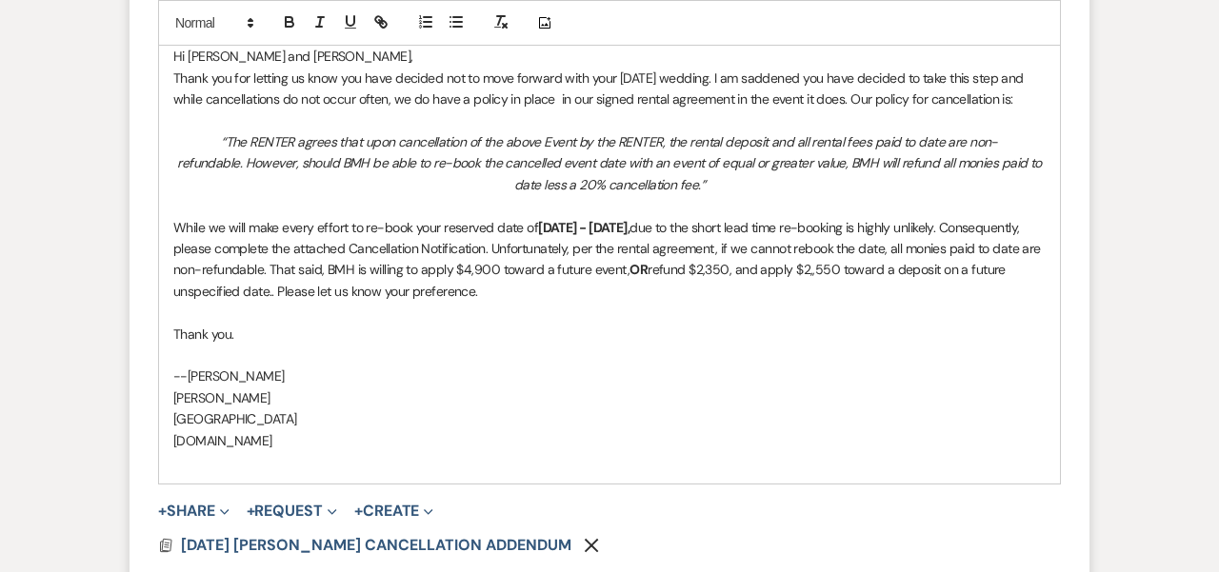
click at [693, 243] on p "While we will make every effort to re-book your reserved date of [DATE] - [DATE…" at bounding box center [609, 260] width 872 height 86
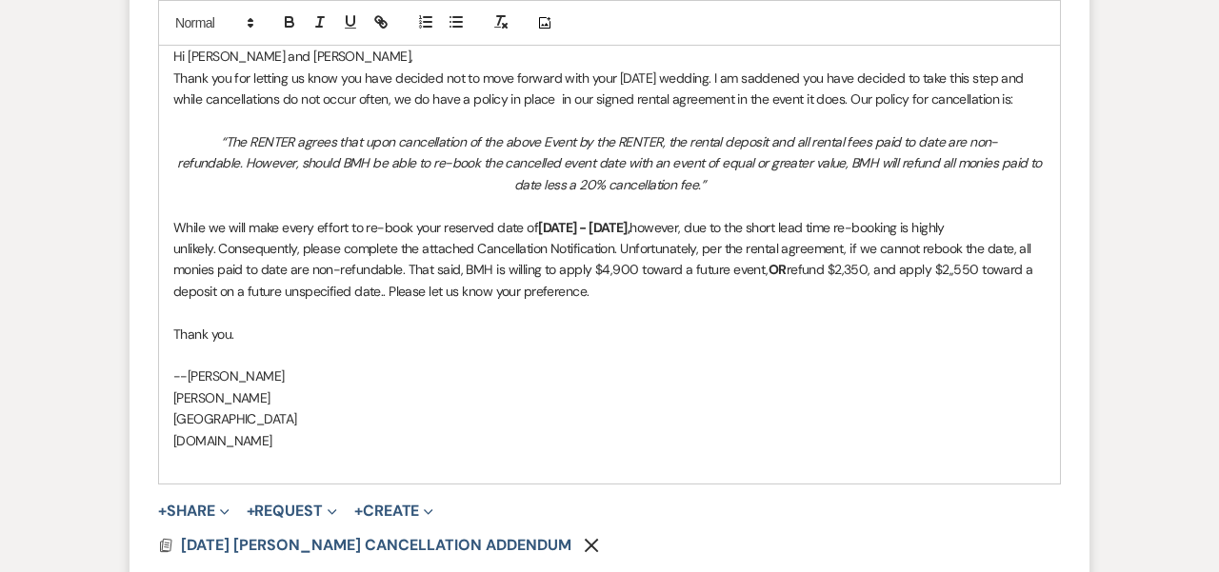
click at [892, 242] on p "While we will make every effort to re-book your reserved date of [DATE] - [DATE…" at bounding box center [609, 260] width 872 height 86
click at [691, 246] on p "While we will make every effort to re-book your reserved date of [DATE] - [DATE…" at bounding box center [609, 260] width 872 height 86
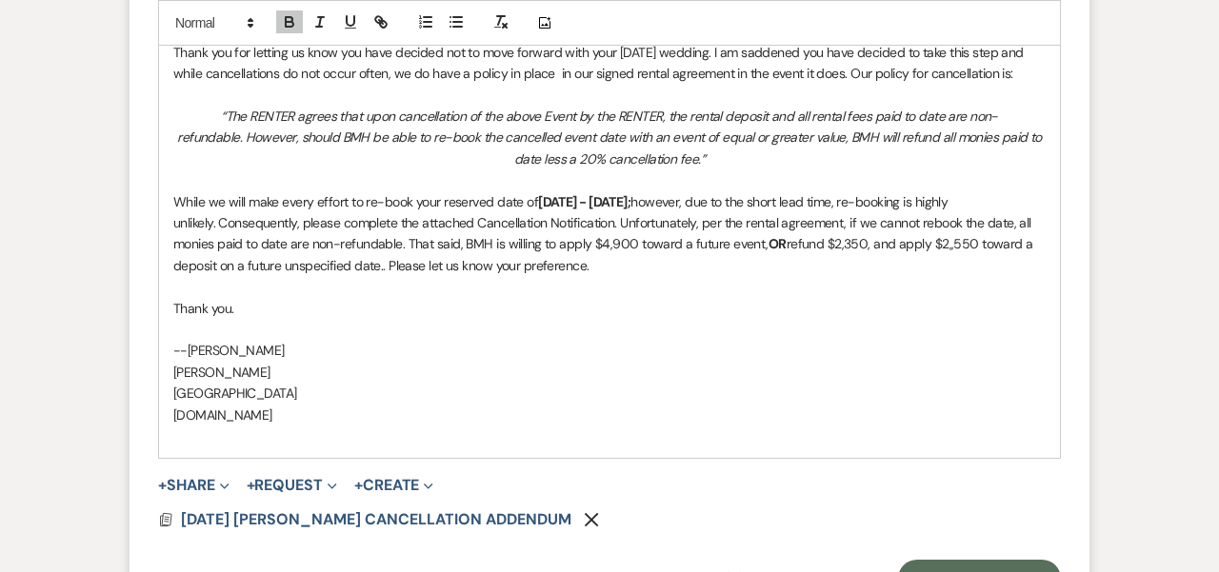
scroll to position [1099, 0]
click at [381, 278] on p "While we will make every effort to re-book your reserved date of [DATE] - [DATE…" at bounding box center [609, 235] width 872 height 86
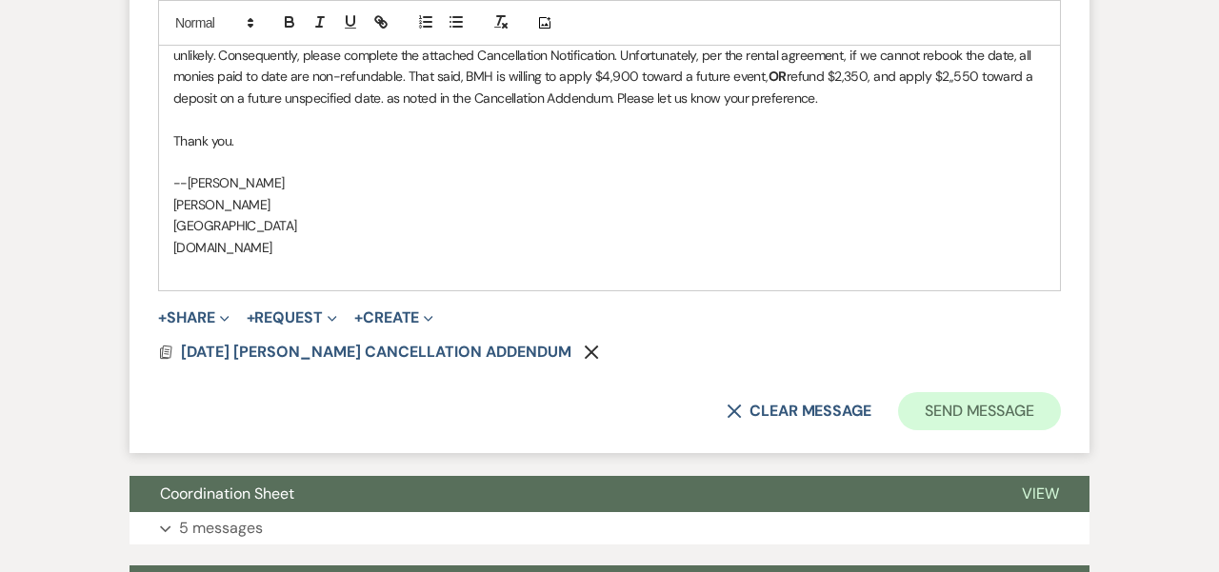
scroll to position [1267, 0]
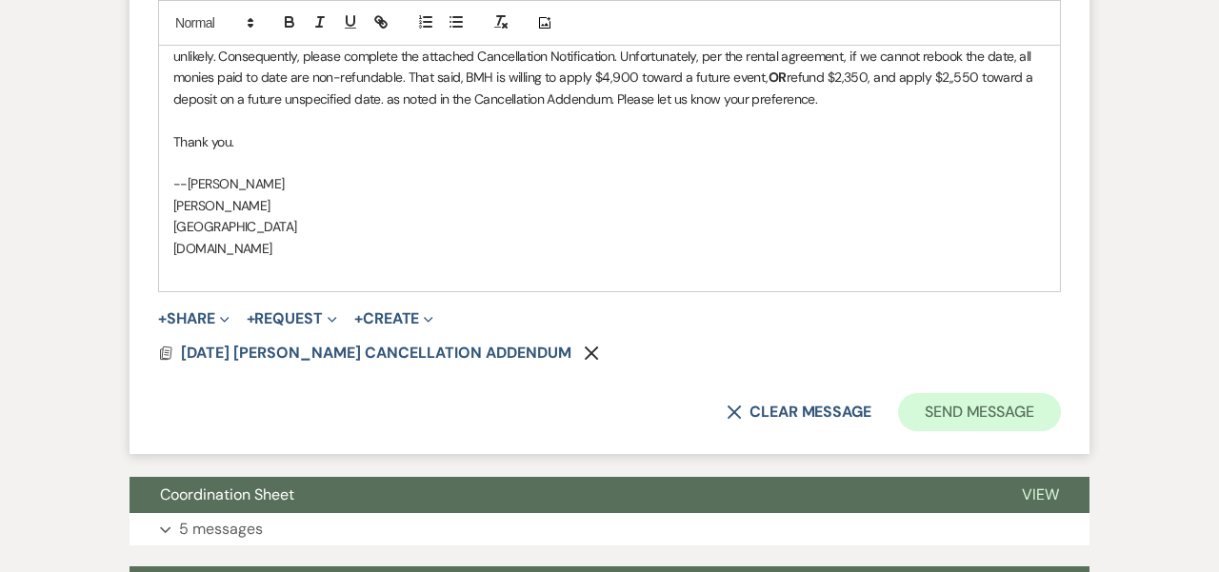
click at [954, 415] on button "Send Message" at bounding box center [979, 412] width 163 height 38
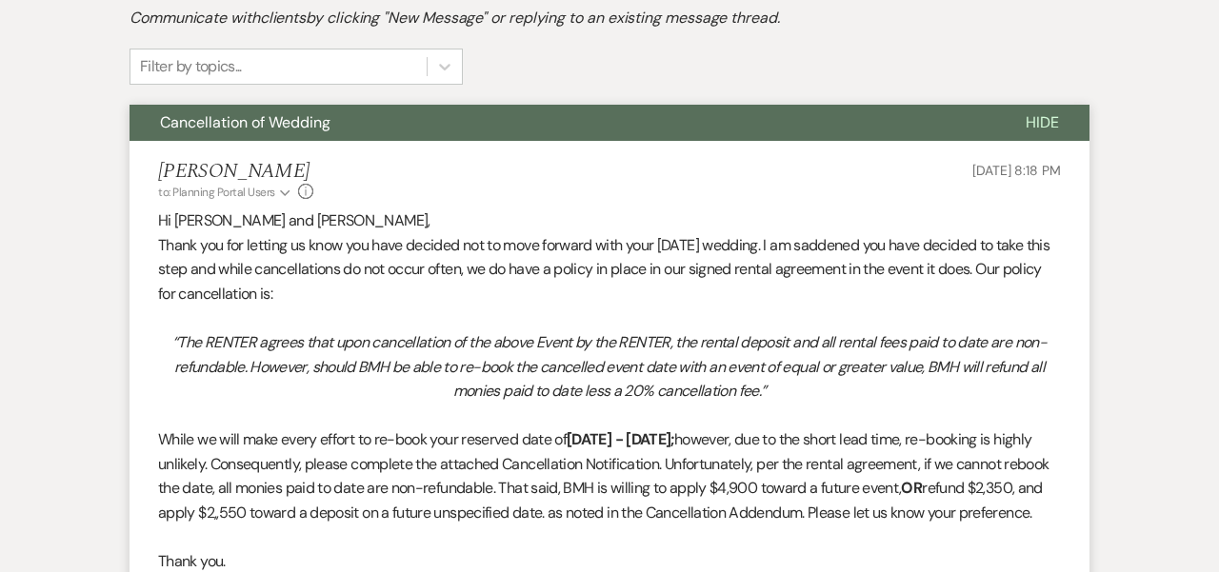
scroll to position [499, 0]
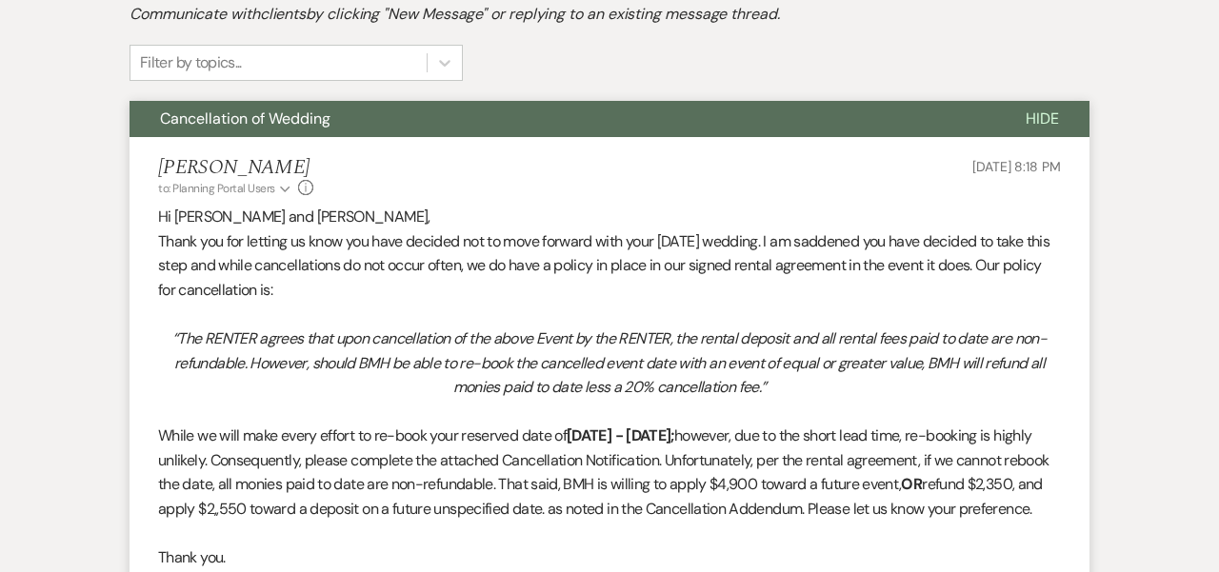
click at [818, 191] on div "[PERSON_NAME] to: Planning Portal Users Expand Info [DATE] 8:18 PM" at bounding box center [609, 176] width 903 height 41
click at [827, 291] on p "Thank you for letting us know you have decided not to move forward with your [D…" at bounding box center [609, 266] width 903 height 73
click at [782, 124] on button "Cancellation of Wedding" at bounding box center [563, 119] width 866 height 36
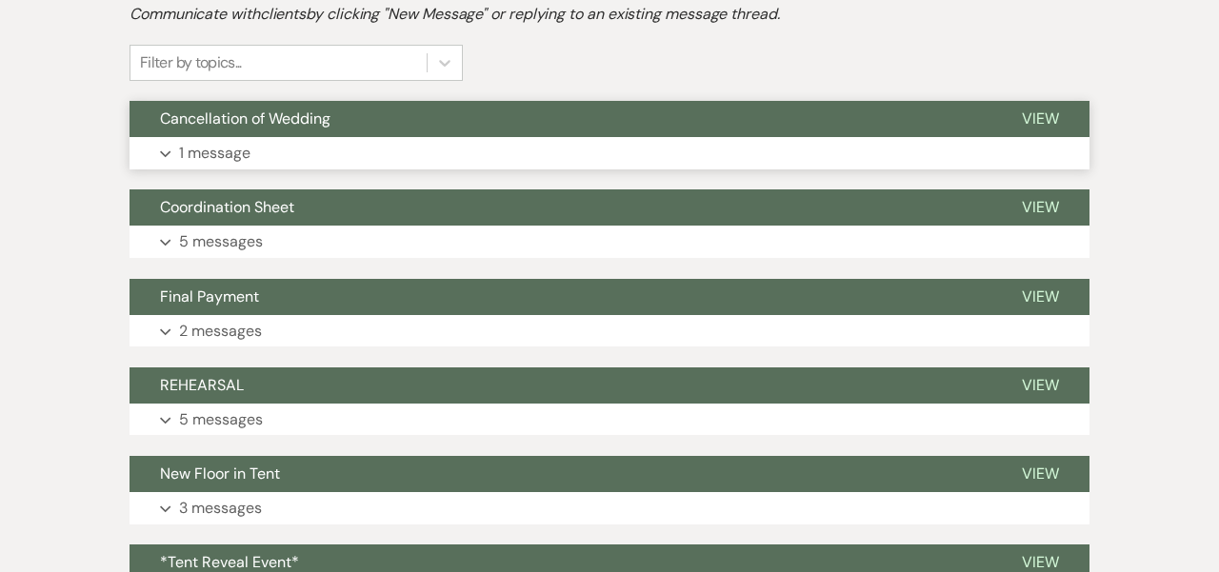
click at [782, 124] on button "Cancellation of Wedding" at bounding box center [561, 119] width 862 height 36
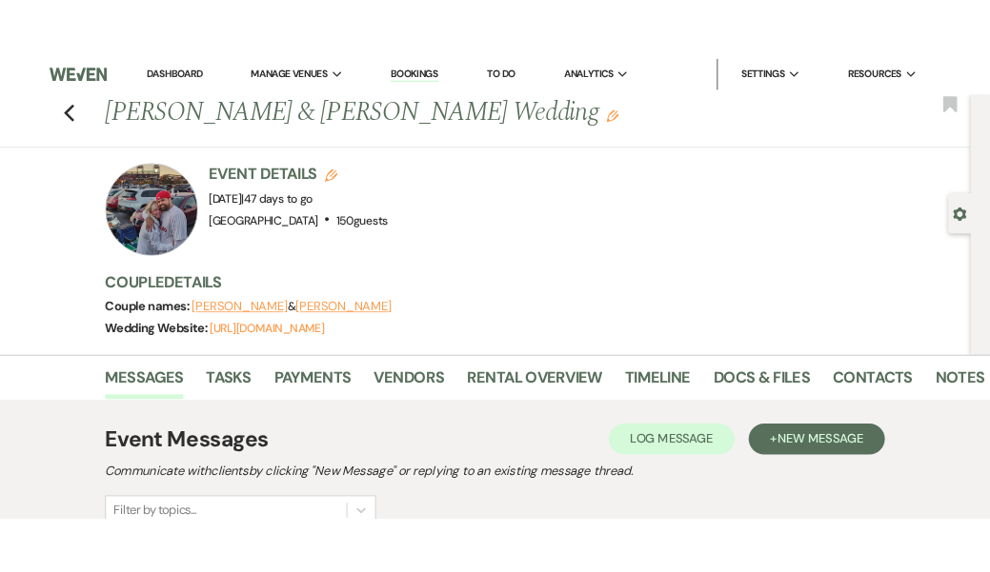
scroll to position [0, 0]
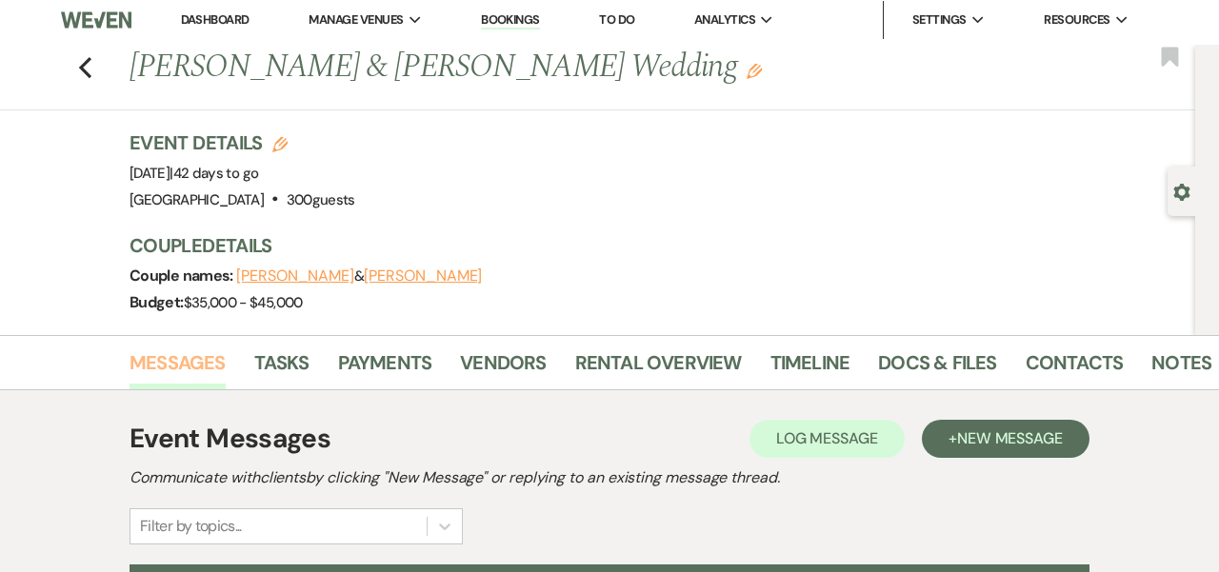
click at [190, 363] on link "Messages" at bounding box center [178, 369] width 96 height 42
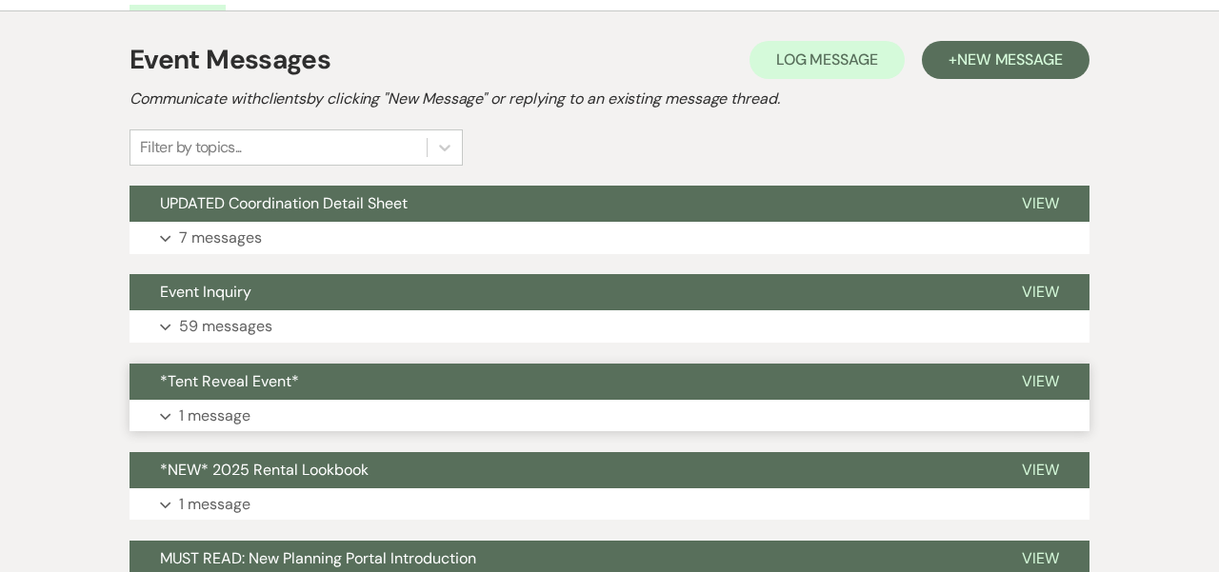
scroll to position [381, 0]
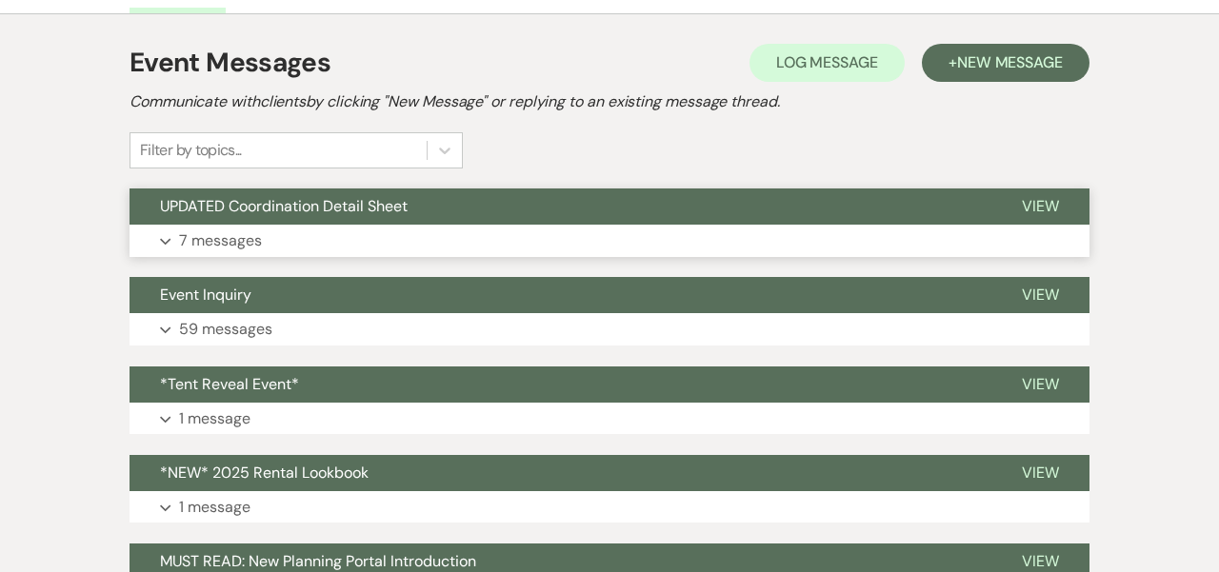
click at [308, 208] on span "UPDATED Coordination Detail Sheet" at bounding box center [284, 206] width 248 height 20
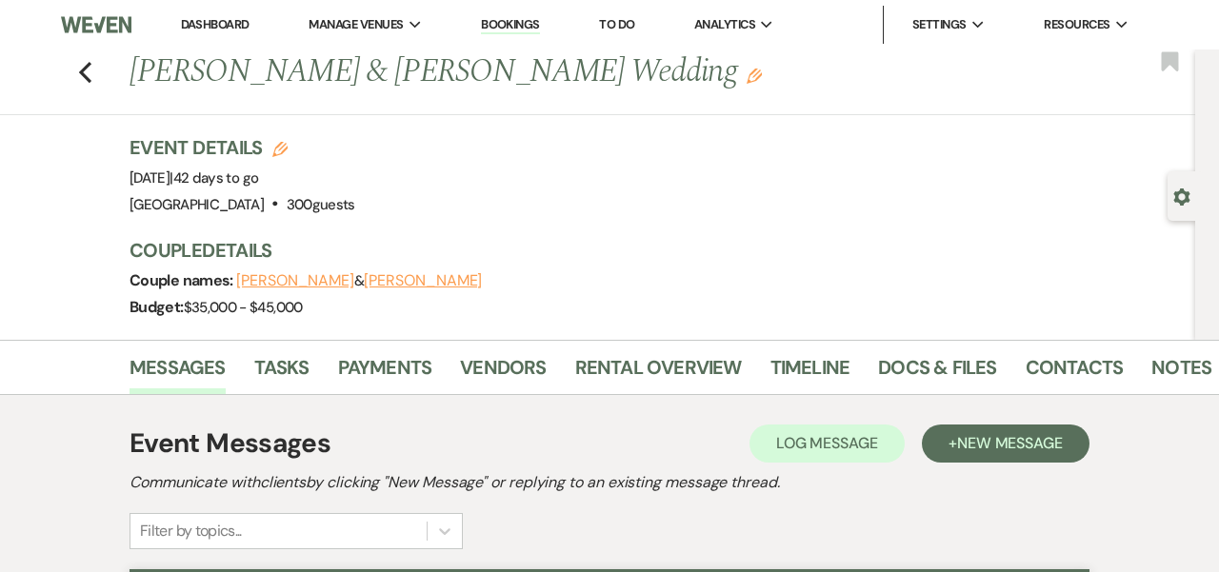
scroll to position [0, 0]
click at [86, 71] on icon "Previous" at bounding box center [85, 72] width 14 height 23
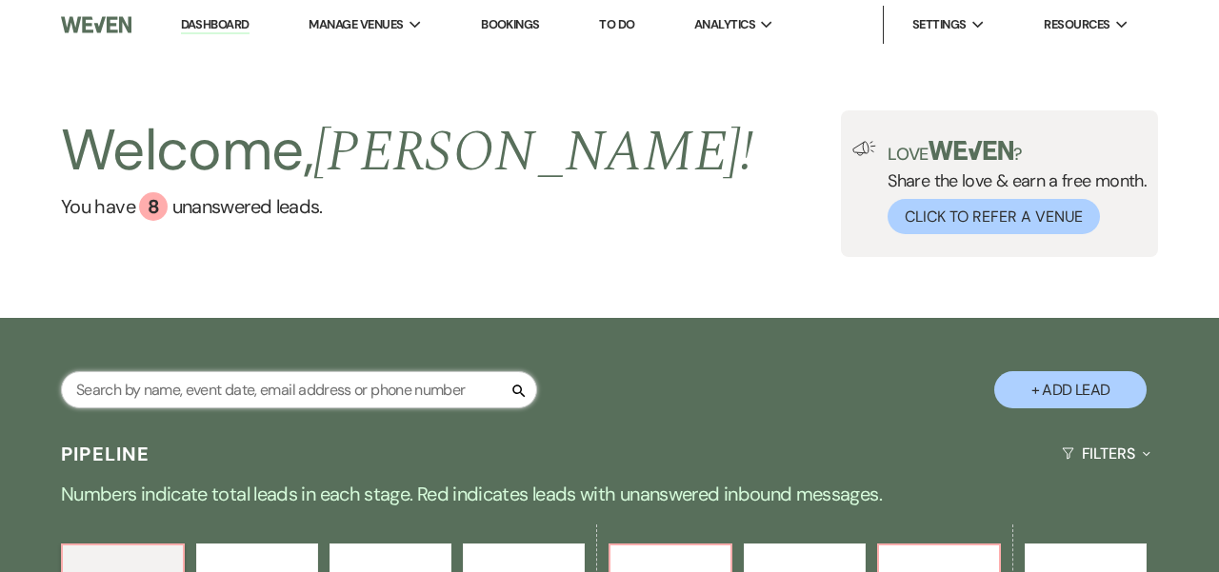
click at [179, 387] on input "text" at bounding box center [299, 389] width 476 height 37
type input "[PERSON_NAME]"
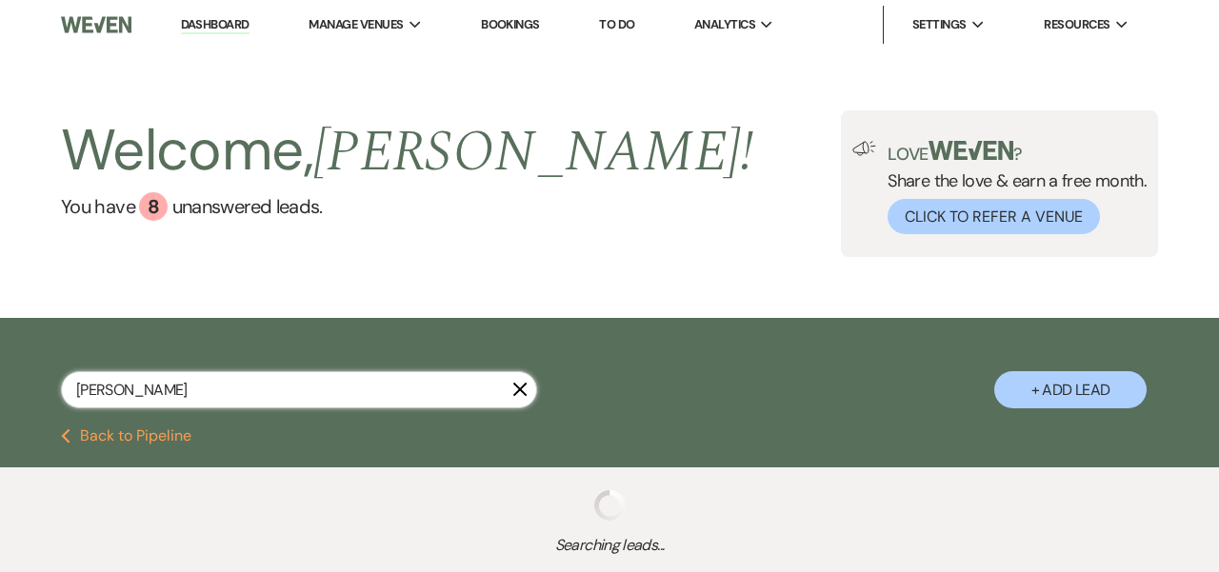
select select "8"
select select "10"
select select "8"
select select "1"
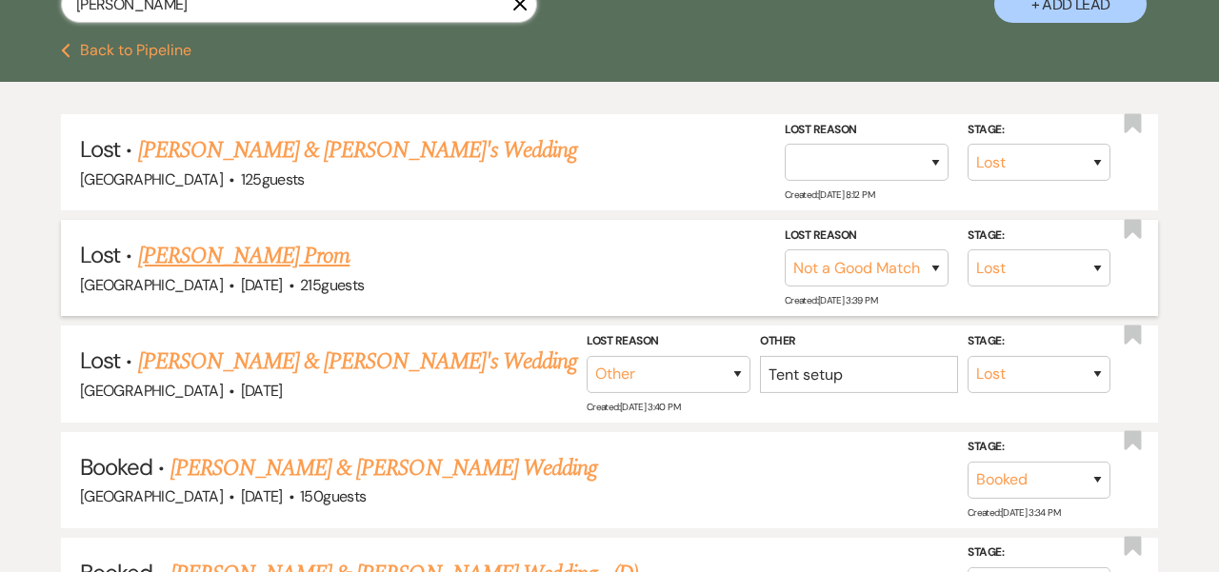
scroll to position [413, 0]
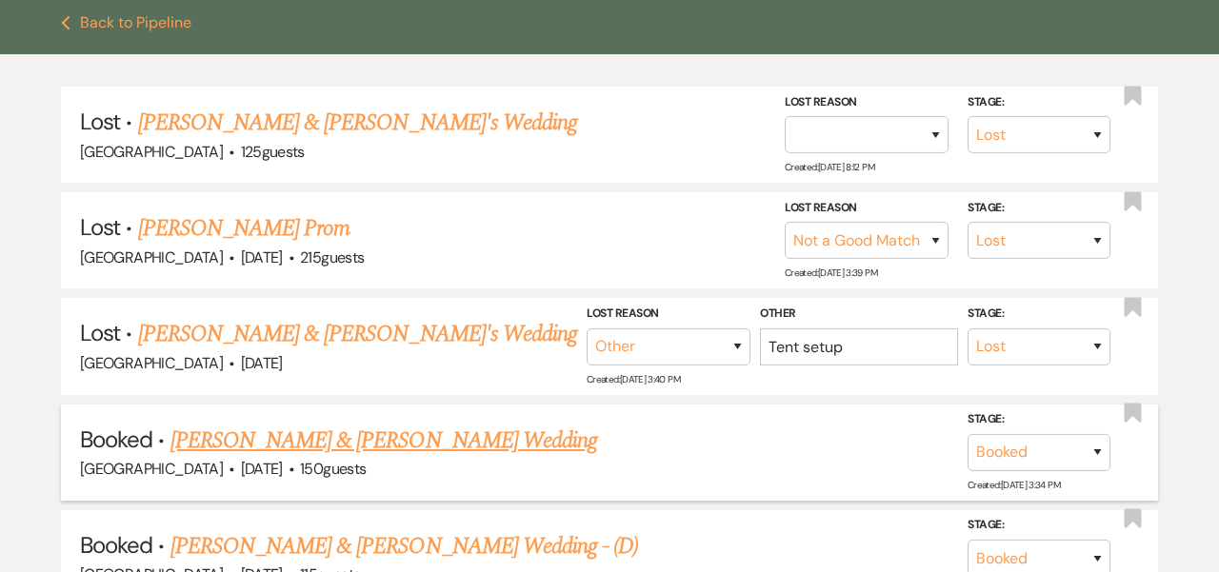
click at [351, 431] on link "[PERSON_NAME] & [PERSON_NAME] Wedding" at bounding box center [383, 441] width 427 height 34
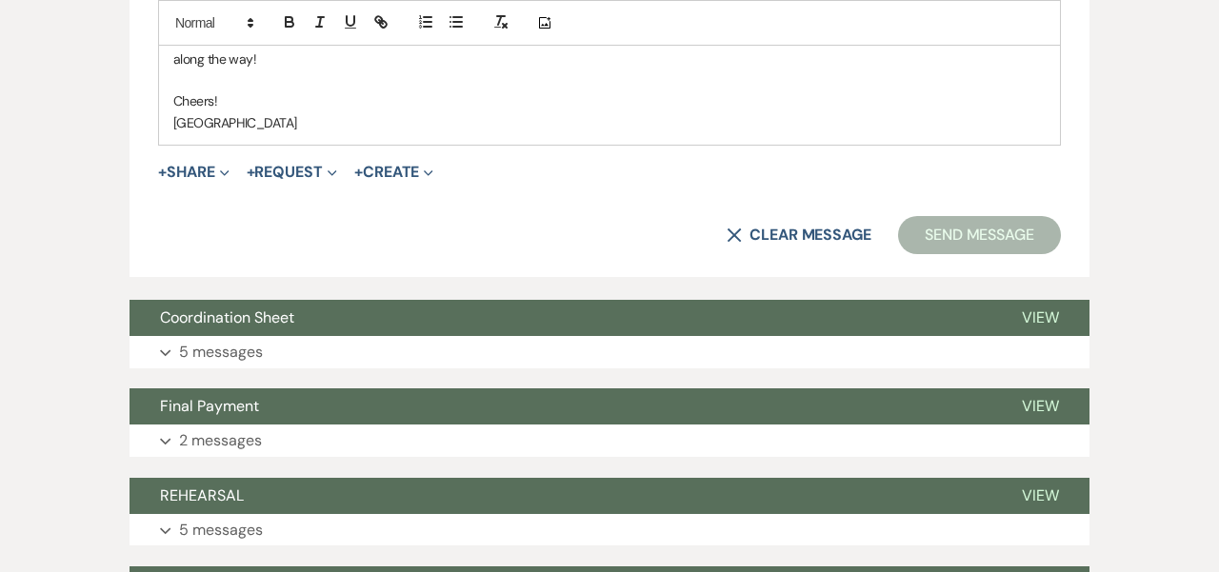
scroll to position [1437, 0]
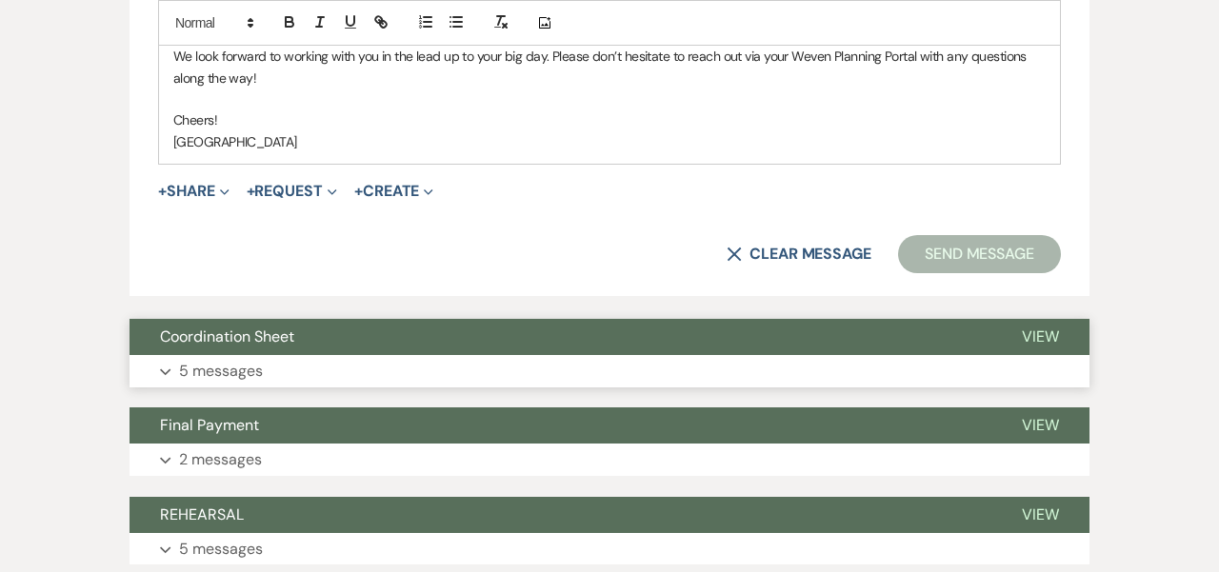
click at [364, 319] on button "Coordination Sheet" at bounding box center [561, 337] width 862 height 36
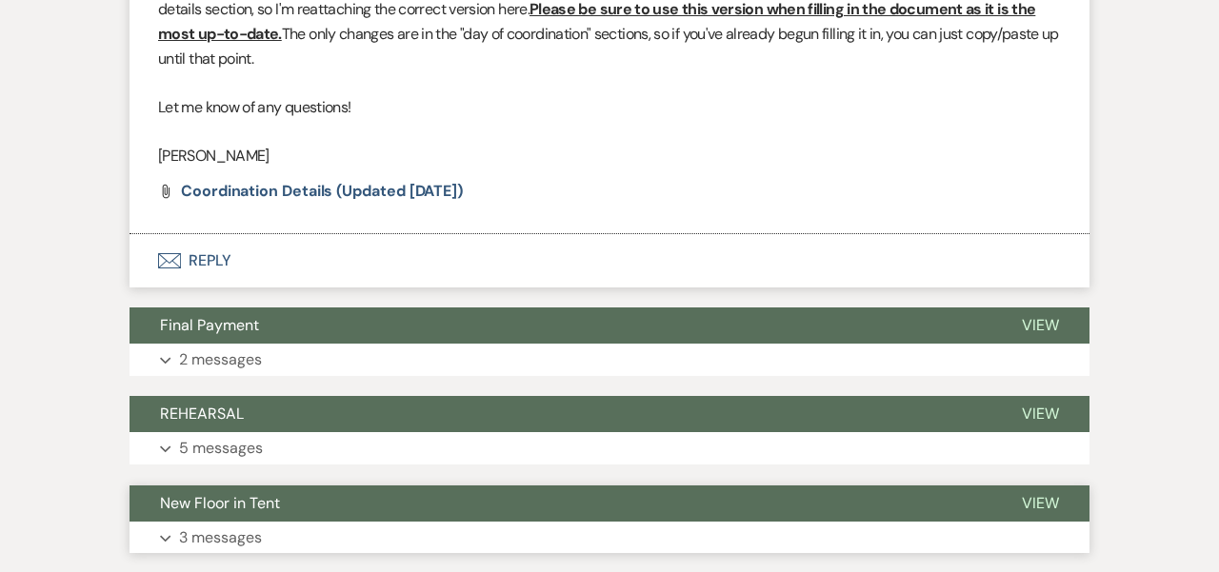
scroll to position [3657, 0]
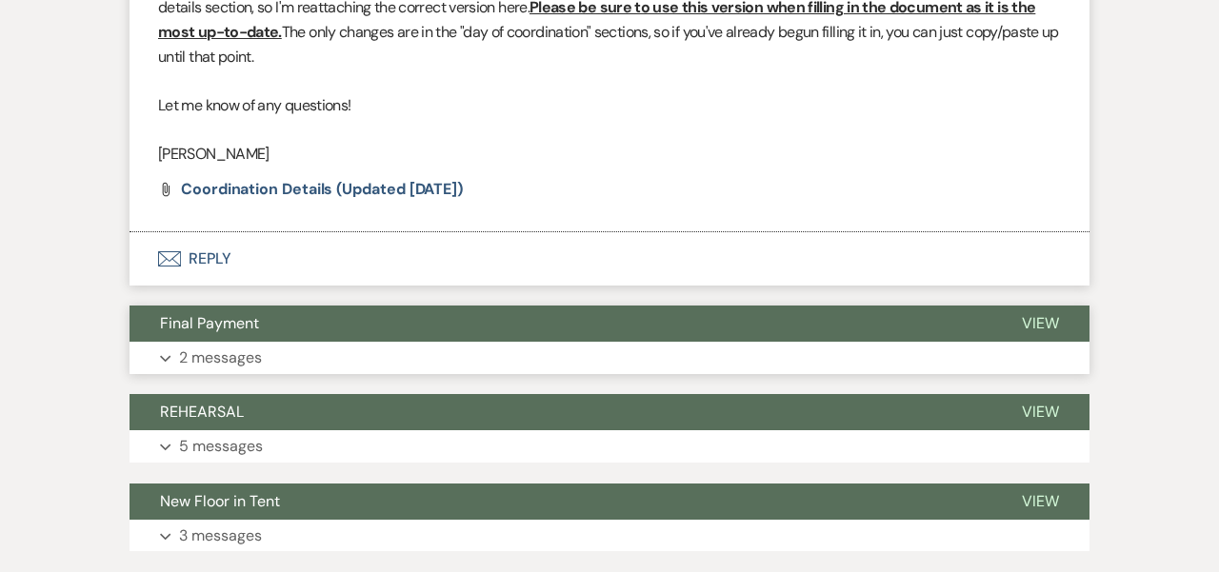
click at [422, 306] on button "Final Payment" at bounding box center [561, 324] width 862 height 36
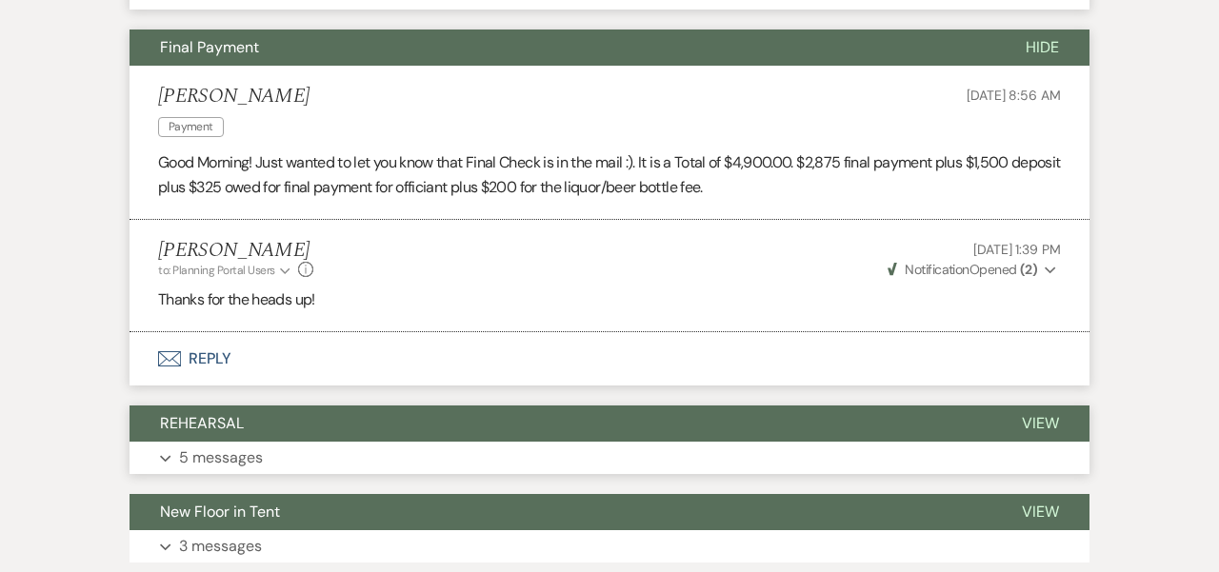
scroll to position [3941, 0]
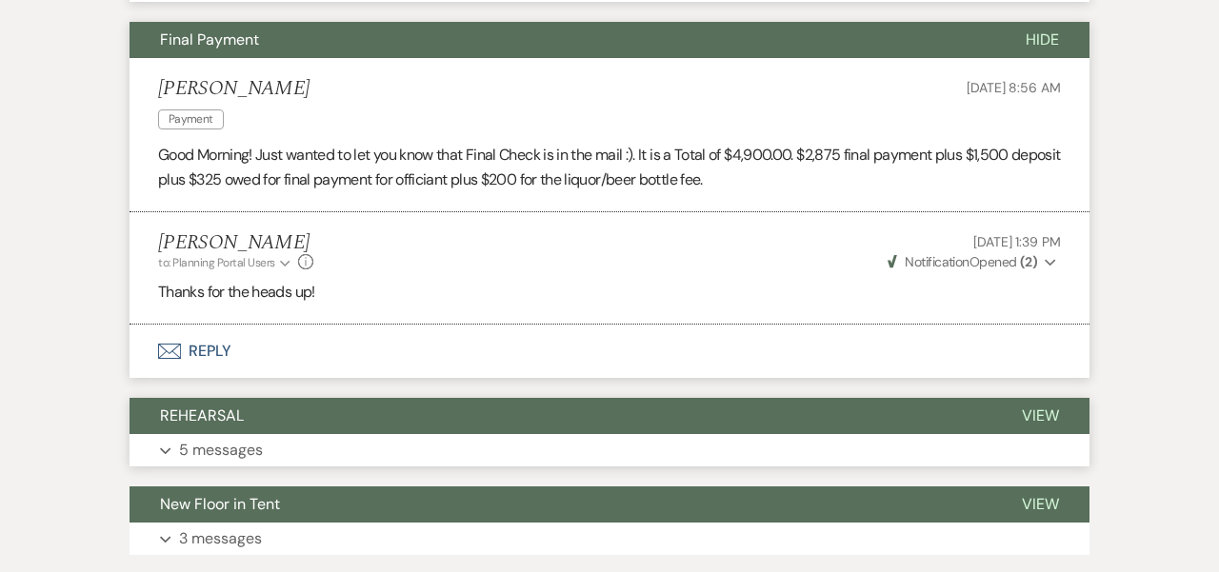
click at [423, 398] on button "REHEARSAL" at bounding box center [561, 416] width 862 height 36
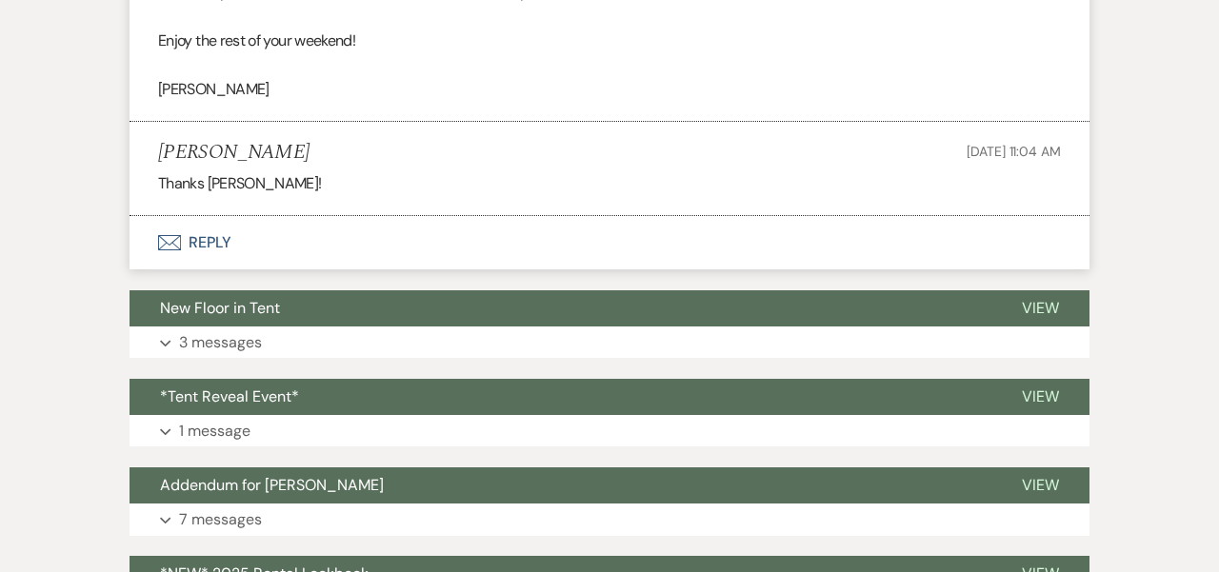
scroll to position [5153, 0]
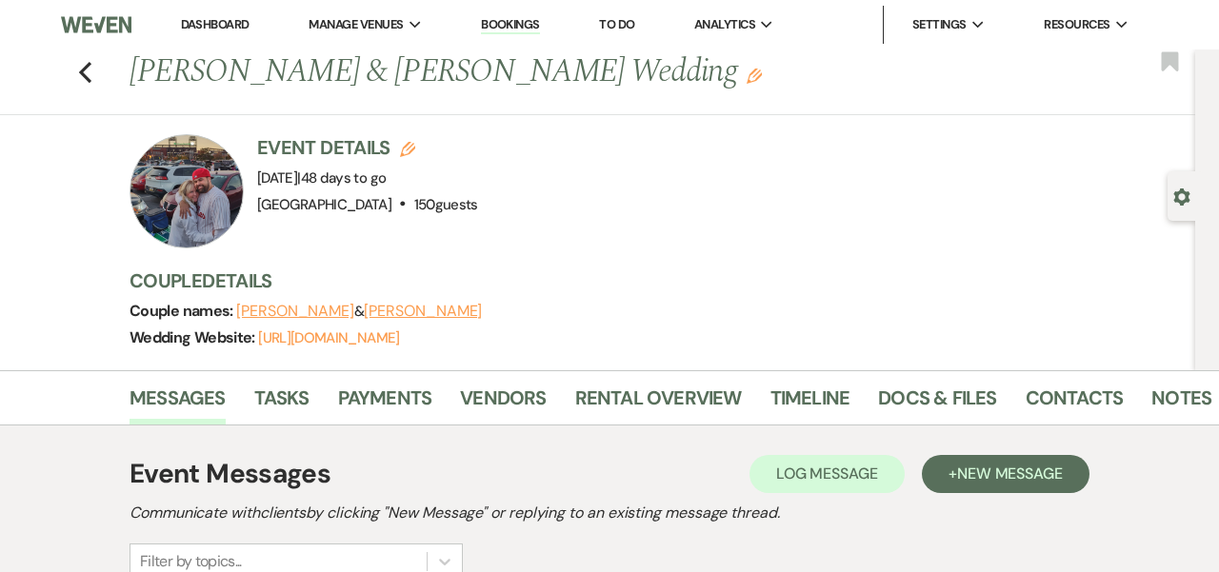
scroll to position [0, 0]
click at [398, 55] on li "[GEOGRAPHIC_DATA]" at bounding box center [404, 62] width 171 height 19
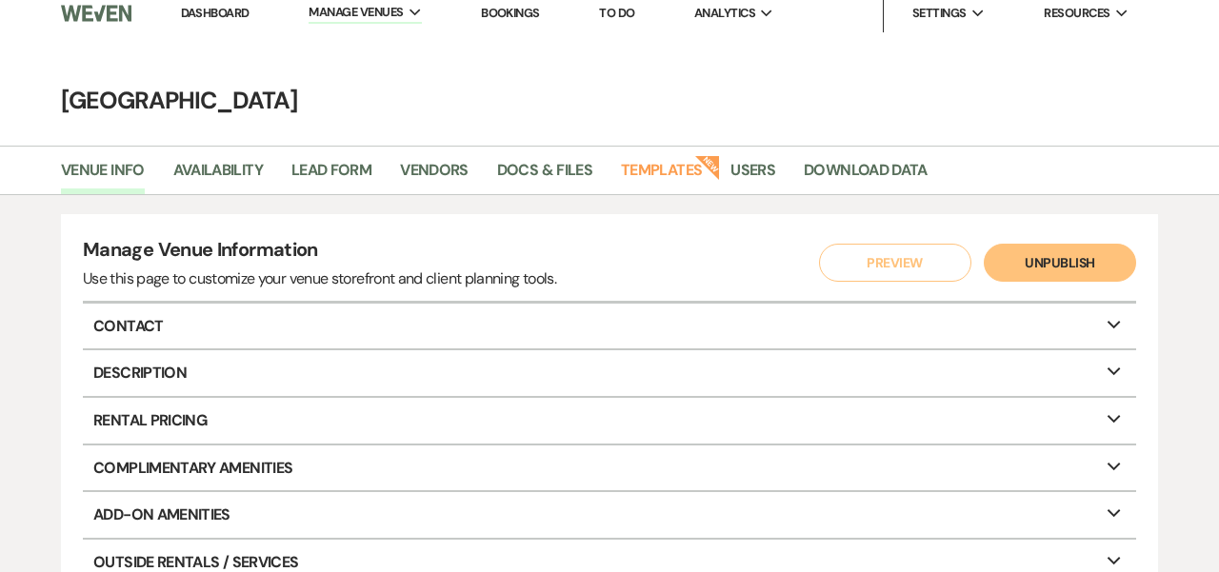
scroll to position [14, 0]
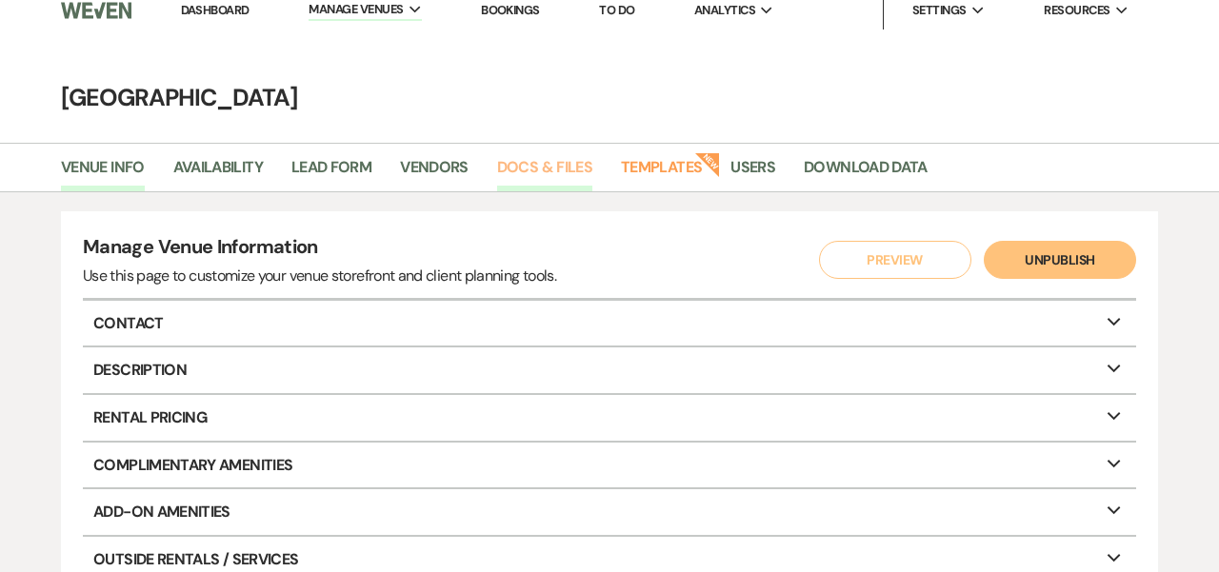
click at [556, 158] on link "Docs & Files" at bounding box center [544, 173] width 95 height 36
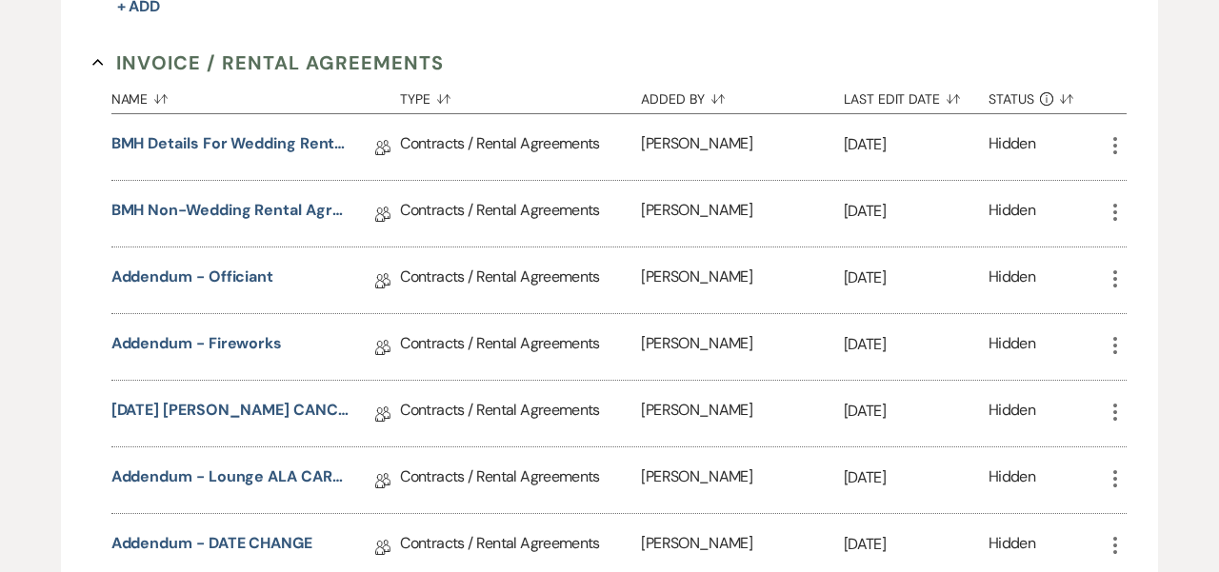
scroll to position [553, 0]
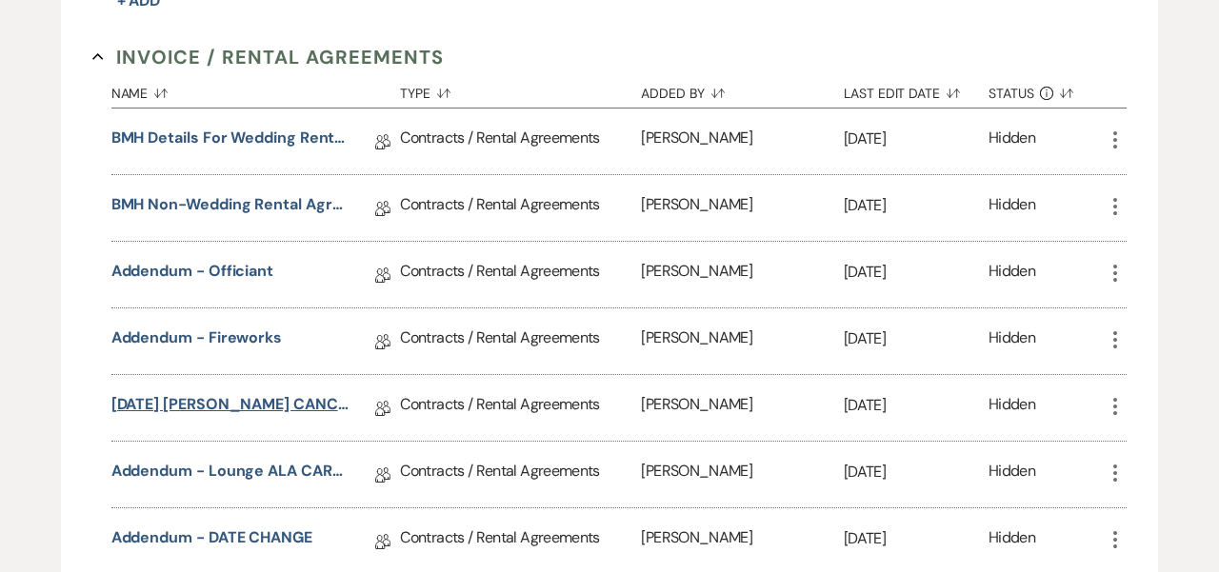
click at [324, 393] on link "[DATE] [PERSON_NAME] CANCELLATION ADDENDUM" at bounding box center [230, 408] width 238 height 30
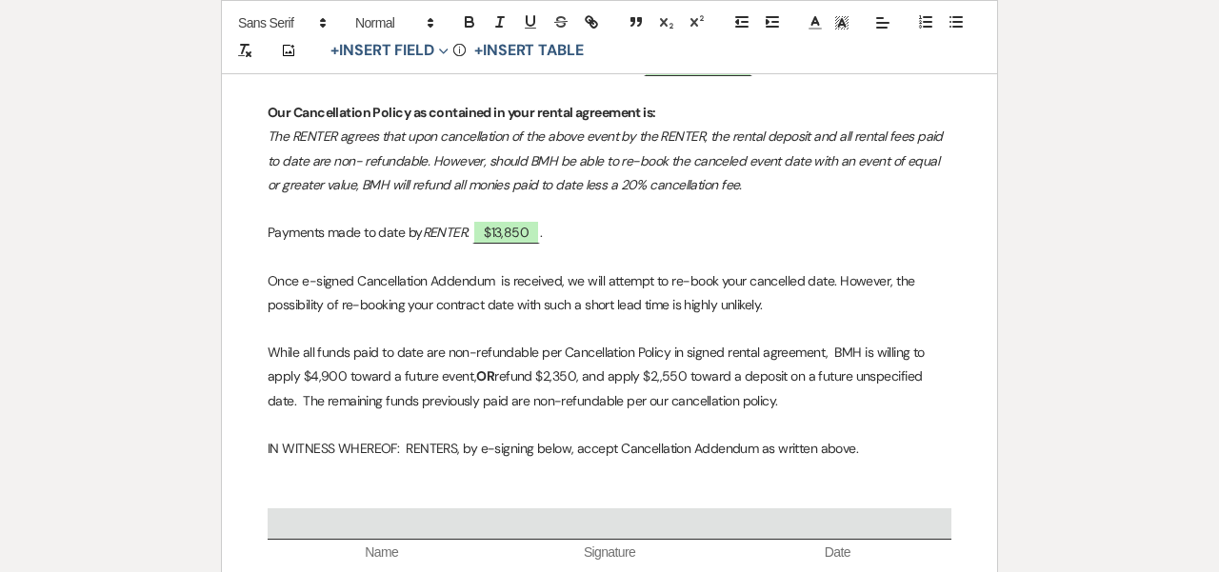
scroll to position [1012, 0]
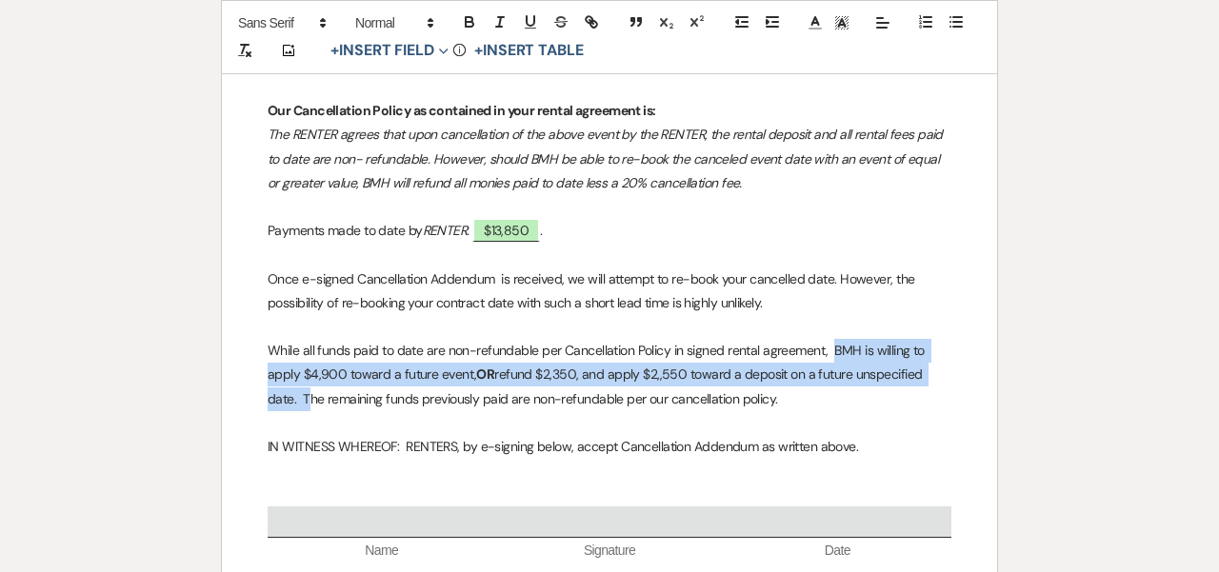
drag, startPoint x: 829, startPoint y: 335, endPoint x: 966, endPoint y: 365, distance: 140.3
click at [966, 365] on div "﻿ ﻿ Brandywine Manor House Aimee Farrell | (610) 942-2200 | info@brandywinemano…" at bounding box center [609, 35] width 775 height 1437
copy p "BMH is willing to apply $4,900 toward a future event, OR refund $2,350, and app…"
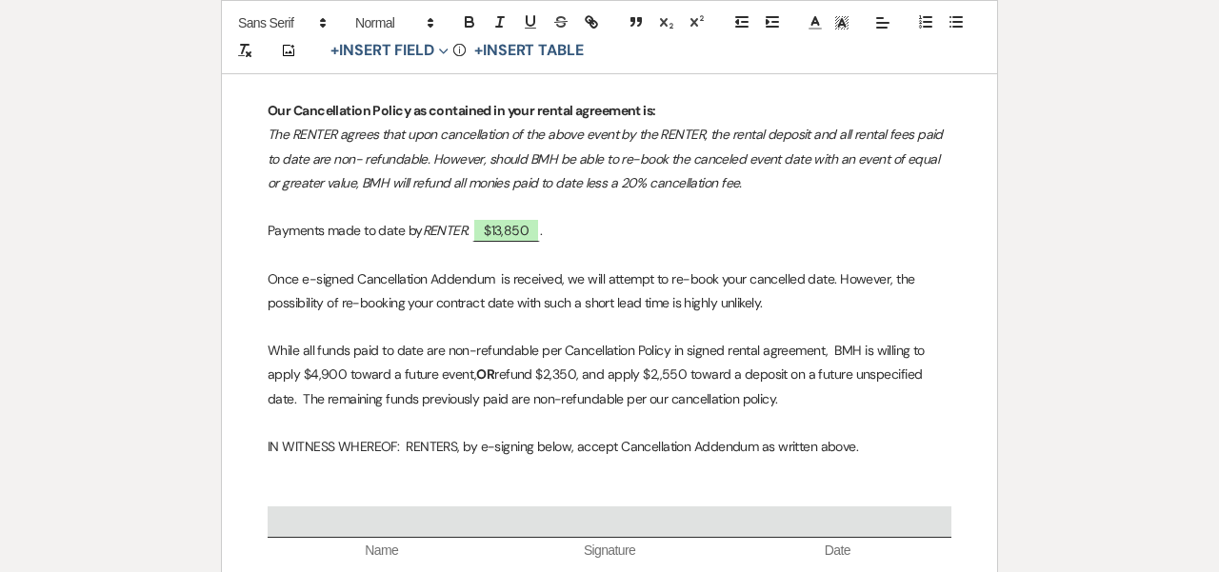
click at [904, 439] on p "IN WITNESS WHEREOF: RENTERS, by e-signing below, accept Cancellation Addendum a…" at bounding box center [610, 447] width 684 height 24
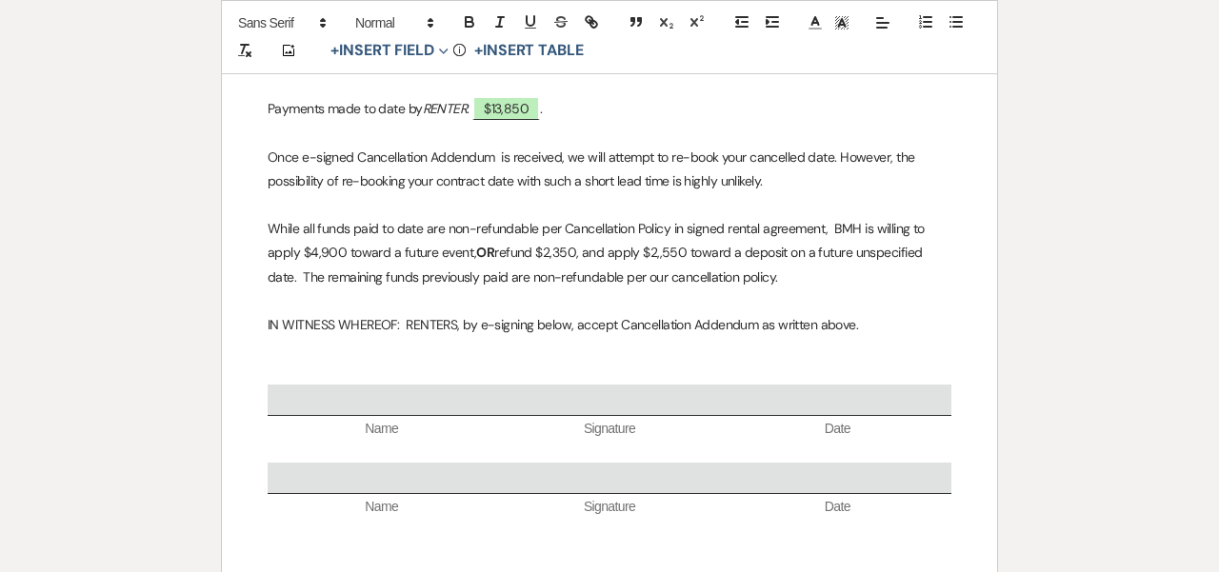
scroll to position [1134, 0]
click at [678, 222] on p "While all funds paid to date are non-refundable per Cancellation Policy in sign…" at bounding box center [610, 253] width 684 height 72
click at [870, 267] on p "While all funds paid to date are non-refundable per Cancellation Policy include…" at bounding box center [610, 253] width 684 height 72
click at [869, 270] on p "While all funds paid to date are non-refundable per Cancellation Policy include…" at bounding box center [610, 253] width 684 height 72
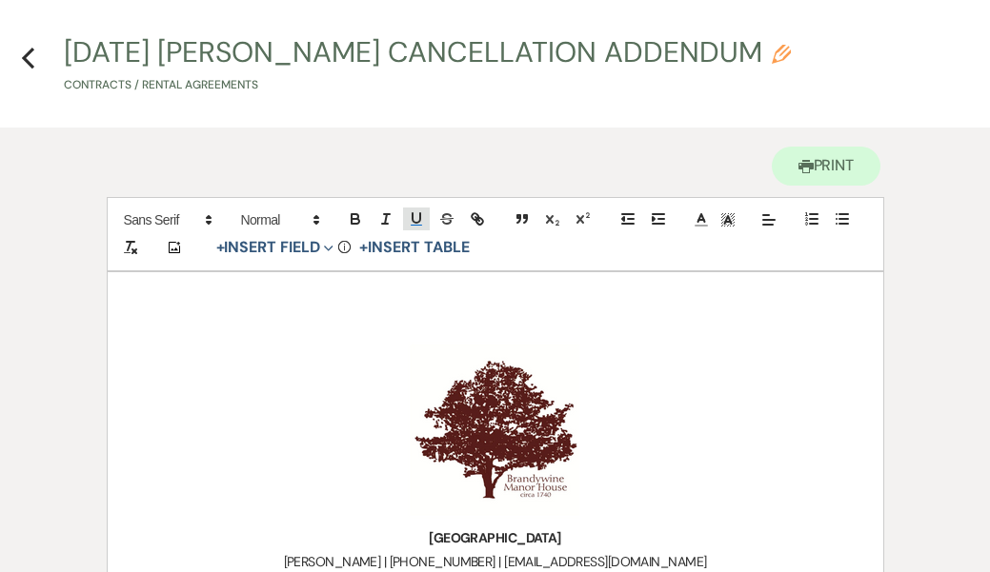
scroll to position [62, 0]
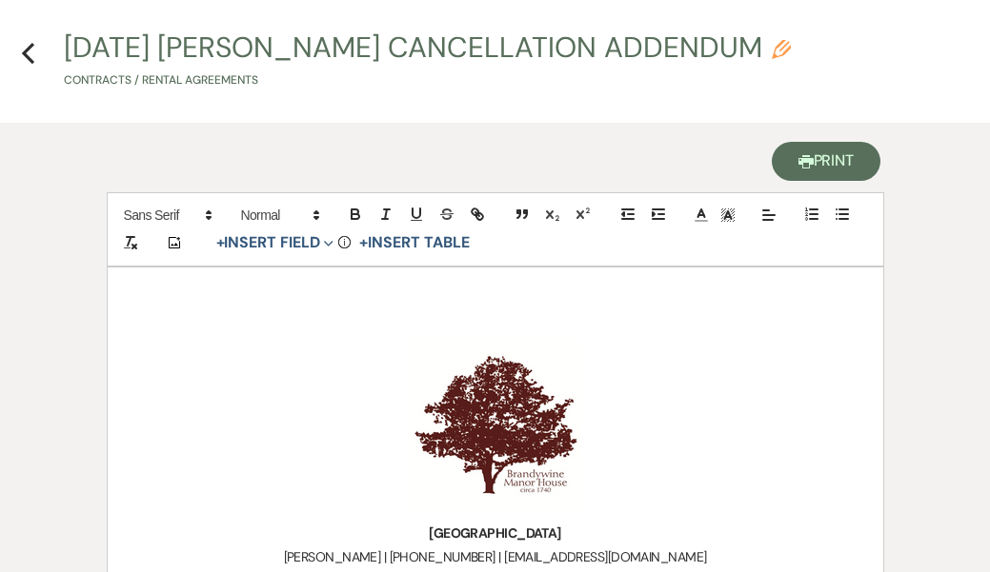
click at [823, 155] on button "Printer Print" at bounding box center [826, 161] width 110 height 39
